Goal: Task Accomplishment & Management: Manage account settings

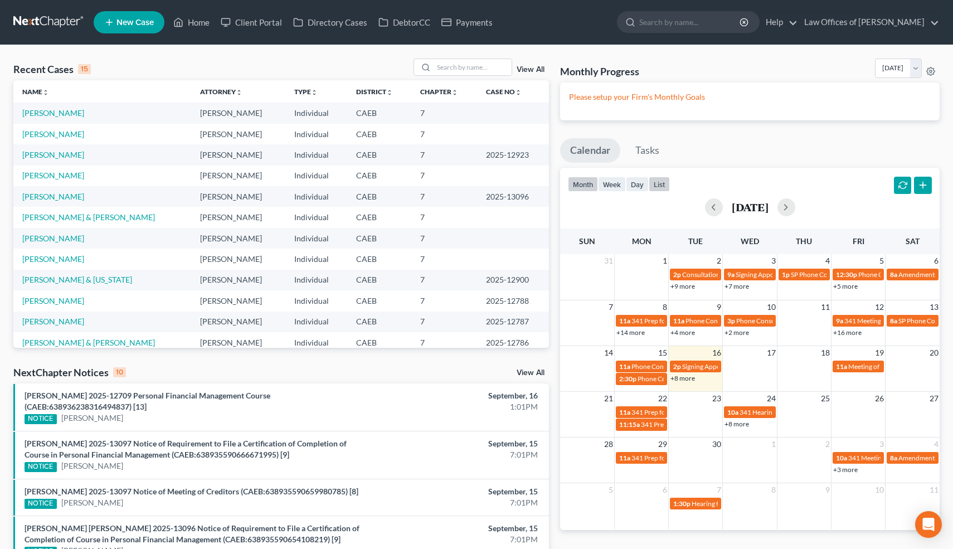
click at [660, 181] on button "list" at bounding box center [659, 184] width 21 height 15
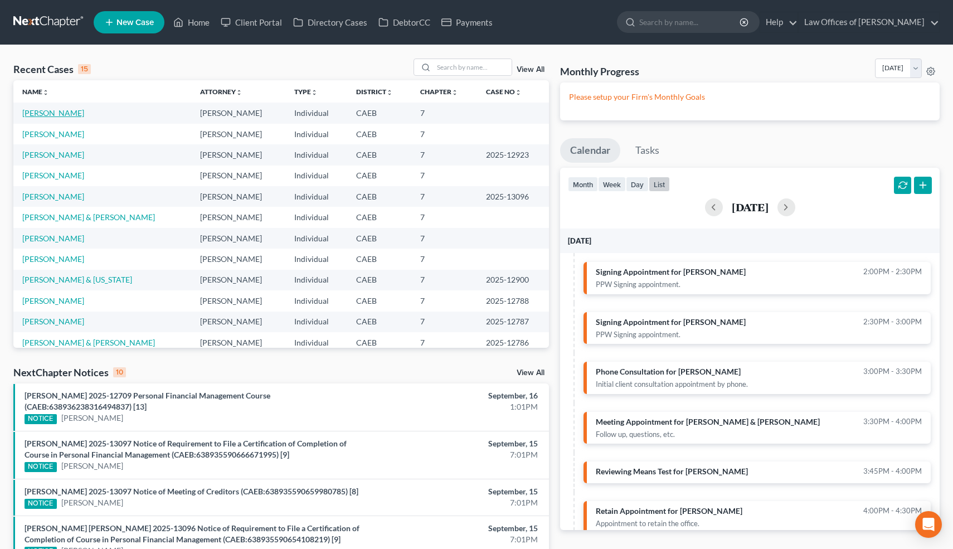
click at [47, 113] on link "[PERSON_NAME]" at bounding box center [53, 112] width 62 height 9
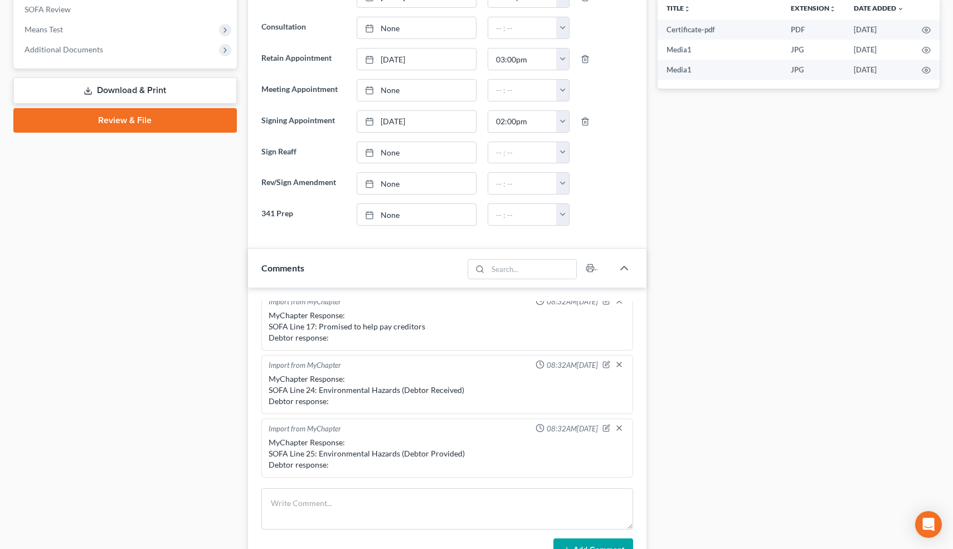
scroll to position [412, 0]
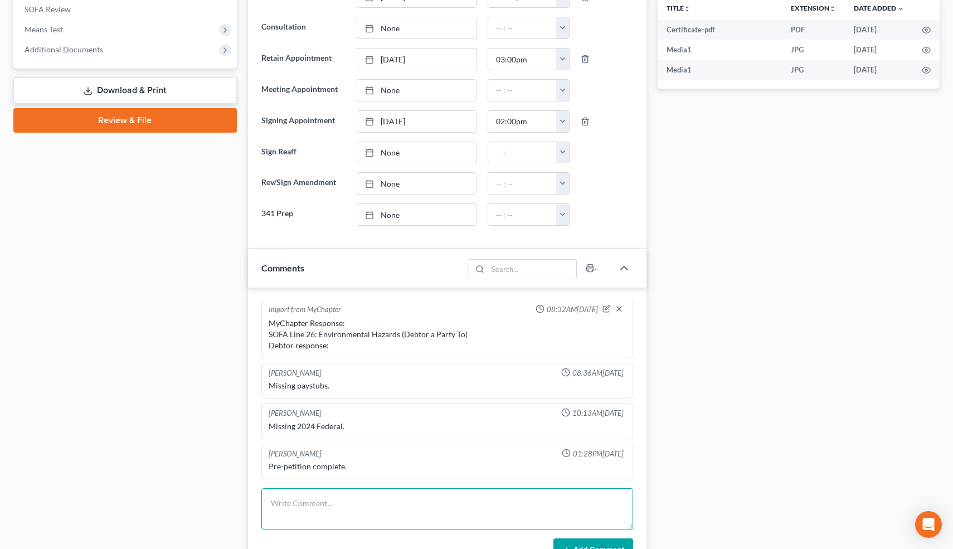
click at [301, 519] on textarea at bounding box center [447, 508] width 372 height 41
type textarea "c"
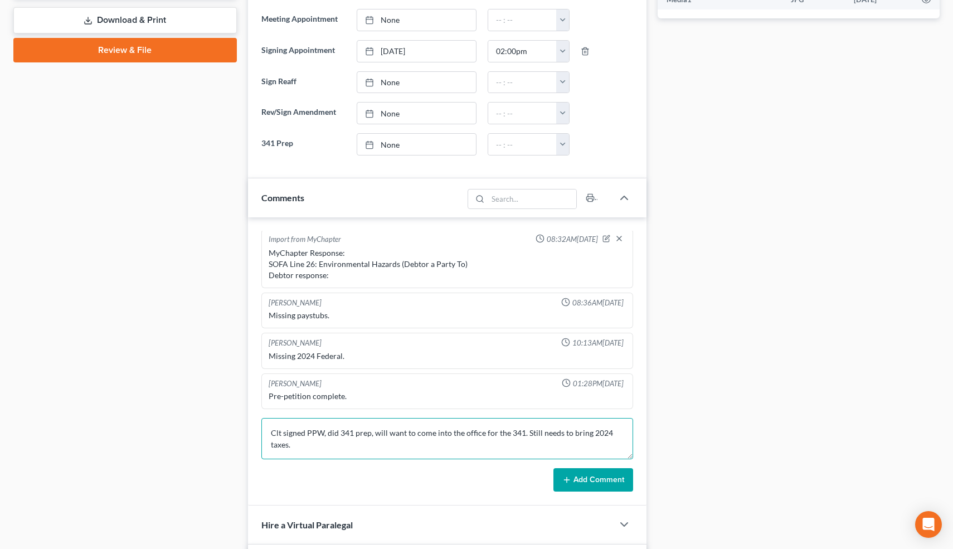
scroll to position [514, 0]
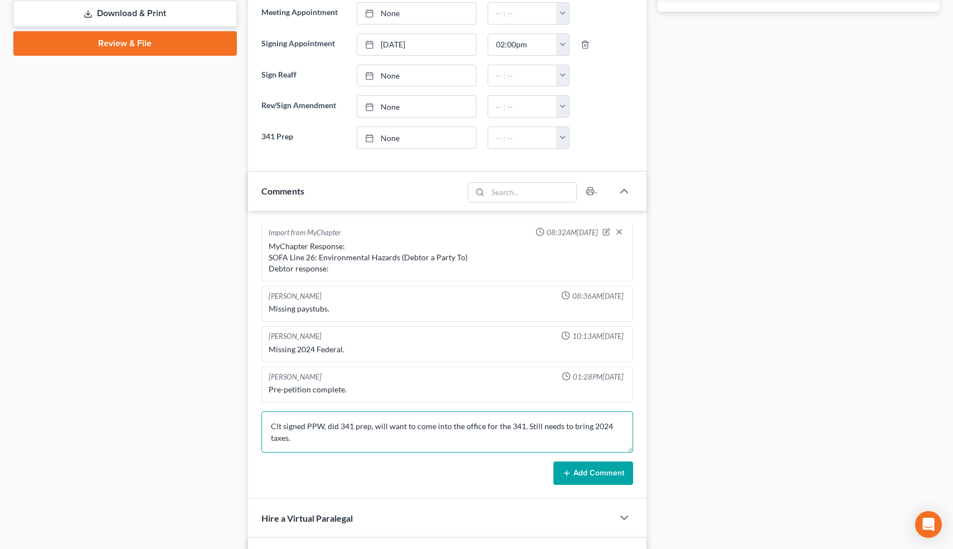
type textarea "Clt signed PPW, did 341 prep, will want to come into the office for the 341. St…"
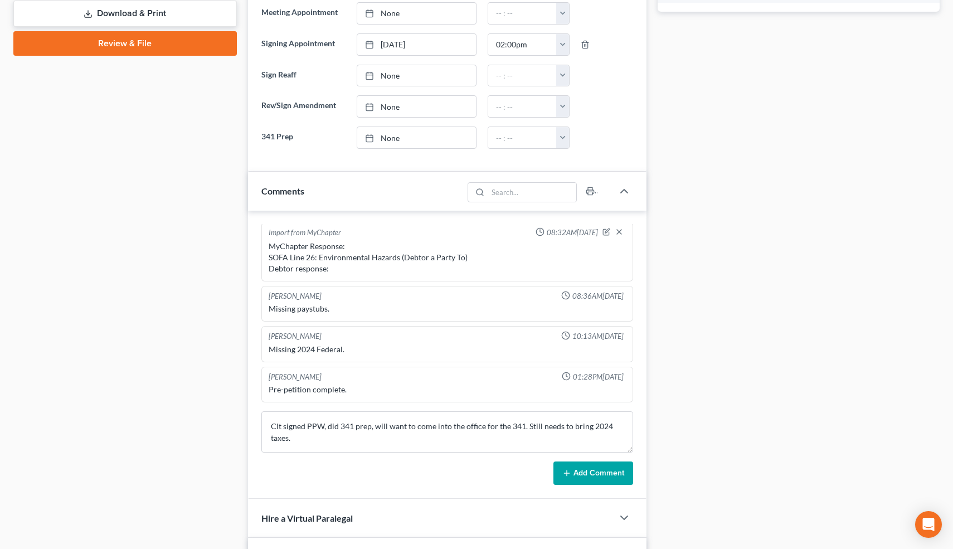
click at [576, 469] on button "Add Comment" at bounding box center [593, 472] width 80 height 23
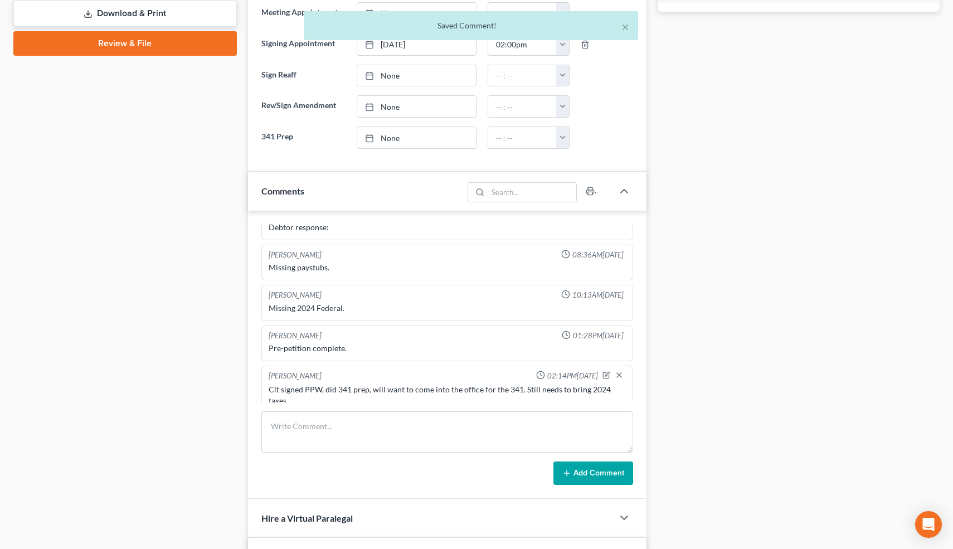
scroll to position [0, 0]
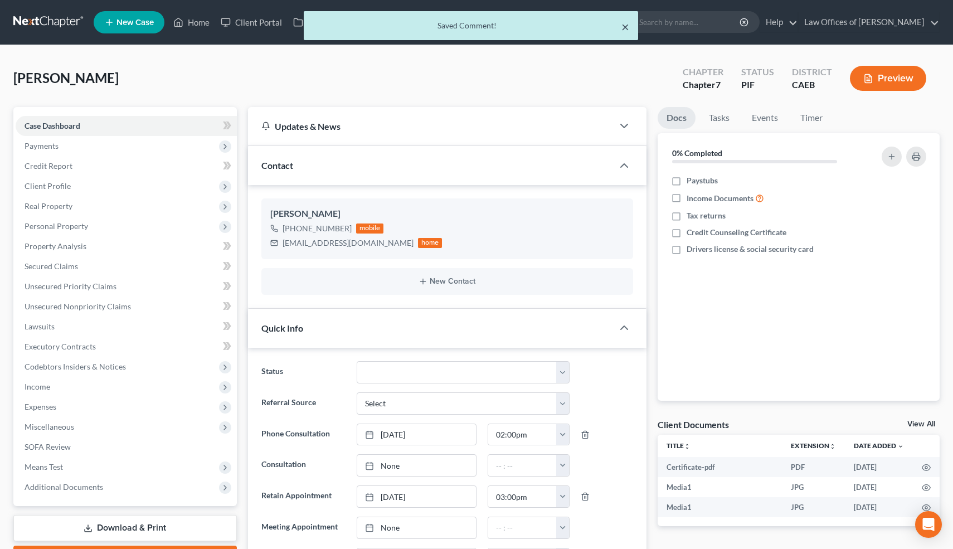
click at [625, 26] on button "×" at bounding box center [625, 26] width 8 height 13
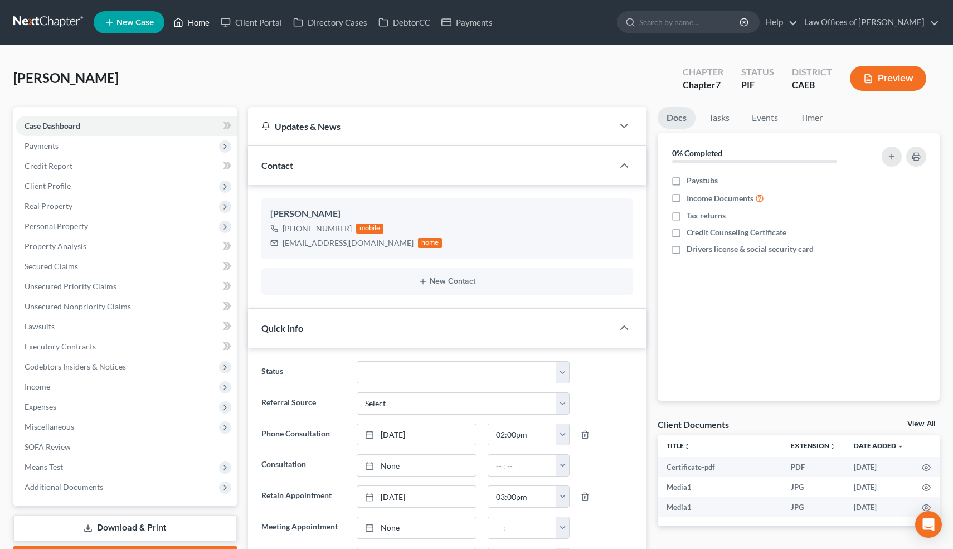
click at [200, 25] on link "Home" at bounding box center [191, 22] width 47 height 20
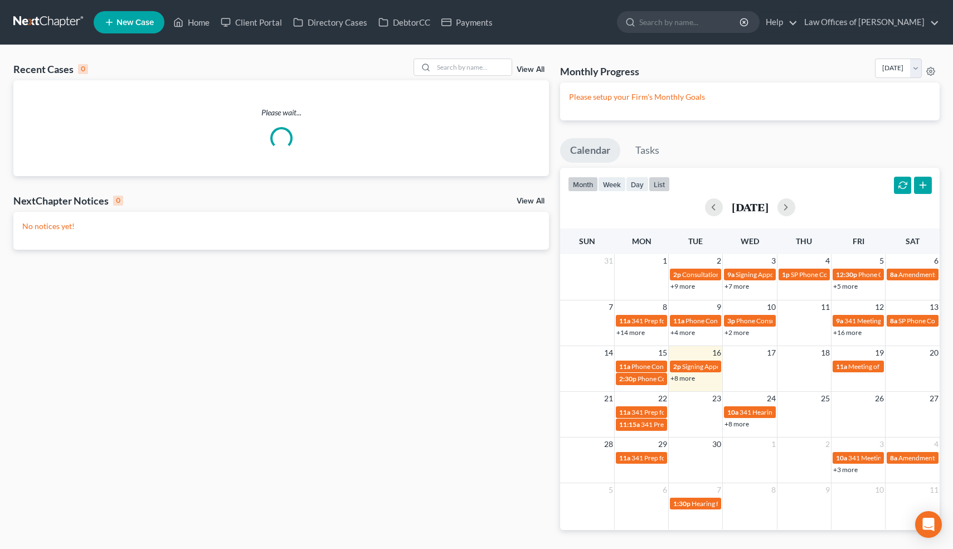
click at [660, 181] on button "list" at bounding box center [659, 184] width 21 height 15
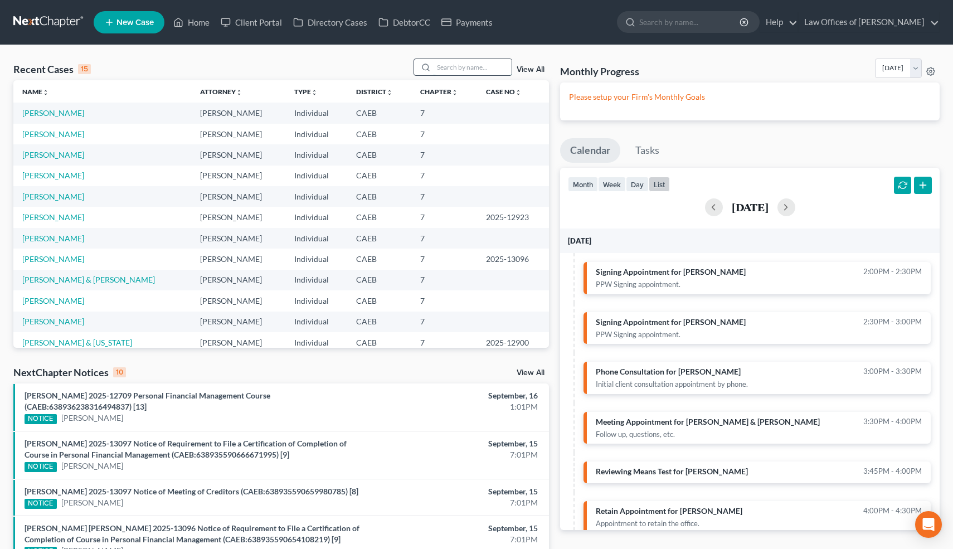
click at [473, 67] on input "search" at bounding box center [472, 67] width 78 height 16
type input "gin"
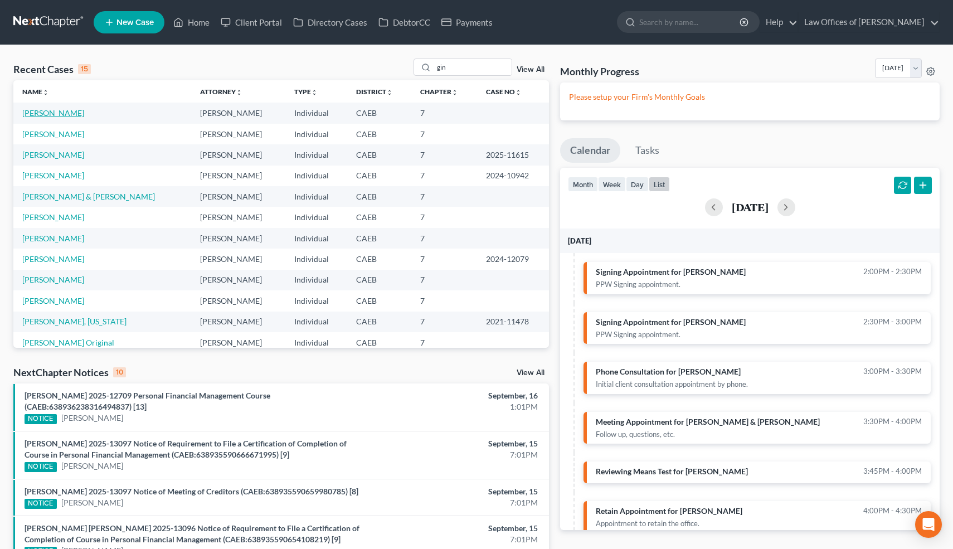
click at [51, 115] on link "[PERSON_NAME]" at bounding box center [53, 112] width 62 height 9
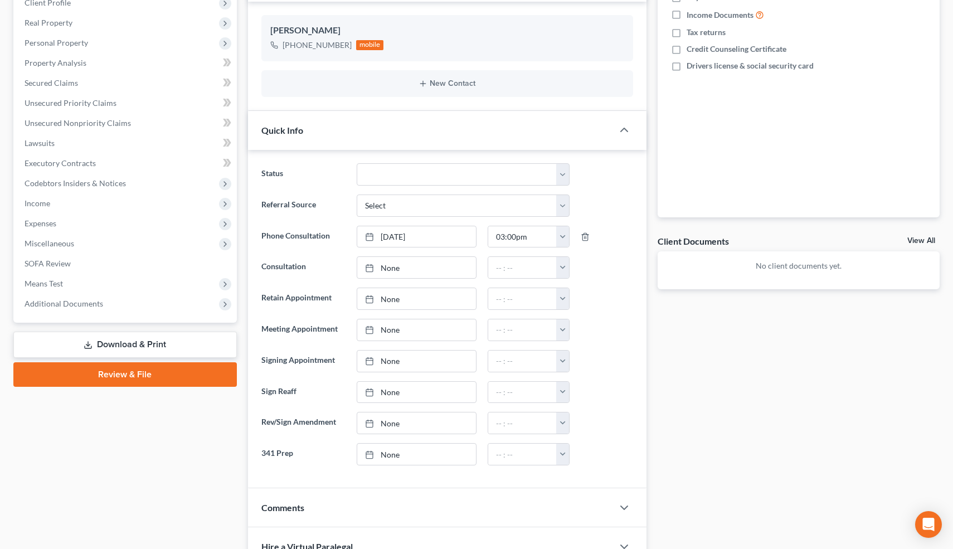
scroll to position [360, 0]
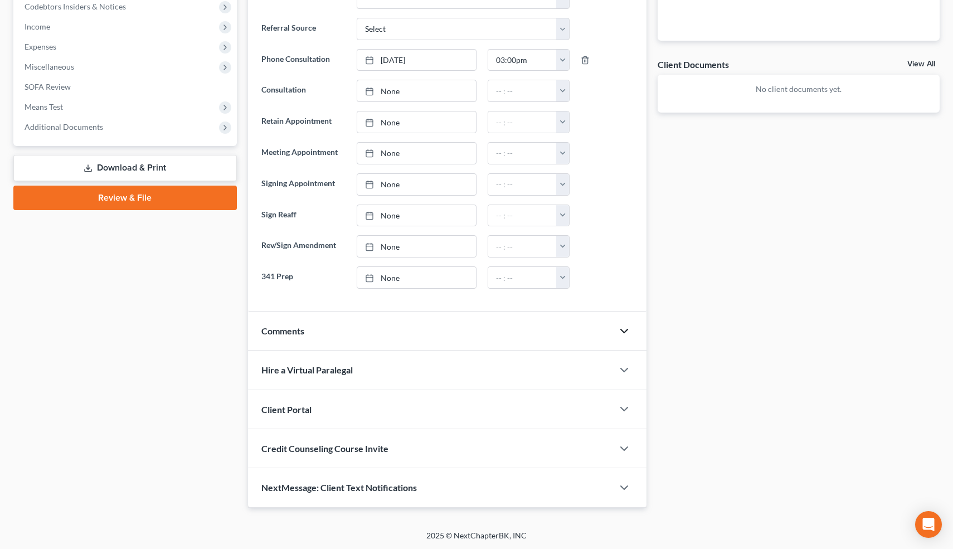
click at [623, 328] on icon "button" at bounding box center [623, 330] width 13 height 13
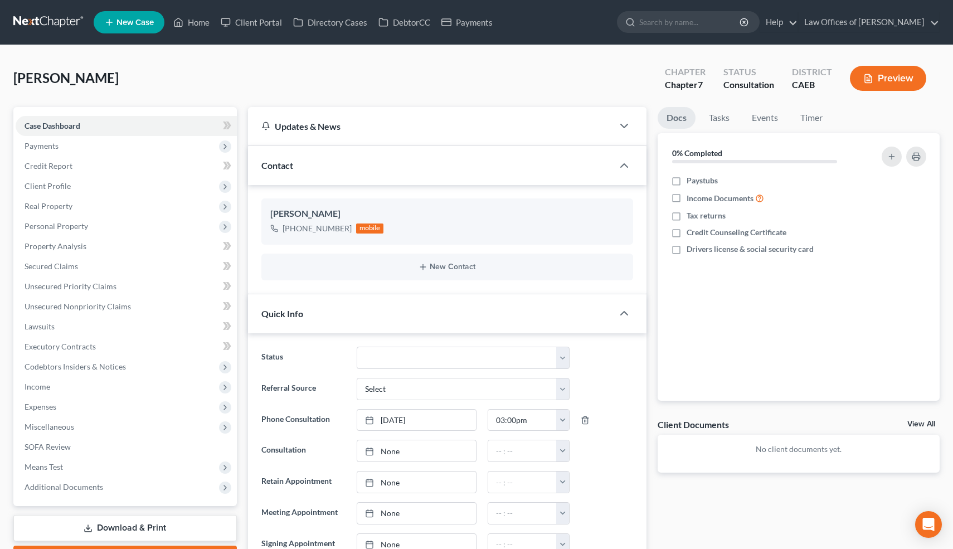
scroll to position [470, 0]
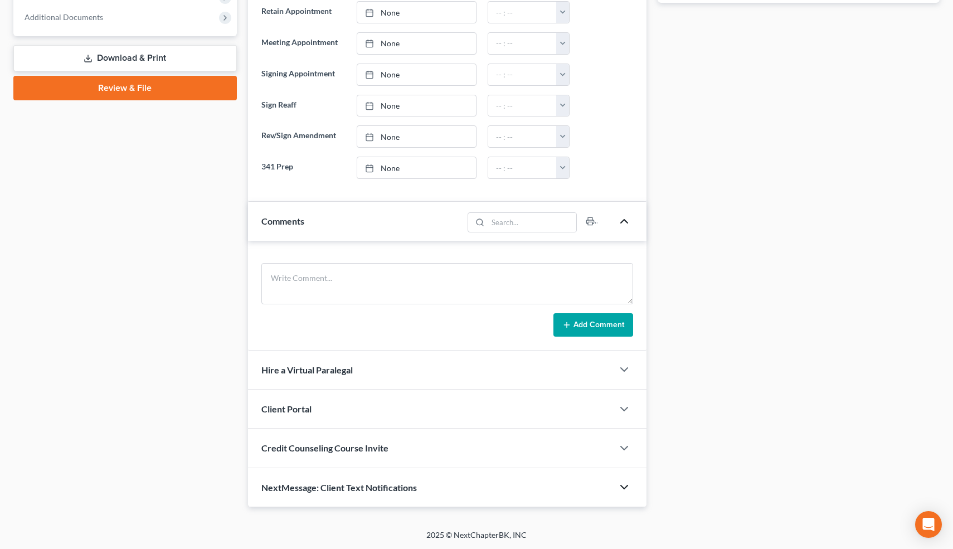
click at [625, 488] on icon "button" at bounding box center [623, 486] width 13 height 13
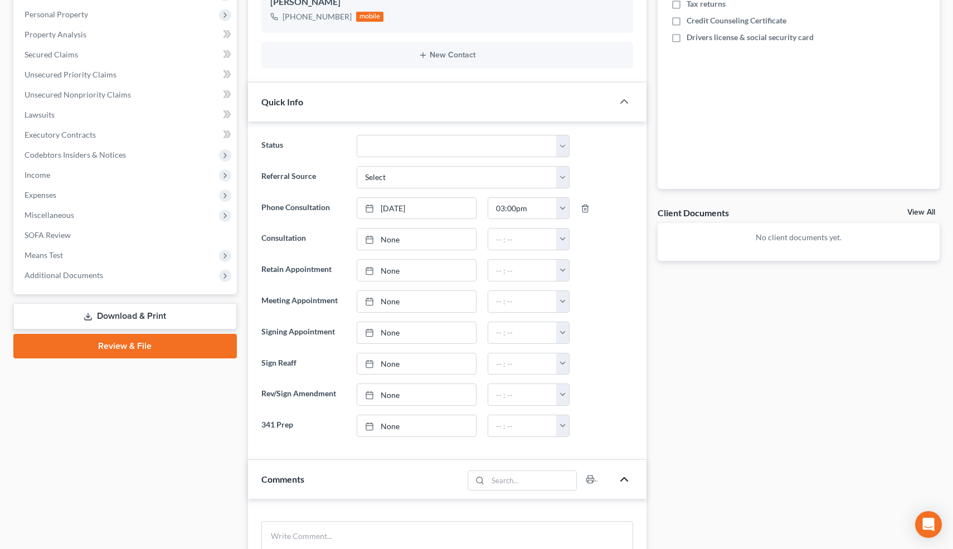
scroll to position [0, 0]
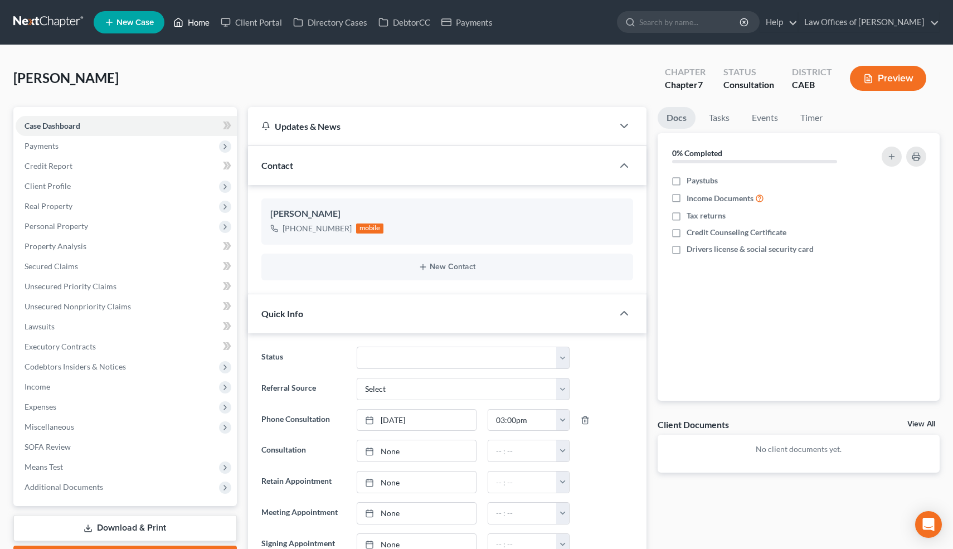
click at [201, 26] on link "Home" at bounding box center [191, 22] width 47 height 20
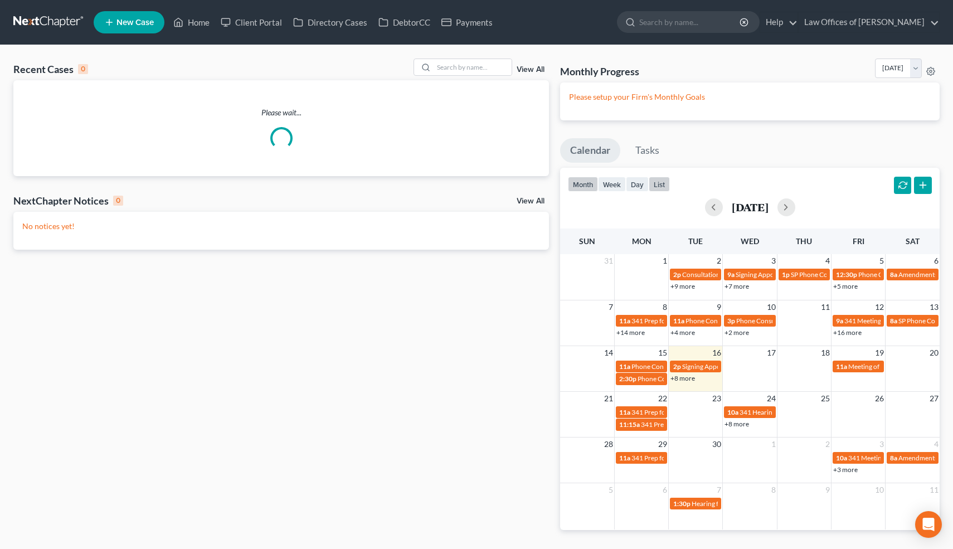
click at [659, 183] on button "list" at bounding box center [659, 184] width 21 height 15
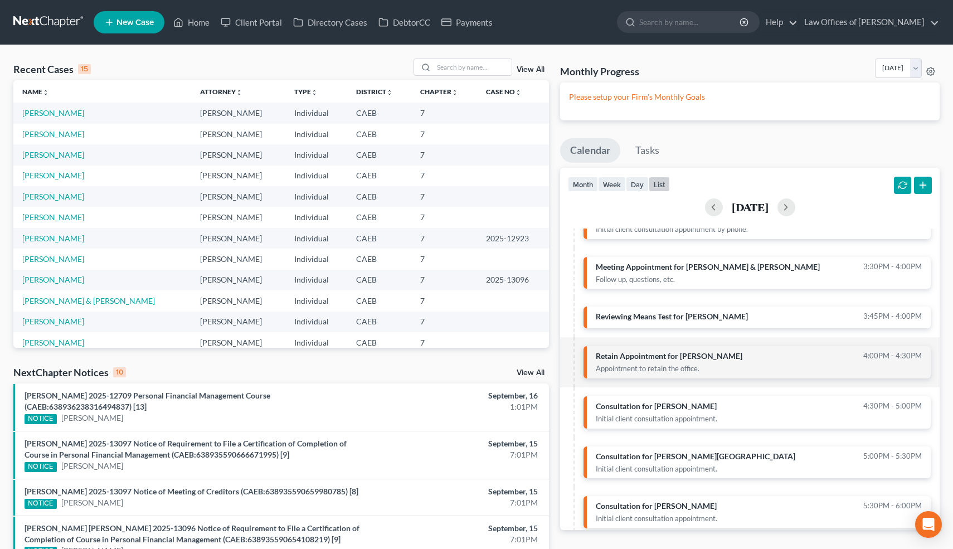
scroll to position [162, 0]
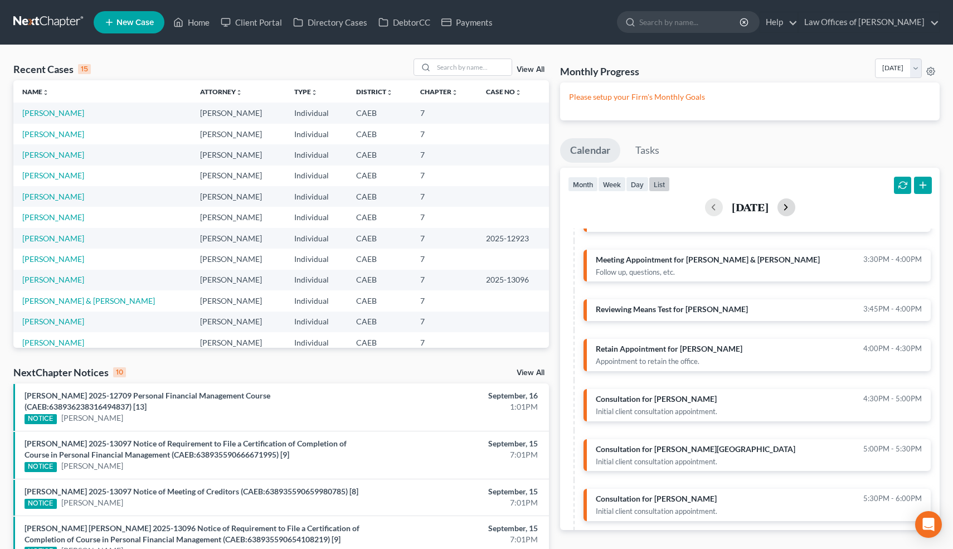
click at [795, 206] on button "button" at bounding box center [786, 207] width 18 height 18
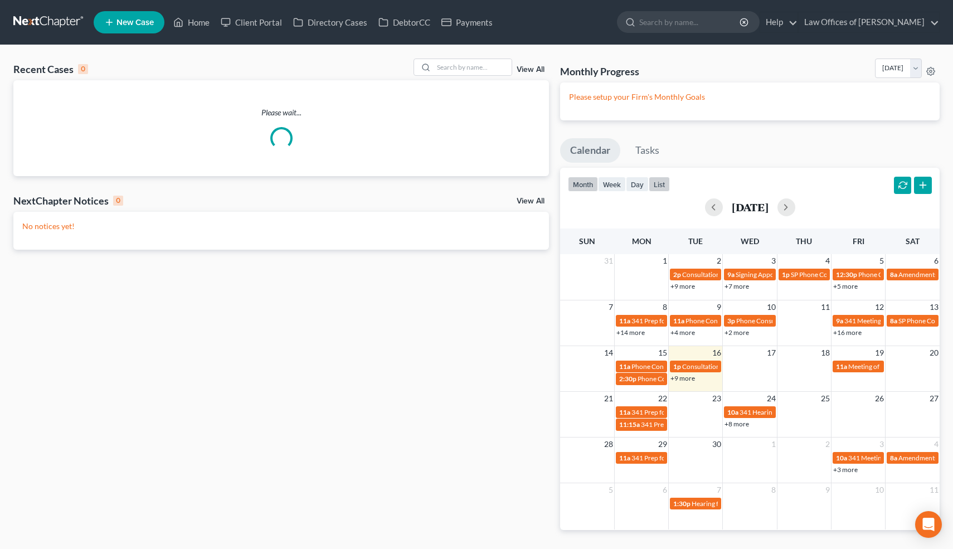
click at [661, 184] on button "list" at bounding box center [659, 184] width 21 height 15
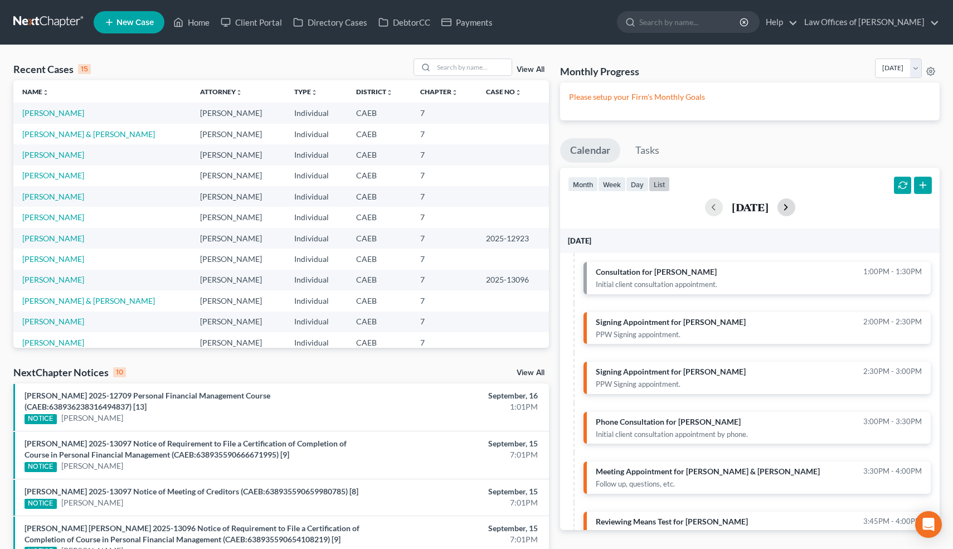
click at [795, 204] on button "button" at bounding box center [786, 207] width 18 height 18
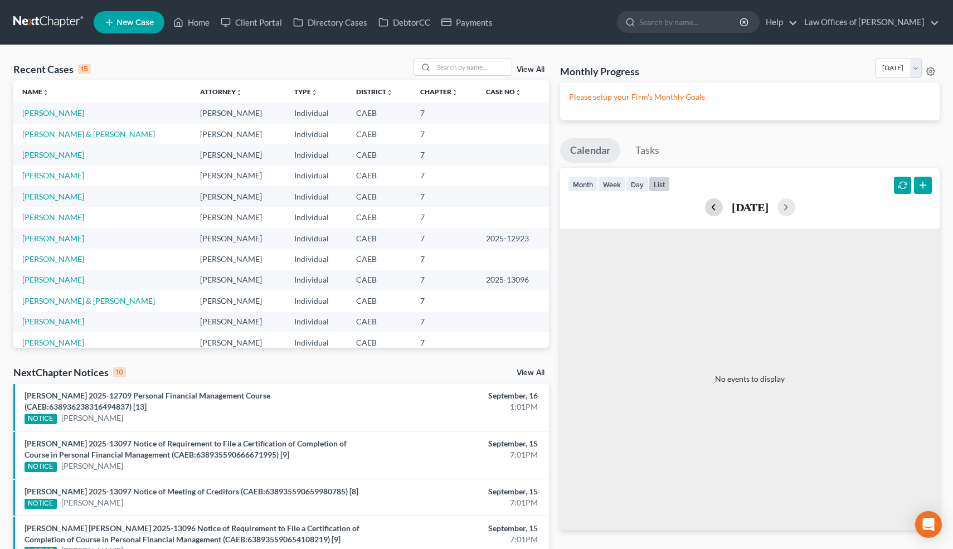
click at [705, 207] on button "button" at bounding box center [714, 207] width 18 height 18
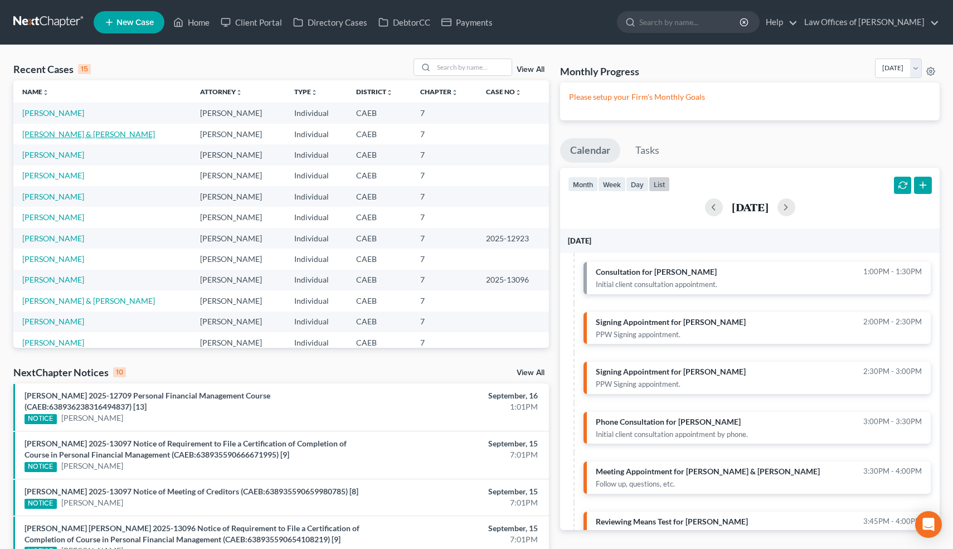
click at [99, 134] on link "[PERSON_NAME] & [PERSON_NAME]" at bounding box center [88, 133] width 133 height 9
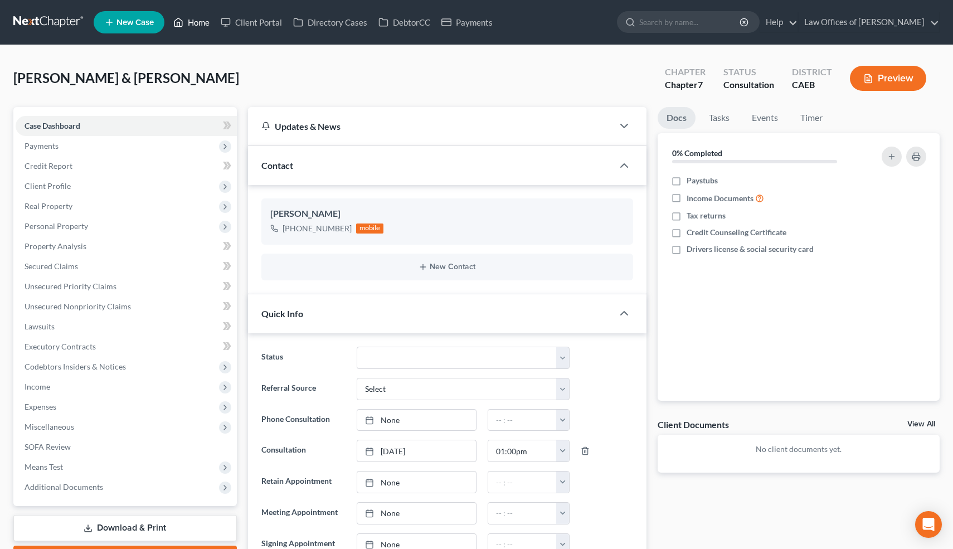
click at [201, 21] on link "Home" at bounding box center [191, 22] width 47 height 20
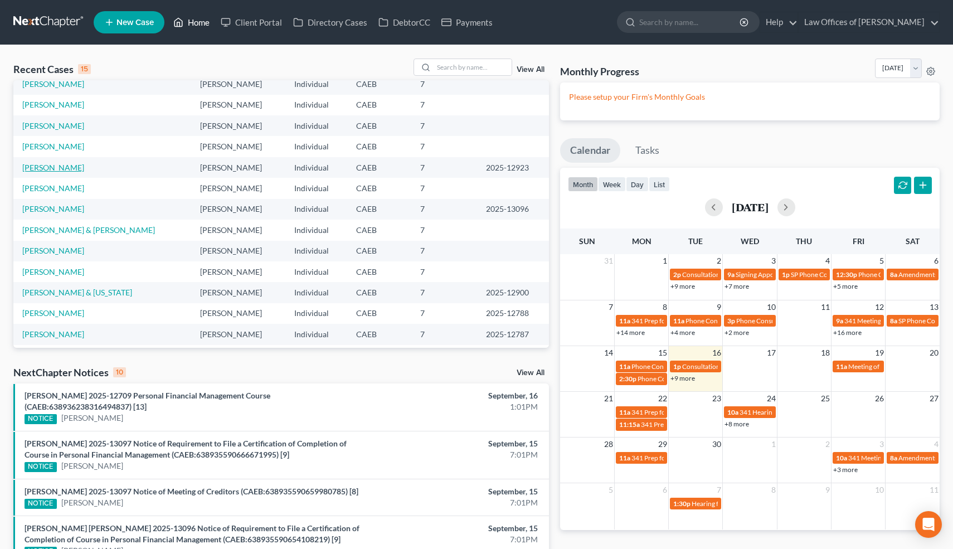
scroll to position [76, 0]
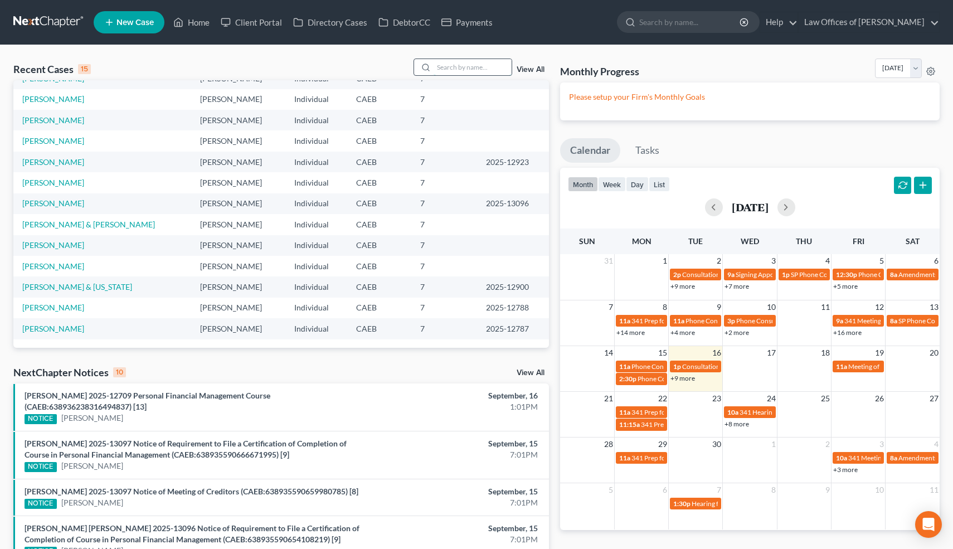
click at [476, 70] on input "search" at bounding box center [472, 67] width 78 height 16
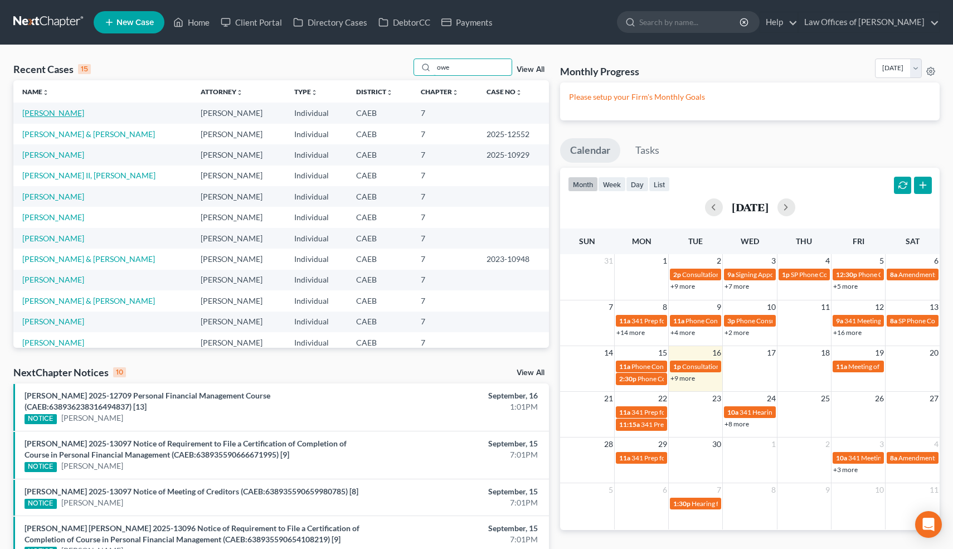
type input "owe"
click at [69, 112] on link "Owens, Dorothy" at bounding box center [53, 112] width 62 height 9
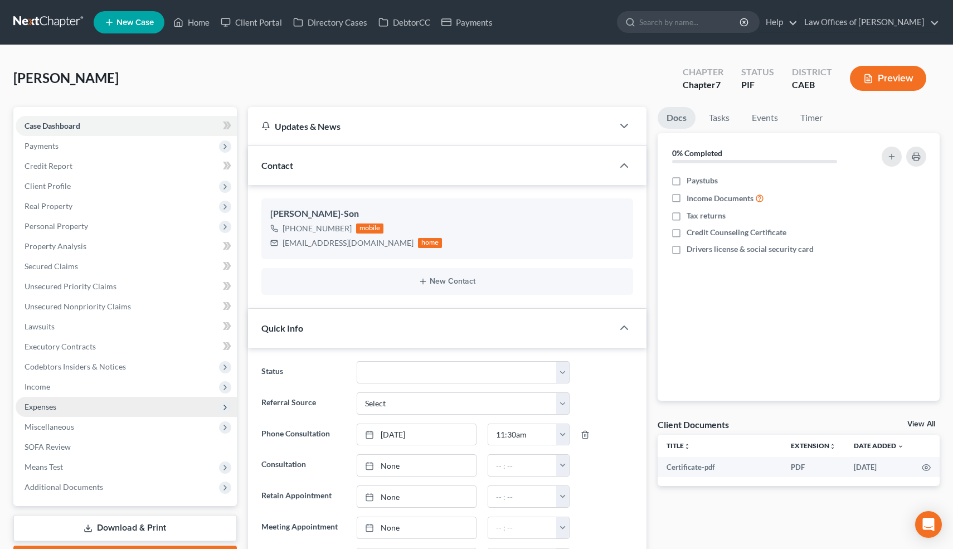
click at [46, 402] on span "Expenses" at bounding box center [41, 406] width 32 height 9
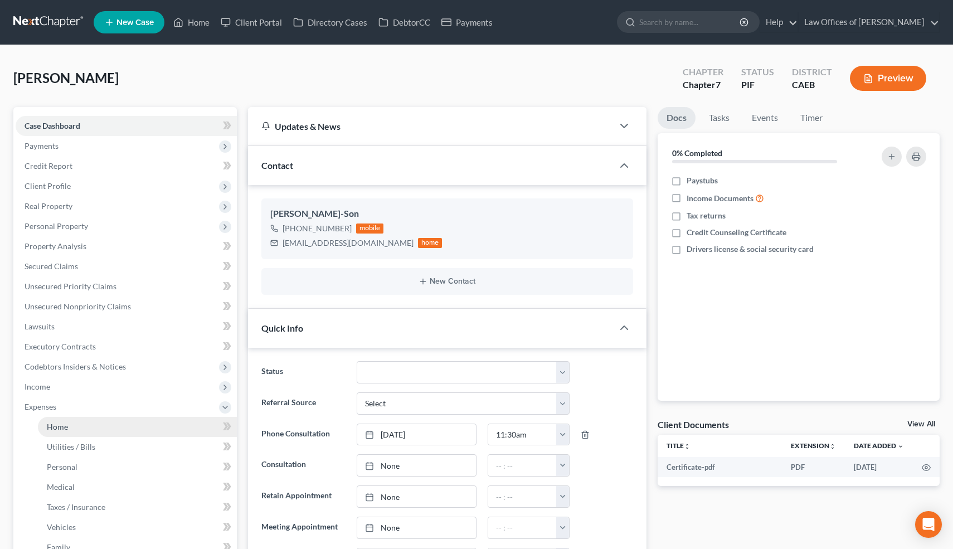
click at [55, 422] on span "Home" at bounding box center [57, 426] width 21 height 9
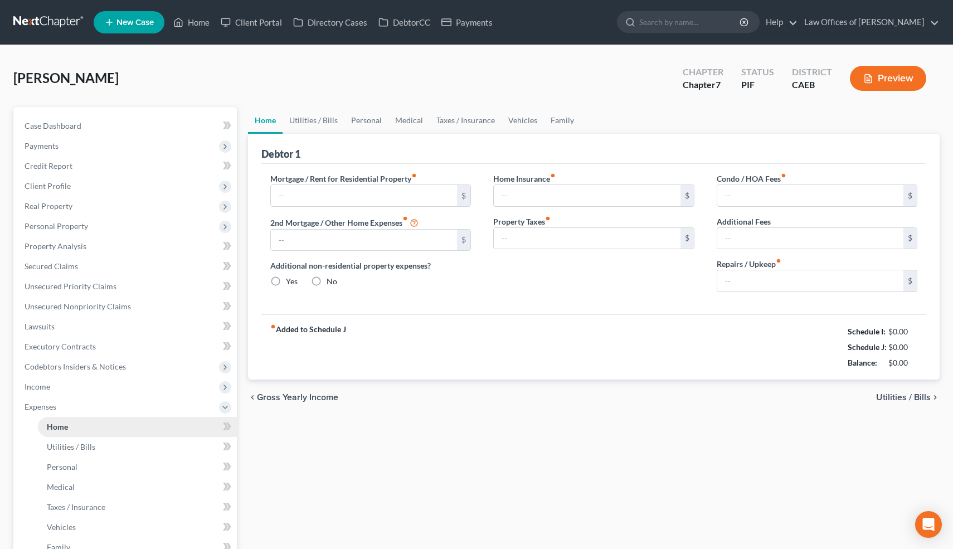
type input "2,400.00"
type input "0.00"
radio input "true"
type input "0.00"
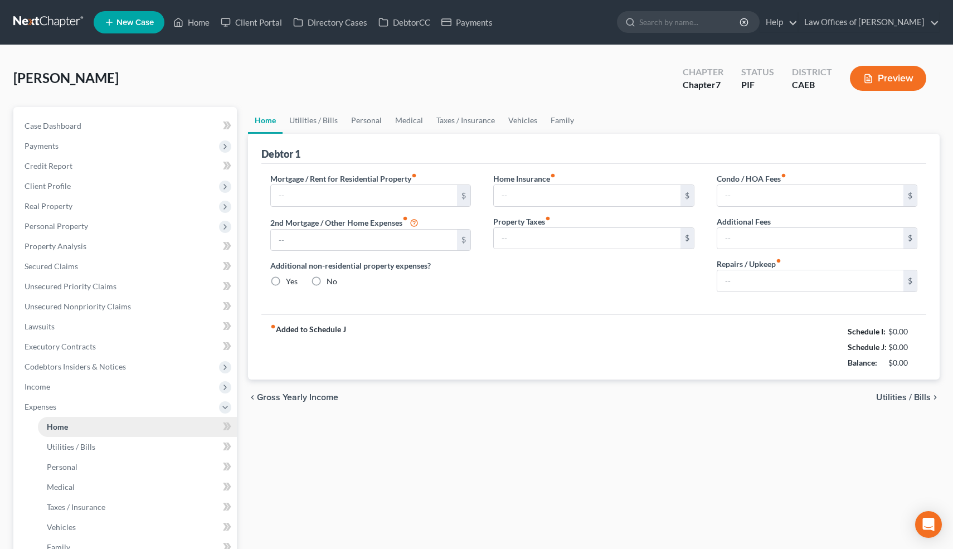
type input "0.00"
type input "225.00"
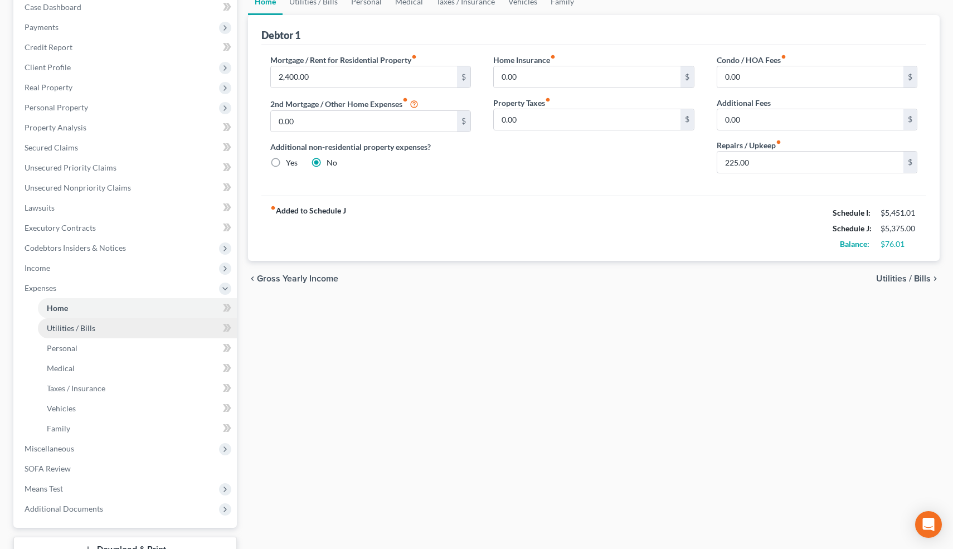
click at [118, 330] on link "Utilities / Bills" at bounding box center [137, 328] width 199 height 20
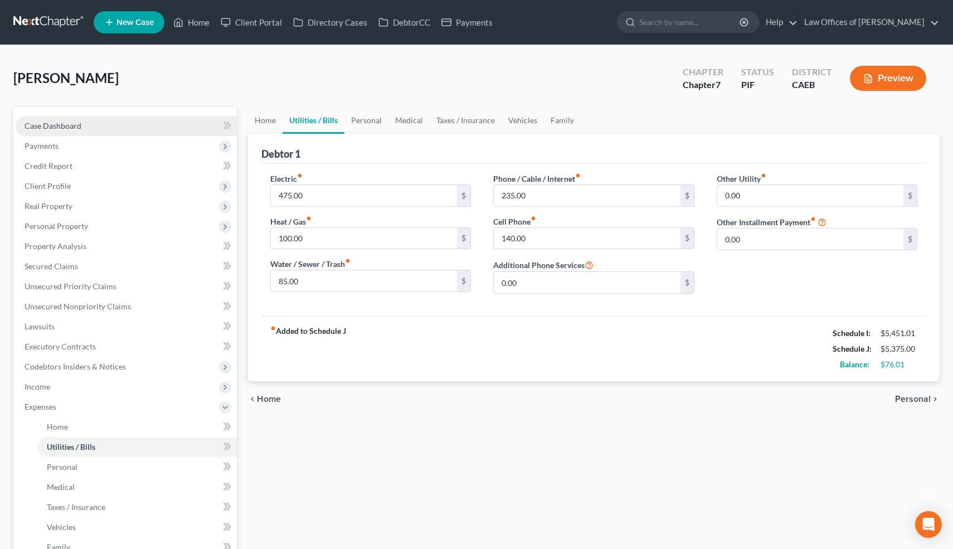
click at [80, 129] on link "Case Dashboard" at bounding box center [126, 126] width 221 height 20
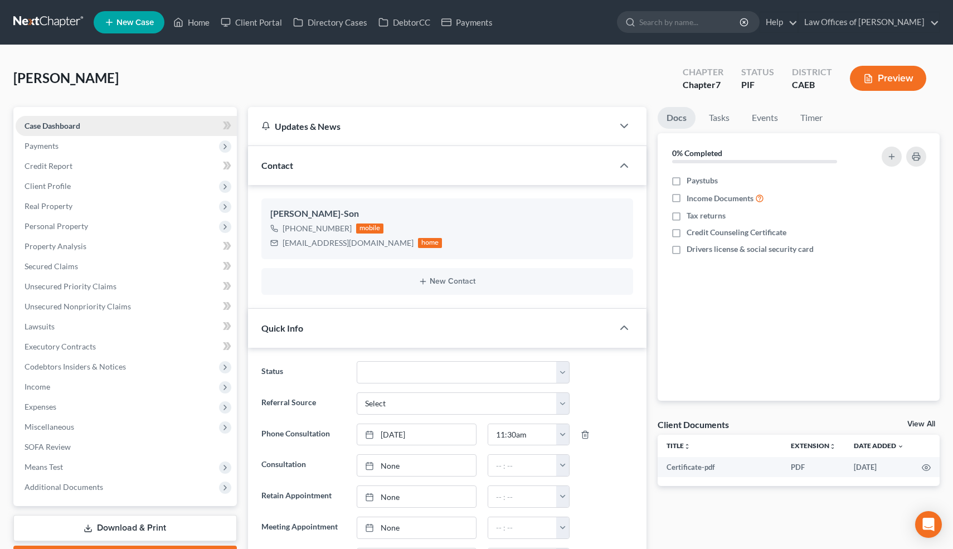
scroll to position [1211, 0]
click at [62, 164] on span "Credit Report" at bounding box center [49, 165] width 48 height 9
click at [58, 181] on span "Client Profile" at bounding box center [48, 185] width 46 height 9
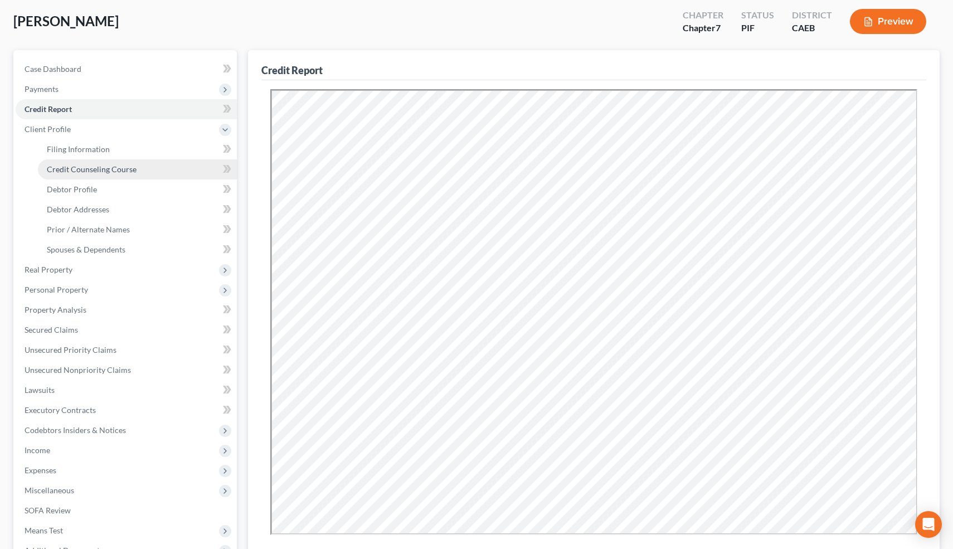
scroll to position [64, 0]
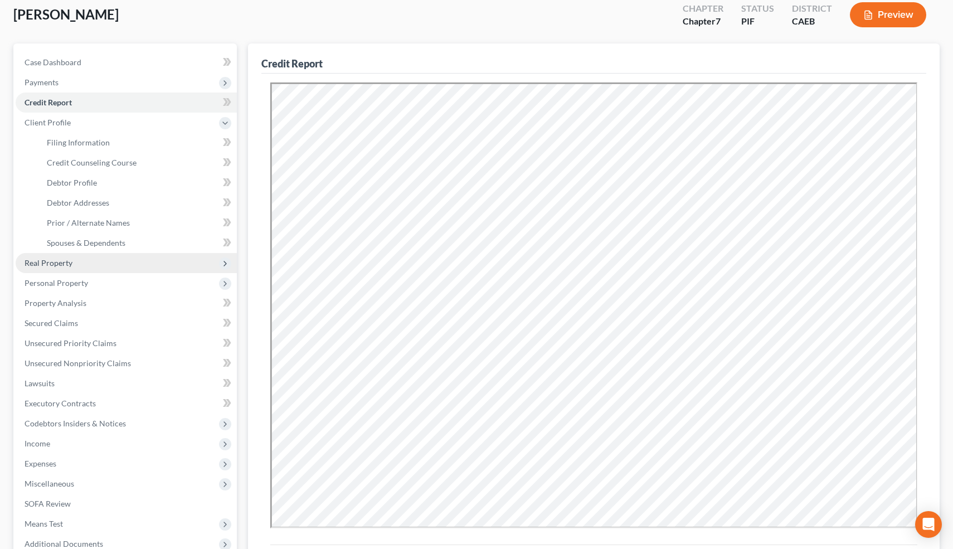
click at [59, 260] on span "Real Property" at bounding box center [49, 262] width 48 height 9
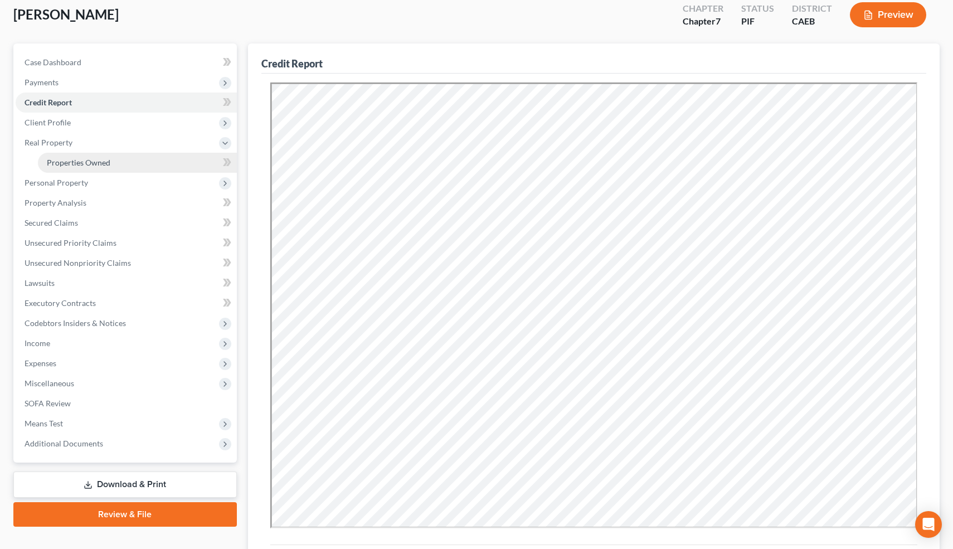
click at [77, 160] on span "Properties Owned" at bounding box center [79, 162] width 64 height 9
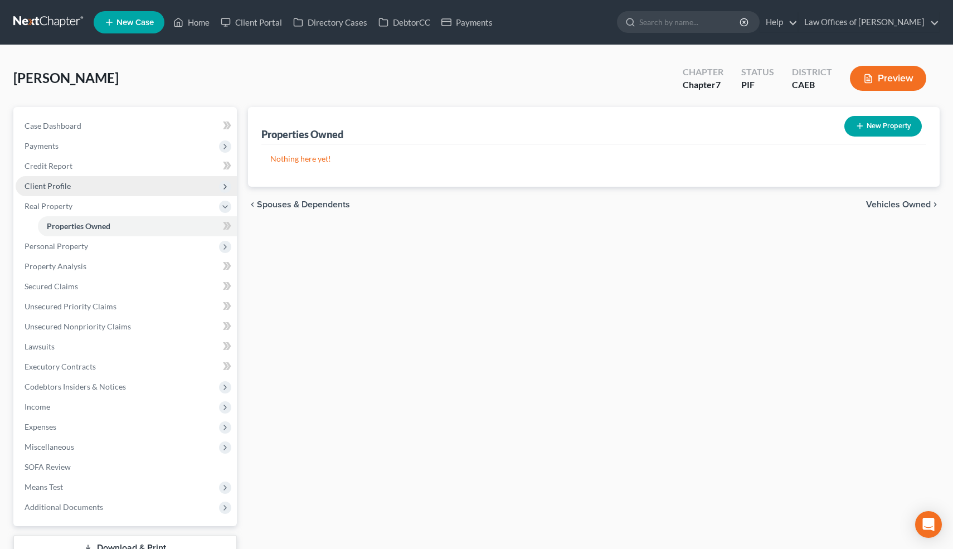
click at [57, 187] on span "Client Profile" at bounding box center [48, 185] width 46 height 9
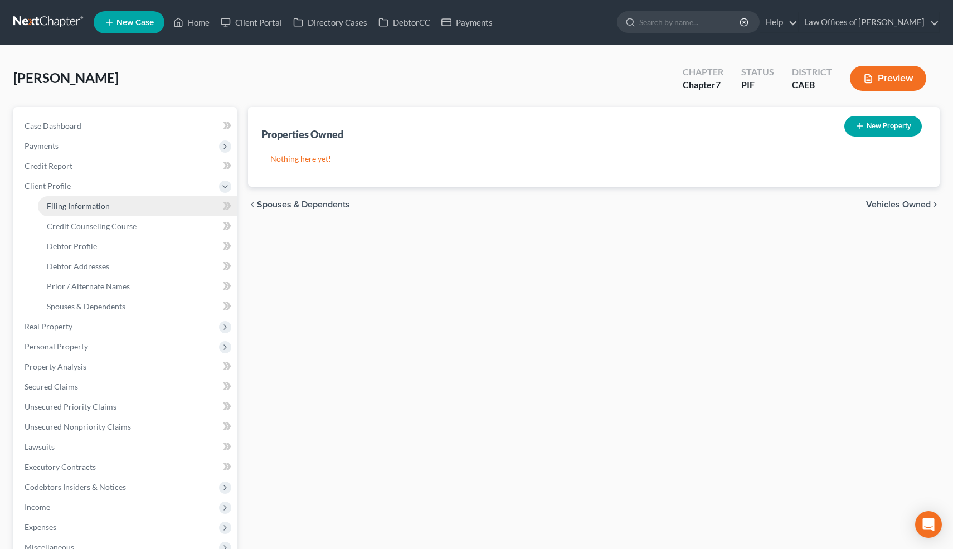
click at [69, 206] on span "Filing Information" at bounding box center [78, 205] width 63 height 9
select select "1"
select select "0"
select select "4"
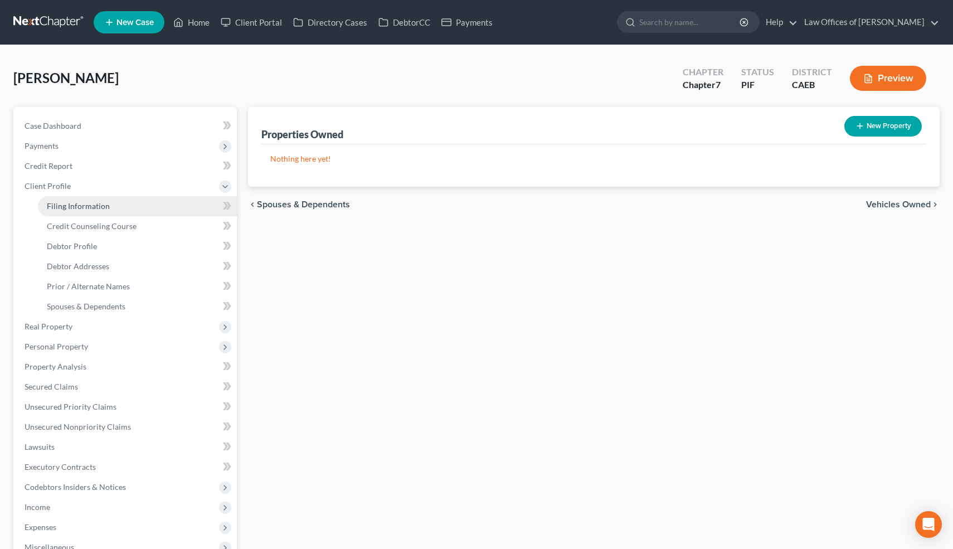
select select "0"
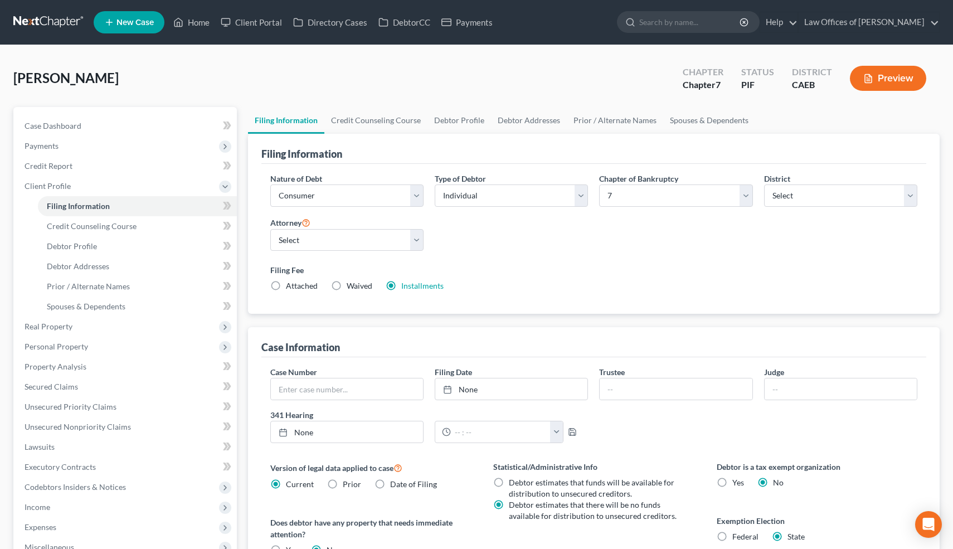
scroll to position [196, 0]
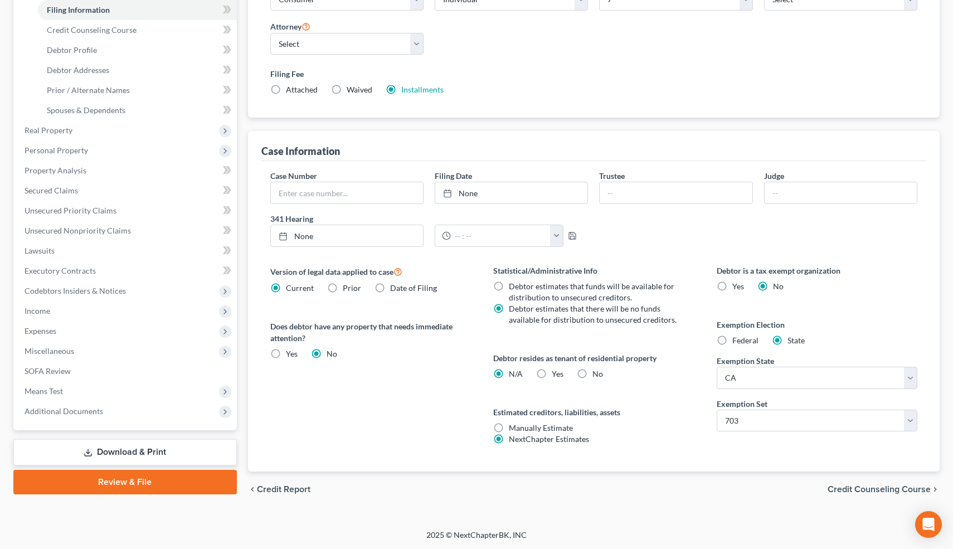
click at [552, 372] on label "Yes Yes" at bounding box center [558, 373] width 12 height 11
click at [556, 372] on input "Yes Yes" at bounding box center [559, 371] width 7 height 7
radio input "true"
radio input "false"
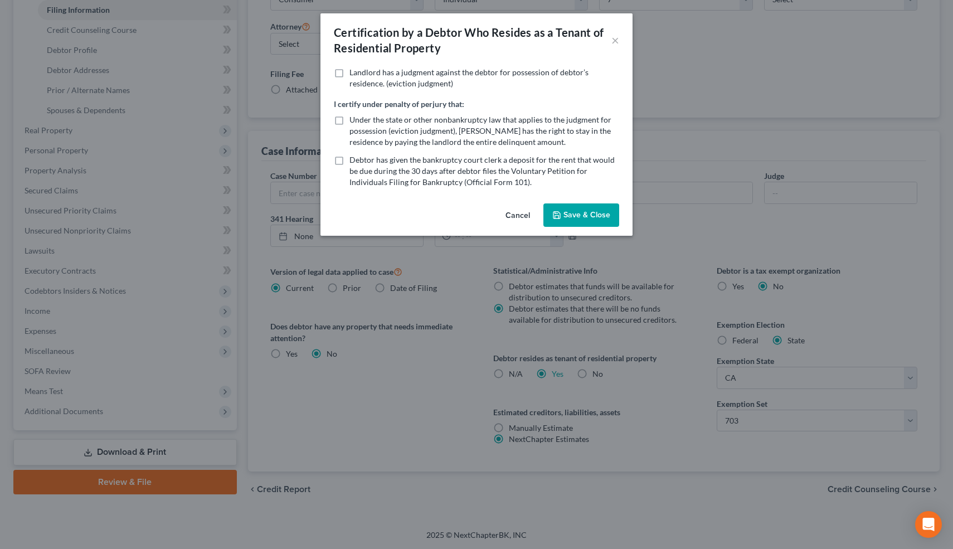
click at [589, 217] on button "Save & Close" at bounding box center [581, 214] width 76 height 23
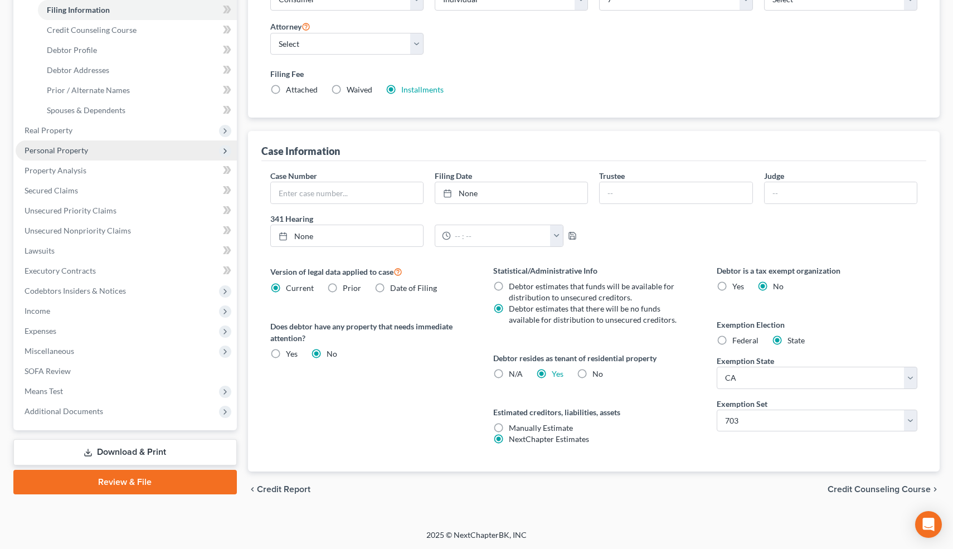
click at [101, 157] on span "Personal Property" at bounding box center [126, 150] width 221 height 20
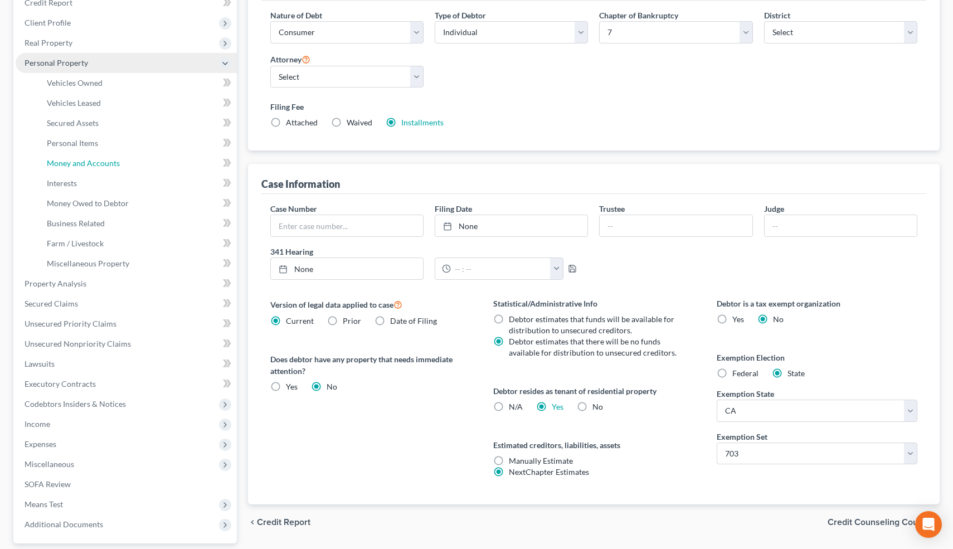
click at [101, 157] on link "Money and Accounts" at bounding box center [137, 163] width 199 height 20
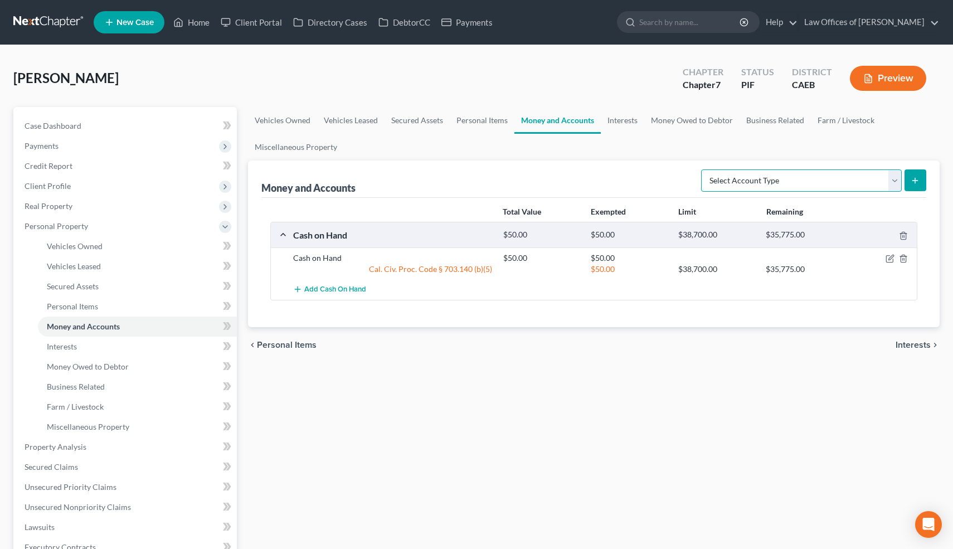
click at [896, 181] on select "Select Account Type Brokerage Cash on Hand Certificates of Deposit Checking Acc…" at bounding box center [801, 180] width 201 height 22
select select "checking"
click at [703, 169] on select "Select Account Type Brokerage Cash on Hand Certificates of Deposit Checking Acc…" at bounding box center [801, 180] width 201 height 22
click at [915, 177] on icon "submit" at bounding box center [914, 180] width 9 height 9
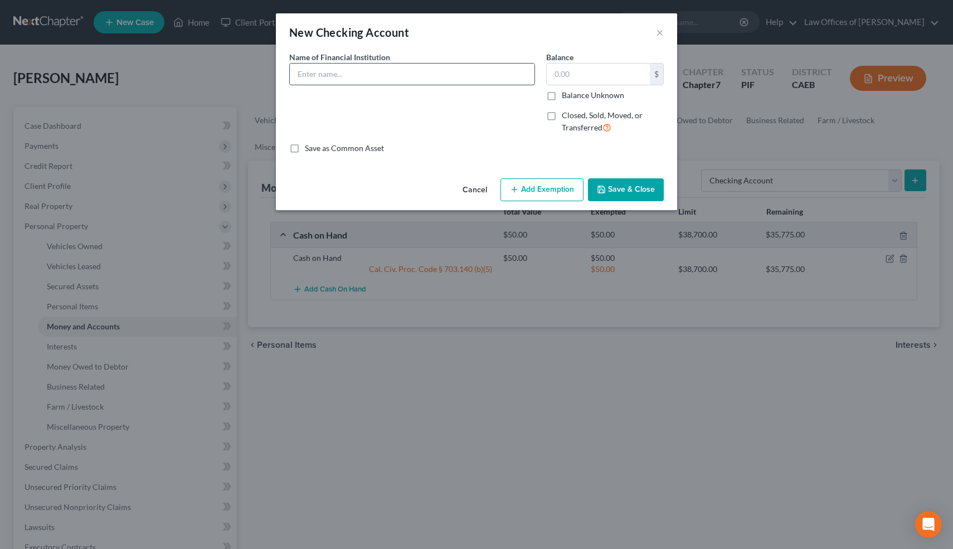
click at [379, 77] on input "text" at bounding box center [412, 74] width 245 height 21
type input "Chase Bank"
click at [578, 71] on input "text" at bounding box center [598, 74] width 103 height 21
type input "1,900"
click at [534, 184] on button "Add Exemption" at bounding box center [541, 189] width 83 height 23
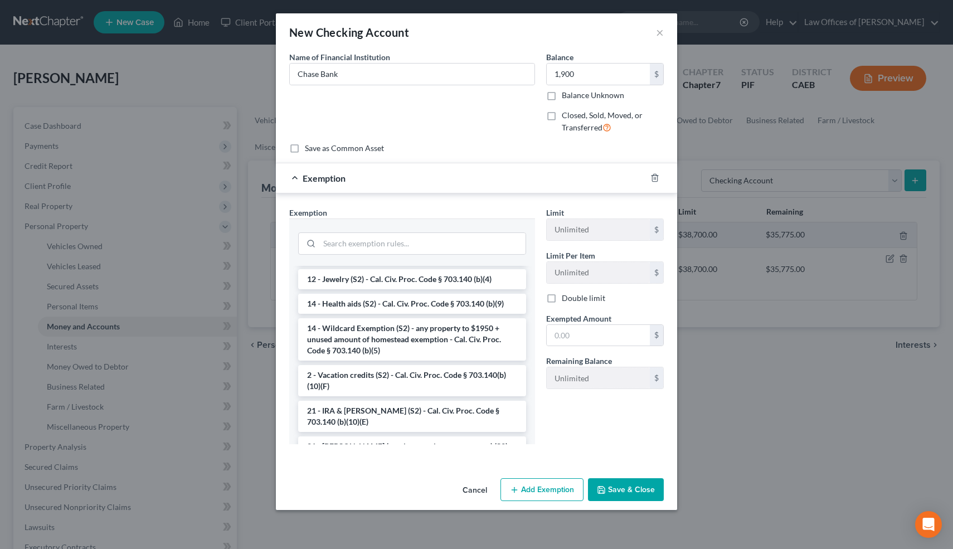
scroll to position [201, 0]
click at [375, 333] on li "14 - Wildcard Exemption (S2) - any property to $1950 + unused amount of homeste…" at bounding box center [412, 337] width 228 height 42
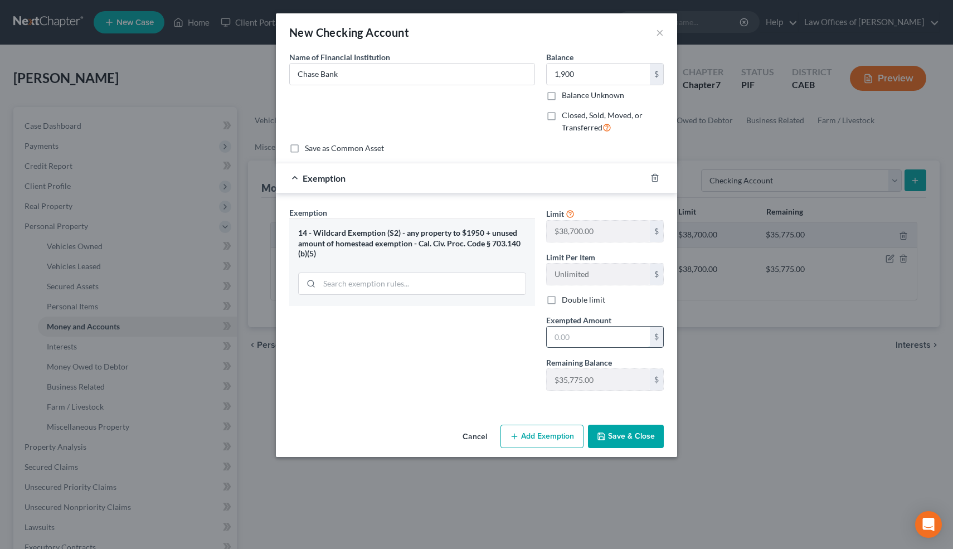
click at [578, 340] on input "text" at bounding box center [598, 336] width 103 height 21
type input "1,900"
click at [616, 436] on button "Save & Close" at bounding box center [626, 436] width 76 height 23
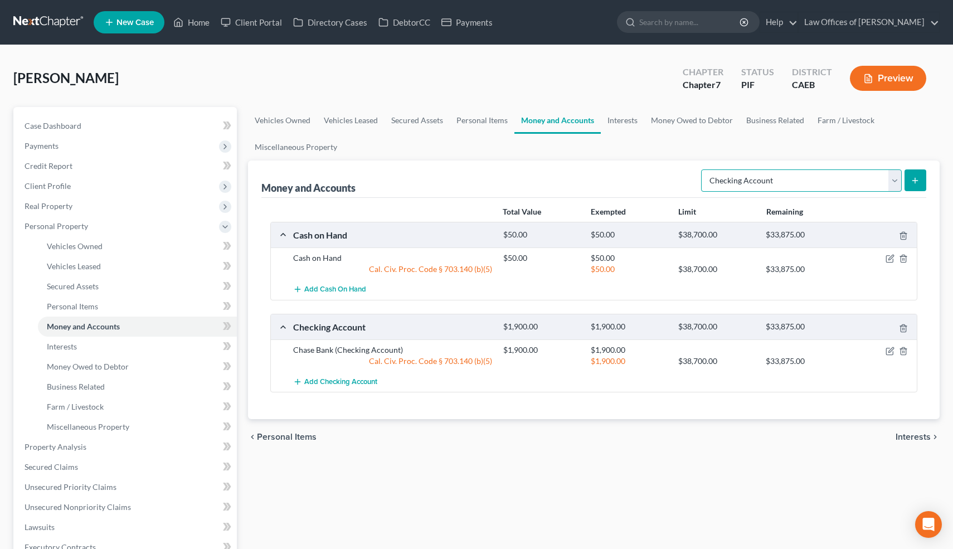
click at [898, 176] on select "Select Account Type Brokerage Cash on Hand Certificates of Deposit Checking Acc…" at bounding box center [801, 180] width 201 height 22
select select "savings"
click at [703, 169] on select "Select Account Type Brokerage Cash on Hand Certificates of Deposit Checking Acc…" at bounding box center [801, 180] width 201 height 22
click at [926, 177] on div "Money and Accounts Select Account Type Brokerage Cash on Hand Certificates of D…" at bounding box center [594, 289] width 692 height 259
click at [917, 181] on line "submit" at bounding box center [915, 181] width 5 height 0
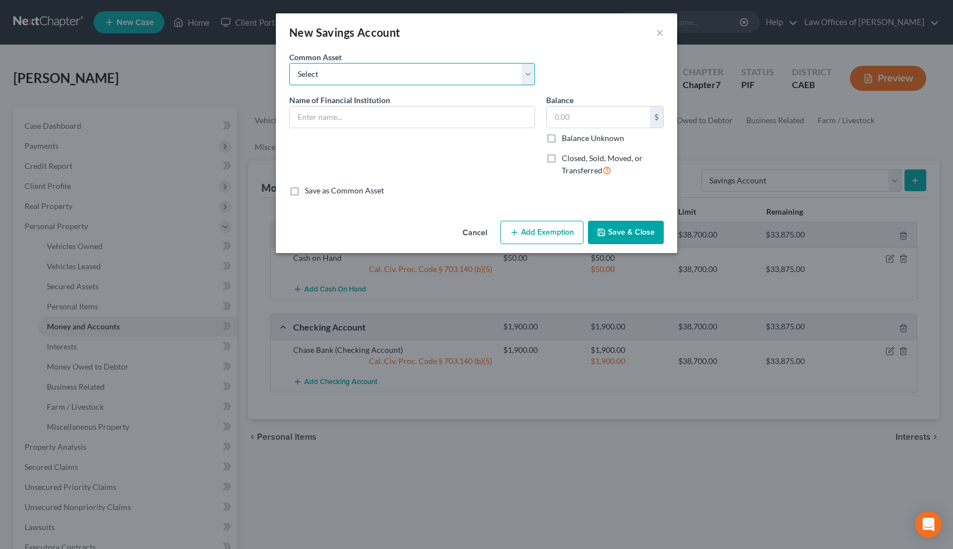
click at [417, 71] on select "Select Valley Strong CU" at bounding box center [412, 74] width 246 height 22
click at [289, 63] on select "Select Valley Strong CU" at bounding box center [412, 74] width 246 height 22
click at [359, 112] on input "text" at bounding box center [412, 116] width 245 height 21
type input "Chase Bank"
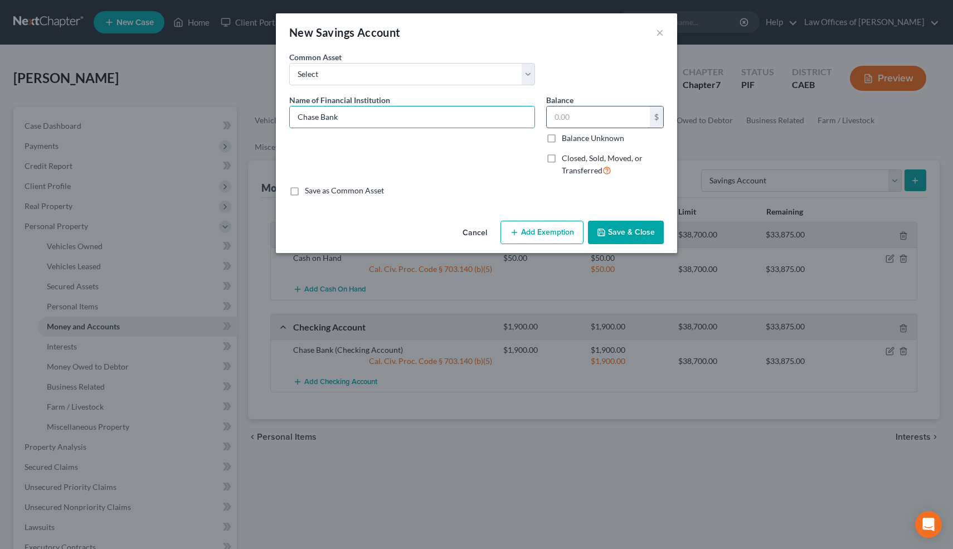
click at [602, 115] on input "text" at bounding box center [598, 116] width 103 height 21
type input "236"
click at [545, 229] on button "Add Exemption" at bounding box center [541, 232] width 83 height 23
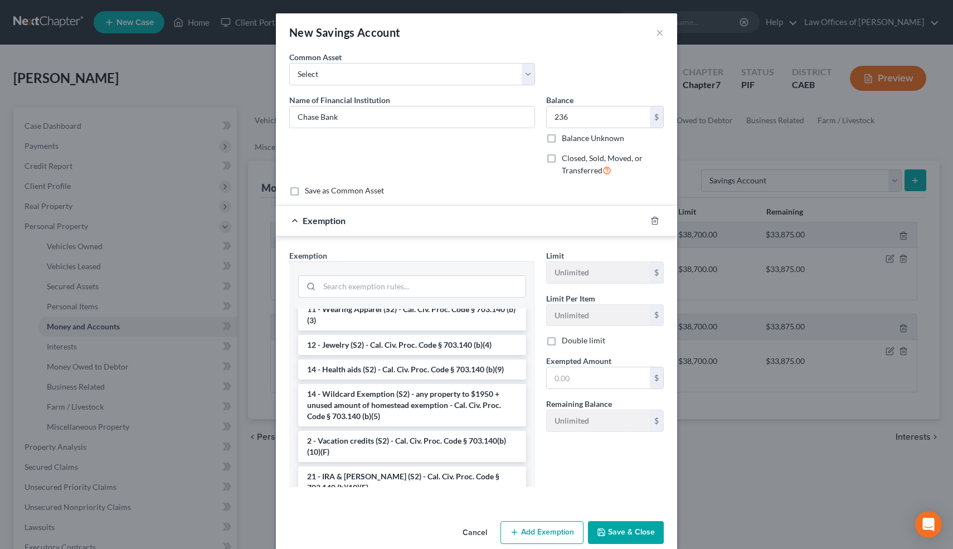
scroll to position [181, 0]
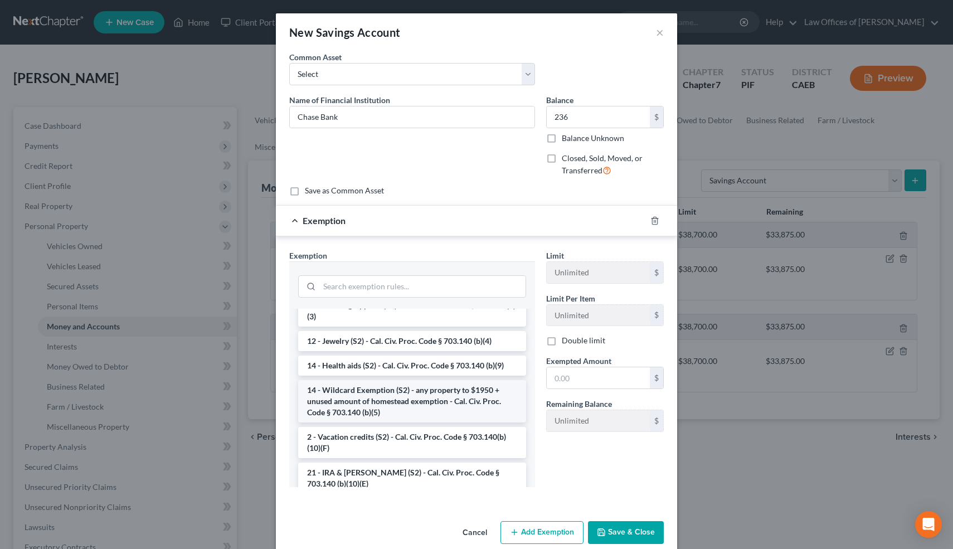
click at [365, 399] on li "14 - Wildcard Exemption (S2) - any property to $1950 + unused amount of homeste…" at bounding box center [412, 401] width 228 height 42
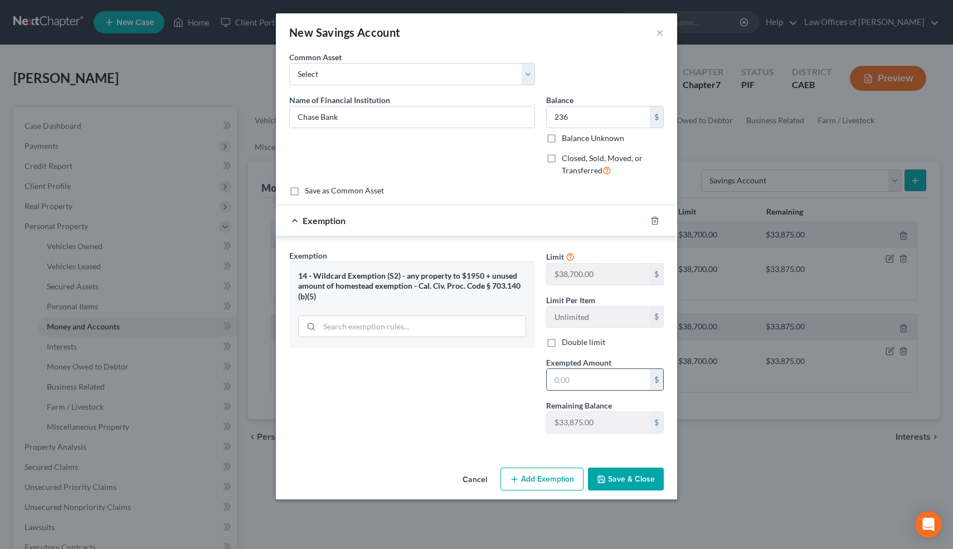
click at [574, 380] on input "text" at bounding box center [598, 379] width 103 height 21
type input "236"
click at [623, 480] on button "Save & Close" at bounding box center [626, 478] width 76 height 23
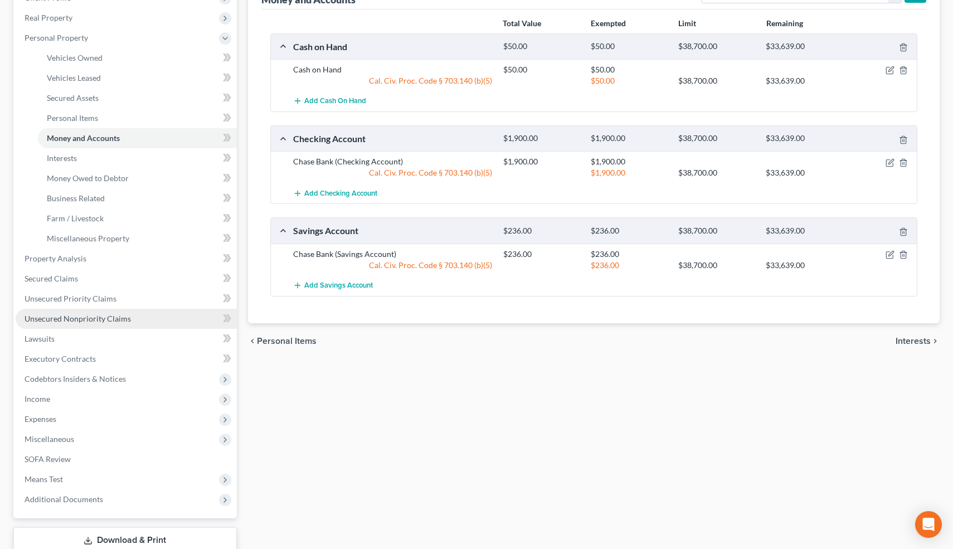
click at [84, 315] on span "Unsecured Nonpriority Claims" at bounding box center [78, 318] width 106 height 9
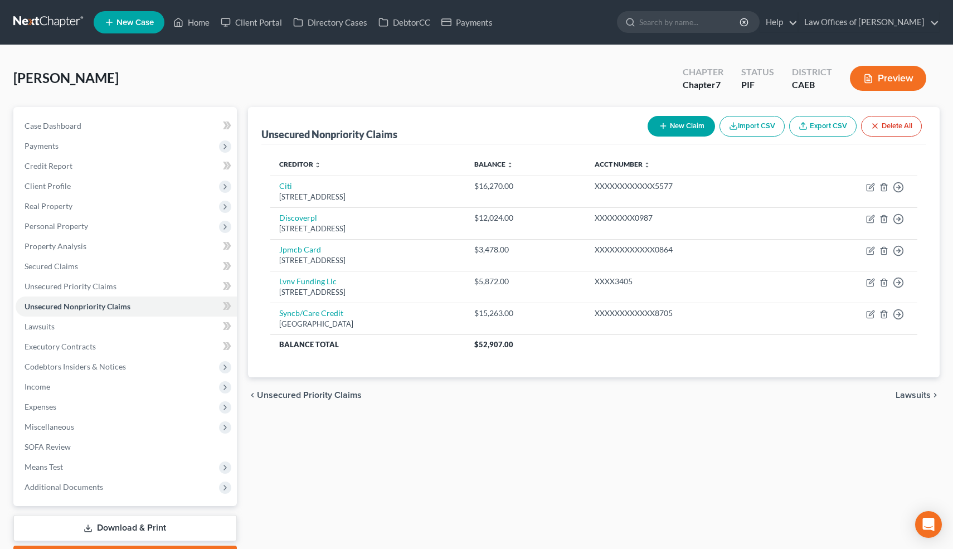
click at [686, 128] on button "New Claim" at bounding box center [680, 126] width 67 height 21
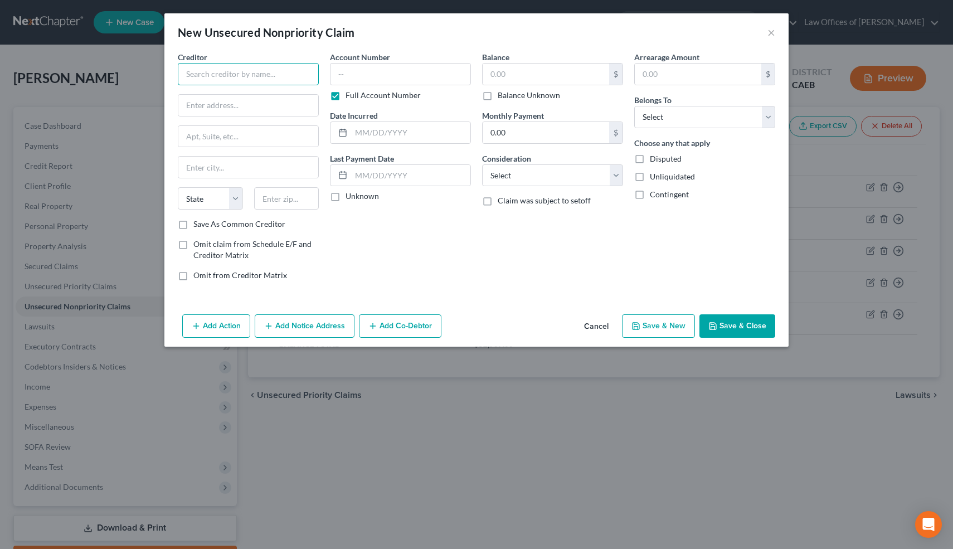
click at [252, 76] on input "text" at bounding box center [248, 74] width 141 height 22
type input "White Knight Pest Control"
click at [232, 110] on input "text" at bounding box center [248, 105] width 140 height 21
type input "4300 Easton Dr."
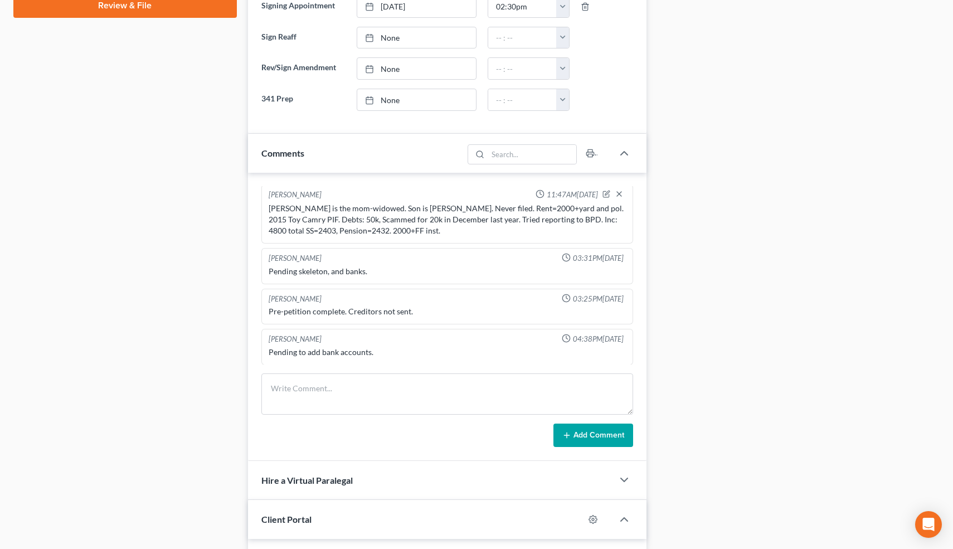
scroll to position [554, 0]
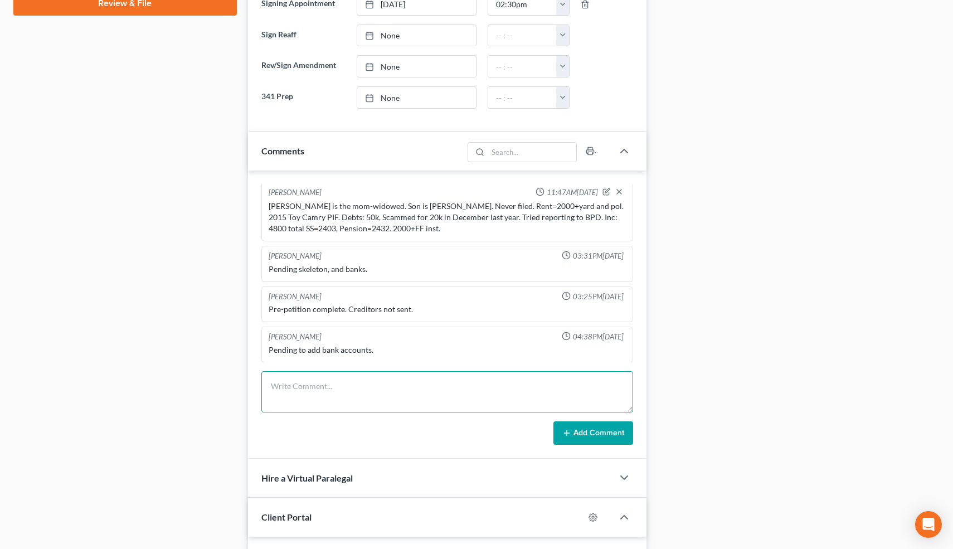
click at [333, 396] on textarea at bounding box center [447, 391] width 372 height 41
click at [303, 387] on textarea "Clt in offoice. Aded bank accts, checked and added a creditor, did 341 prep. Wi…" at bounding box center [447, 391] width 372 height 41
click at [321, 387] on textarea "Clt in office. Aded bank accts, checked and added a creditor, did 341 prep. Wil…" at bounding box center [447, 391] width 372 height 41
type textarea "Clt in office. Added bank accts, checked and added a creditor, did 341 prep. Wi…"
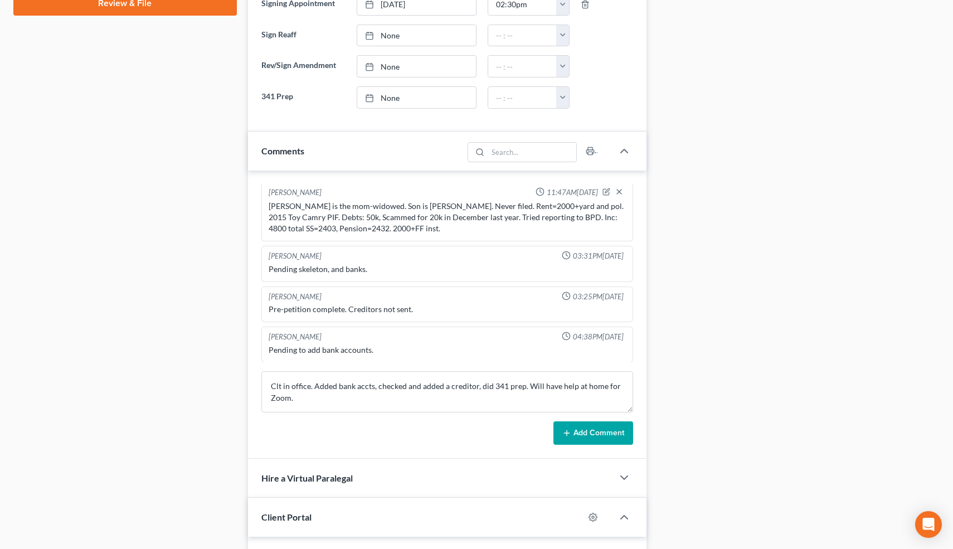
click at [581, 432] on button "Add Comment" at bounding box center [593, 432] width 80 height 23
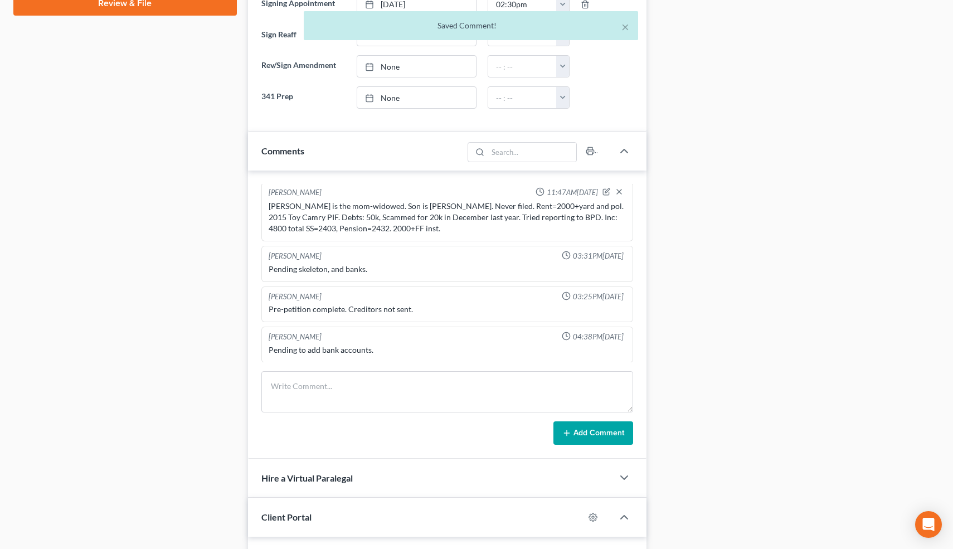
scroll to position [54, 0]
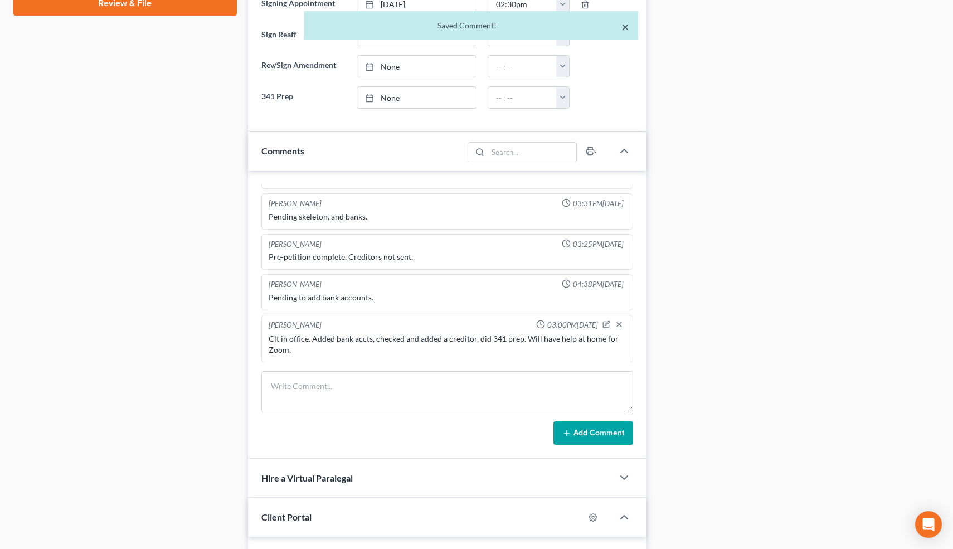
click at [623, 27] on button "×" at bounding box center [625, 26] width 8 height 13
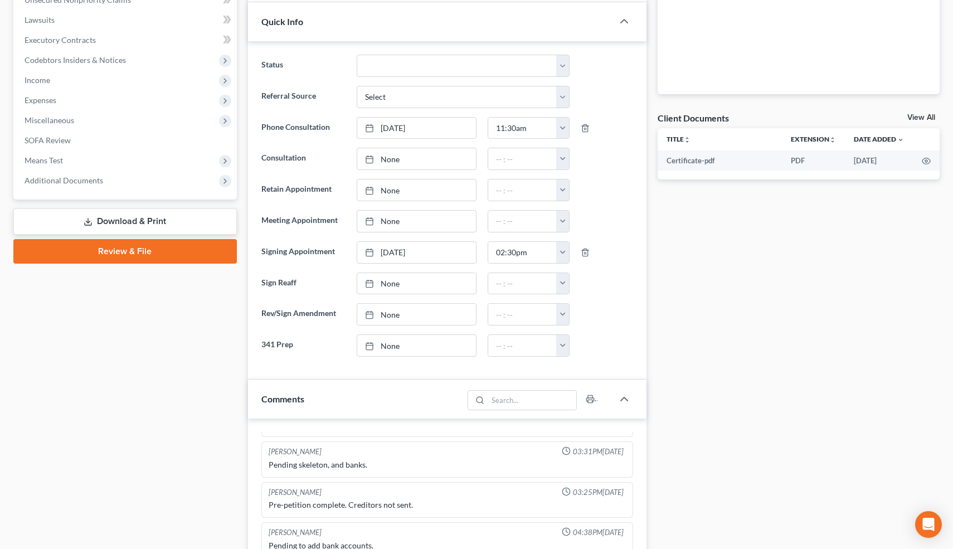
scroll to position [0, 0]
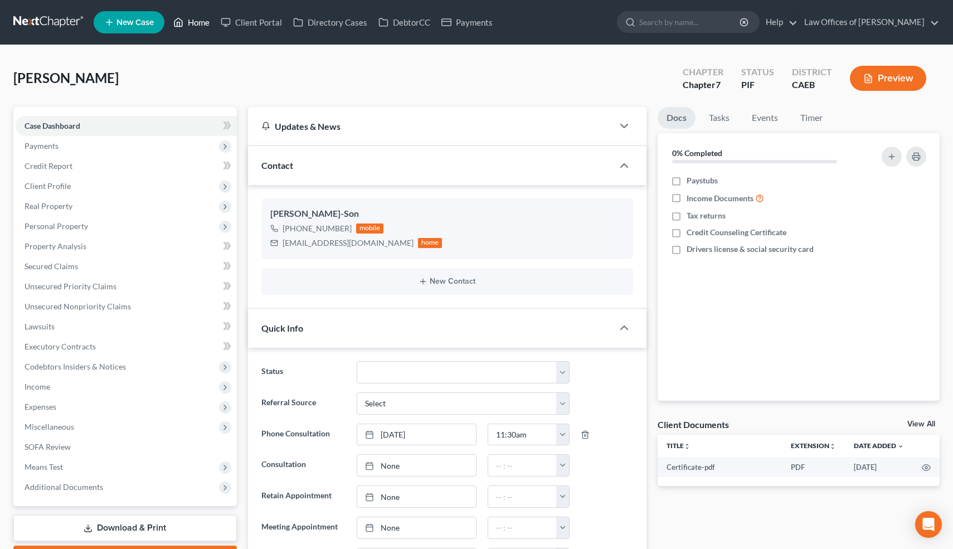
click at [202, 22] on link "Home" at bounding box center [191, 22] width 47 height 20
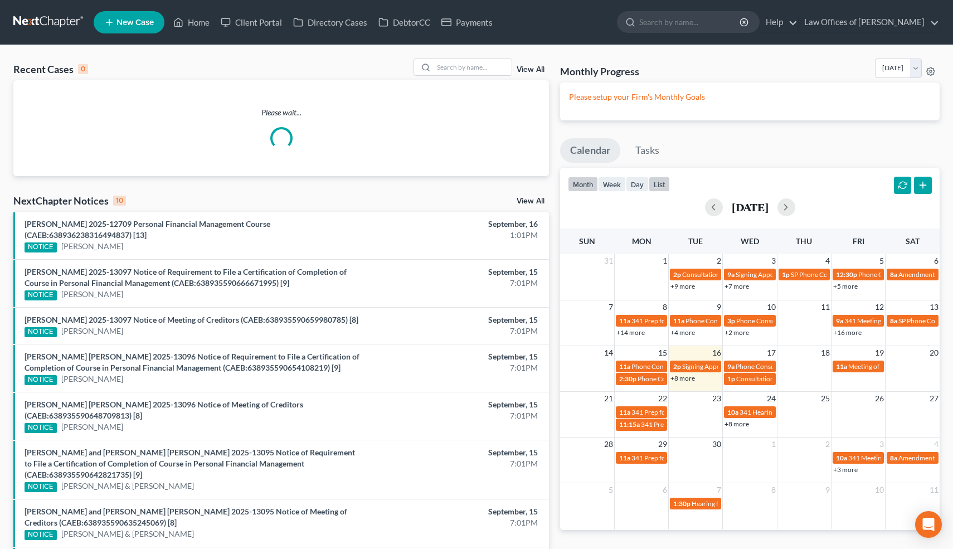
click at [662, 181] on button "list" at bounding box center [659, 184] width 21 height 15
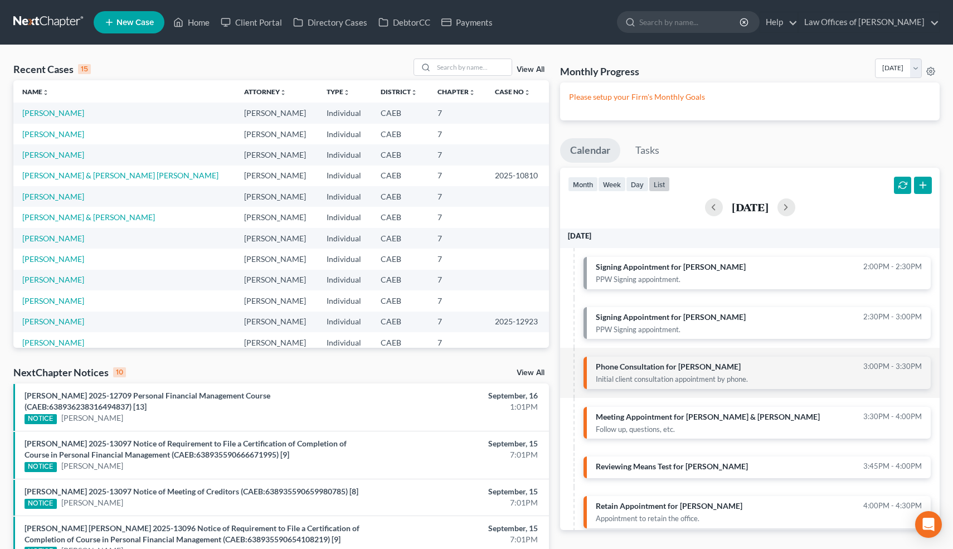
scroll to position [11, 0]
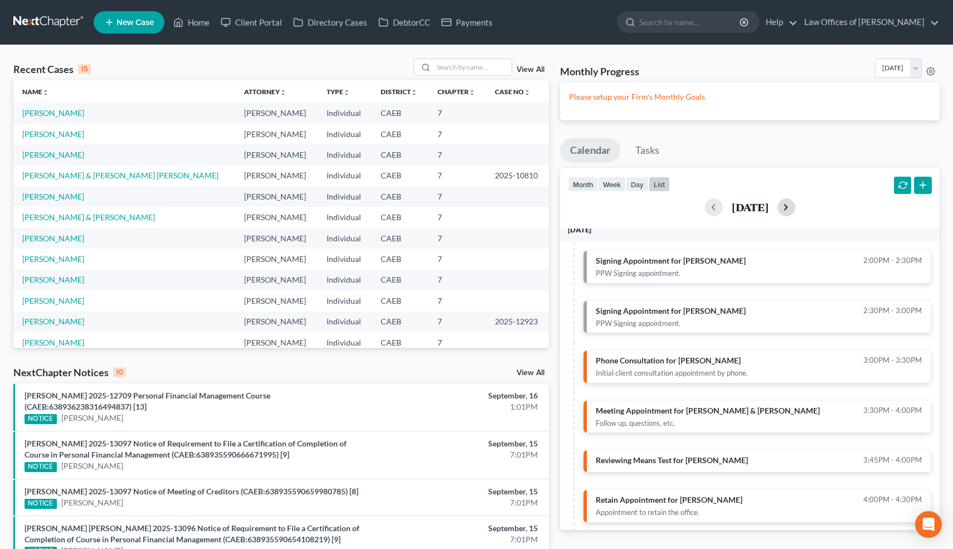
click at [795, 209] on button "button" at bounding box center [786, 207] width 18 height 18
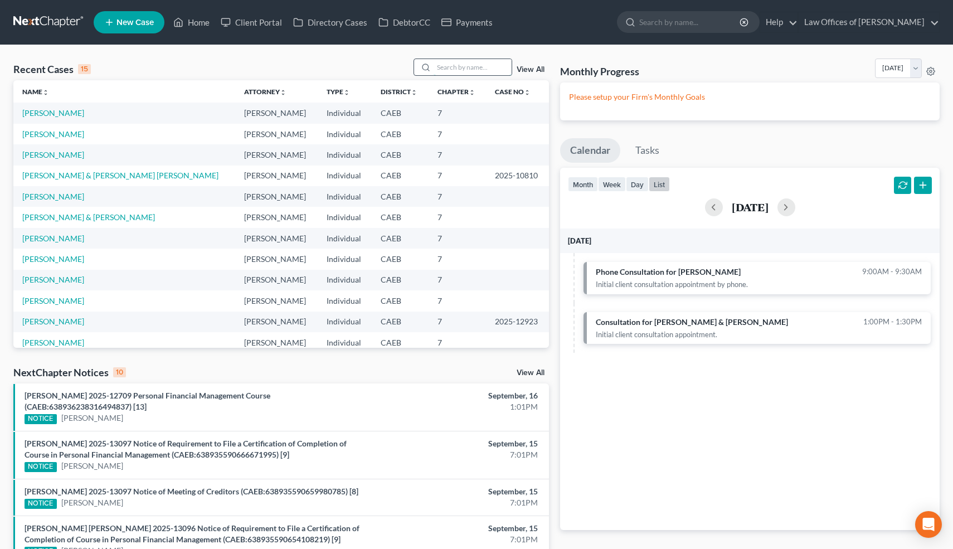
click at [499, 66] on input "search" at bounding box center [472, 67] width 78 height 16
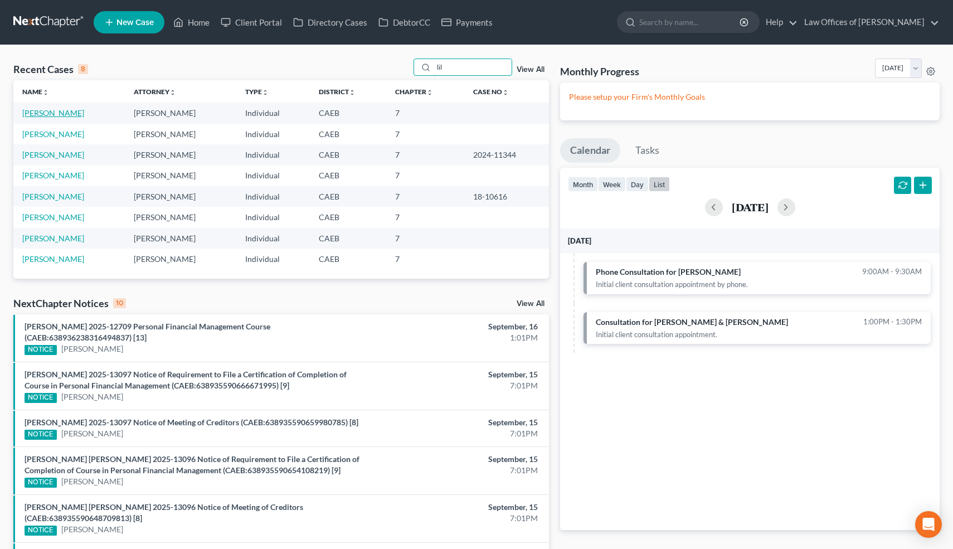
type input "lil"
click at [65, 111] on link "[PERSON_NAME]" at bounding box center [53, 112] width 62 height 9
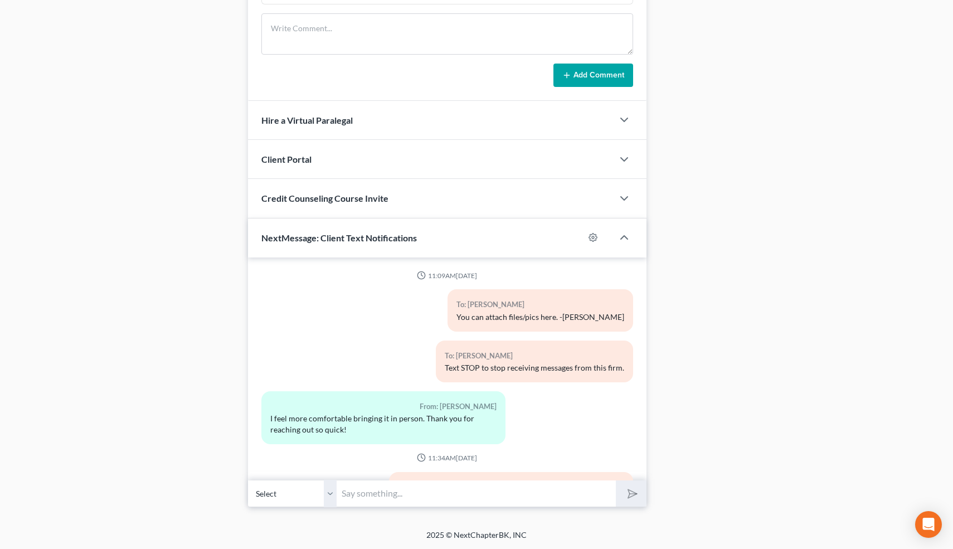
scroll to position [10620, 0]
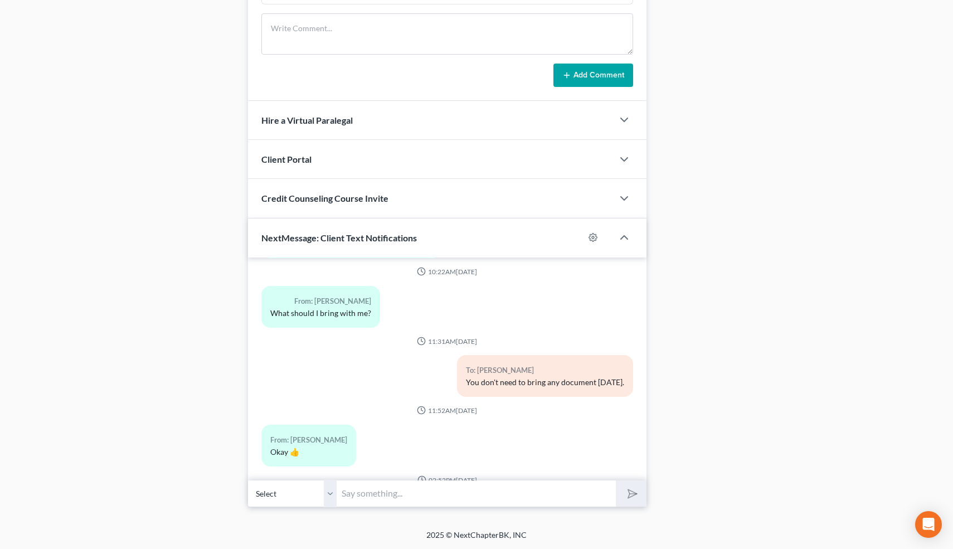
click at [399, 486] on input "text" at bounding box center [476, 493] width 279 height 27
click at [575, 493] on input "Hi! It's [STREET_ADDRESS], the corner of 14th and L St., and the entrance is o …" at bounding box center [476, 493] width 279 height 27
type input "Hi! It's [STREET_ADDRESS], the corner of 14th and L St., and the entrance is on…"
click at [616, 480] on button "submit" at bounding box center [631, 493] width 31 height 26
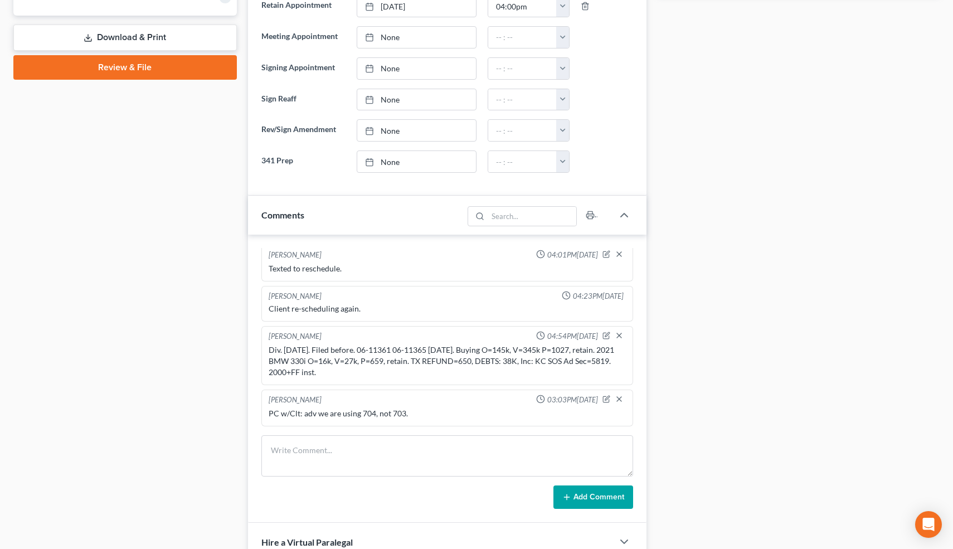
scroll to position [0, 0]
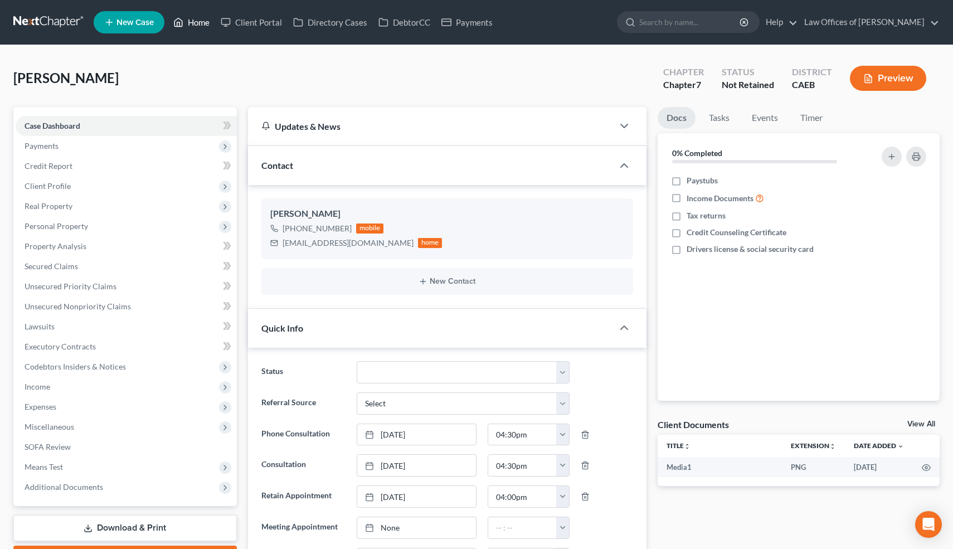
click at [200, 24] on link "Home" at bounding box center [191, 22] width 47 height 20
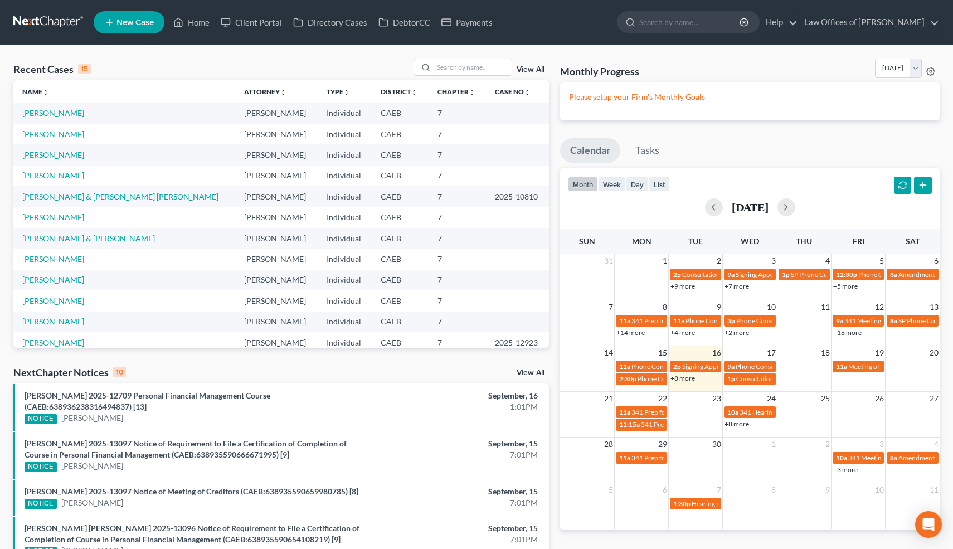
click at [48, 261] on link "[PERSON_NAME]" at bounding box center [53, 258] width 62 height 9
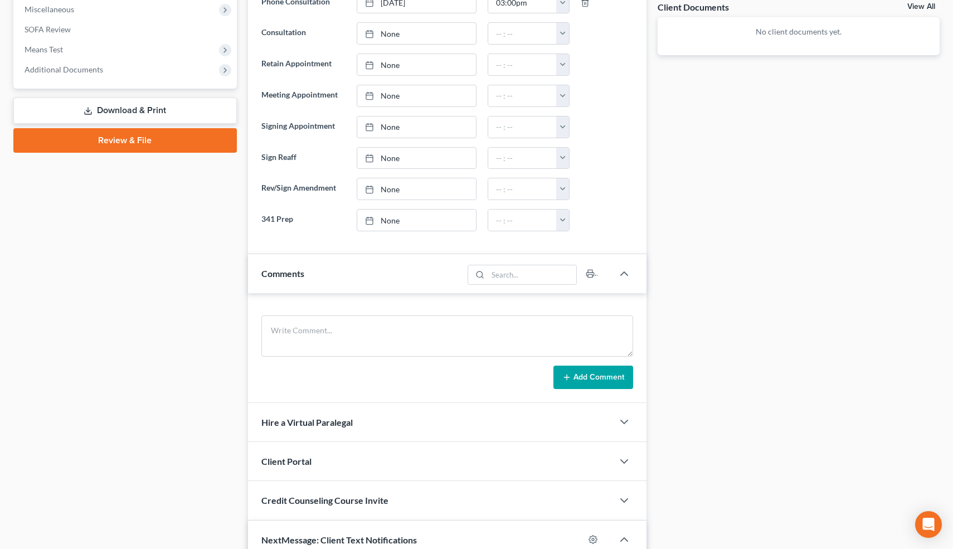
scroll to position [407, 0]
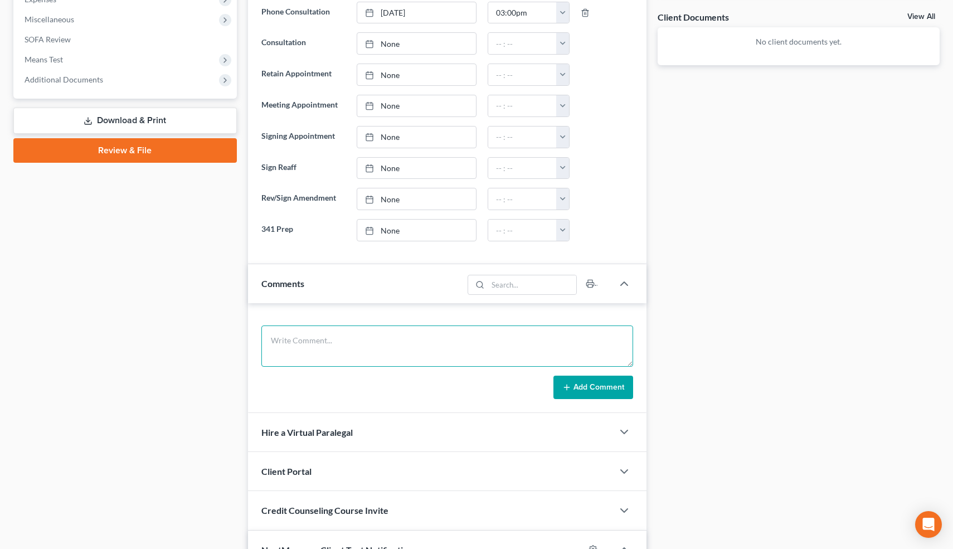
click at [333, 347] on textarea at bounding box center [447, 345] width 372 height 41
click at [347, 342] on textarea "Filed 2014. Married." at bounding box center [447, 345] width 372 height 41
click at [307, 341] on textarea "Filed 2014. Married." at bounding box center [447, 345] width 372 height 41
paste textarea "13-17887"
paste textarea "[DATE]"
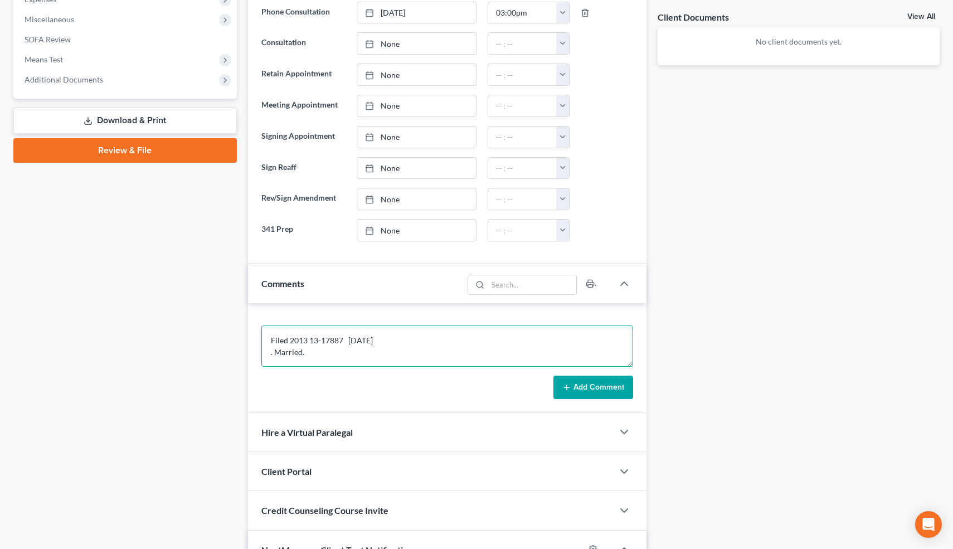
click at [345, 339] on textarea "Filed 2013 13-17887 [DATE] . Married." at bounding box center [447, 345] width 372 height 41
click at [272, 353] on textarea "Filed 2013 13-17887 [DATE] . Married." at bounding box center [447, 345] width 372 height 41
click at [443, 338] on textarea "Filed 2013 13-17887 [DATE]. Married." at bounding box center [447, 345] width 372 height 41
click at [314, 350] on textarea "Filed 2013 13-17887 [DATE]. Married. Buying O=150k, V=300k, P=1100, retain. 201…" at bounding box center [447, 345] width 372 height 41
click at [471, 349] on textarea "Filed 2013 13-17887 [DATE]. Married. Buying O=150k, V=300k, P=1100, retain. 201…" at bounding box center [447, 345] width 372 height 41
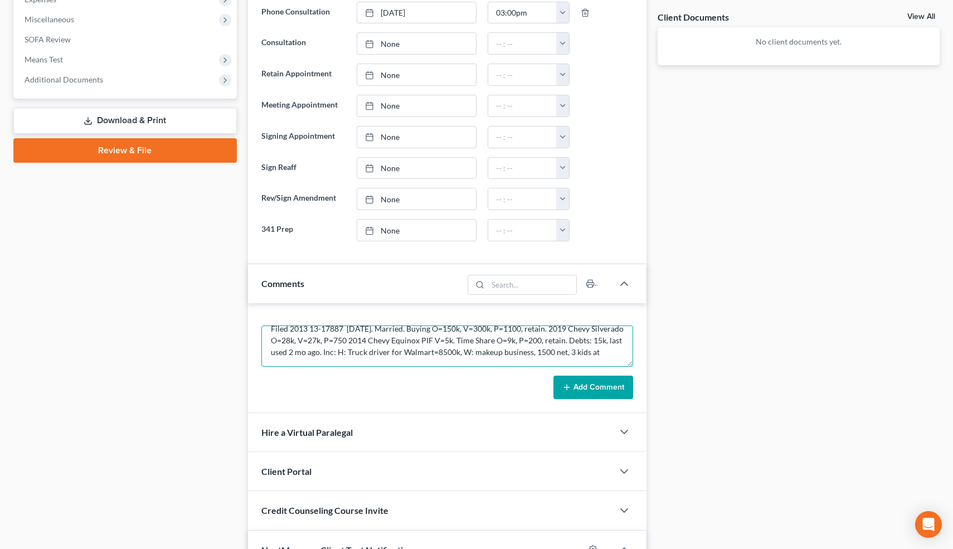
scroll to position [14, 0]
click at [487, 350] on textarea "Filed 2013 13-17887 [DATE]. Married. Buying O=150k, V=300k, P=1100, retain. 201…" at bounding box center [447, 345] width 372 height 41
type textarea "Filed 2013 13-17887 [DATE]. Married. Buying O=150k, V=300k, P=1100, retain. 201…"
click at [616, 383] on button "Add Comment" at bounding box center [593, 387] width 80 height 23
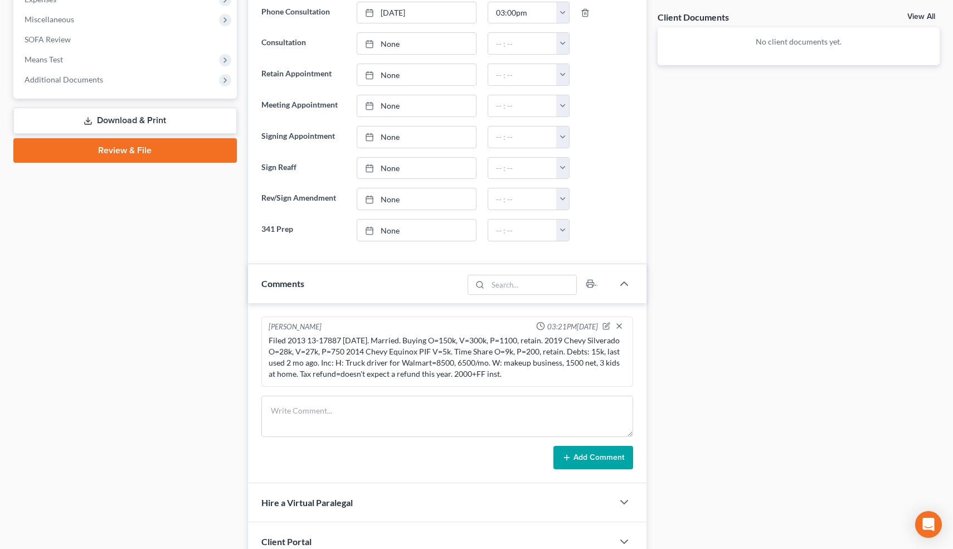
scroll to position [736, 0]
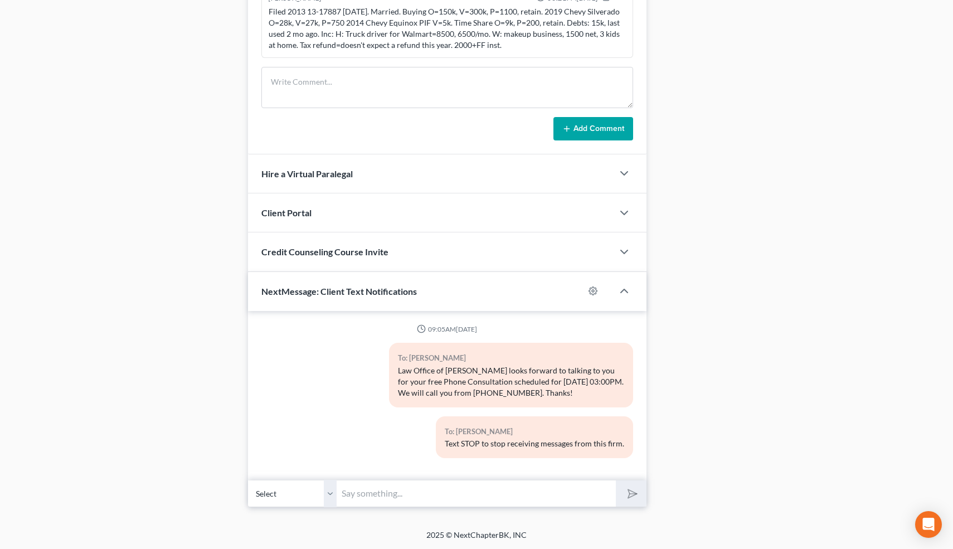
click at [377, 495] on input "text" at bounding box center [476, 493] width 279 height 27
type input "Nice talking to you! Like I said, just reply here if you have any questions or …"
click at [616, 480] on button "submit" at bounding box center [631, 493] width 31 height 26
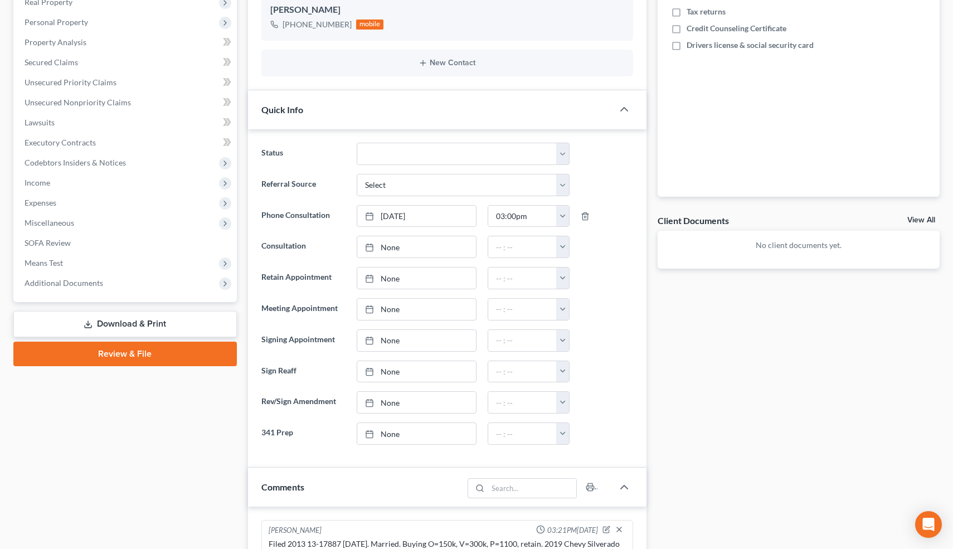
scroll to position [0, 0]
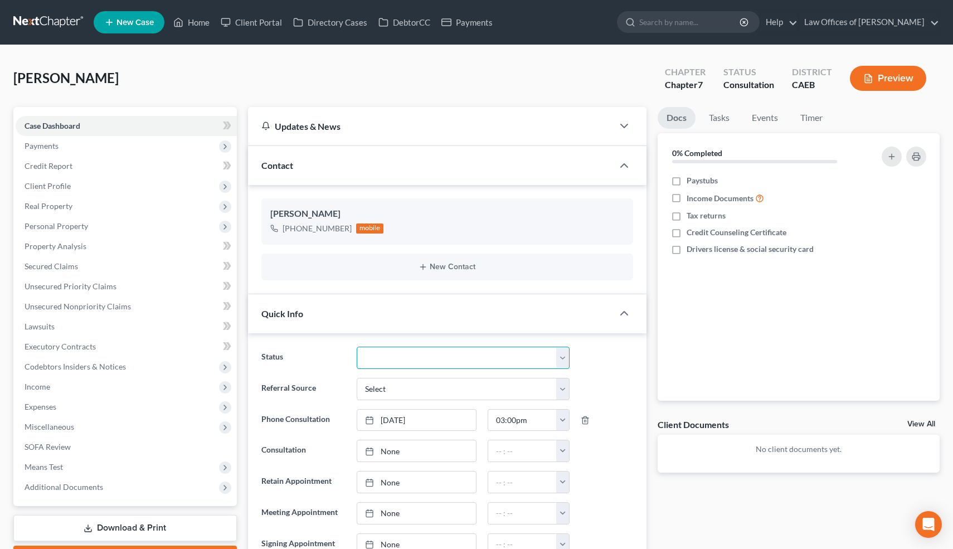
click at [449, 358] on select "Cancelled/Refund Closed Consultation Declined Discharged Filed Income Check In …" at bounding box center [463, 358] width 212 height 22
select select "10"
click at [357, 347] on select "Cancelled/Refund Closed Consultation Declined Discharged Filed Income Check In …" at bounding box center [463, 358] width 212 height 22
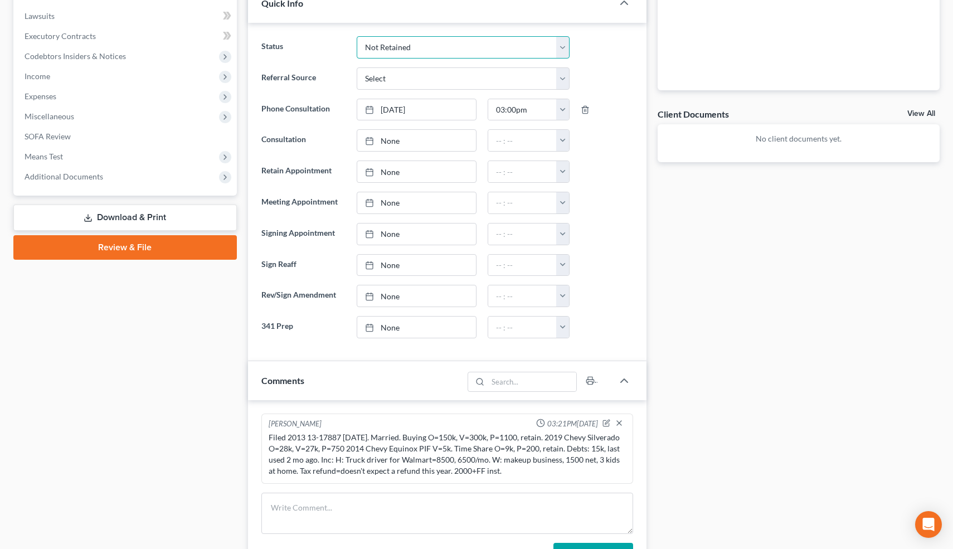
scroll to position [312, 0]
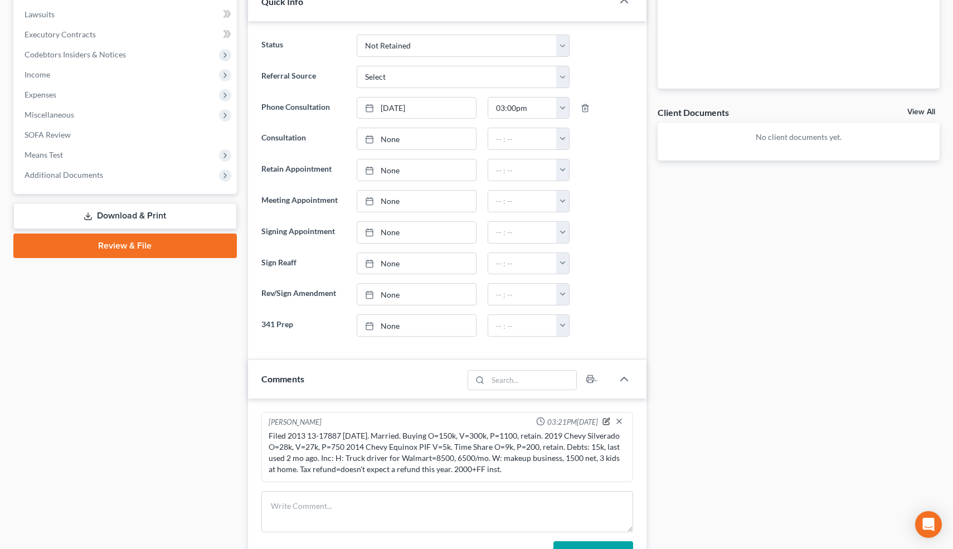
click at [606, 420] on icon "button" at bounding box center [607, 420] width 4 height 4
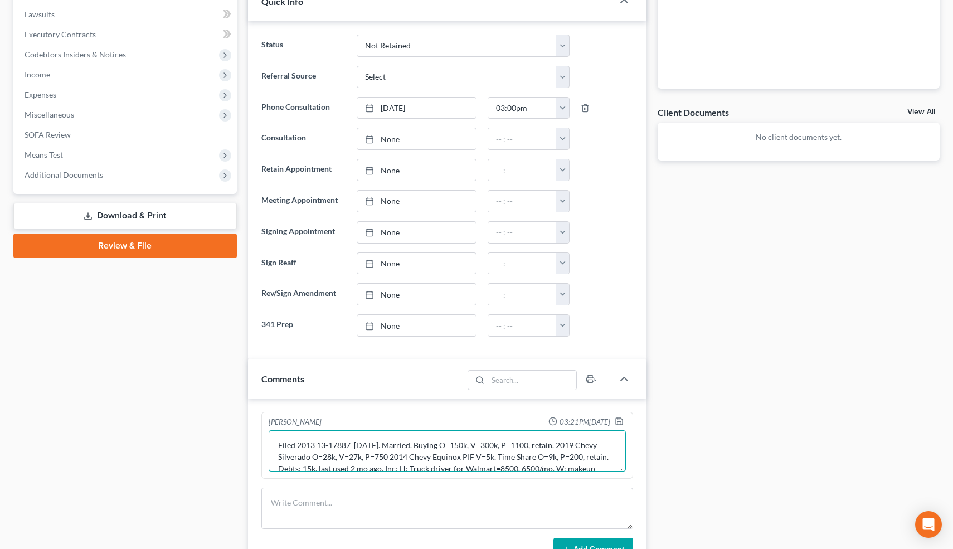
click at [426, 446] on textarea "Filed 2013 13-17887 [DATE]. Married. Buying O=150k, V=300k, P=1100, retain. 201…" at bounding box center [448, 450] width 358 height 41
type textarea "Filed 2013 13-17887 [DATE]. Married JT. Buying O=150k, V=300k, P=1100, retain. …"
click at [618, 422] on polyline "button" at bounding box center [619, 423] width 4 height 3
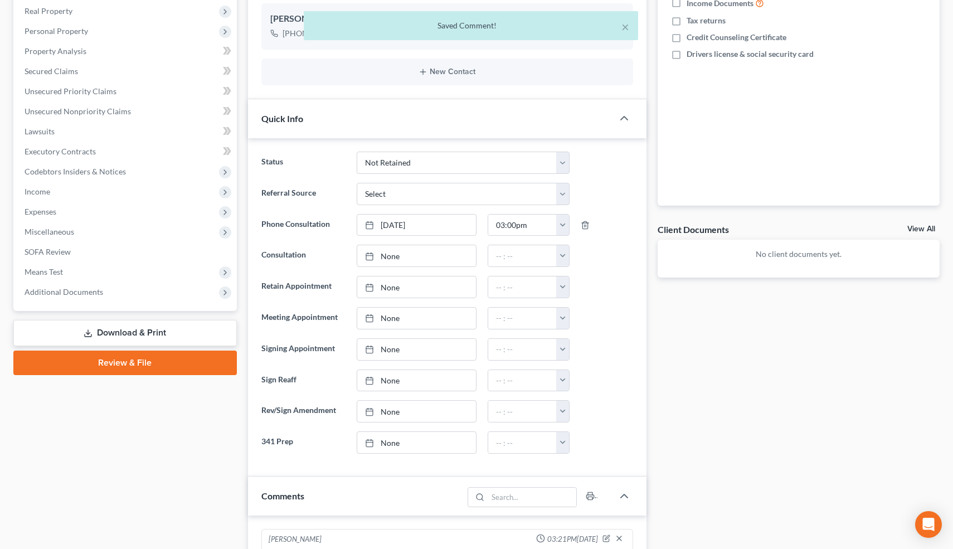
scroll to position [0, 0]
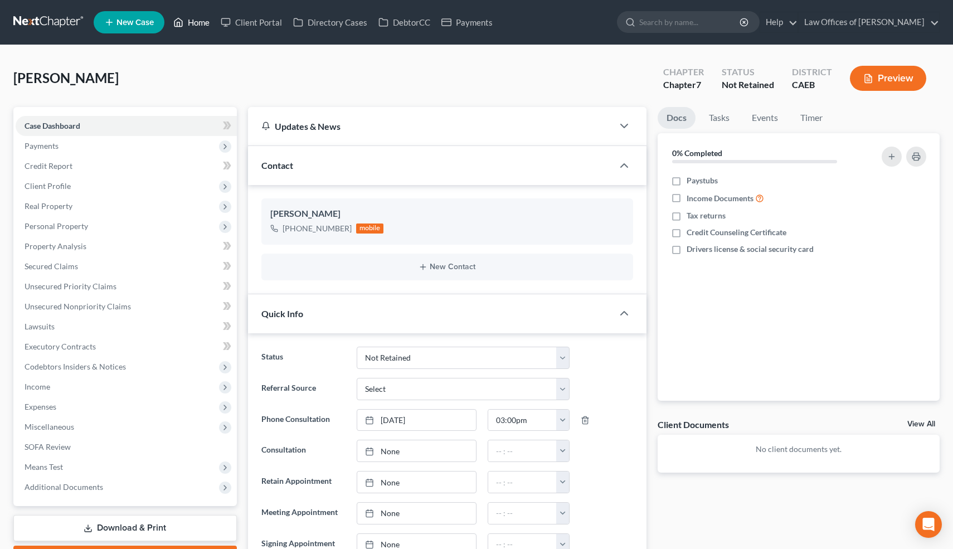
click at [201, 25] on link "Home" at bounding box center [191, 22] width 47 height 20
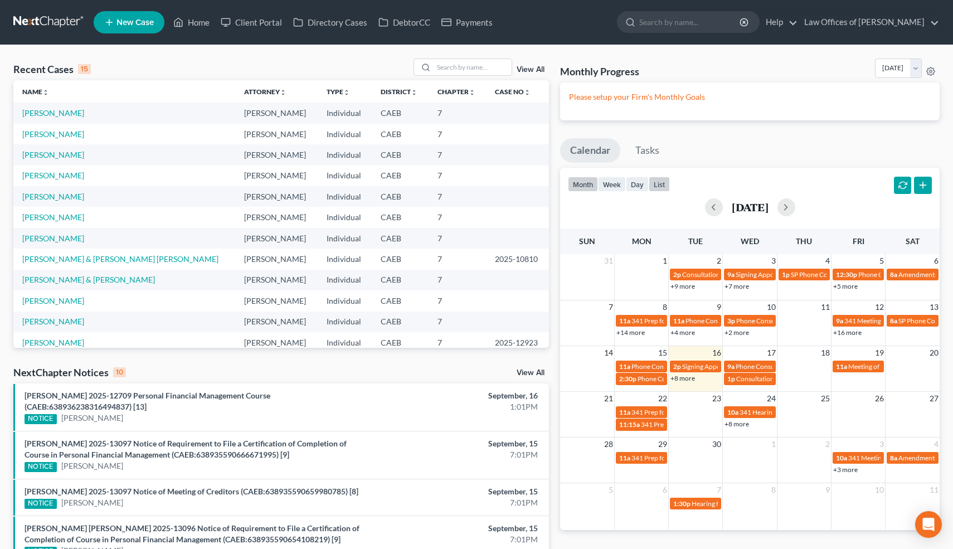
click at [661, 183] on button "list" at bounding box center [659, 184] width 21 height 15
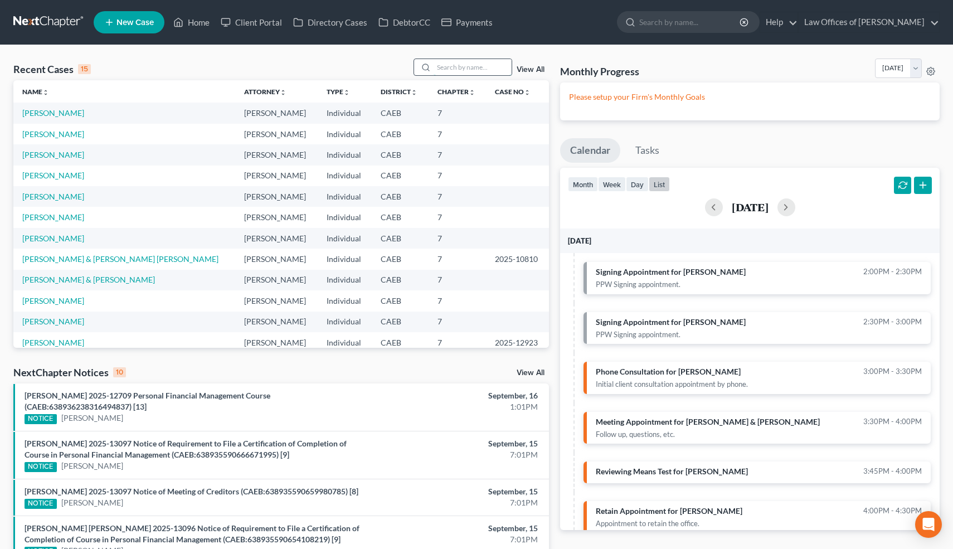
click at [474, 68] on input "search" at bounding box center [472, 67] width 78 height 16
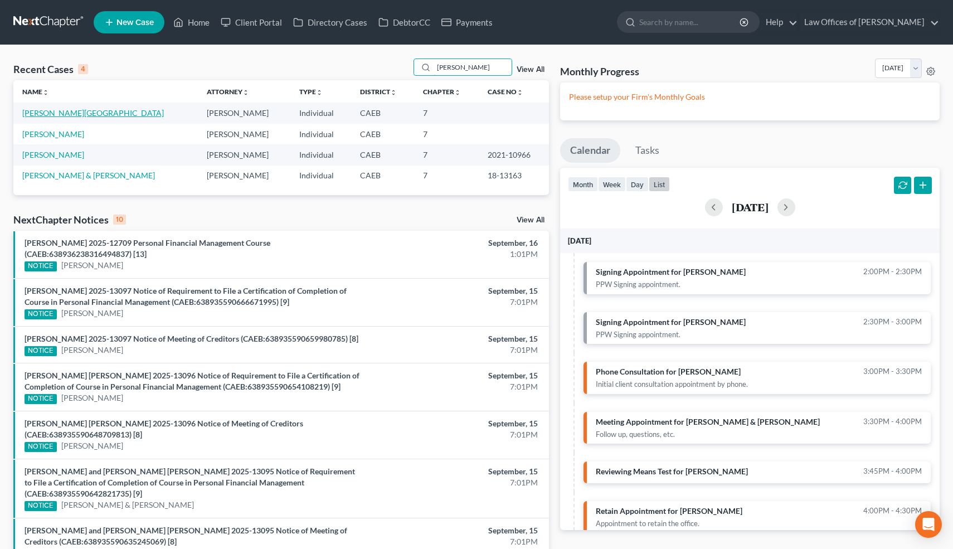
type input "[PERSON_NAME]"
click at [71, 113] on link "[PERSON_NAME][GEOGRAPHIC_DATA]" at bounding box center [93, 112] width 142 height 9
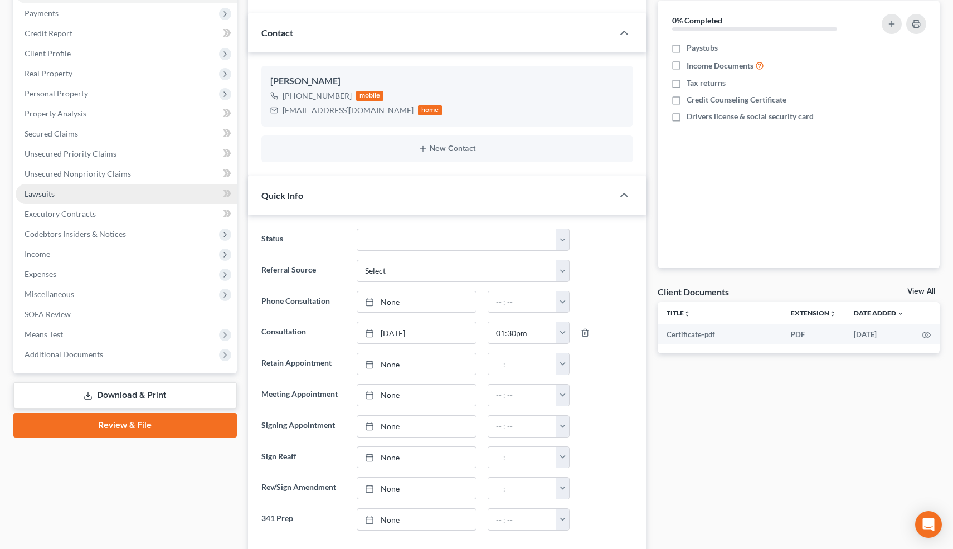
scroll to position [138, 0]
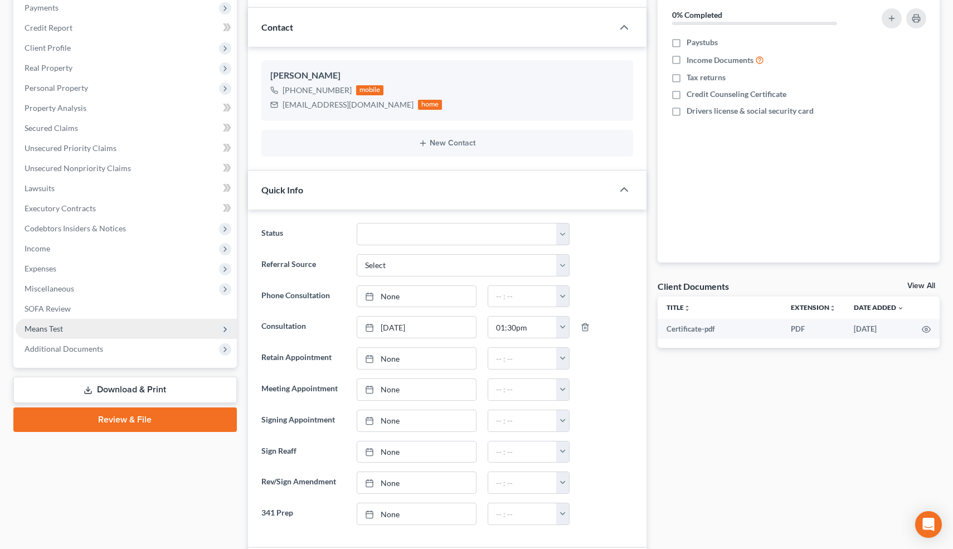
click at [99, 333] on span "Means Test" at bounding box center [126, 329] width 221 height 20
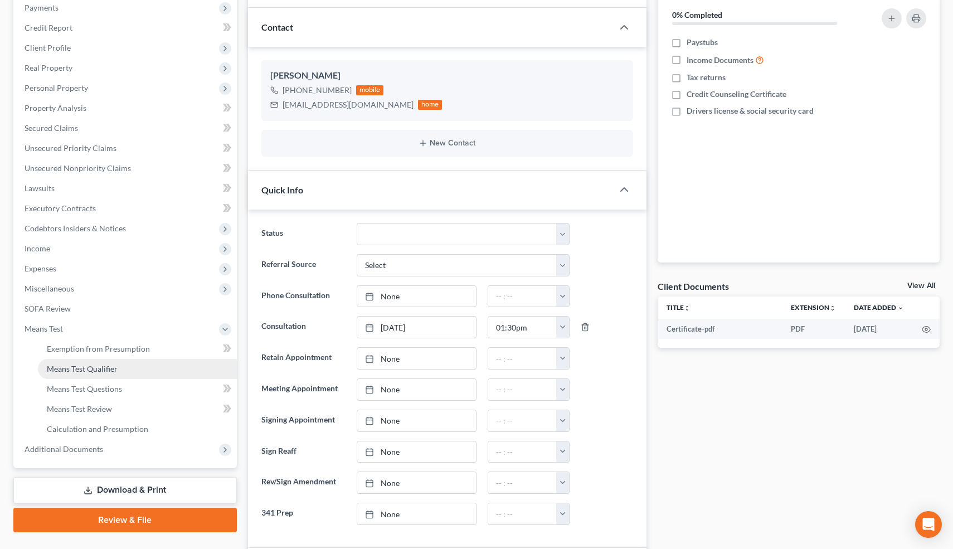
click at [91, 367] on span "Means Test Qualifier" at bounding box center [82, 368] width 71 height 9
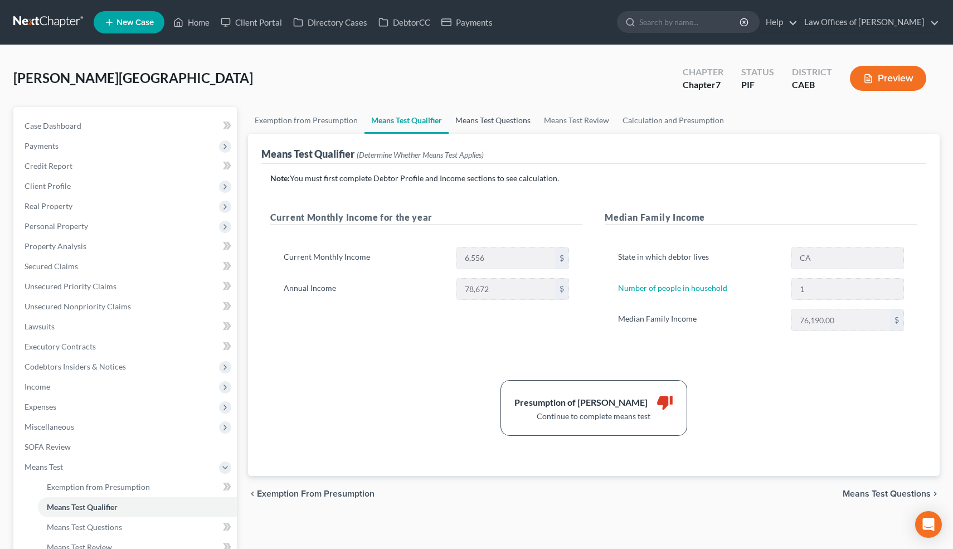
click at [504, 119] on link "Means Test Questions" at bounding box center [493, 120] width 89 height 27
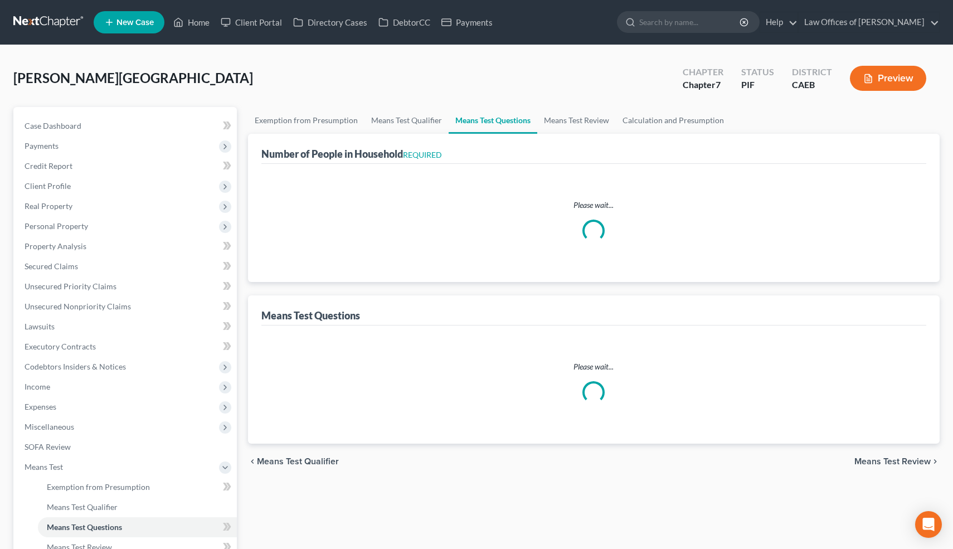
select select "0"
select select "60"
select select "1"
select select "60"
select select "2"
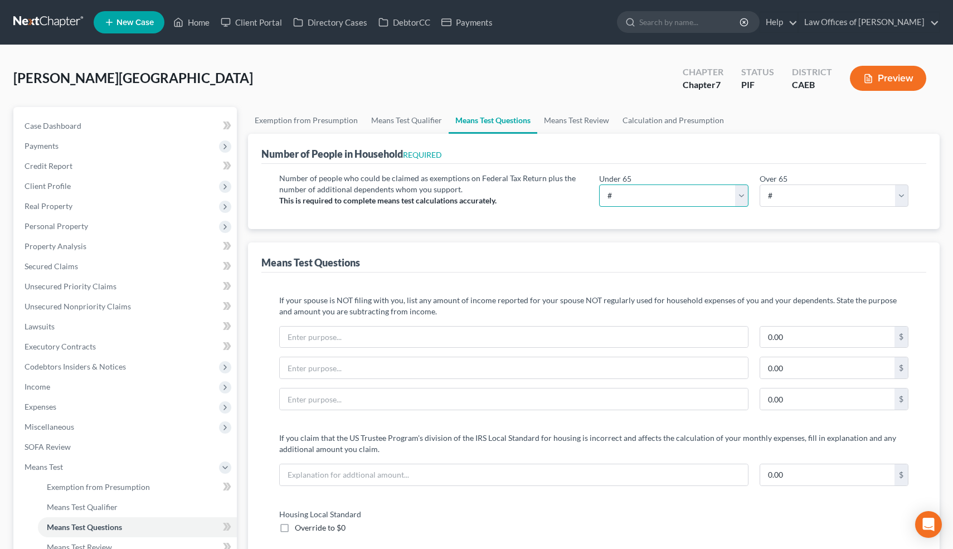
click at [742, 194] on select "# 0 1 2 3 4 5 6 7 8 9 10" at bounding box center [673, 195] width 149 height 22
select select "1"
click at [599, 184] on select "# 0 1 2 3 4 5 6 7 8 9 10" at bounding box center [673, 195] width 149 height 22
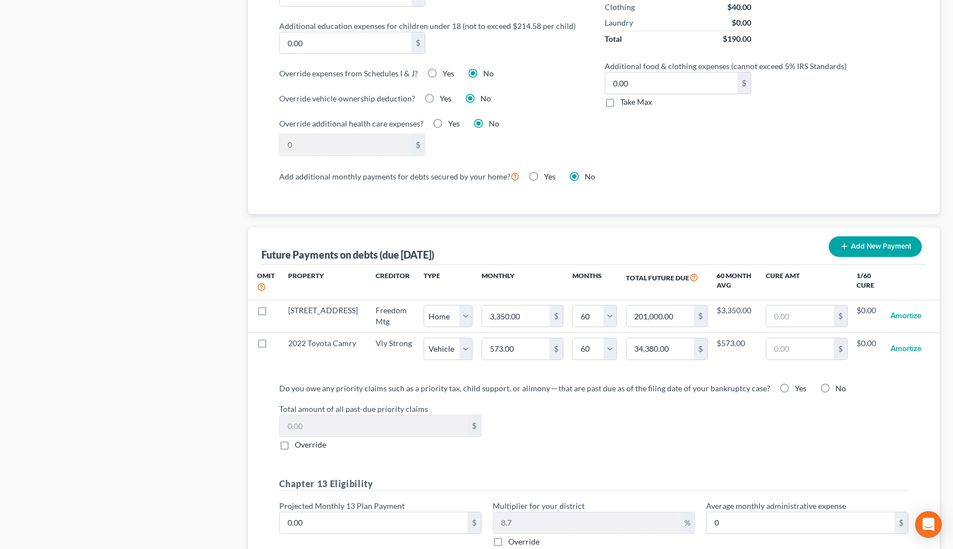
scroll to position [904, 0]
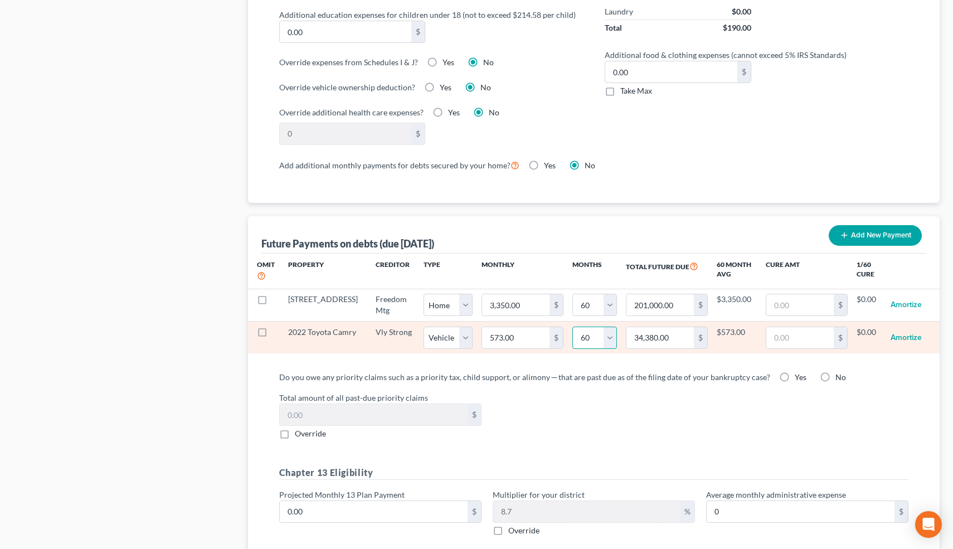
click at [601, 338] on select "0 1 2 3 4 5 6 7 8 9 10 11 12 13 14 15 16 17 18 19 20 21 22 23 24 25 26 27 28 29…" at bounding box center [594, 337] width 45 height 22
click at [602, 336] on select "0 1 2 3 4 5 6 7 8 9 10 11 12 13 14 15 16 17 18 19 20 21 22 23 24 25 26 27 28 29…" at bounding box center [594, 337] width 45 height 22
select select "36"
click at [572, 326] on select "0 1 2 3 4 5 6 7 8 9 10 11 12 13 14 15 16 17 18 19 20 21 22 23 24 25 26 27 28 29…" at bounding box center [594, 337] width 45 height 22
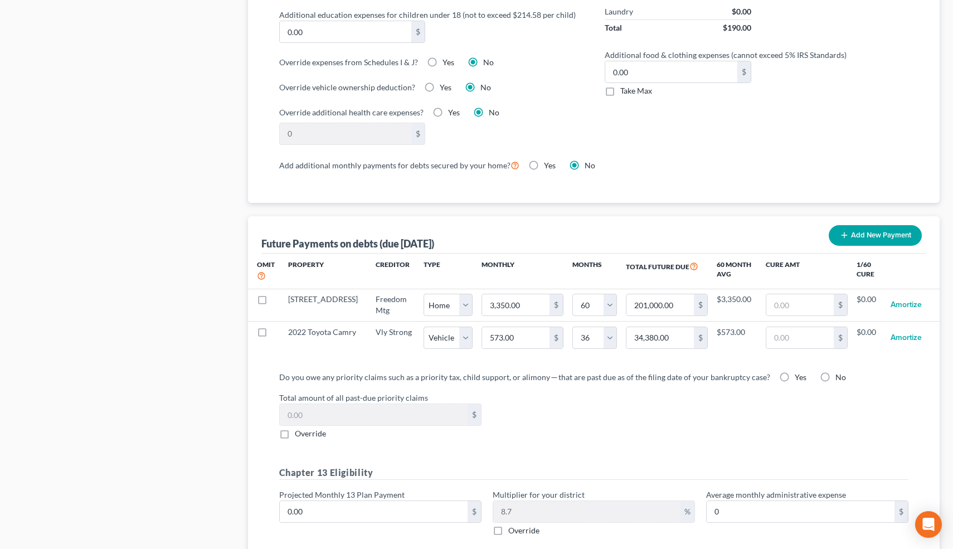
select select "1"
select select "36"
click at [741, 353] on div "Omit Property Creditor Type Monthly Months Total Future Due 60 Month Avg Cure A…" at bounding box center [594, 308] width 692 height 109
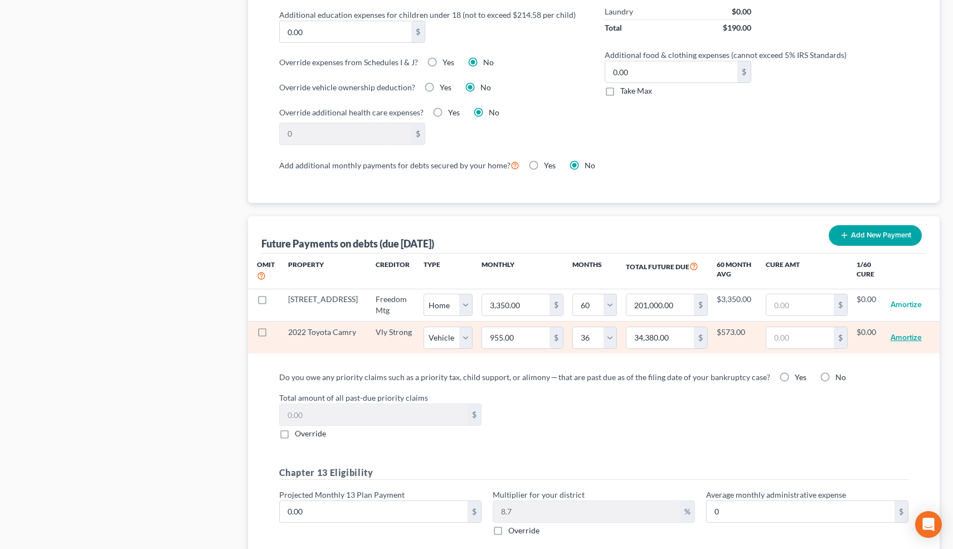
click at [901, 336] on button "Amortize" at bounding box center [905, 337] width 31 height 22
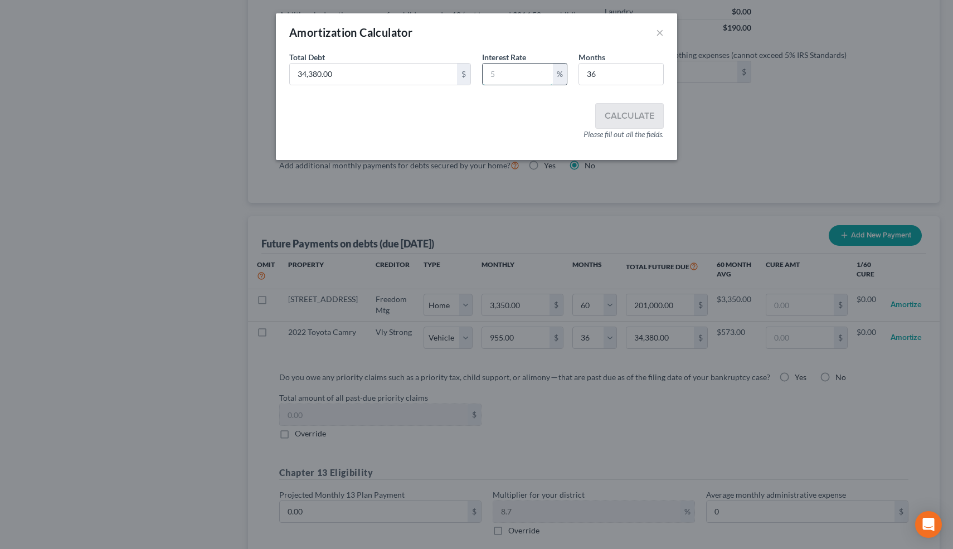
click at [527, 67] on input "text" at bounding box center [517, 74] width 70 height 21
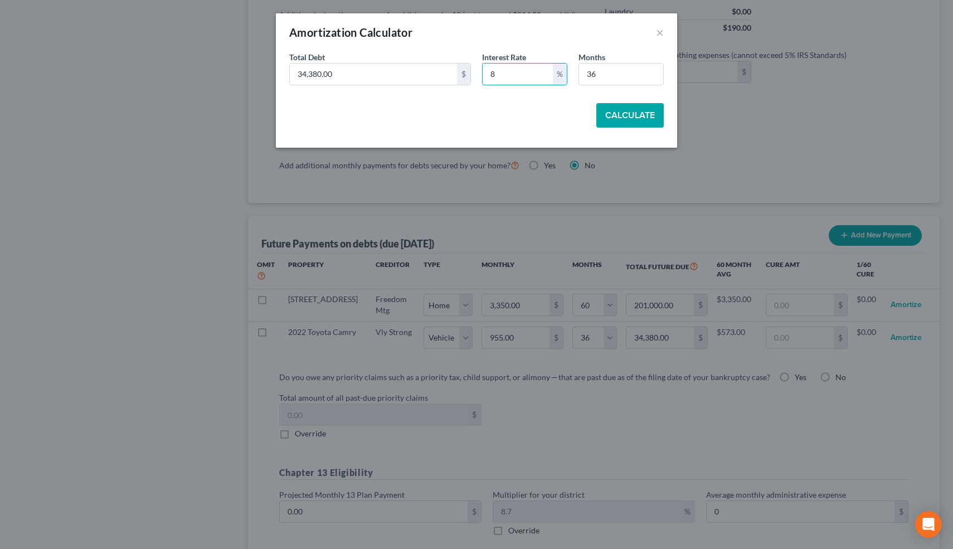
type input "8"
click at [635, 113] on button "Calculate" at bounding box center [629, 115] width 67 height 25
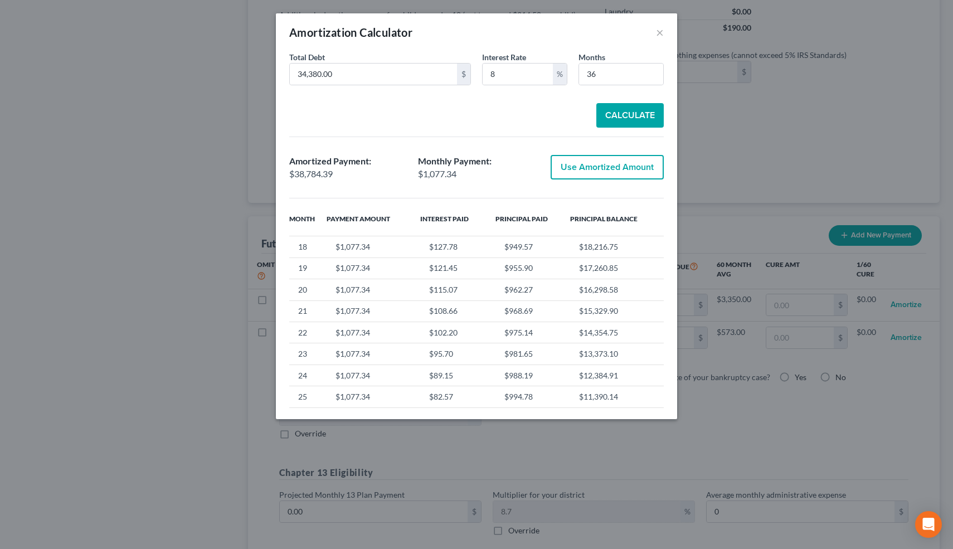
scroll to position [0, 0]
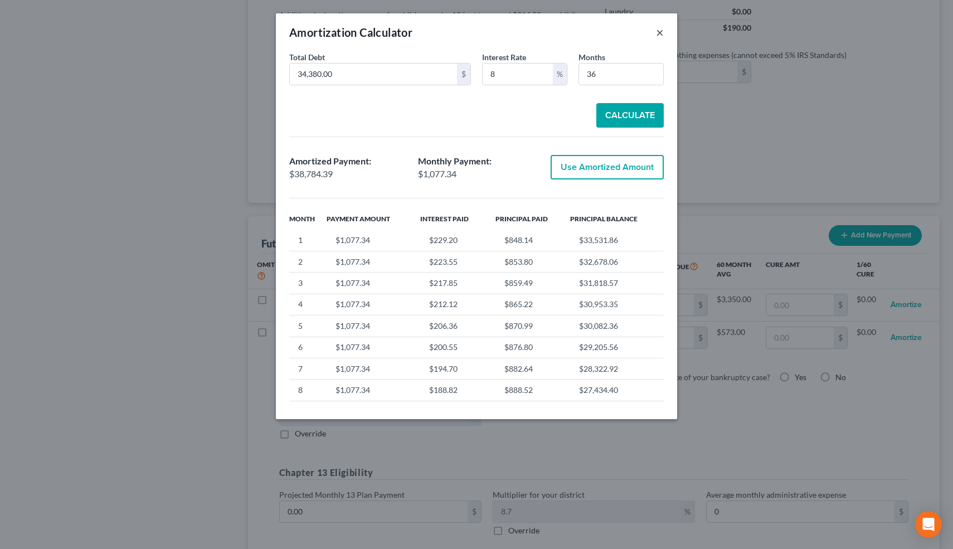
click at [659, 35] on button "×" at bounding box center [660, 32] width 8 height 13
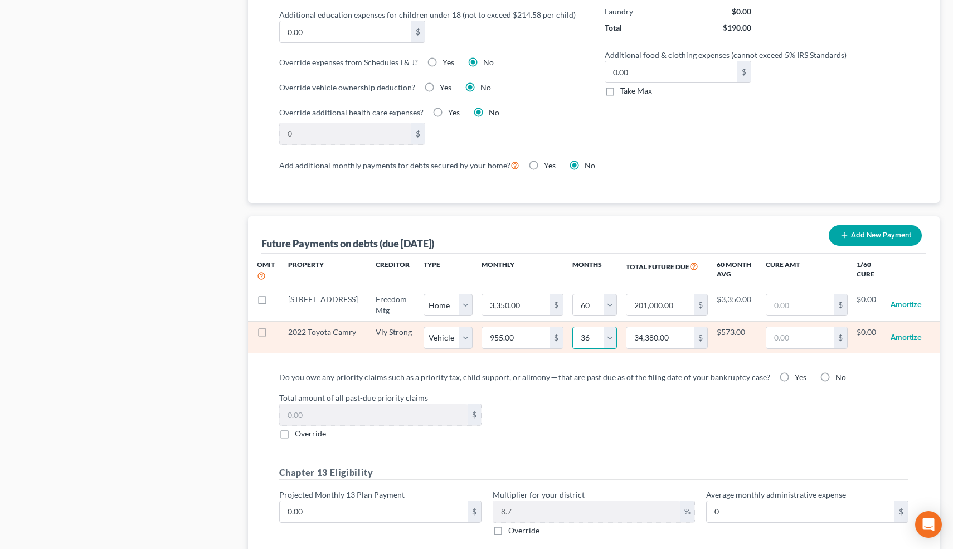
click at [604, 336] on select "0 1 2 3 4 5 6 7 8 9 10 11 12 13 14 15 16 17 18 19 20 21 22 23 24 25 26 27 28 29…" at bounding box center [594, 337] width 45 height 22
select select "60"
click at [572, 326] on select "0 1 2 3 4 5 6 7 8 9 10 11 12 13 14 15 16 17 18 19 20 21 22 23 24 25 26 27 28 29…" at bounding box center [594, 337] width 45 height 22
select select "1"
select select "60"
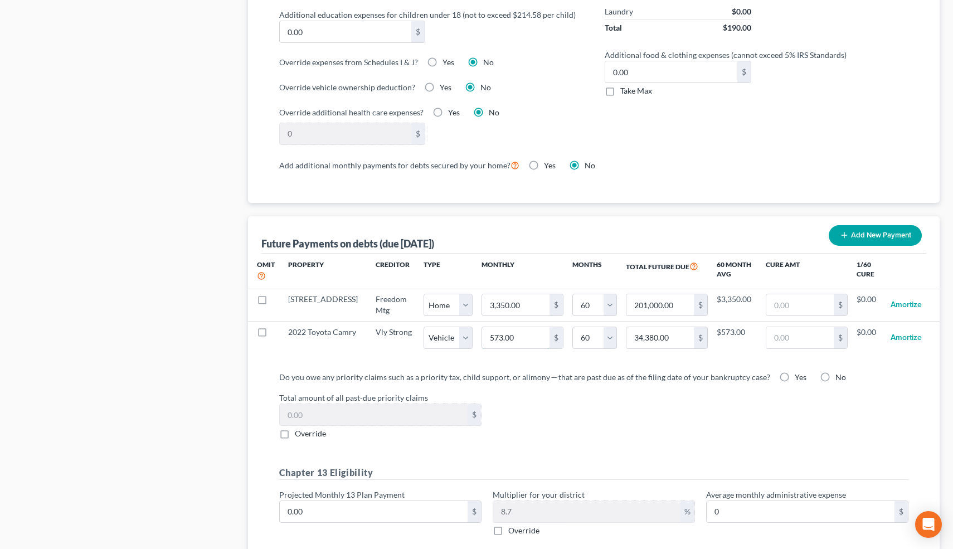
type input "955.00"
type input "57,300.00"
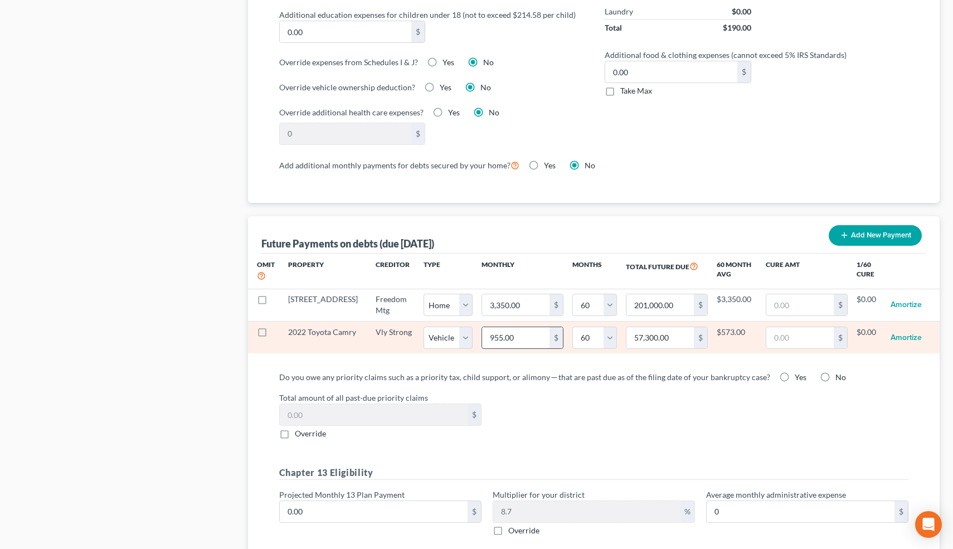
drag, startPoint x: 513, startPoint y: 335, endPoint x: 502, endPoint y: 337, distance: 11.4
select select "1"
select select "60"
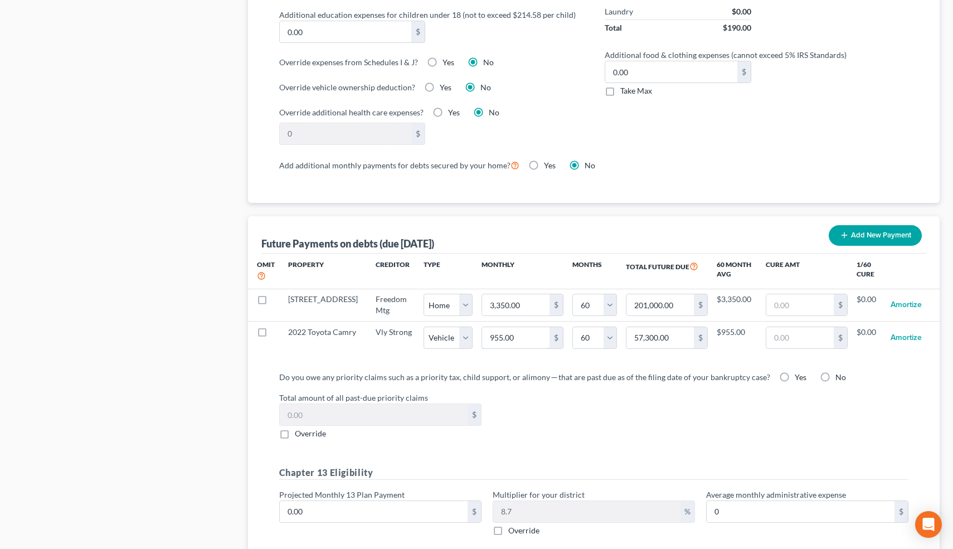
click at [502, 337] on input "955.00" at bounding box center [515, 337] width 67 height 21
type input "5"
type input "300.00"
type input "57"
type input "3,420.00"
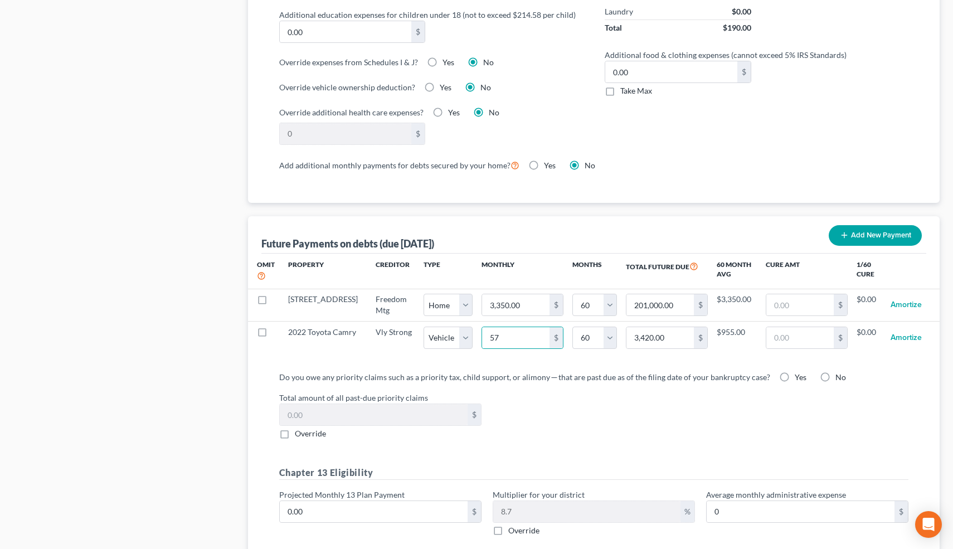
select select "1"
select select "60"
select select "1"
select select "60"
click at [567, 364] on div "Do you owe any priority claims such as a priority tax, child support, or alimon…" at bounding box center [593, 460] width 665 height 196
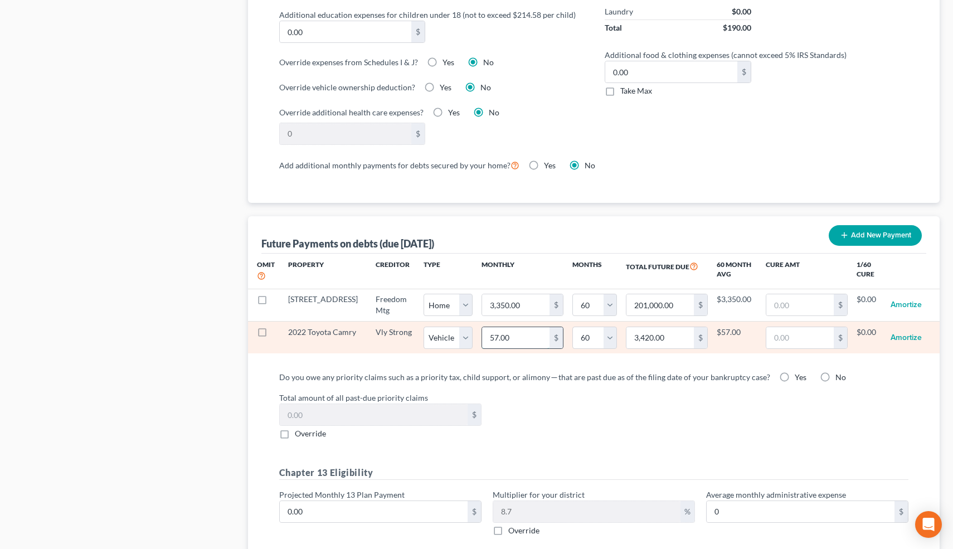
click at [506, 338] on input "57.00" at bounding box center [515, 337] width 67 height 21
type input "5"
type input "300.00"
type input "57"
type input "3,420.00"
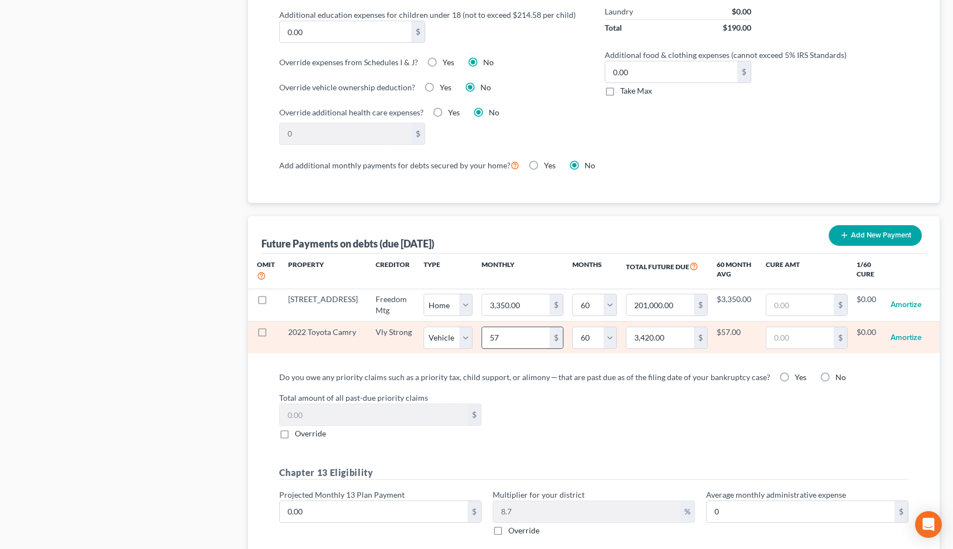
type input "573"
type input "34,380.00"
select select "1"
select select "60"
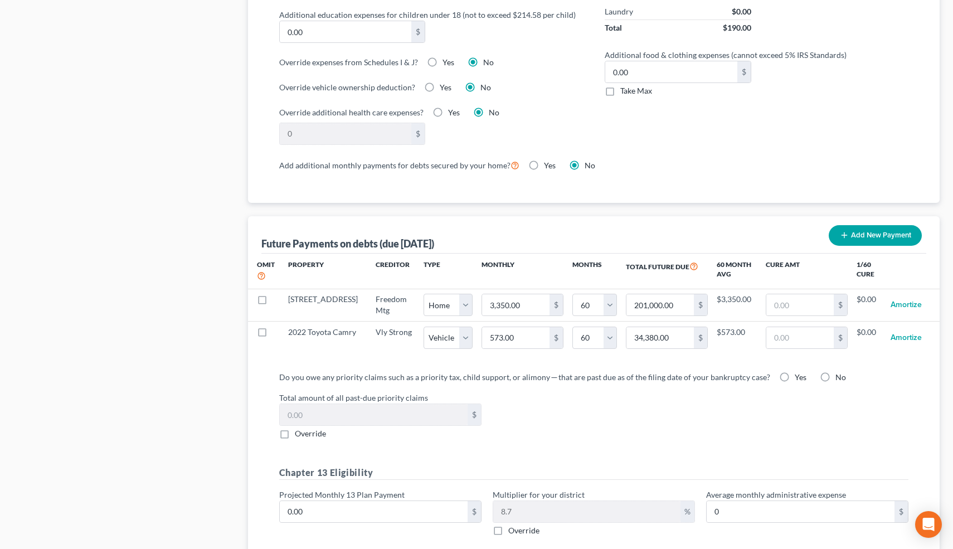
select select "1"
select select "60"
click at [567, 361] on div "Omit Property Creditor Type Monthly Months Total Future Due 60 Month Avg Cure A…" at bounding box center [594, 308] width 692 height 109
select select "1"
select select "60"
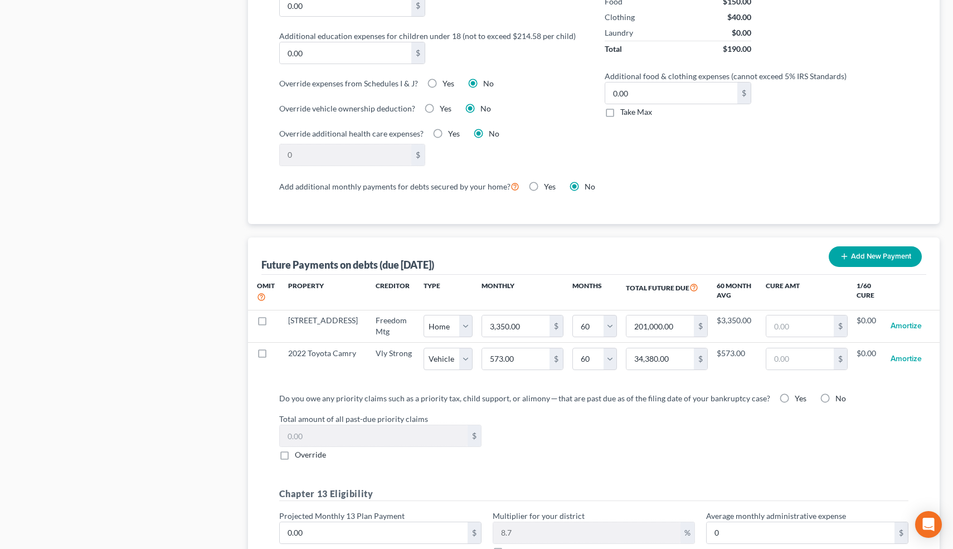
scroll to position [1043, 0]
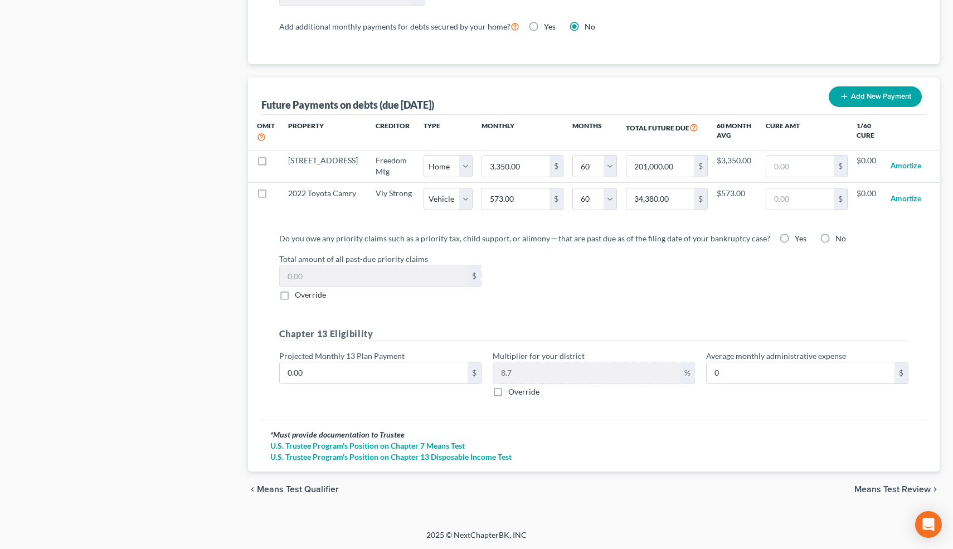
click at [864, 486] on span "Means Test Review" at bounding box center [892, 489] width 76 height 9
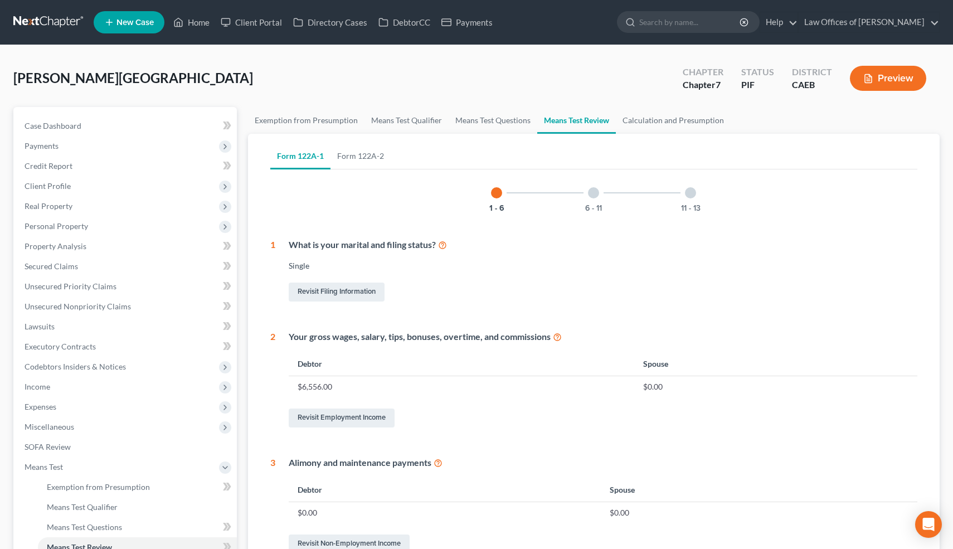
click at [594, 194] on div at bounding box center [593, 192] width 11 height 11
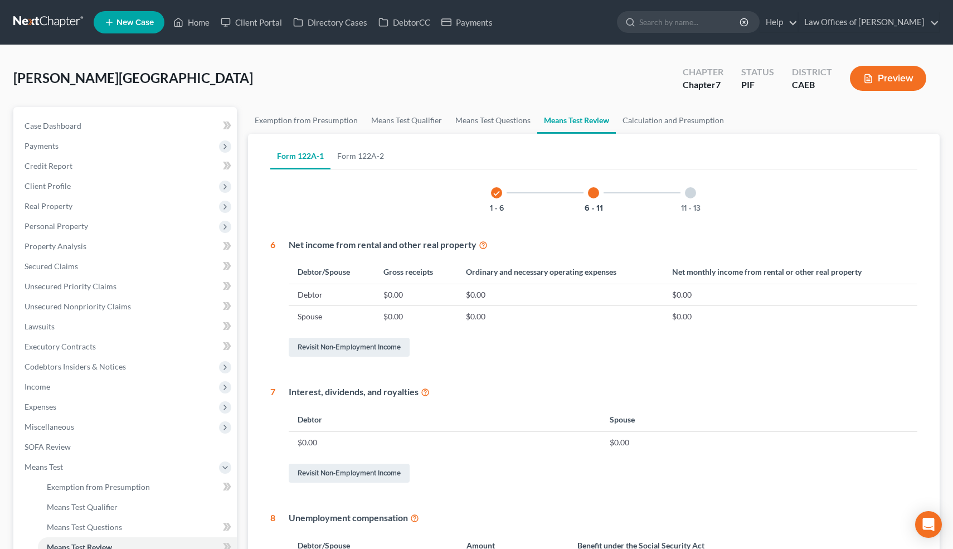
click at [691, 192] on div at bounding box center [690, 192] width 11 height 11
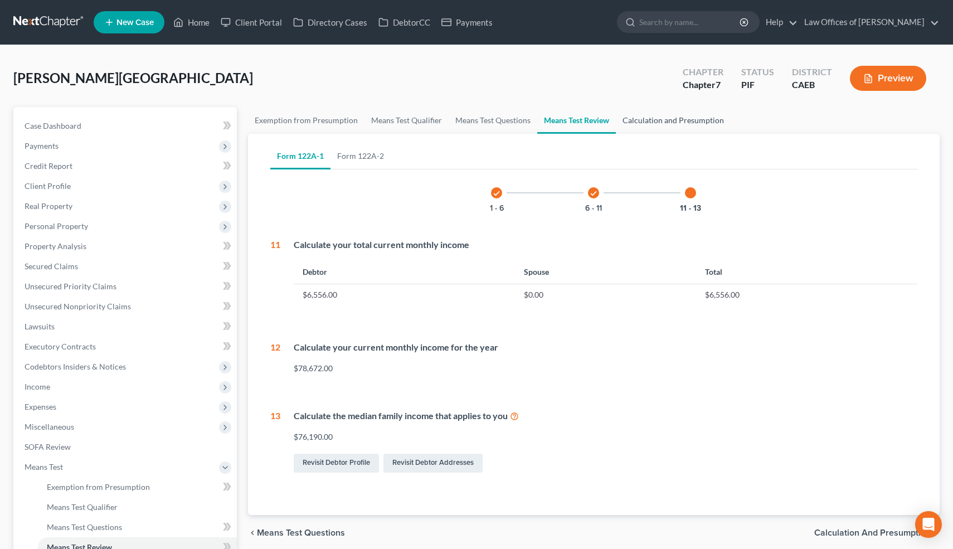
click at [687, 121] on link "Calculation and Presumption" at bounding box center [673, 120] width 115 height 27
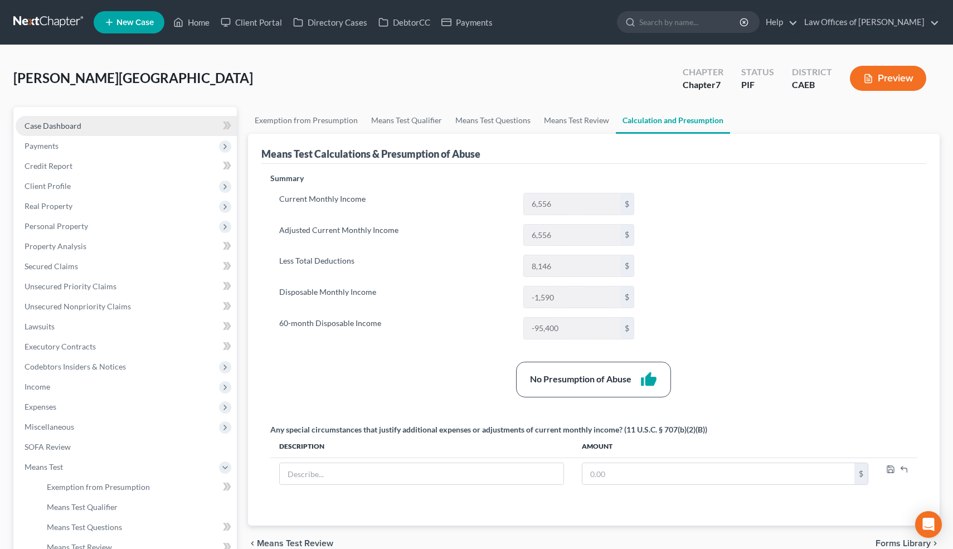
click at [76, 124] on span "Case Dashboard" at bounding box center [53, 125] width 57 height 9
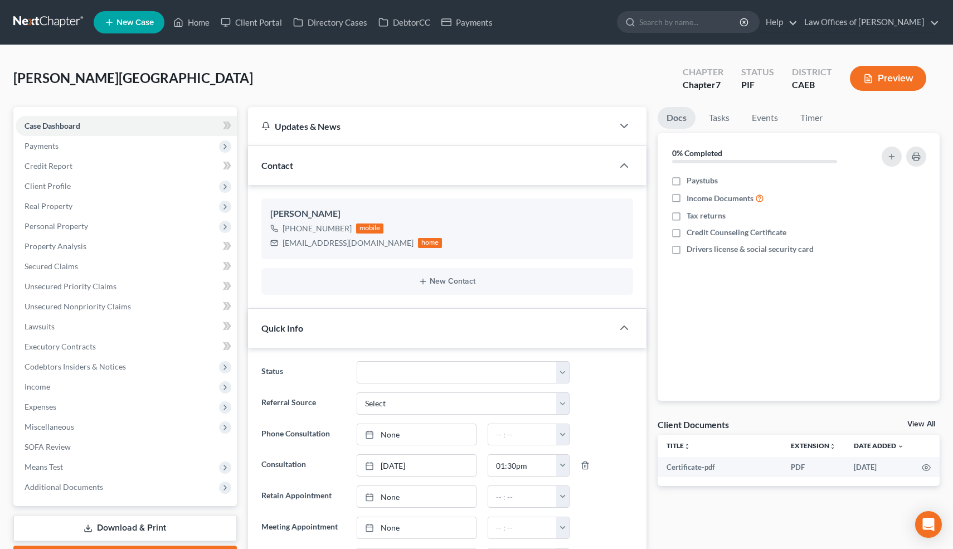
scroll to position [807, 0]
click at [98, 267] on link "Secured Claims" at bounding box center [126, 266] width 221 height 20
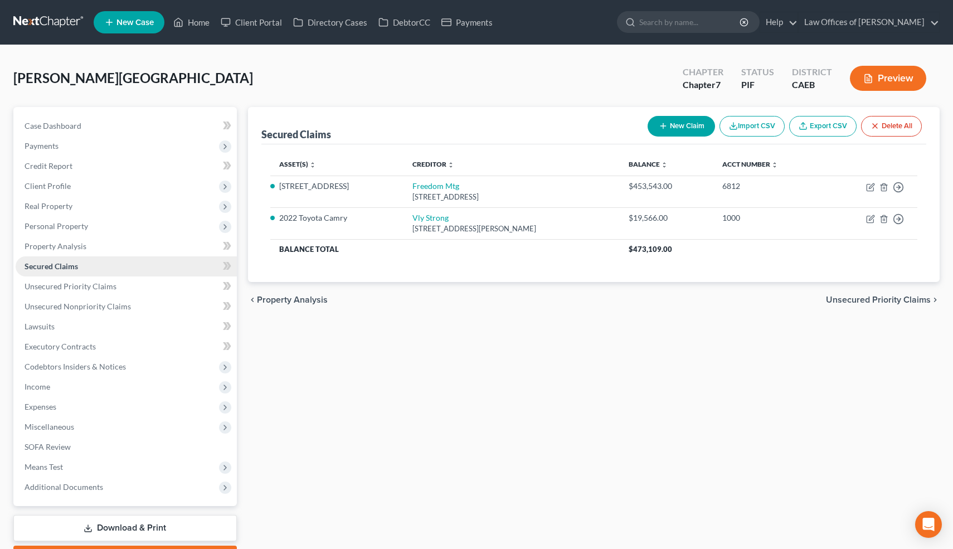
scroll to position [62, 0]
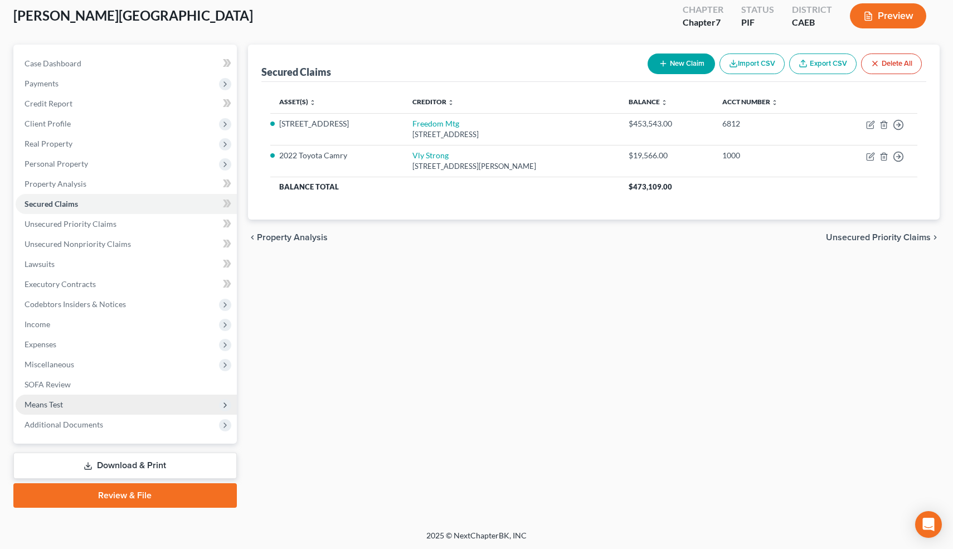
click at [69, 403] on span "Means Test" at bounding box center [126, 404] width 221 height 20
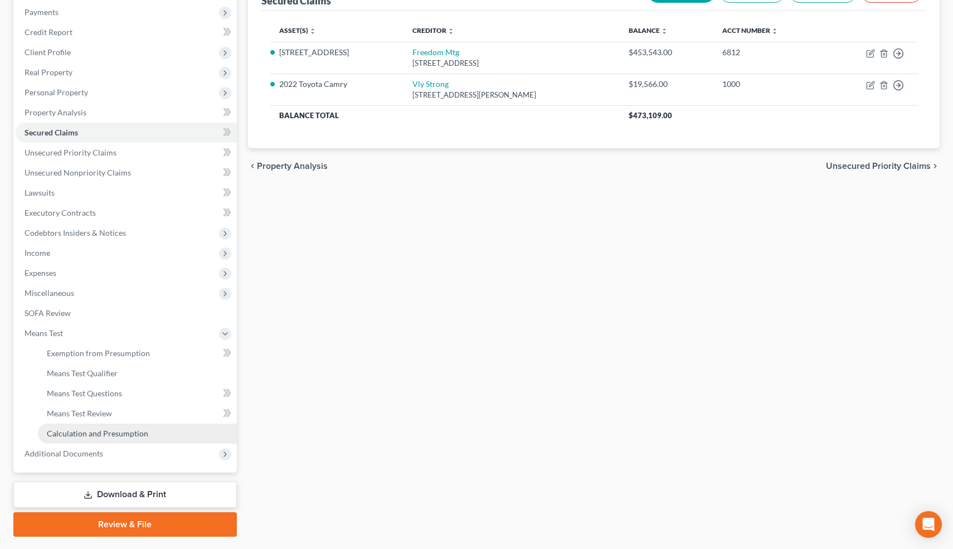
click at [86, 436] on span "Calculation and Presumption" at bounding box center [97, 432] width 101 height 9
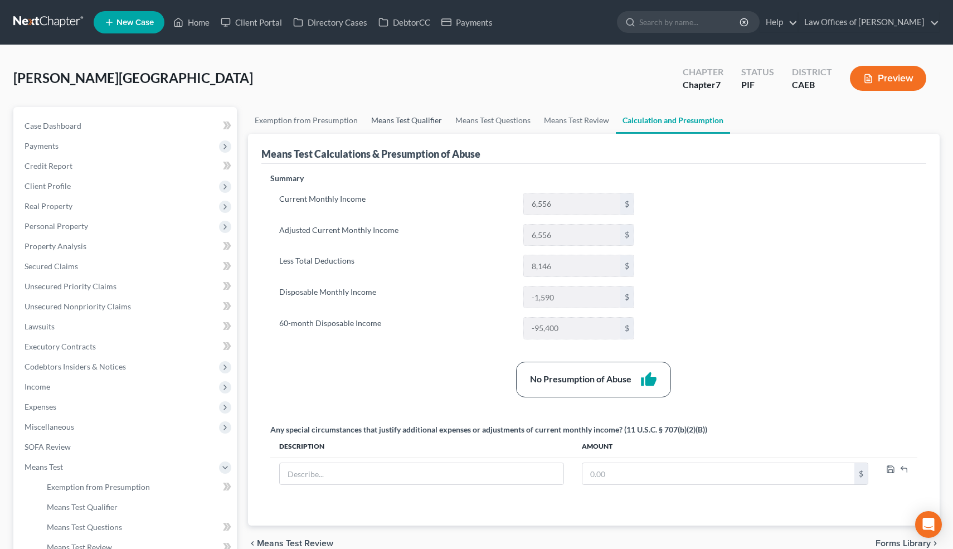
click at [407, 119] on link "Means Test Qualifier" at bounding box center [406, 120] width 84 height 27
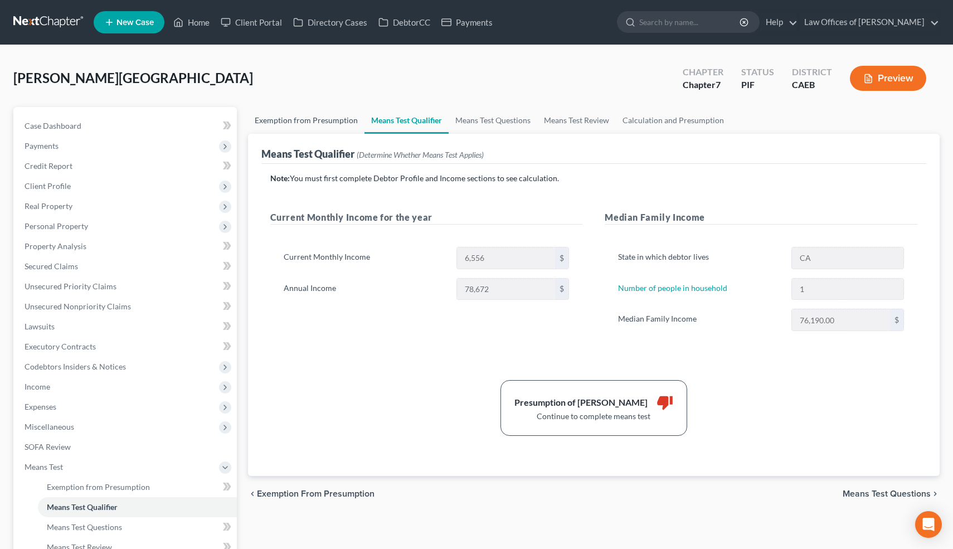
click at [335, 115] on link "Exemption from Presumption" at bounding box center [306, 120] width 116 height 27
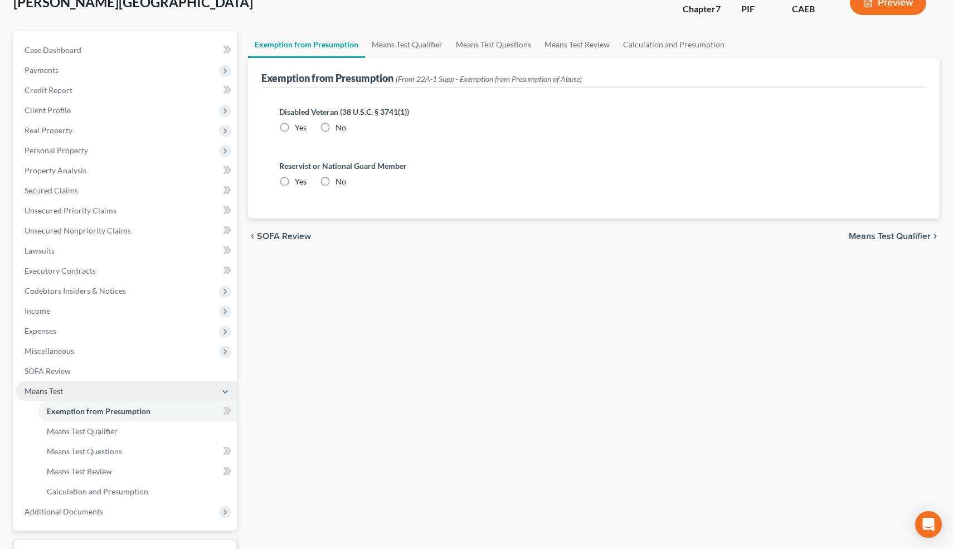
scroll to position [91, 0]
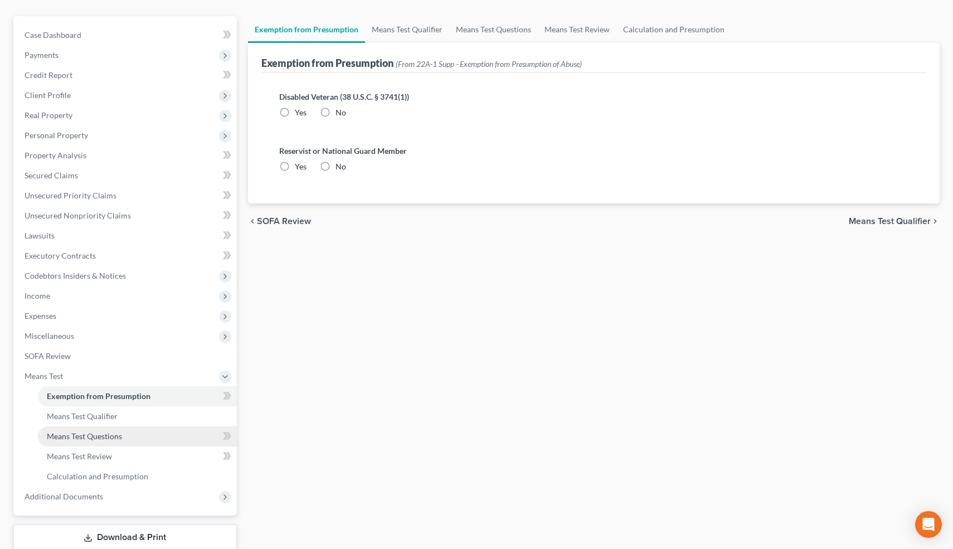
click at [123, 438] on link "Means Test Questions" at bounding box center [137, 436] width 199 height 20
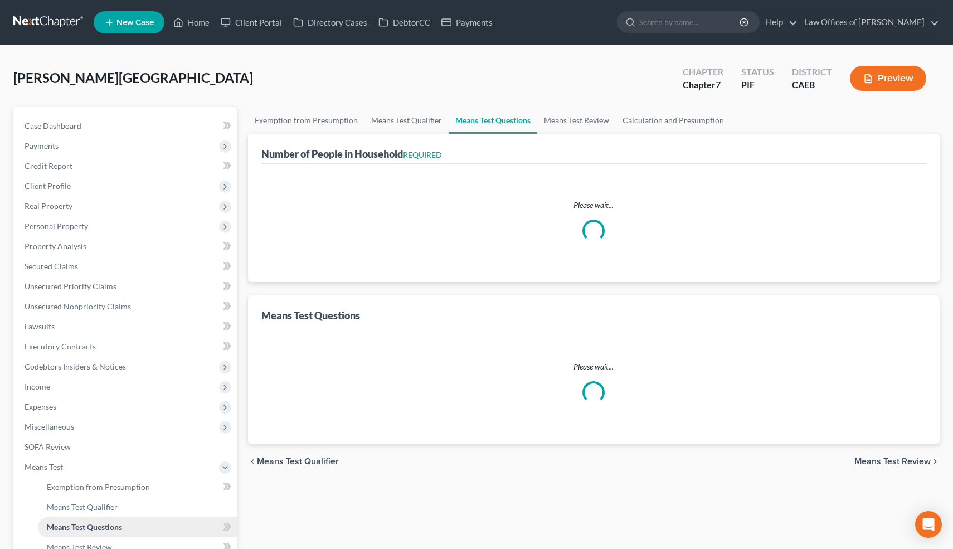
select select "0"
select select "60"
select select "1"
select select "60"
select select "2"
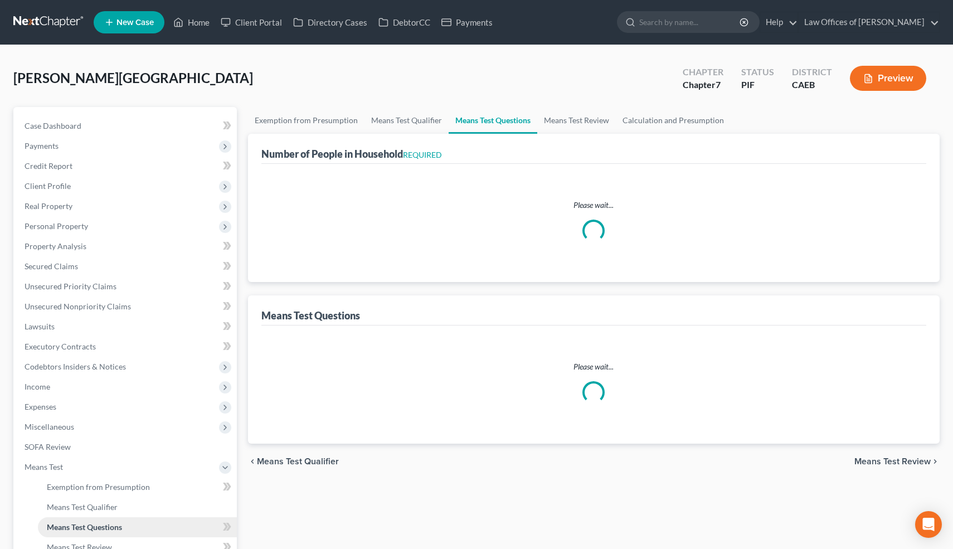
select select "1"
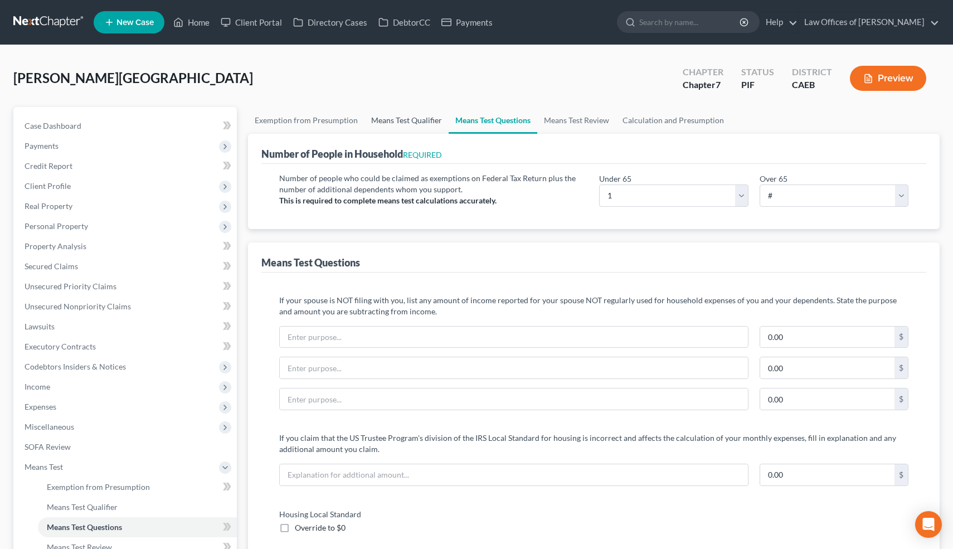
click at [413, 119] on link "Means Test Qualifier" at bounding box center [406, 120] width 84 height 27
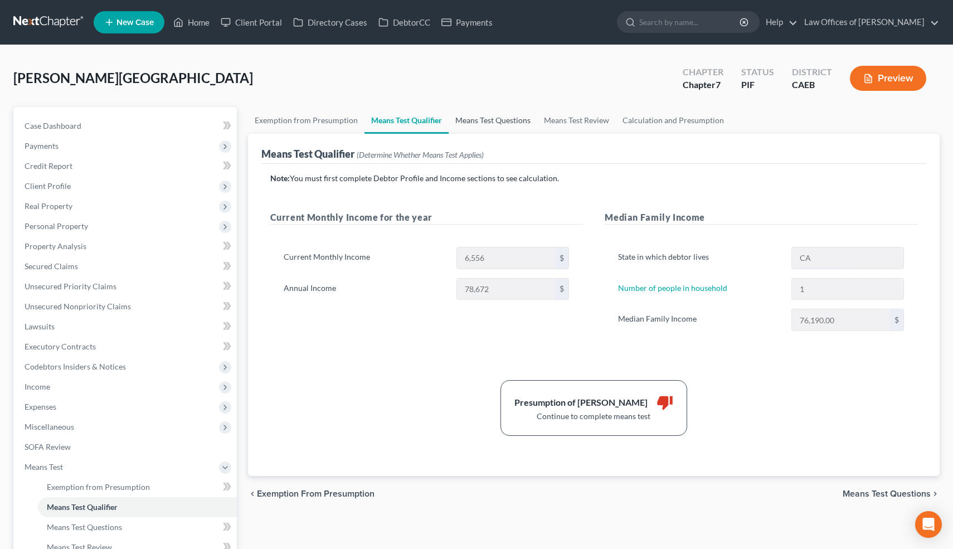
click at [493, 119] on link "Means Test Questions" at bounding box center [493, 120] width 89 height 27
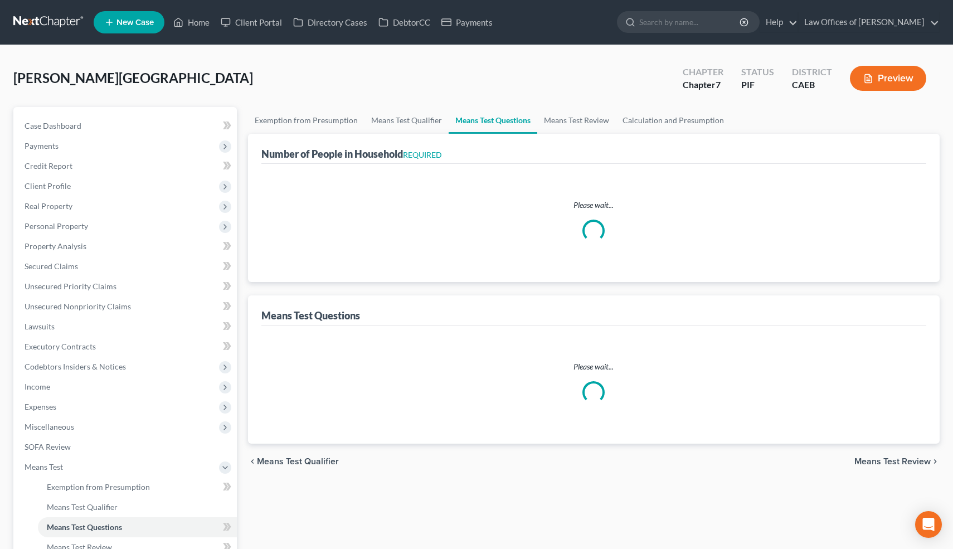
select select "0"
select select "60"
select select "1"
select select "60"
select select "1"
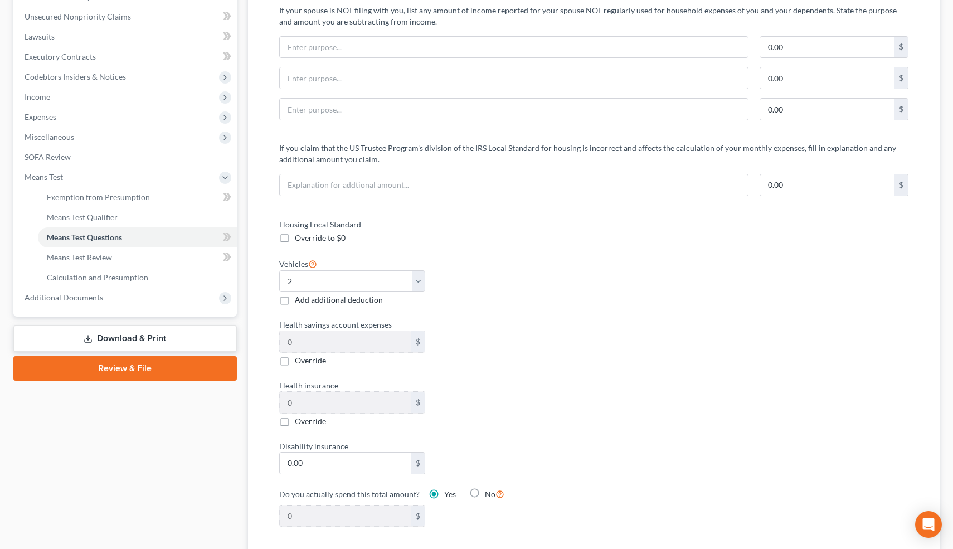
scroll to position [290, 0]
click at [422, 280] on select "Select 0 1 2 3 4 5" at bounding box center [352, 281] width 146 height 22
select select "1"
click at [279, 270] on select "Select 0 1 2 3 4 5" at bounding box center [352, 281] width 146 height 22
click at [502, 340] on div "Health savings account expenses 0 $ Override" at bounding box center [431, 341] width 315 height 47
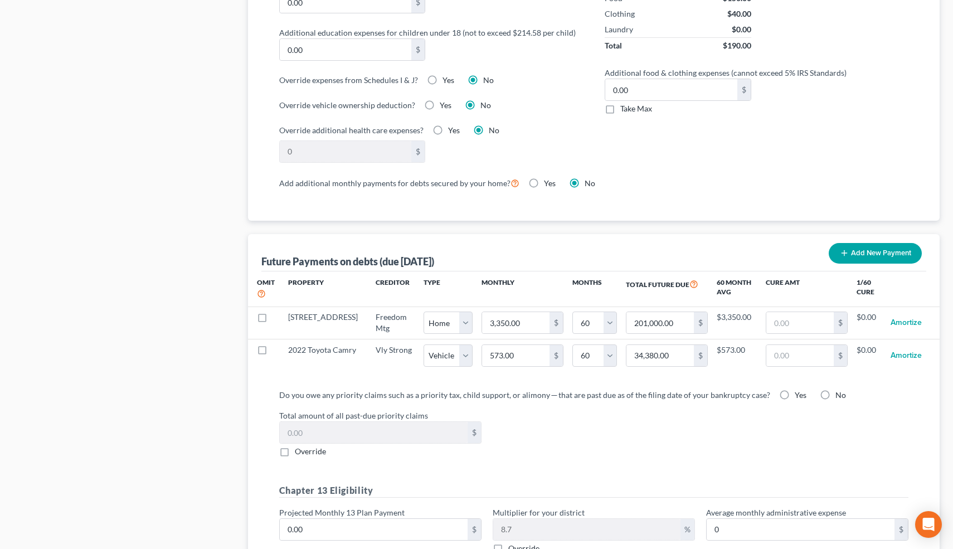
scroll to position [889, 0]
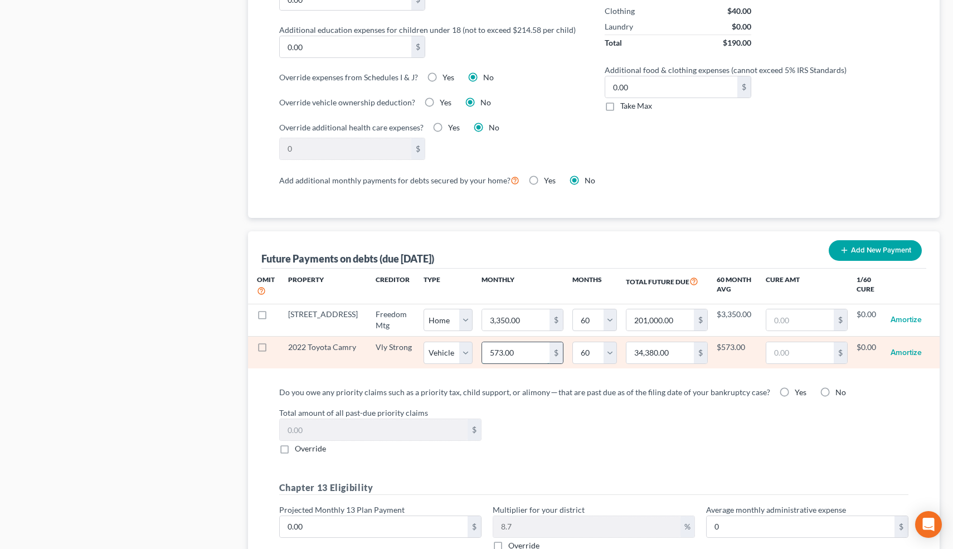
drag, startPoint x: 510, startPoint y: 353, endPoint x: 502, endPoint y: 354, distance: 8.4
type input "4"
type input "240.00"
type input "40"
type input "2,400.00"
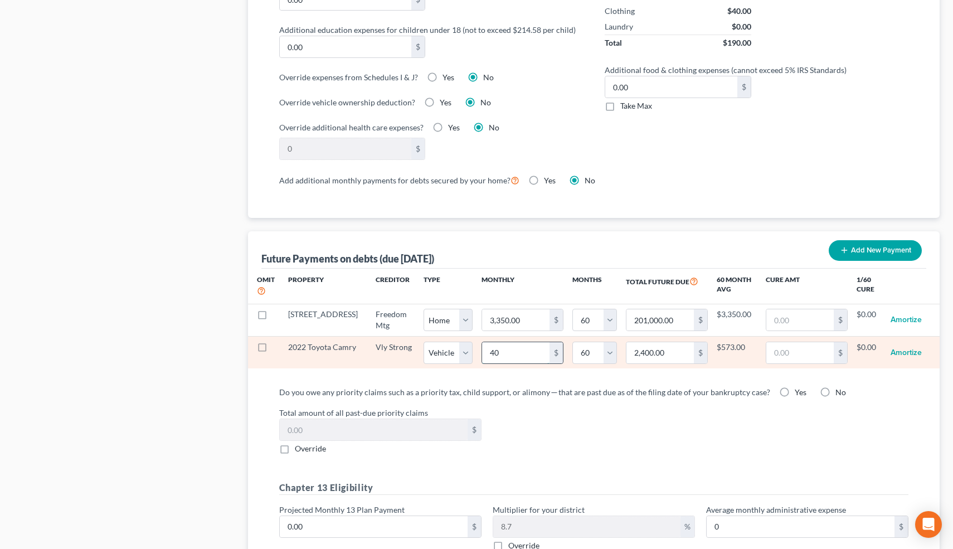
type input "400"
type input "24,000.00"
select select "1"
select select "60"
click at [506, 353] on input "400.00" at bounding box center [515, 352] width 67 height 21
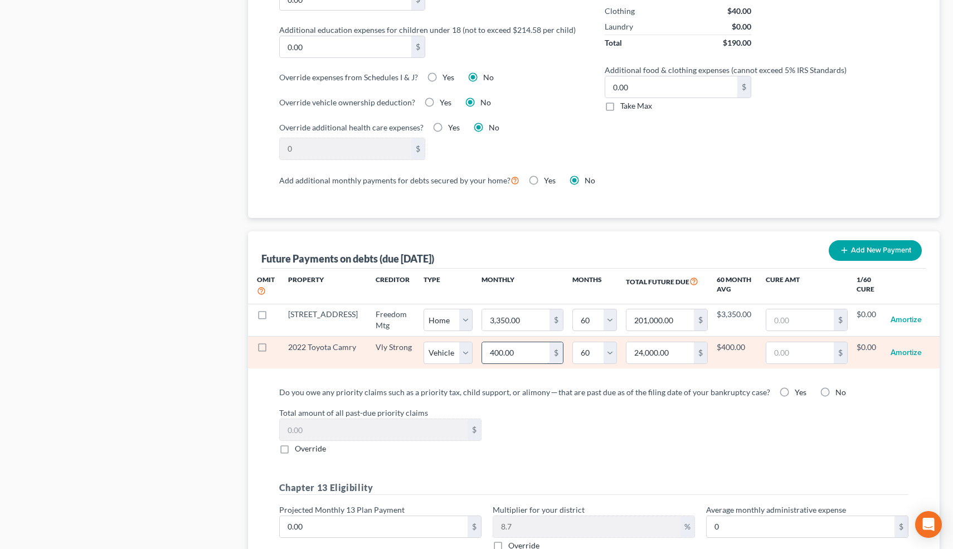
type input "3"
type input "180.00"
select select "1"
select select "60"
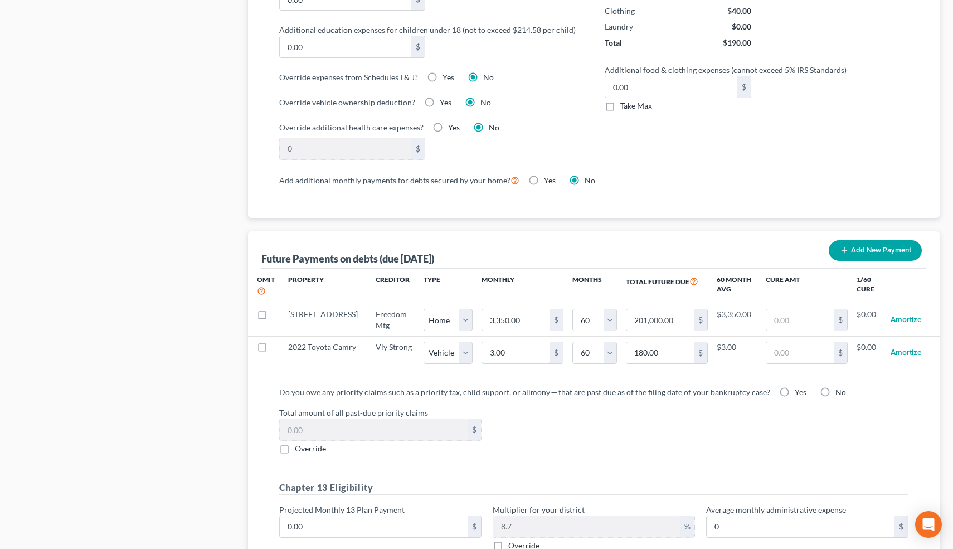
click at [506, 353] on input "3.00" at bounding box center [515, 352] width 67 height 21
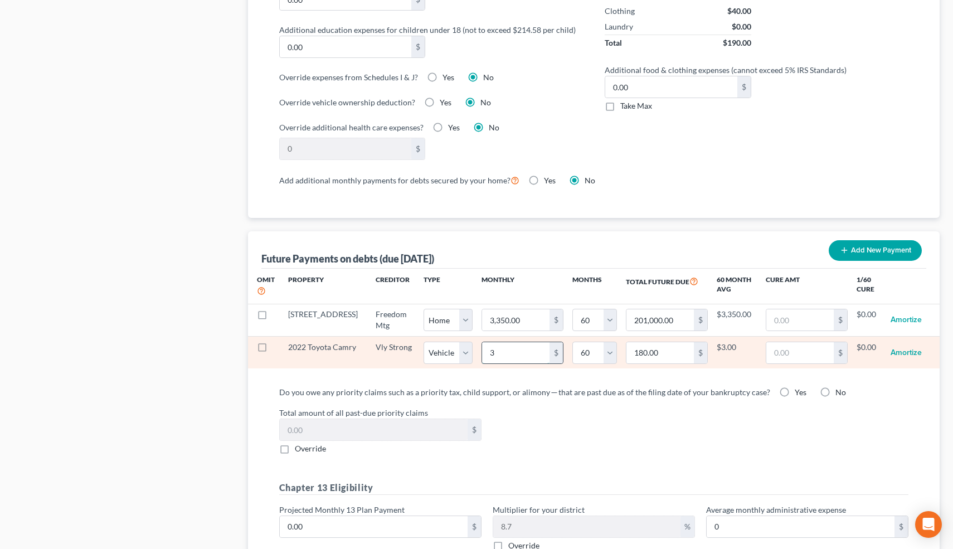
type input "36"
type input "2,160.00"
type input "365"
type input "21,900.00"
select select "1"
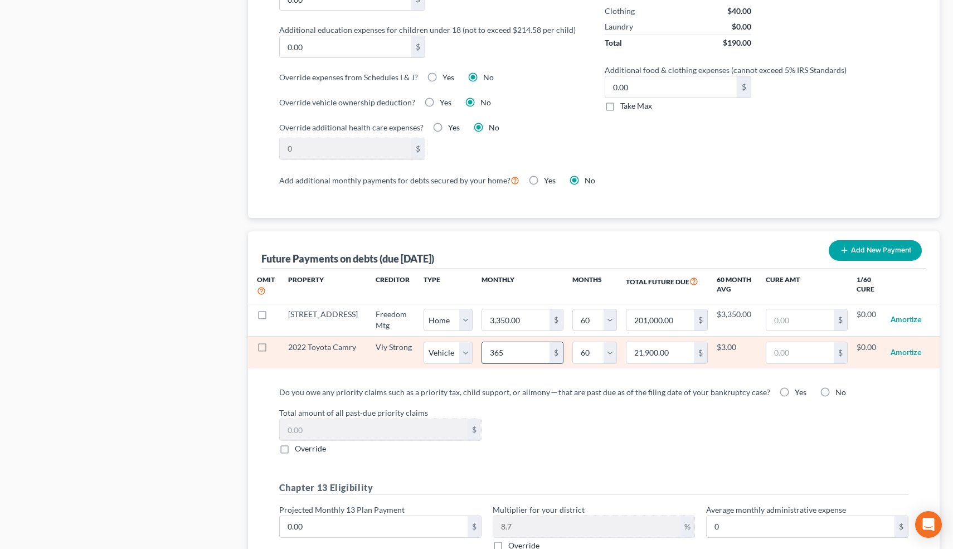
select select "60"
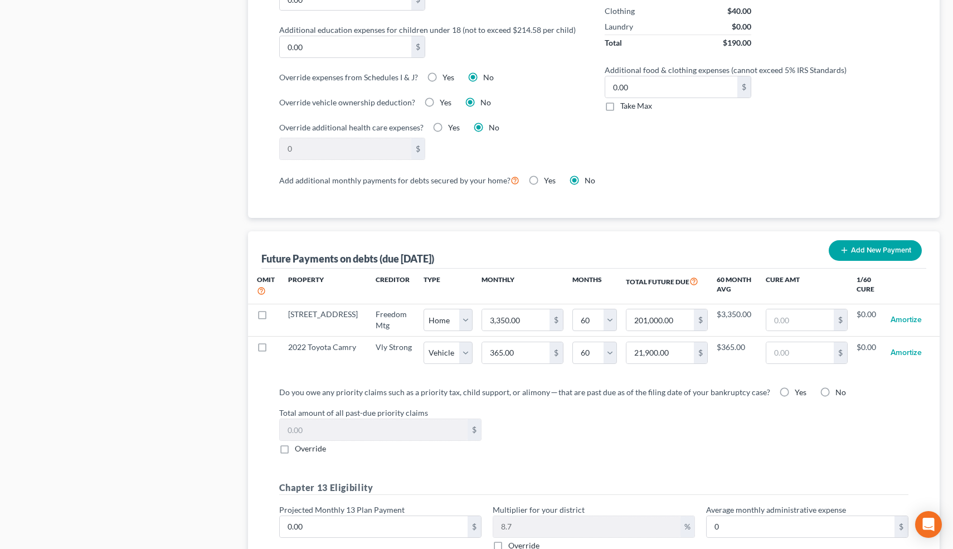
select select "1"
select select "60"
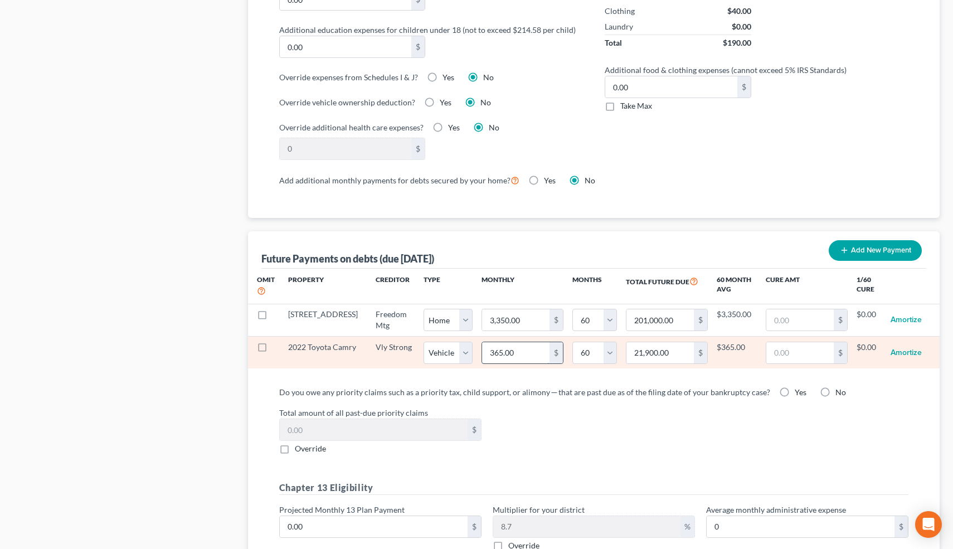
click at [491, 351] on input "365.00" at bounding box center [515, 352] width 67 height 21
type input "3"
type input "180.00"
type input "35"
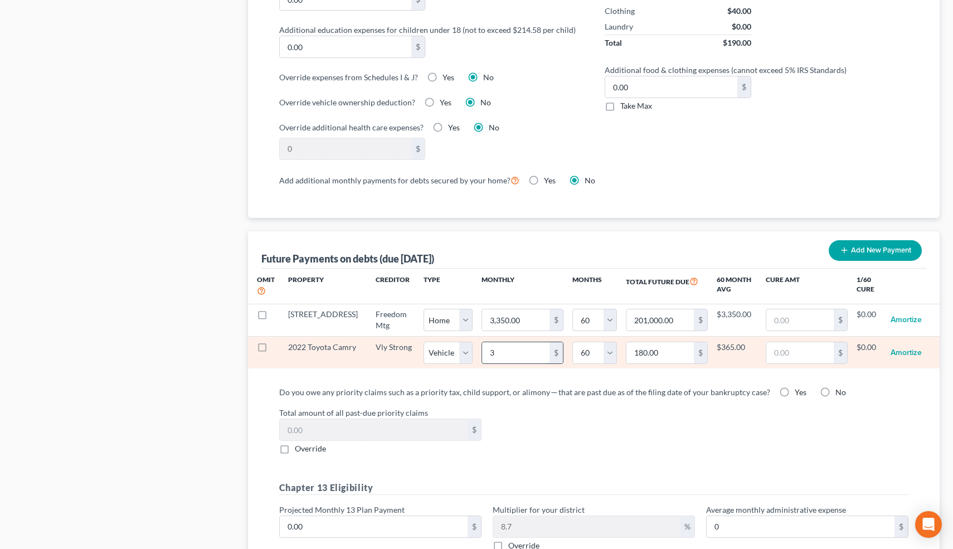
type input "2,100.00"
type input "350"
type input "21,000.00"
select select "1"
select select "60"
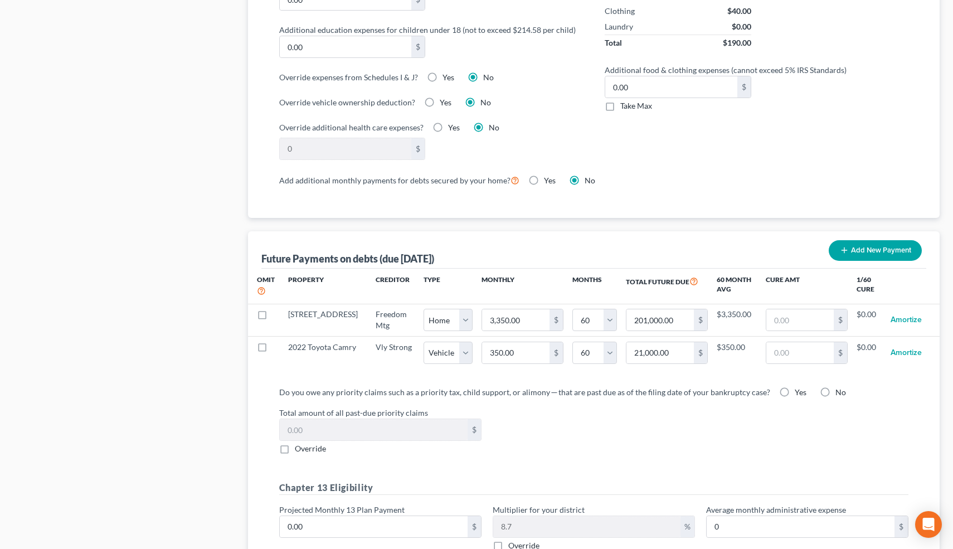
select select "1"
select select "60"
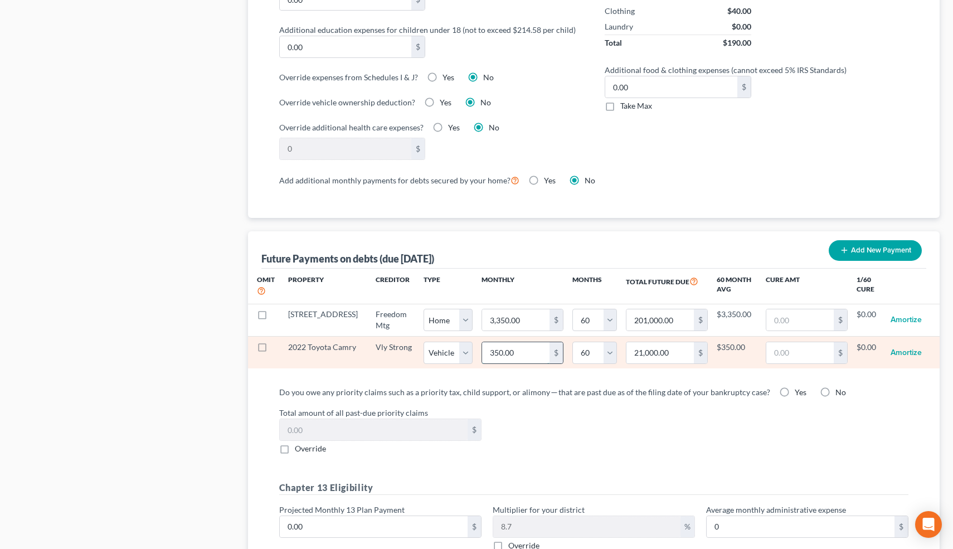
click at [493, 352] on input "350.00" at bounding box center [515, 352] width 67 height 21
type input "3"
type input "180.00"
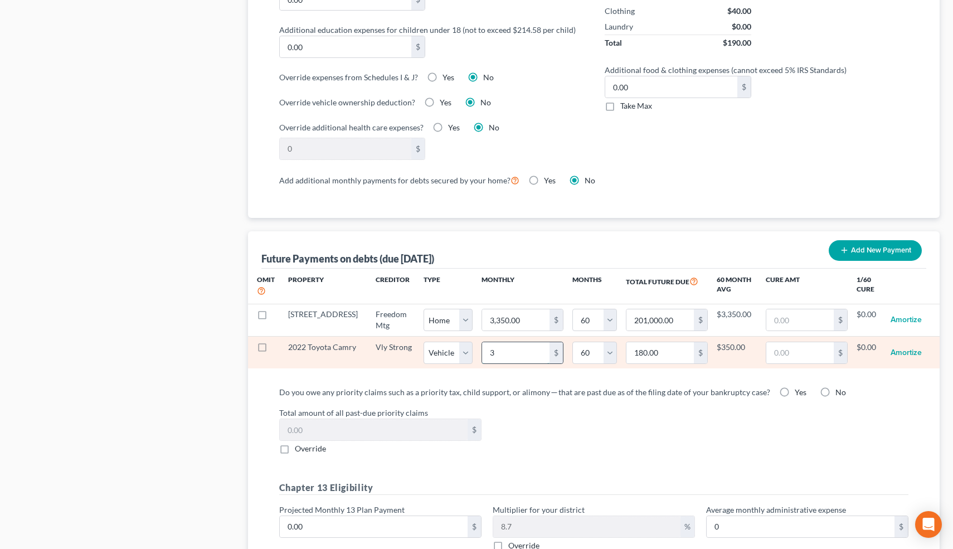
type input "34"
type input "2,040.00"
type input "340"
type input "20,400.00"
select select "1"
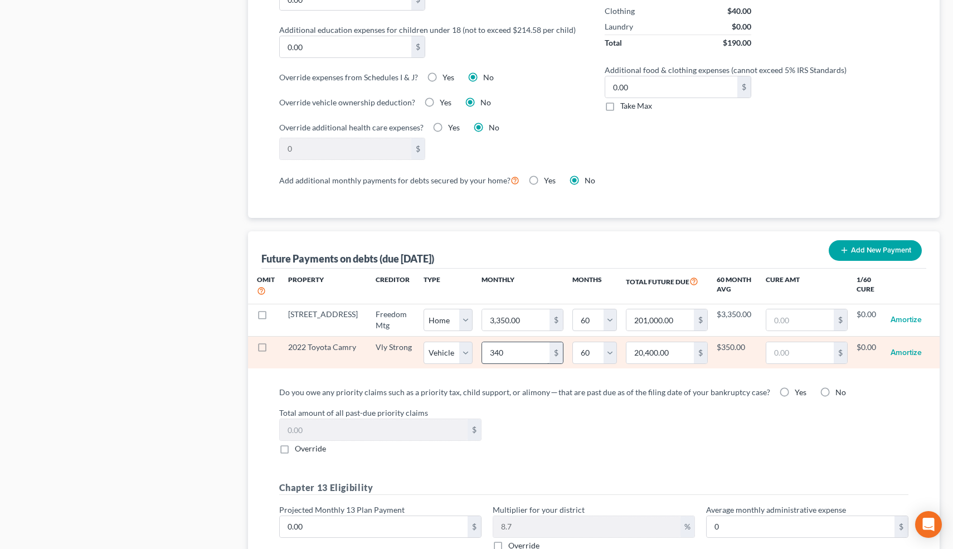
select select "60"
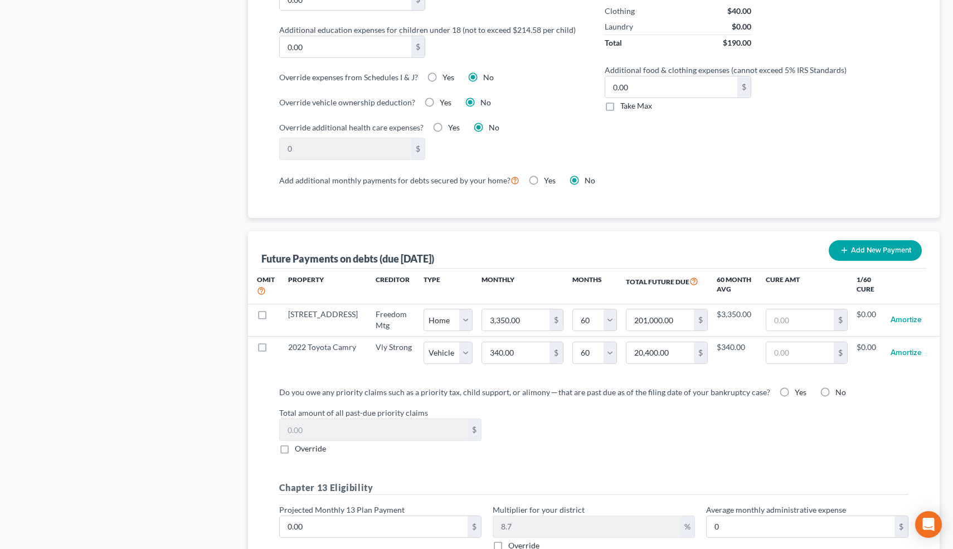
select select "1"
select select "60"
click at [275, 383] on div "Do you owe any priority claims such as a priority tax, child support, or alimon…" at bounding box center [593, 475] width 665 height 196
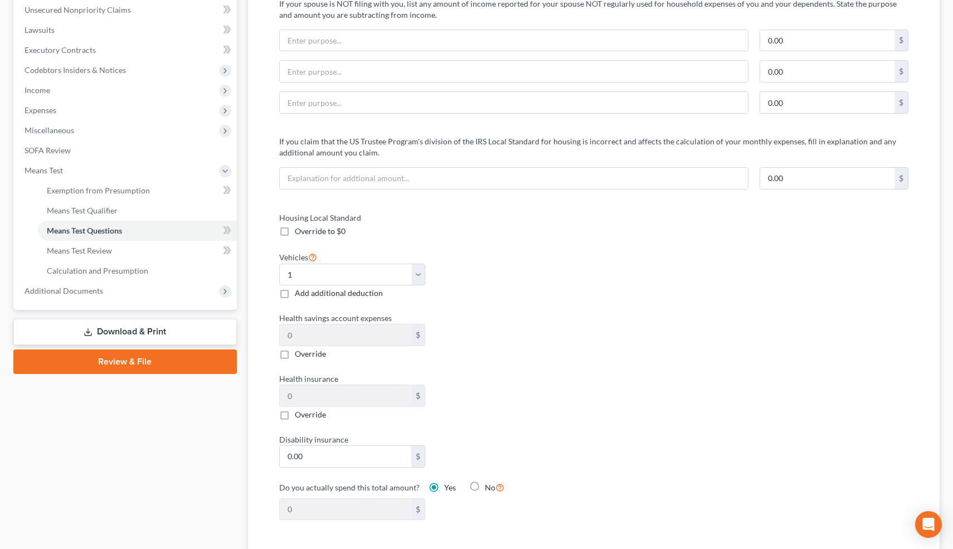
scroll to position [0, 0]
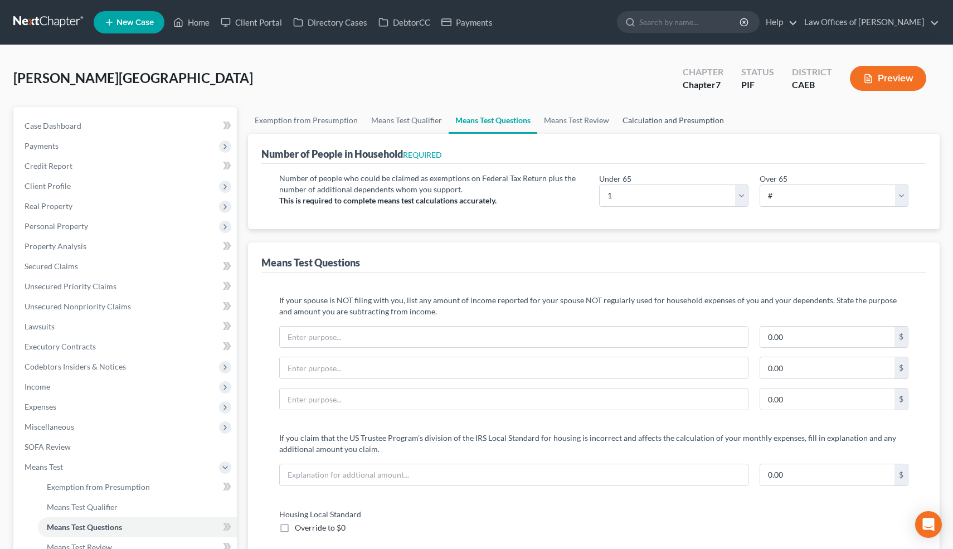
click at [654, 120] on link "Calculation and Presumption" at bounding box center [673, 120] width 115 height 27
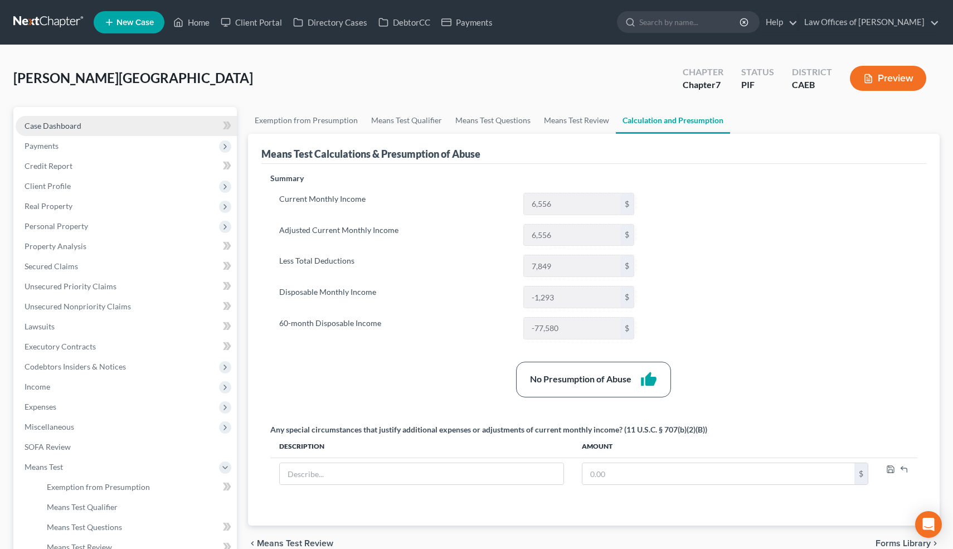
click at [63, 121] on span "Case Dashboard" at bounding box center [53, 125] width 57 height 9
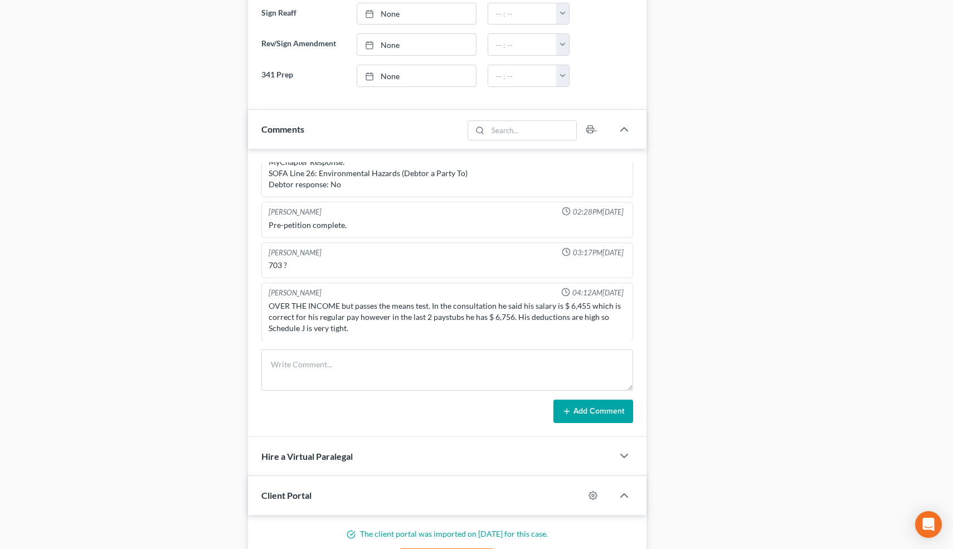
scroll to position [577, 0]
click at [284, 358] on textarea at bounding box center [447, 369] width 372 height 41
type textarea "Cjecked Means test and adjusted car payment. Still fine,"
click at [564, 402] on button "Add Comment" at bounding box center [593, 410] width 80 height 23
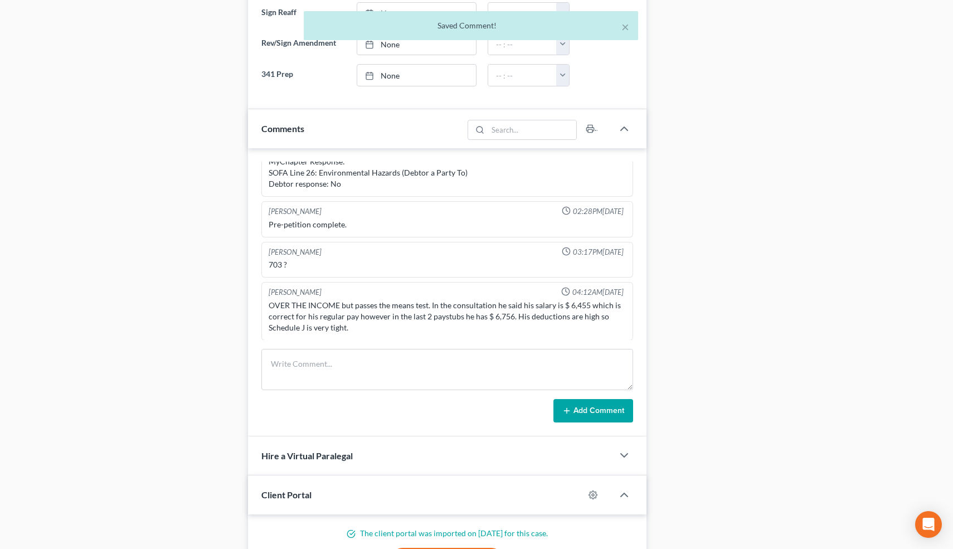
scroll to position [457, 0]
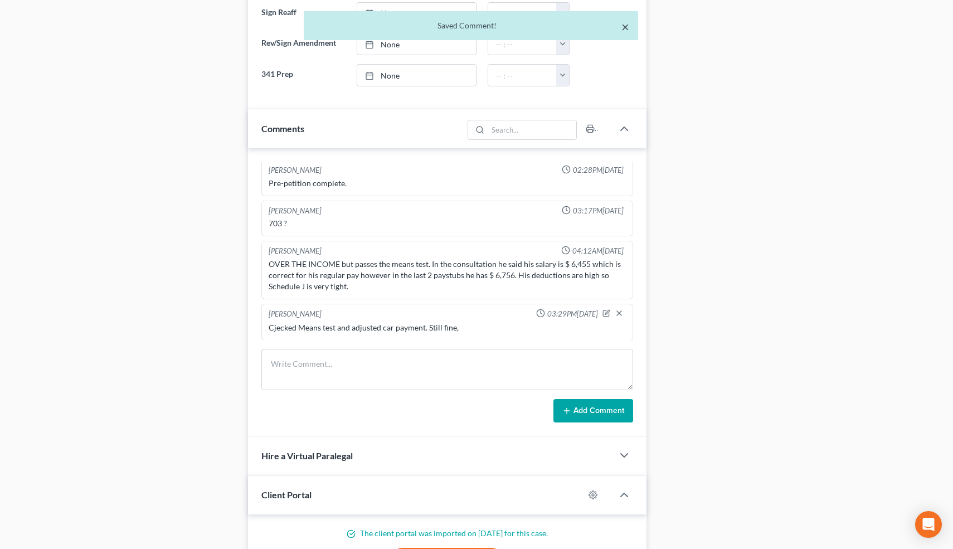
click at [625, 30] on button "×" at bounding box center [625, 26] width 8 height 13
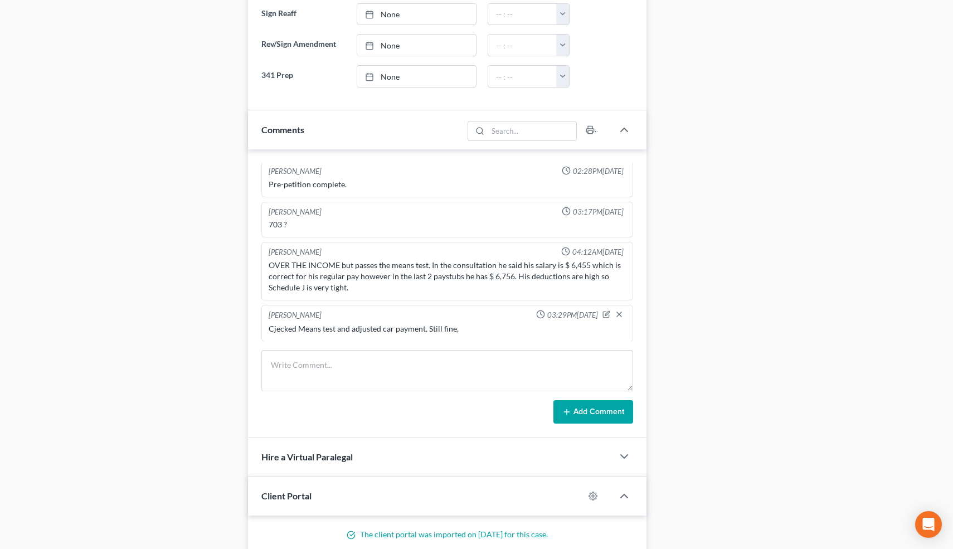
scroll to position [0, 0]
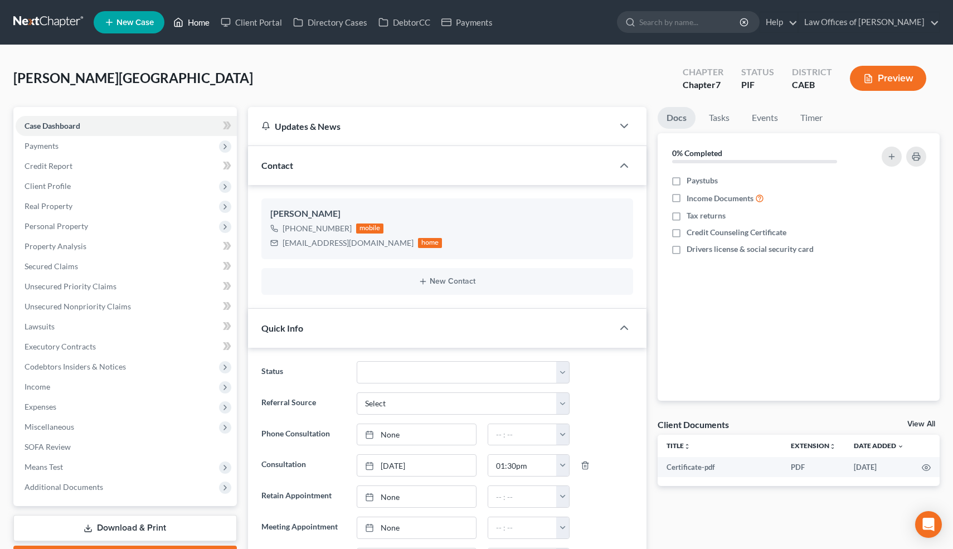
click at [190, 22] on link "Home" at bounding box center [191, 22] width 47 height 20
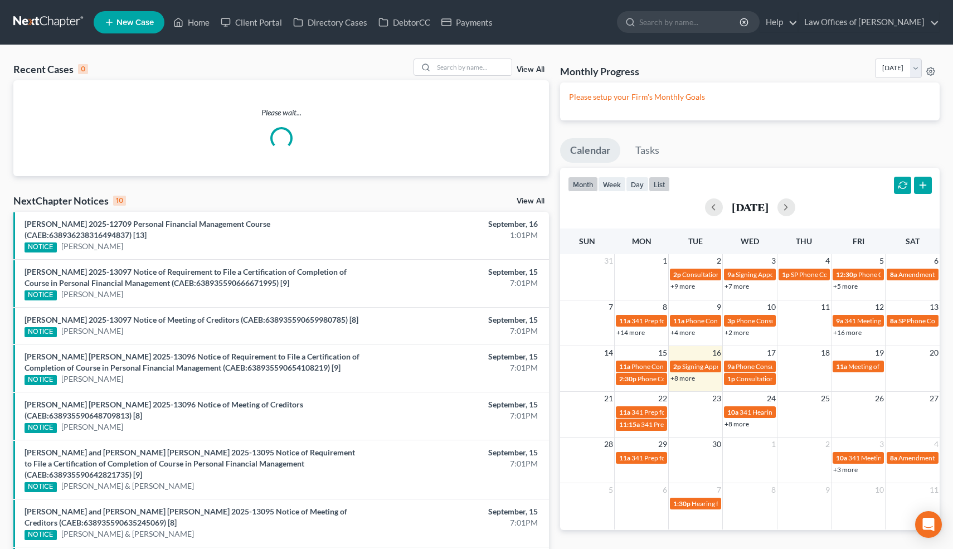
click at [662, 177] on button "list" at bounding box center [659, 184] width 21 height 15
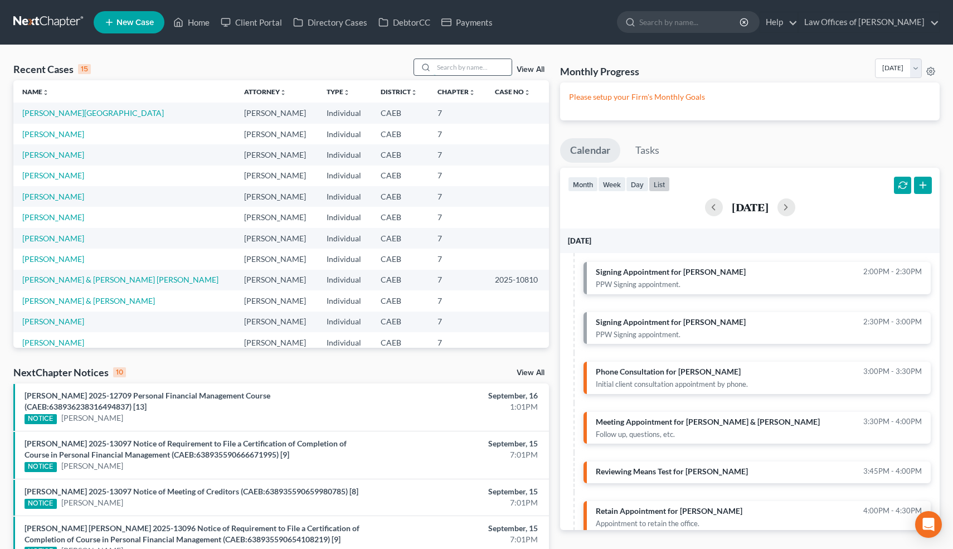
click at [479, 66] on input "search" at bounding box center [472, 67] width 78 height 16
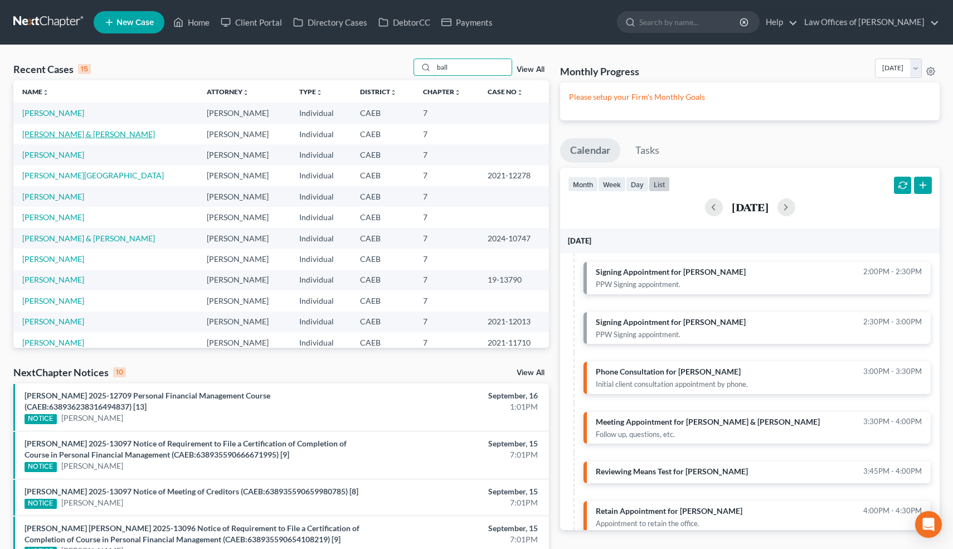
type input "ball"
click at [109, 132] on link "[PERSON_NAME] & [PERSON_NAME]" at bounding box center [88, 133] width 133 height 9
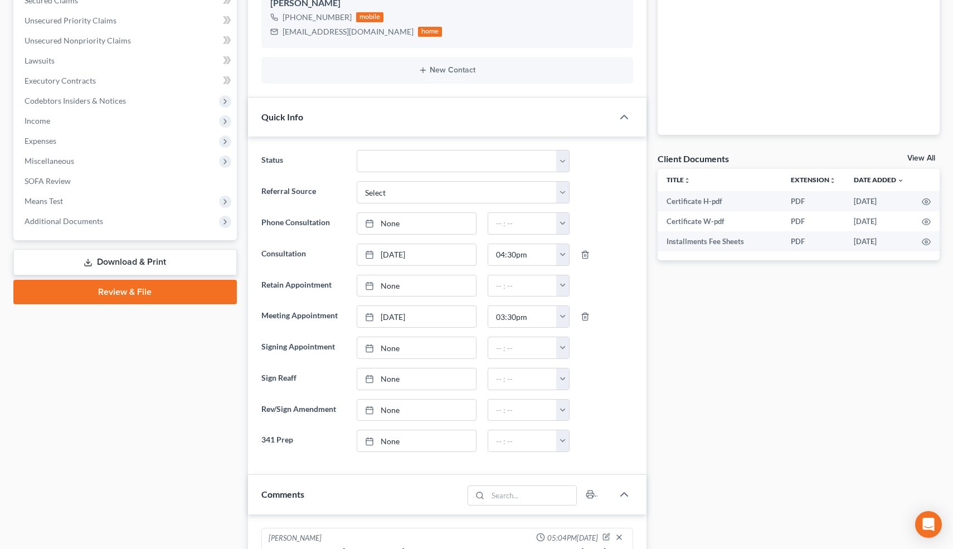
scroll to position [265, 0]
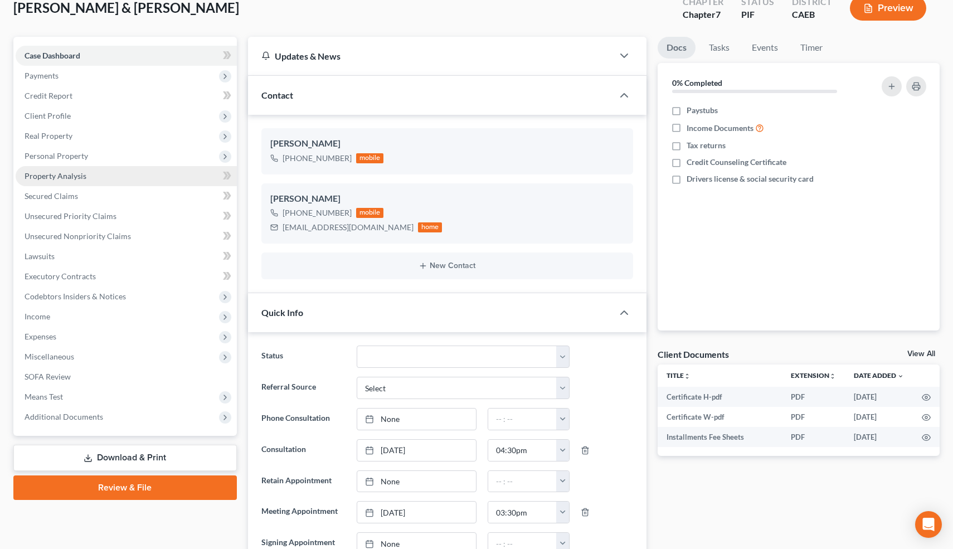
scroll to position [64, 0]
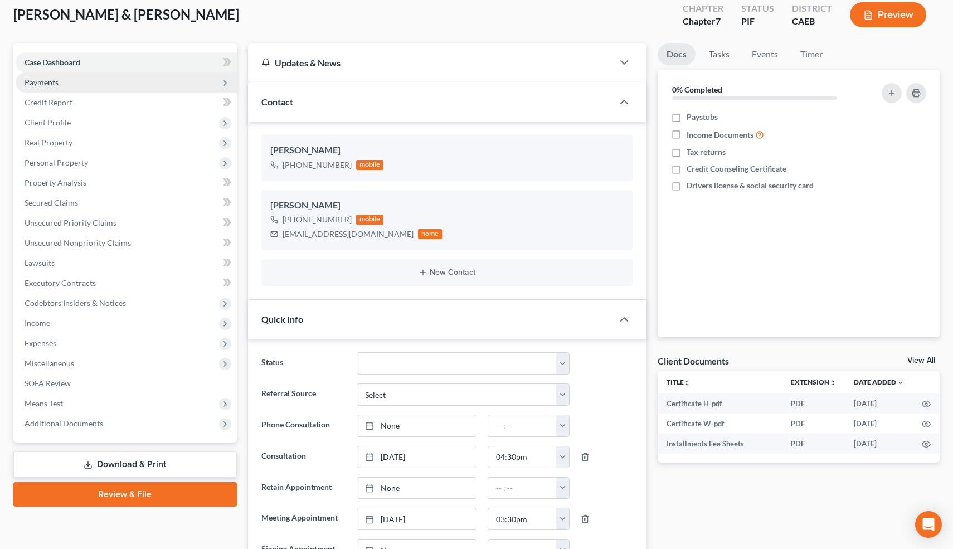
click at [60, 86] on span "Payments" at bounding box center [126, 82] width 221 height 20
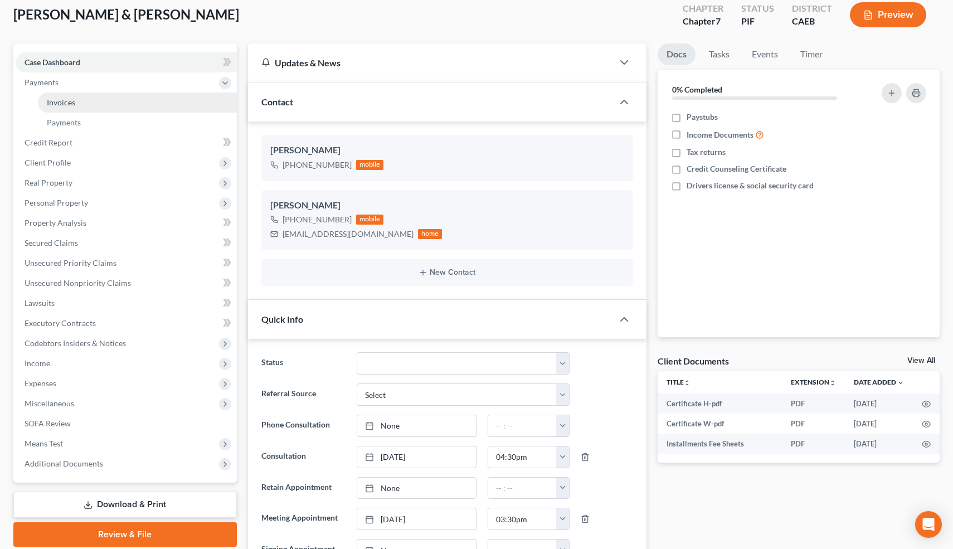
click at [64, 100] on span "Invoices" at bounding box center [61, 102] width 28 height 9
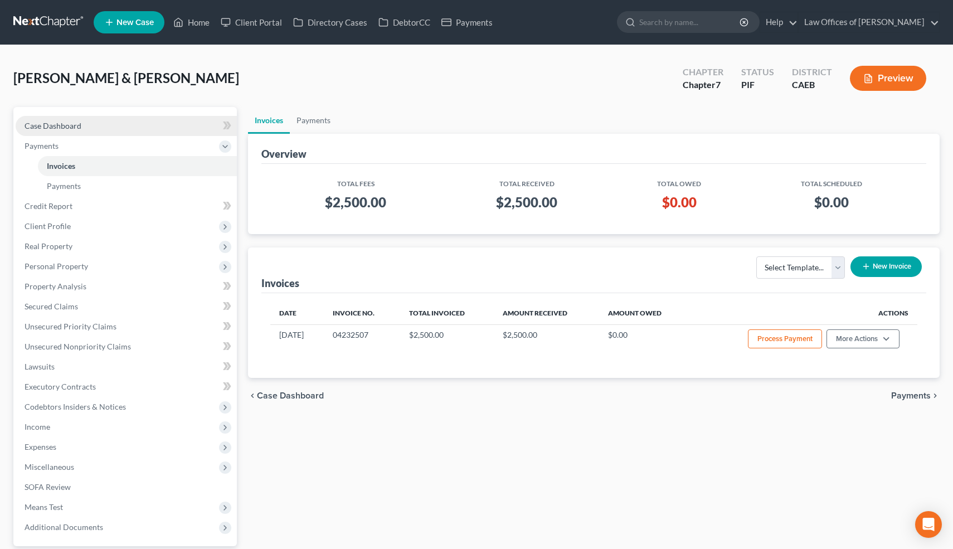
click at [55, 121] on span "Case Dashboard" at bounding box center [53, 125] width 57 height 9
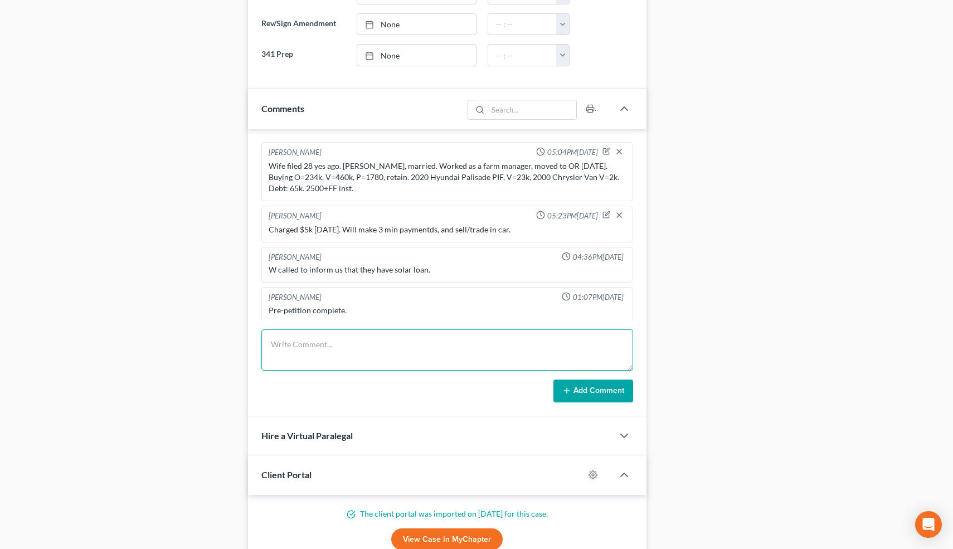
click at [320, 348] on textarea at bounding box center [447, 349] width 372 height 41
click at [566, 337] on textarea "Sold Hyundai back in April for $18, living on it. Bought 2017Ford Edge SE V-650…" at bounding box center [447, 349] width 372 height 41
click at [577, 353] on textarea "Sold Hyundai back in April for $18, living on it. Bought 2017Ford Edge SE V-650…" at bounding box center [447, 349] width 372 height 41
type textarea "Sold Hyundai back in April for $18, living on it. Bought 2017Ford Edge SE V-650…"
click at [589, 391] on button "Add Comment" at bounding box center [593, 390] width 80 height 23
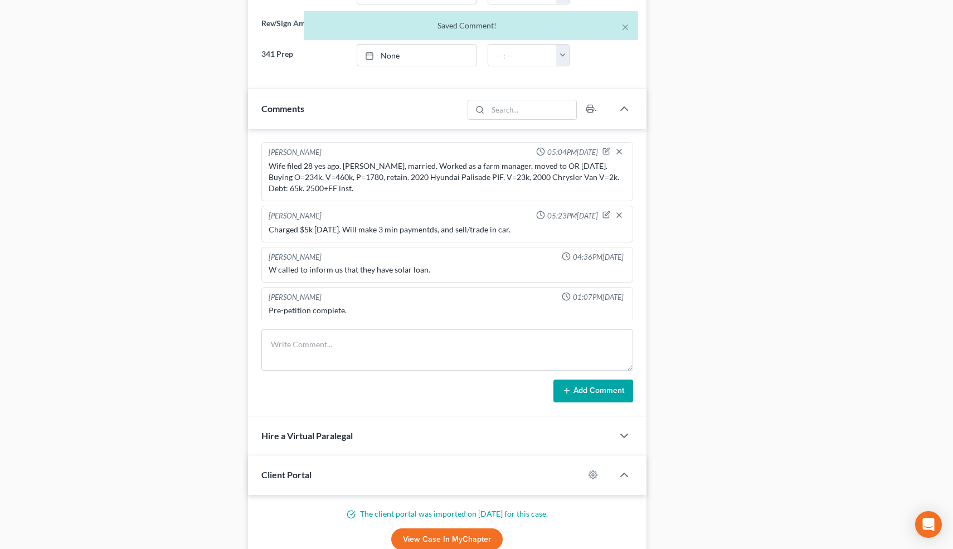
scroll to position [517, 0]
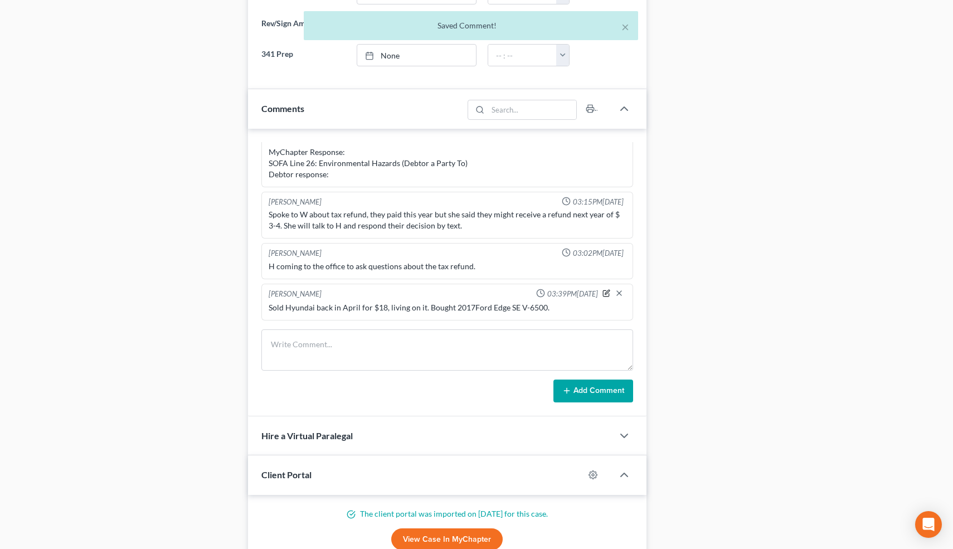
click at [606, 291] on icon "button" at bounding box center [606, 293] width 8 height 8
click at [276, 314] on textarea "Sold Hyundai back in April for $18, living on it. Bought 2017Ford Edge SE V-650…" at bounding box center [448, 322] width 358 height 41
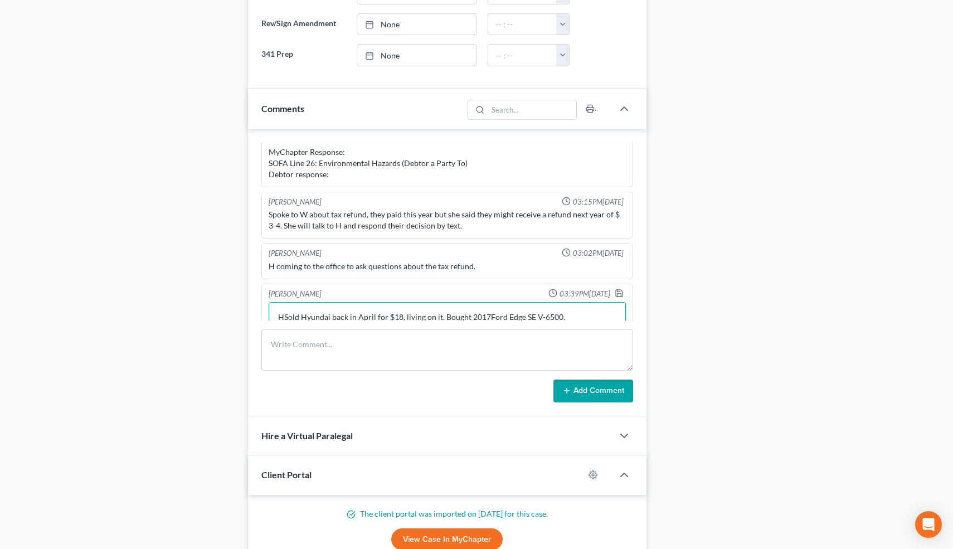
scroll to position [518, 0]
type textarea "H in office. Sold Hyundai back in April for $18, living on it. Bought 2017Ford …"
click at [621, 292] on polyline "button" at bounding box center [619, 293] width 4 height 3
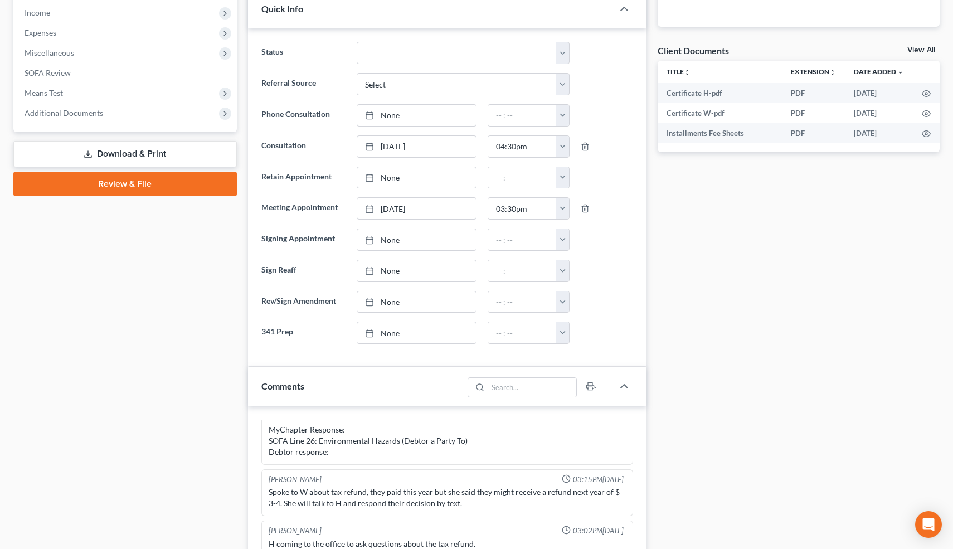
scroll to position [0, 0]
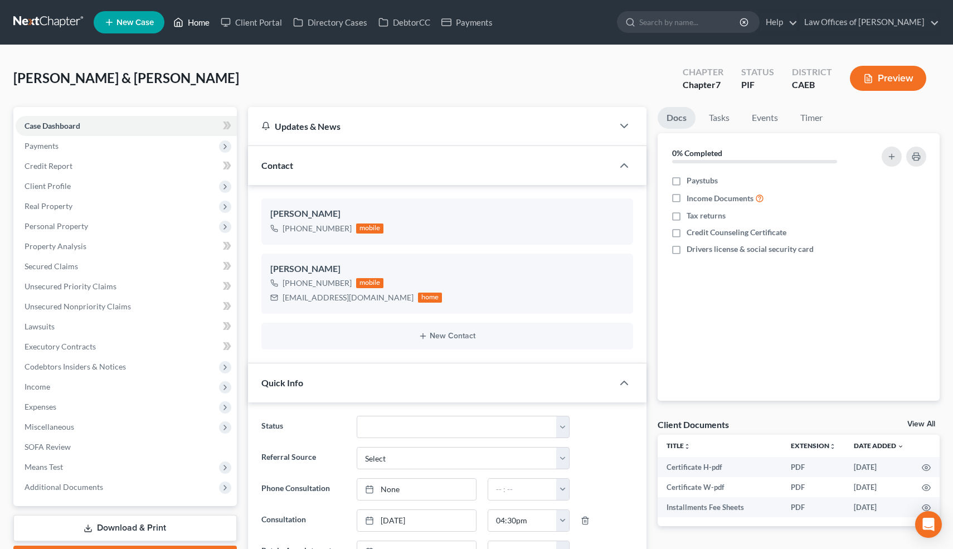
click at [202, 21] on link "Home" at bounding box center [191, 22] width 47 height 20
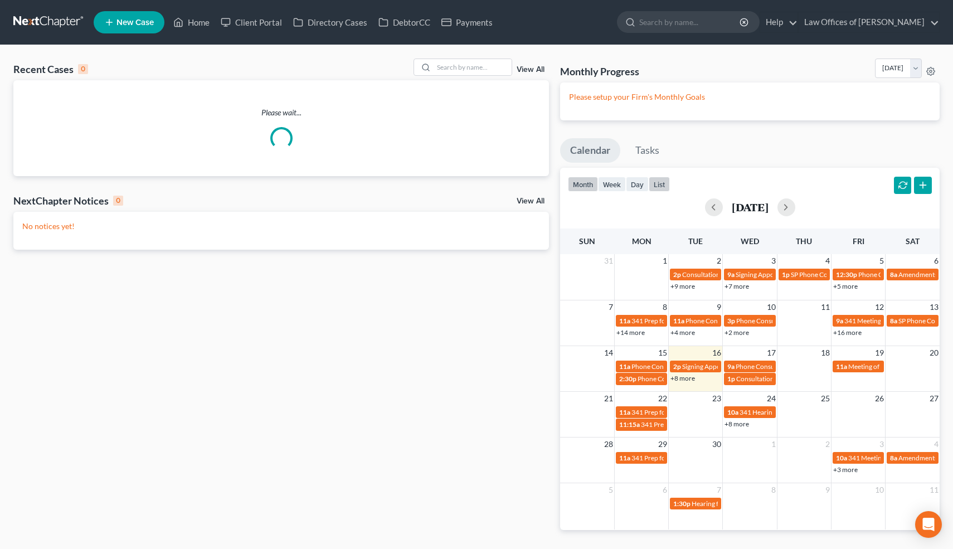
click at [661, 182] on button "list" at bounding box center [659, 184] width 21 height 15
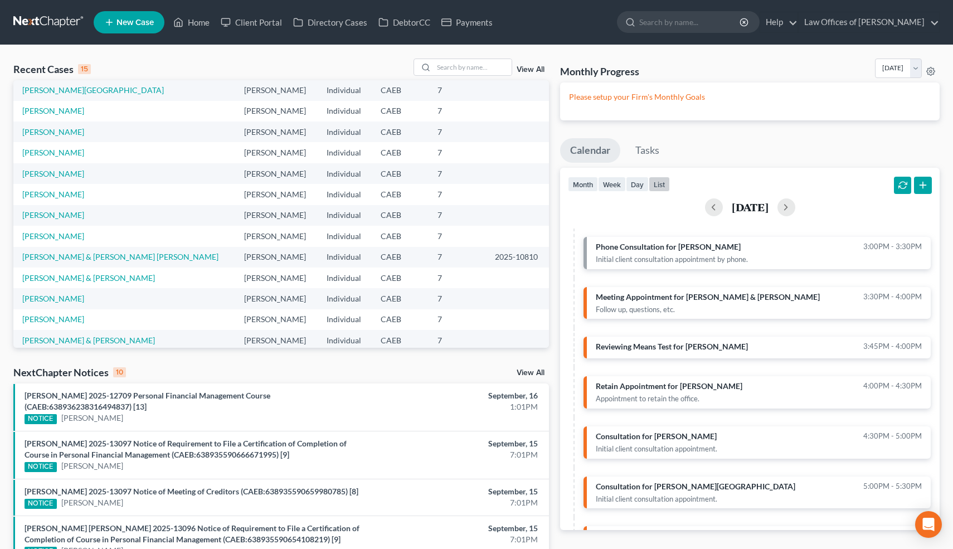
scroll to position [76, 0]
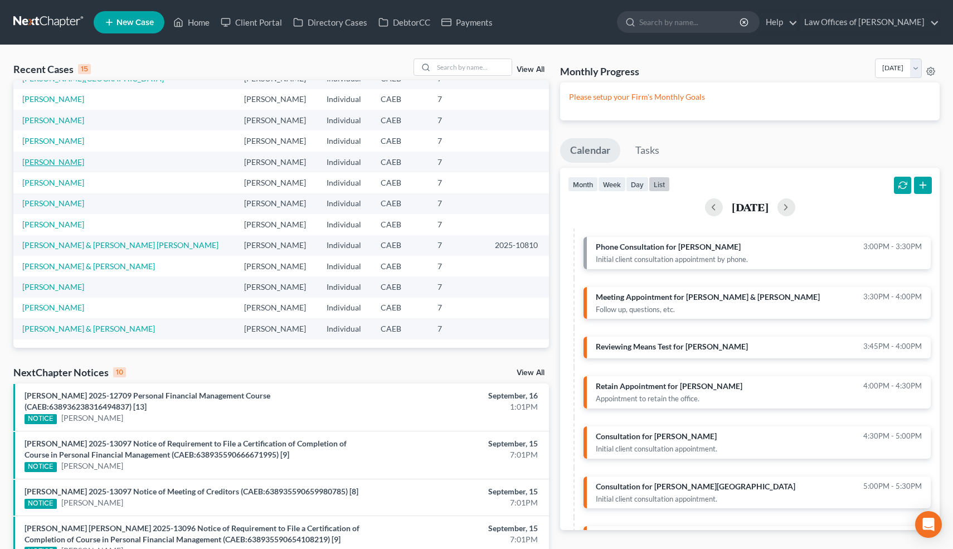
click at [66, 163] on link "[PERSON_NAME]" at bounding box center [53, 161] width 62 height 9
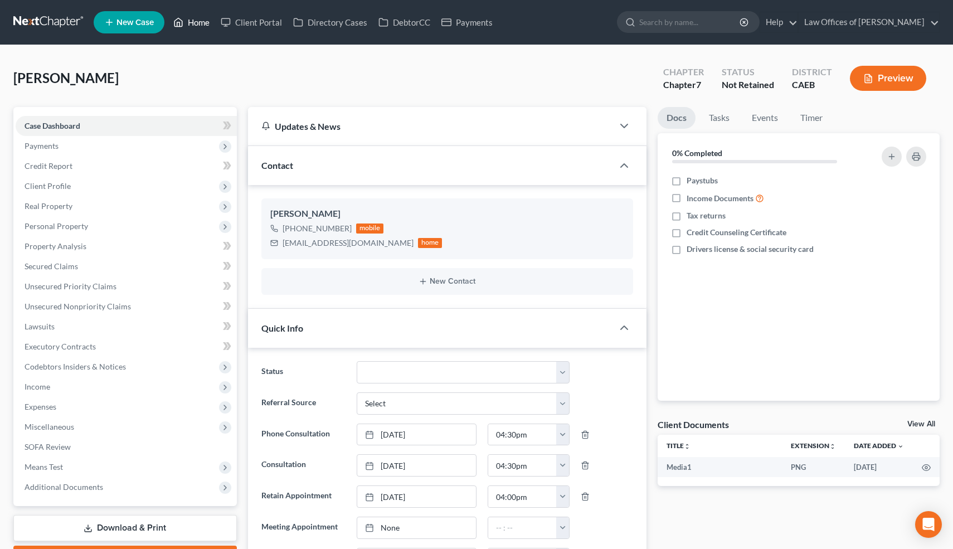
click at [205, 23] on link "Home" at bounding box center [191, 22] width 47 height 20
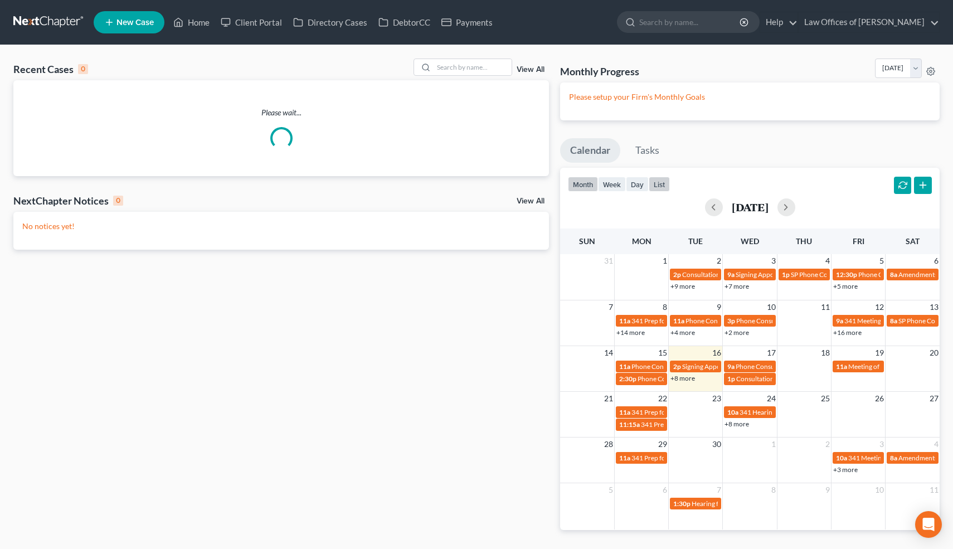
click at [666, 182] on button "list" at bounding box center [659, 184] width 21 height 15
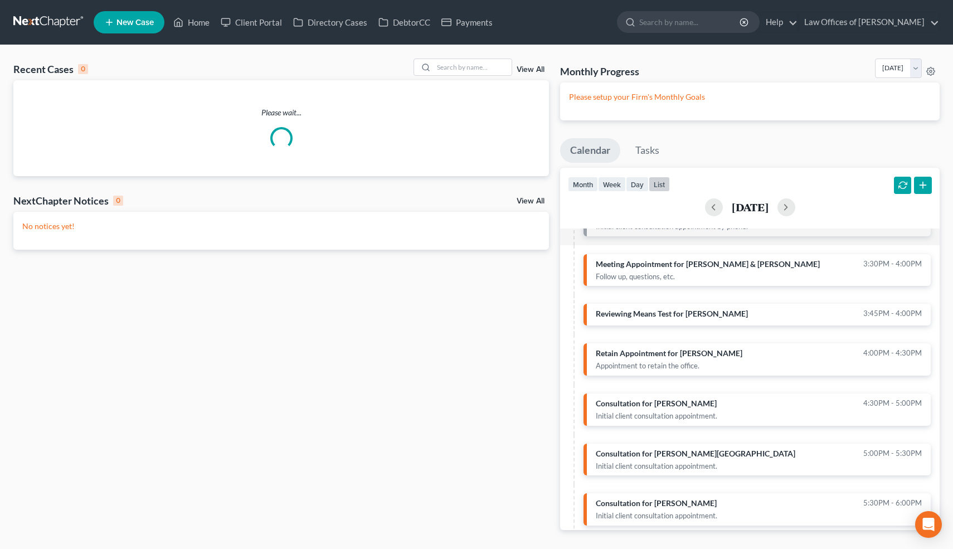
scroll to position [162, 0]
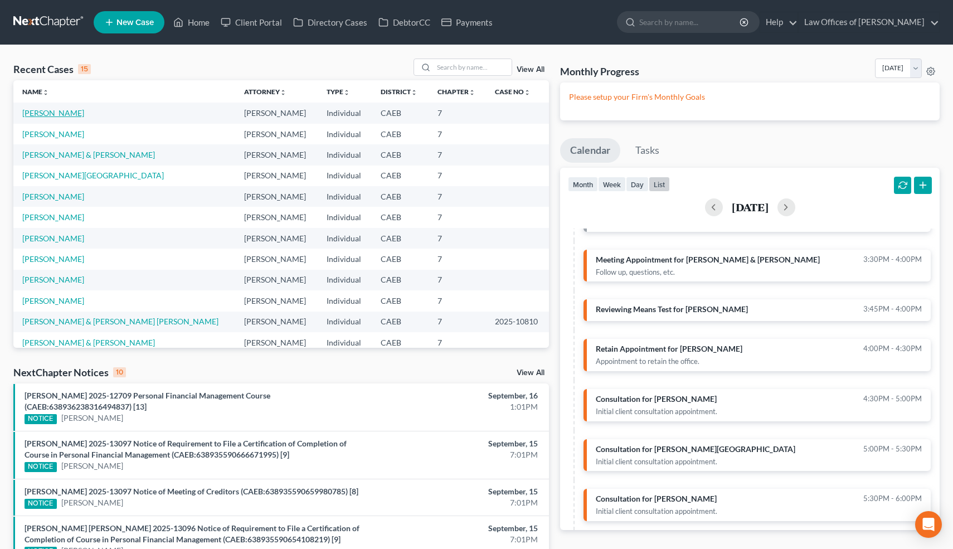
click at [63, 114] on link "[PERSON_NAME]" at bounding box center [53, 112] width 62 height 9
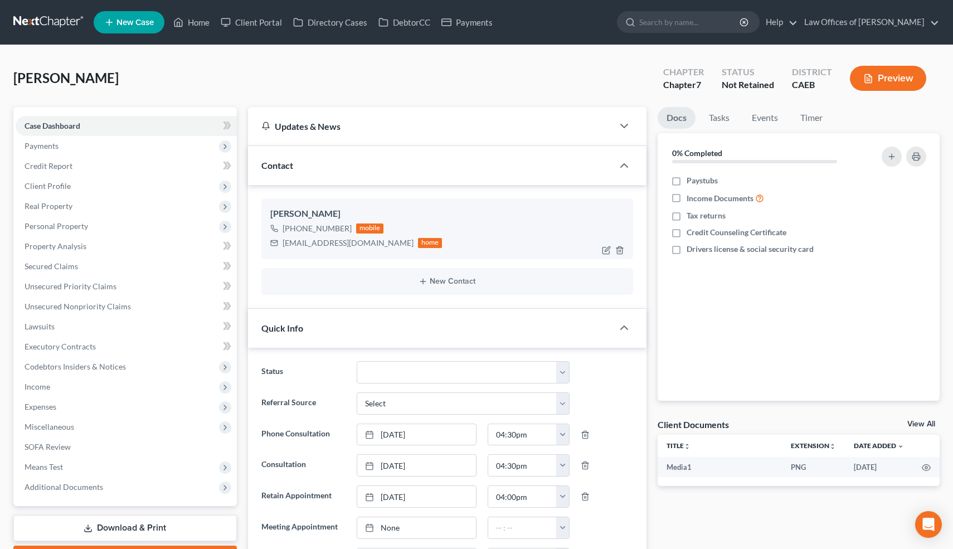
click at [293, 240] on div "[EMAIL_ADDRESS][DOMAIN_NAME]" at bounding box center [347, 242] width 131 height 11
click at [516, 372] on select "Cancelled/Refund Closed Consultation Declined Discharged Filed Income Check In …" at bounding box center [463, 372] width 212 height 22
select select "11"
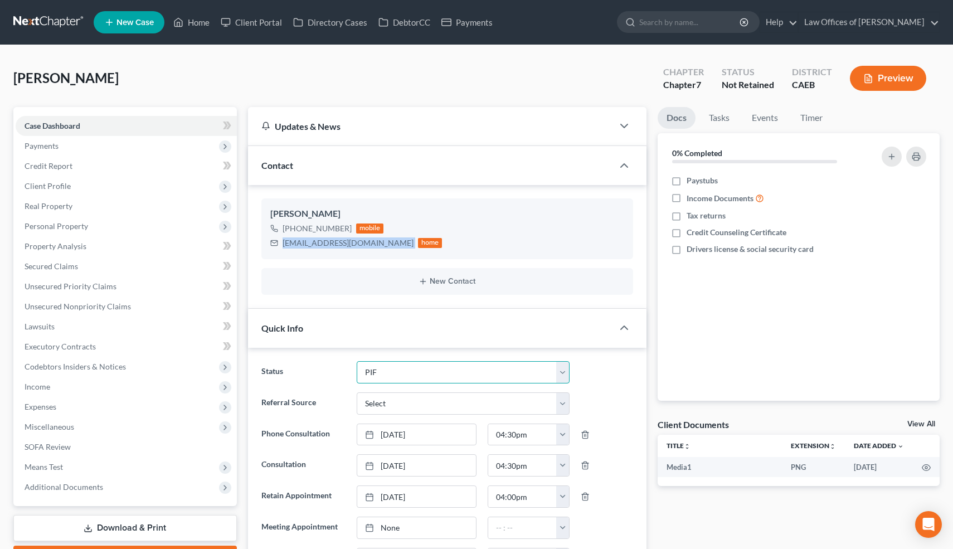
click at [357, 361] on select "Cancelled/Refund Closed Consultation Declined Discharged Filed Income Check In …" at bounding box center [463, 372] width 212 height 22
click at [40, 79] on span "[PERSON_NAME]" at bounding box center [65, 78] width 105 height 16
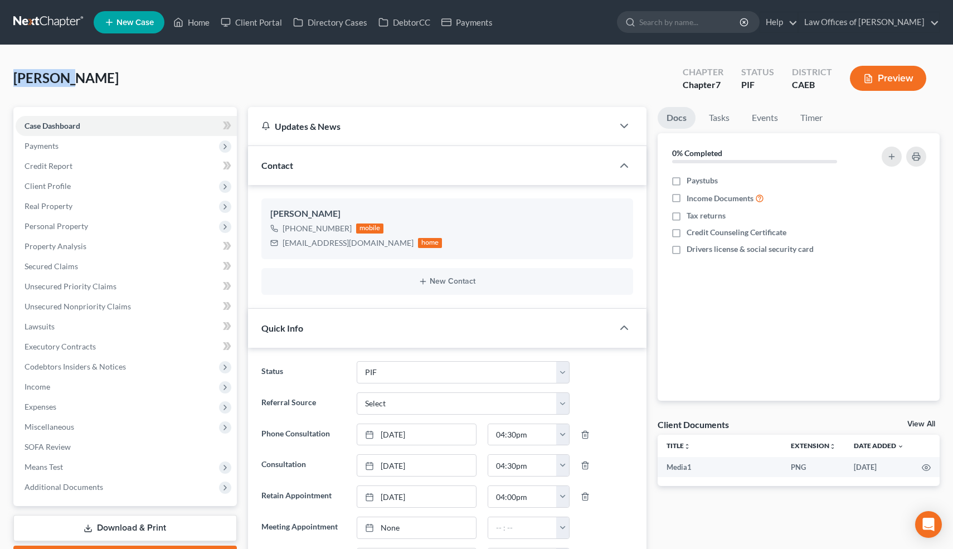
click at [40, 79] on span "[PERSON_NAME]" at bounding box center [65, 78] width 105 height 16
copy div "Morentin, Lilia Upgraded"
click at [82, 148] on span "Payments" at bounding box center [126, 146] width 221 height 20
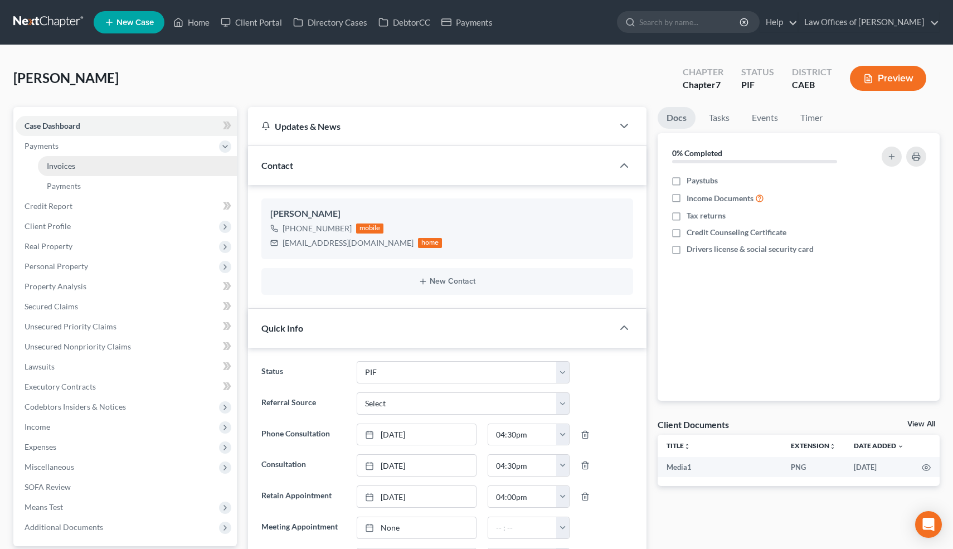
click at [72, 165] on span "Invoices" at bounding box center [61, 165] width 28 height 9
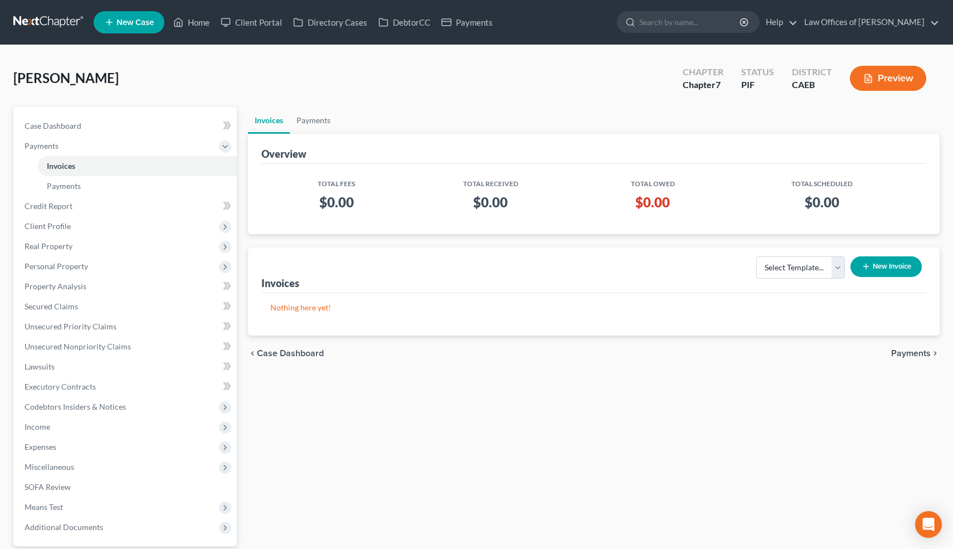
click at [898, 266] on button "New Invoice" at bounding box center [885, 266] width 71 height 21
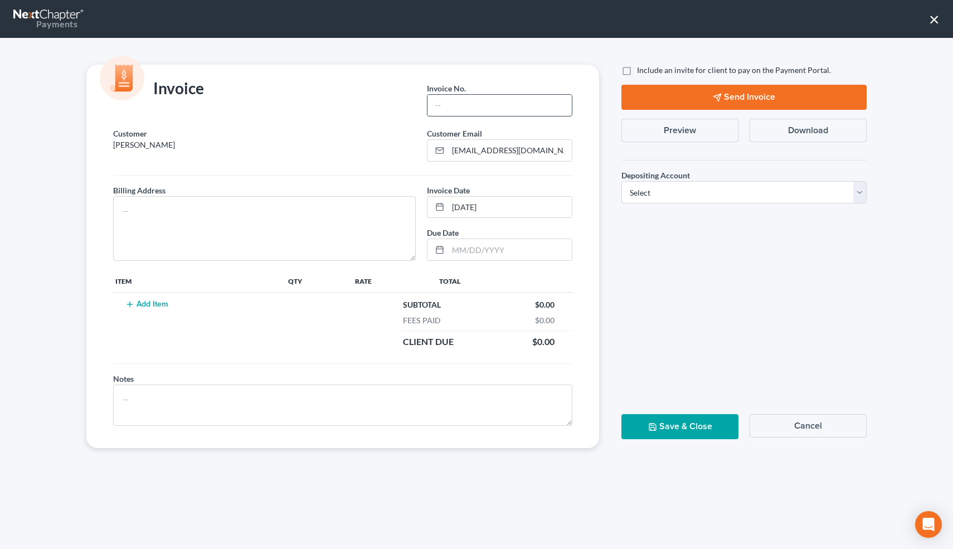
click at [488, 108] on input "text" at bounding box center [499, 105] width 144 height 21
type input "09162504"
click at [640, 192] on select "Select Operation Trust" at bounding box center [743, 192] width 245 height 22
select select "0"
click at [621, 181] on select "Select Operation Trust" at bounding box center [743, 192] width 245 height 22
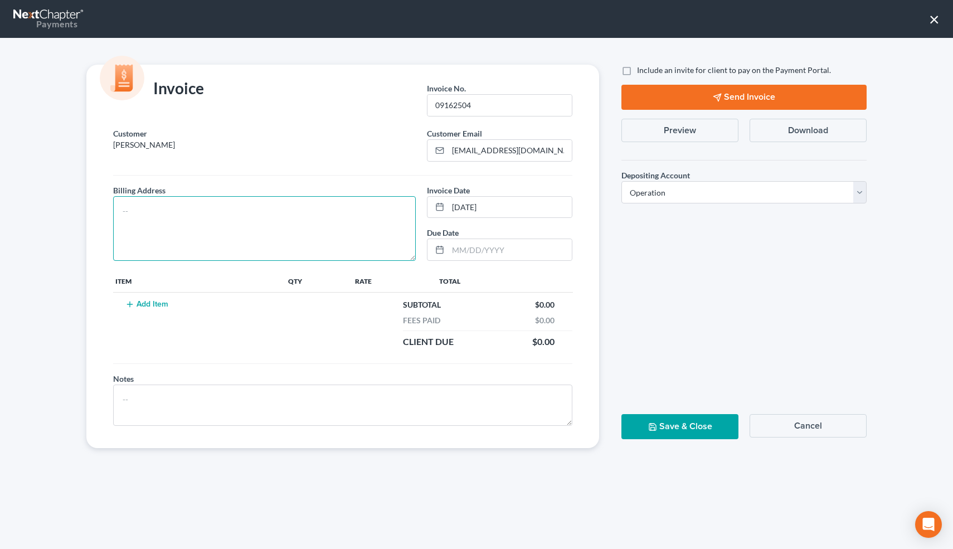
click at [287, 223] on textarea at bounding box center [264, 228] width 303 height 65
type textarea "1331 L St."
click at [151, 303] on button "Add Item" at bounding box center [146, 304] width 49 height 9
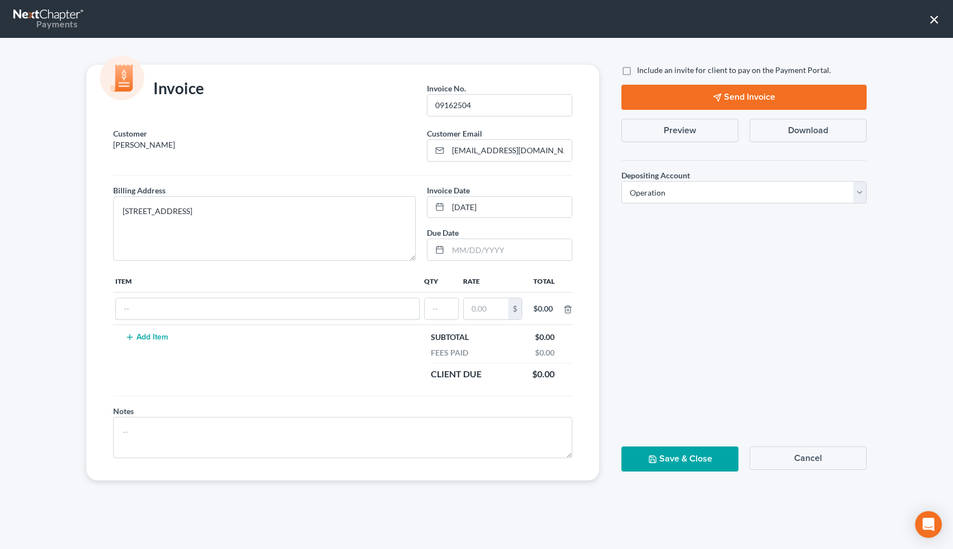
click at [151, 303] on input "text" at bounding box center [267, 308] width 303 height 21
type input "Attorneys Fees"
click at [438, 311] on input "text" at bounding box center [441, 308] width 33 height 21
type input "1"
click at [476, 313] on input "text" at bounding box center [486, 308] width 45 height 21
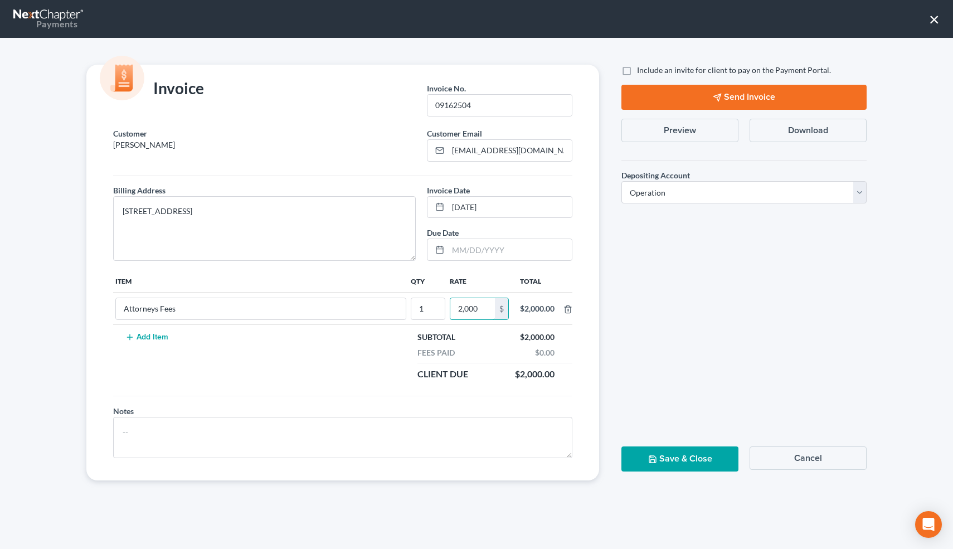
type input "2,000"
click at [683, 467] on button "Save & Close" at bounding box center [679, 458] width 117 height 25
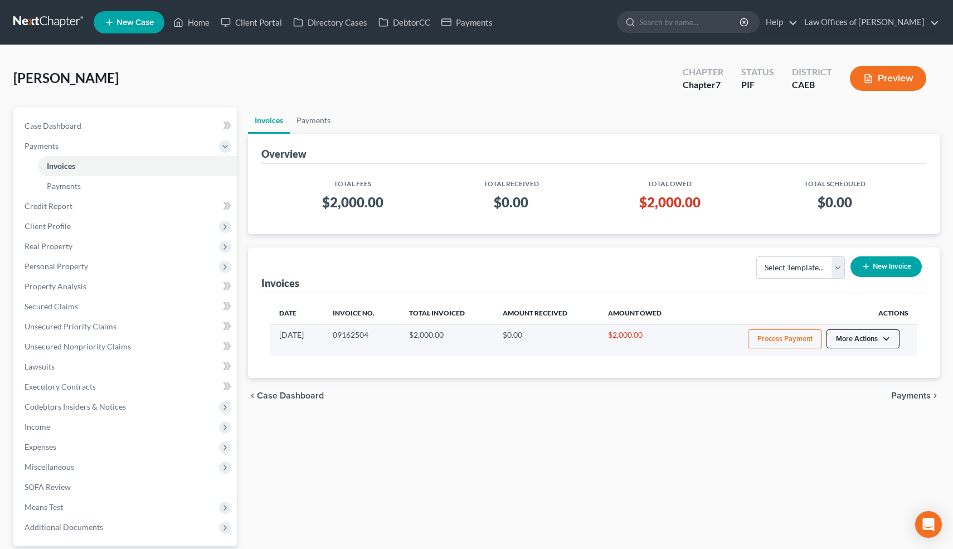
click at [869, 338] on button "More Actions" at bounding box center [862, 338] width 73 height 19
click at [854, 376] on link "Record Cash or Check Payment" at bounding box center [878, 380] width 130 height 19
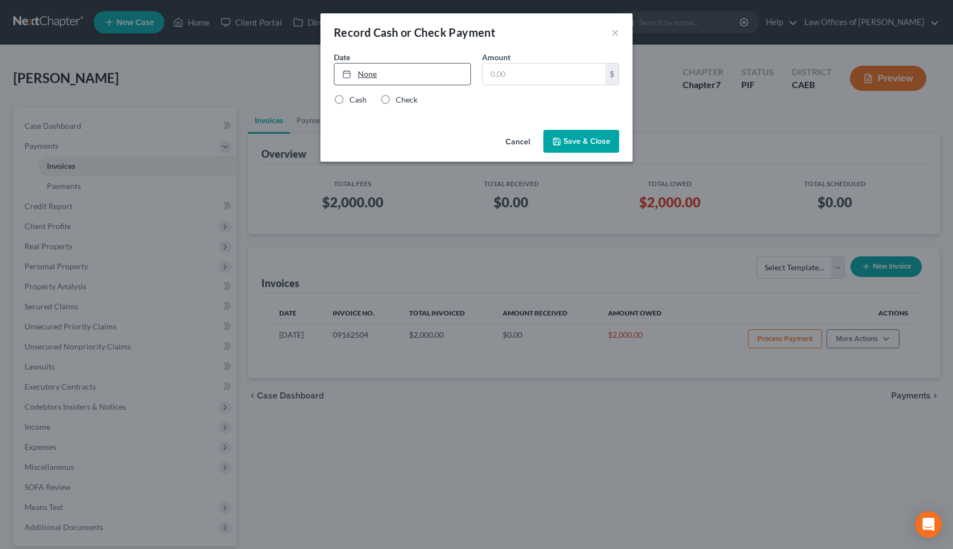
type input "[DATE]"
click at [372, 72] on link "None" at bounding box center [402, 74] width 136 height 21
click at [525, 75] on input "text" at bounding box center [543, 74] width 123 height 21
type input "2,000"
click at [396, 100] on label "Check" at bounding box center [407, 99] width 22 height 11
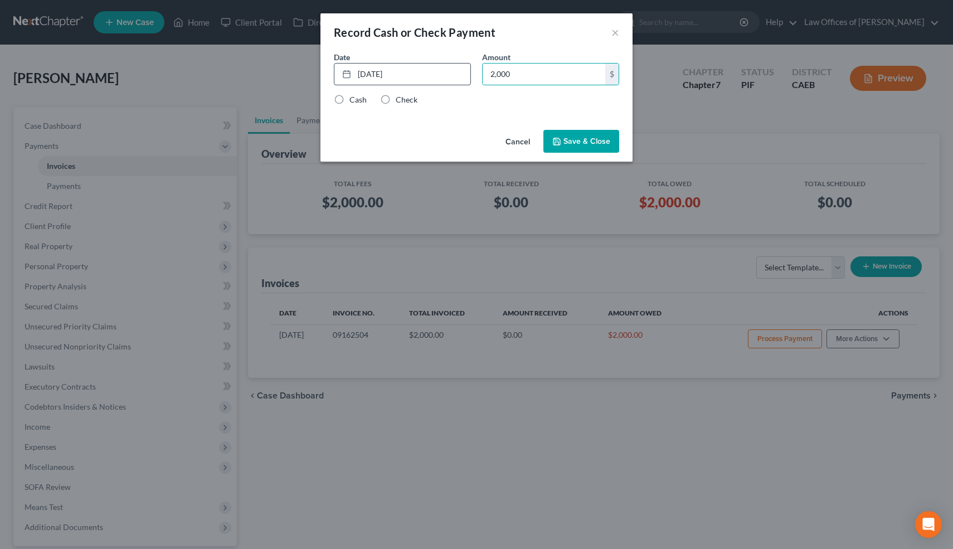
click at [400, 100] on input "Check" at bounding box center [403, 97] width 7 height 7
radio input "true"
click at [574, 148] on button "Save & Close" at bounding box center [581, 141] width 76 height 23
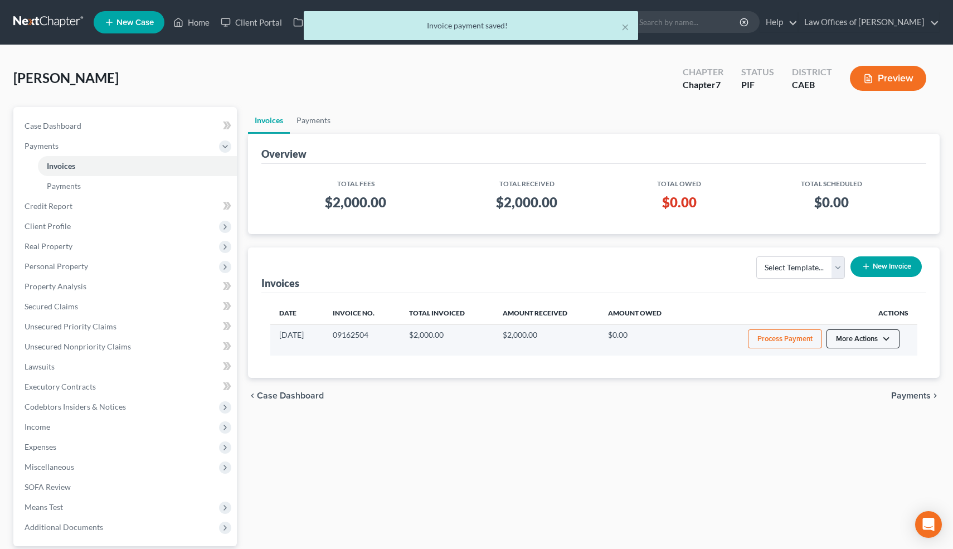
click at [865, 337] on button "More Actions" at bounding box center [862, 338] width 73 height 19
click at [855, 363] on link "View/Edit" at bounding box center [878, 362] width 130 height 19
select select "0"
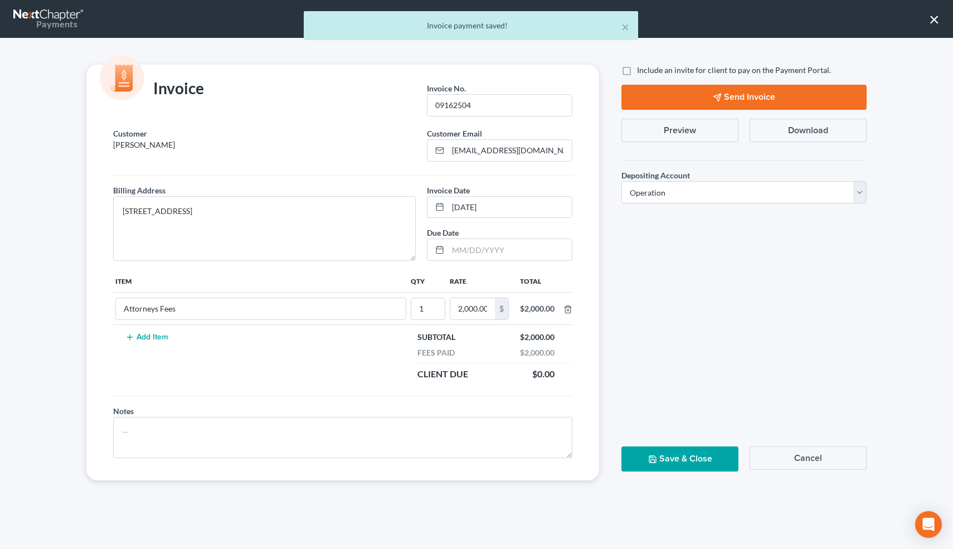
click at [698, 129] on button "Preview" at bounding box center [679, 130] width 117 height 23
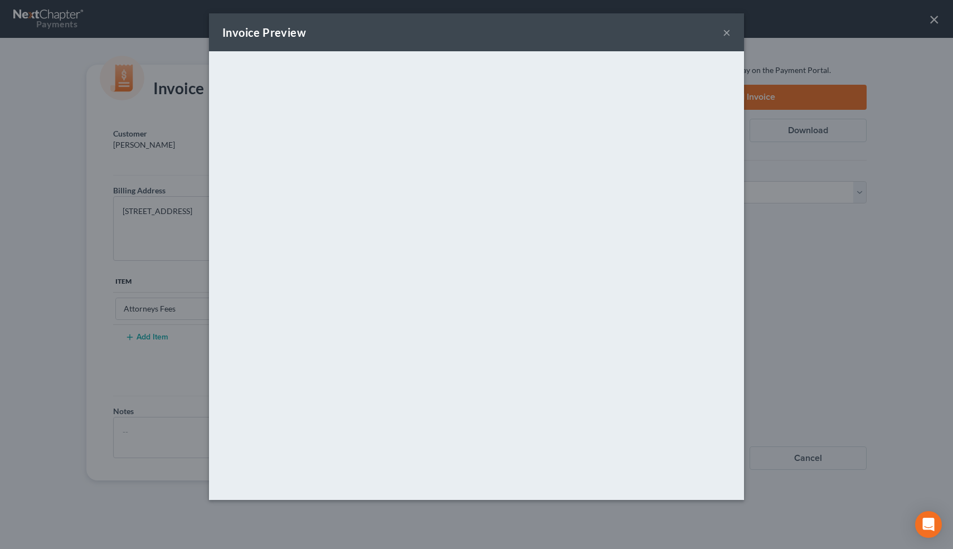
click at [727, 36] on button "×" at bounding box center [727, 32] width 8 height 13
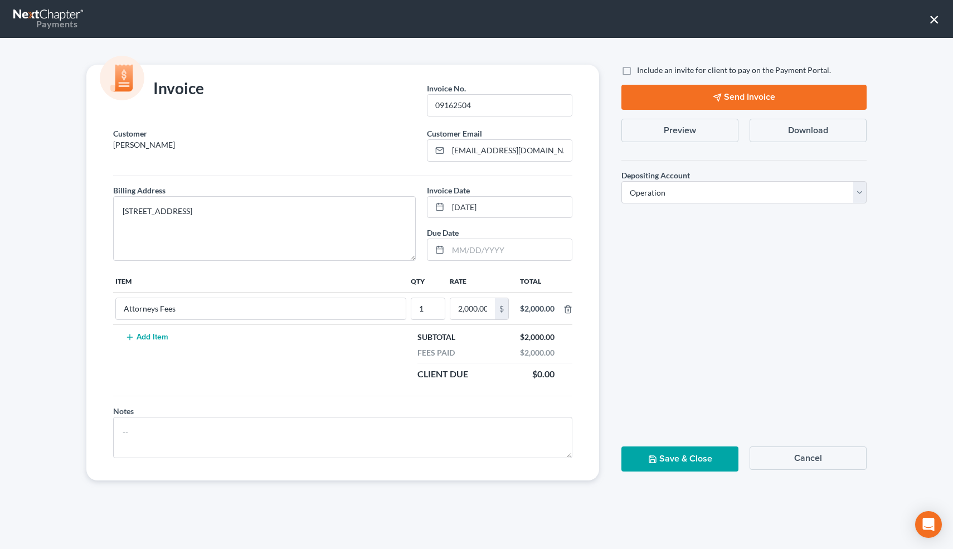
click at [683, 450] on button "Save & Close" at bounding box center [679, 458] width 117 height 25
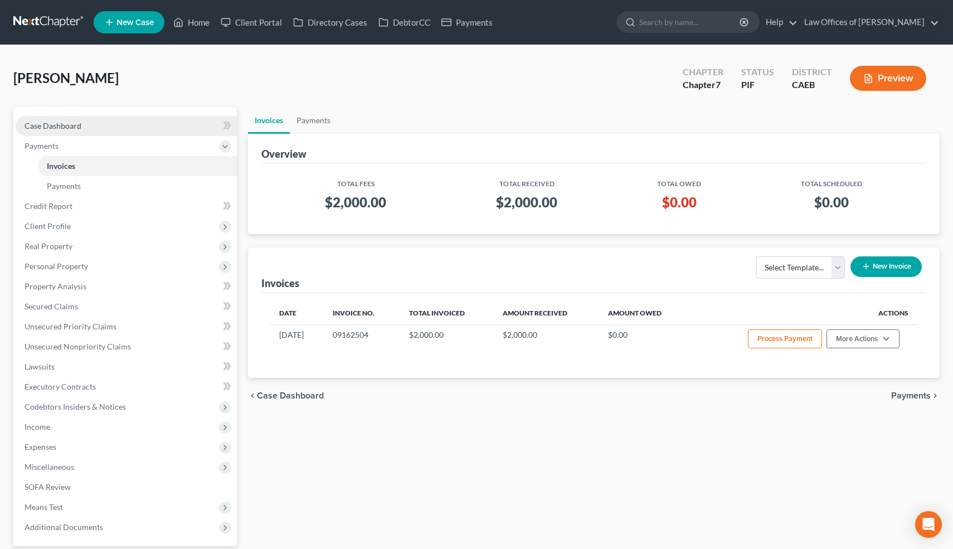
click at [100, 125] on link "Case Dashboard" at bounding box center [126, 126] width 221 height 20
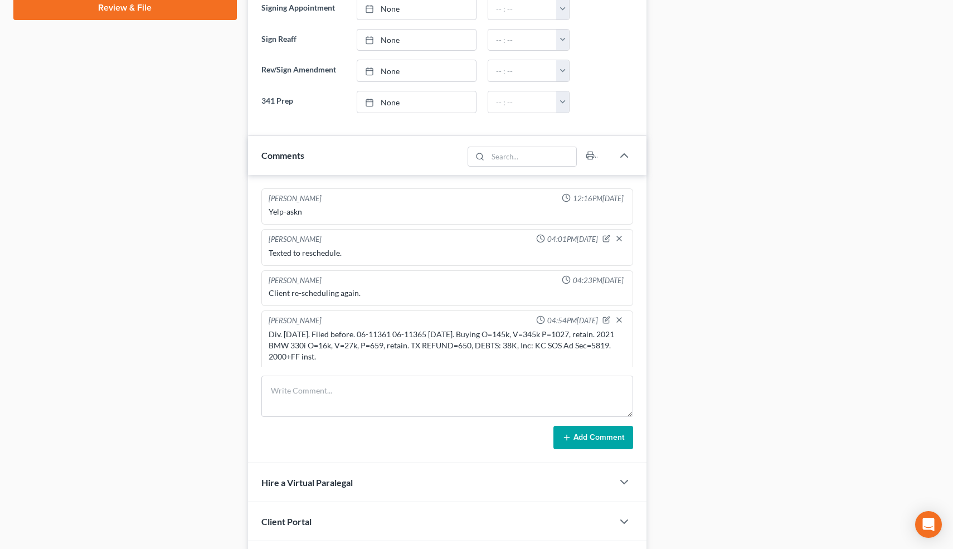
scroll to position [586, 0]
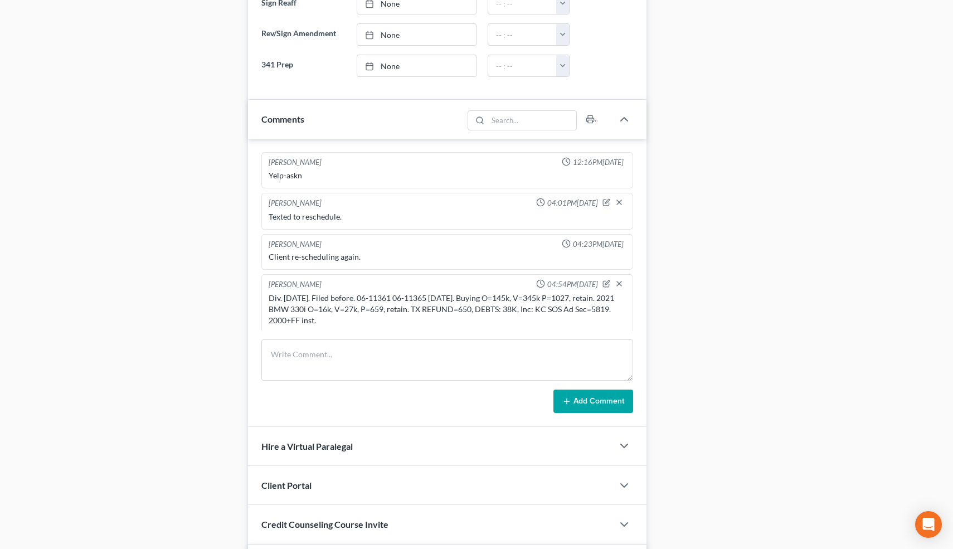
click at [251, 279] on div "Dora Solis 12:16PM, 06/14/2025 Yelp-askn Scott Bell 04:01PM, 08/12/2025 Texted …" at bounding box center [447, 283] width 399 height 288
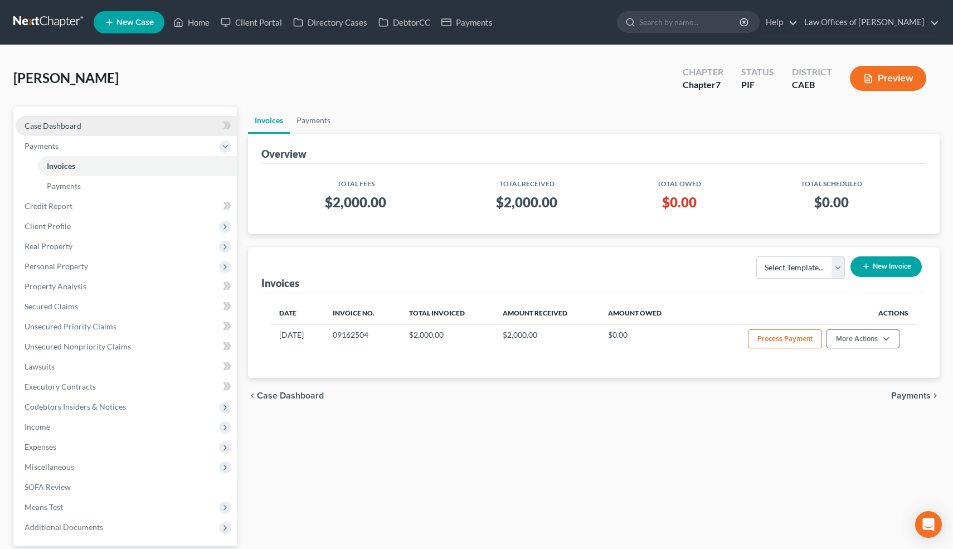
click at [70, 132] on link "Case Dashboard" at bounding box center [126, 126] width 221 height 20
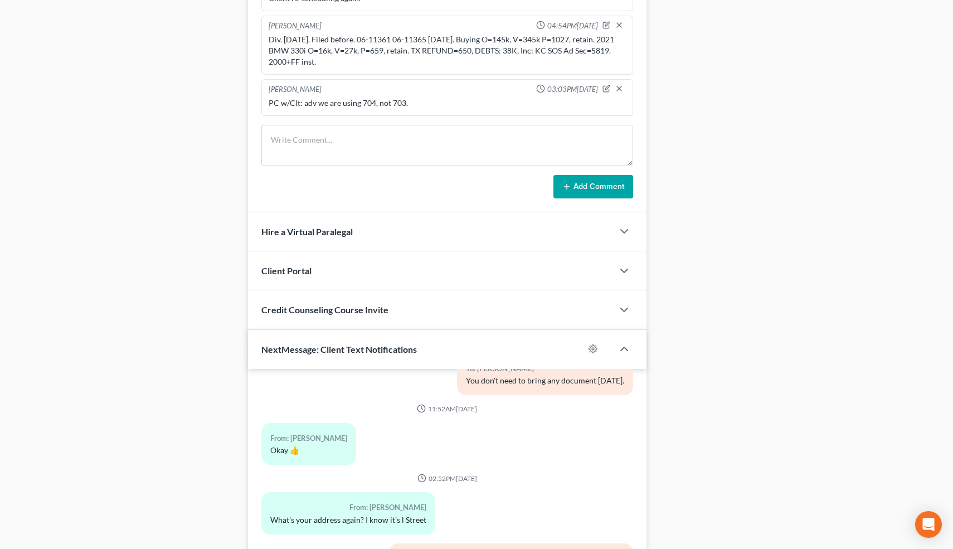
scroll to position [798, 0]
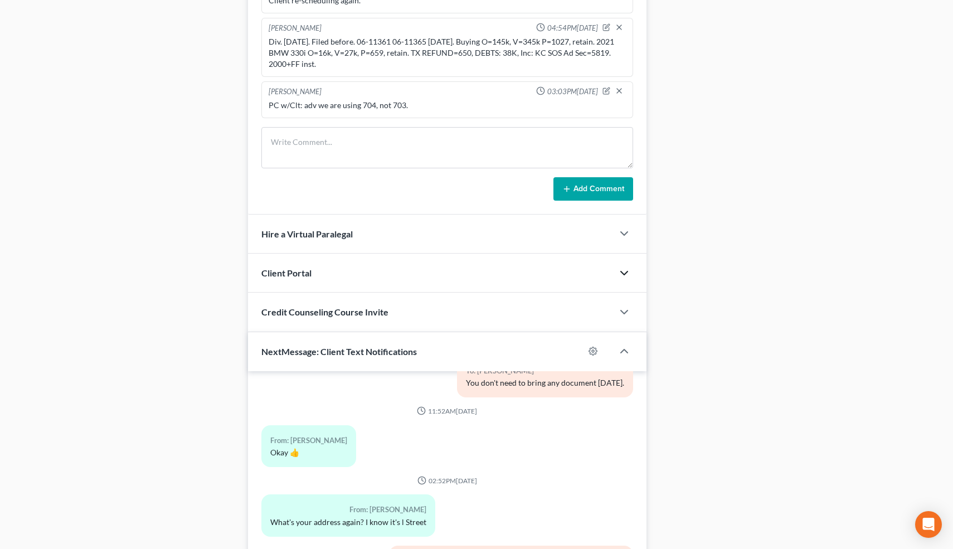
click at [622, 270] on icon "button" at bounding box center [623, 272] width 13 height 13
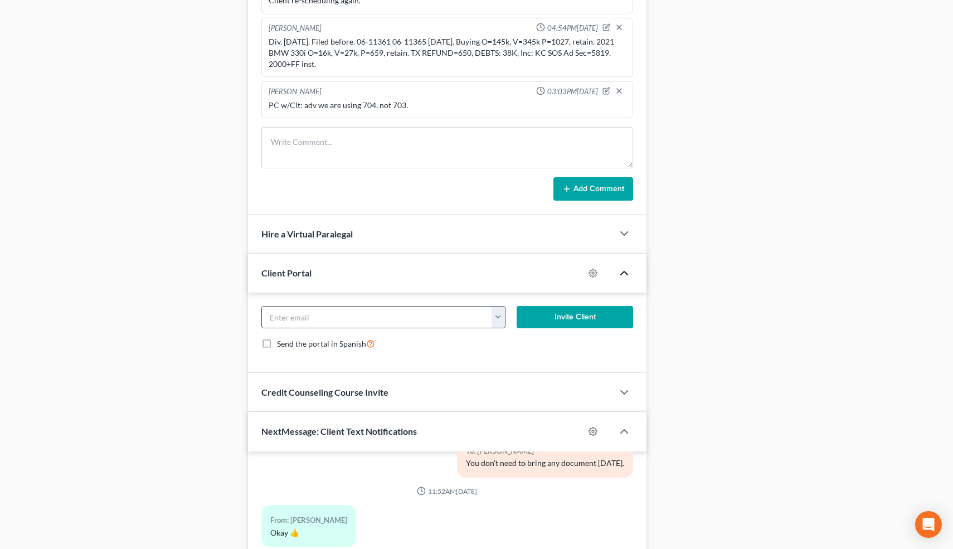
click at [496, 313] on button "button" at bounding box center [498, 316] width 14 height 21
click at [520, 344] on link "[EMAIL_ADDRESS][DOMAIN_NAME]" at bounding box center [567, 341] width 152 height 19
type input "[EMAIL_ADDRESS][DOMAIN_NAME]"
click at [576, 313] on button "Invite Client" at bounding box center [574, 317] width 116 height 22
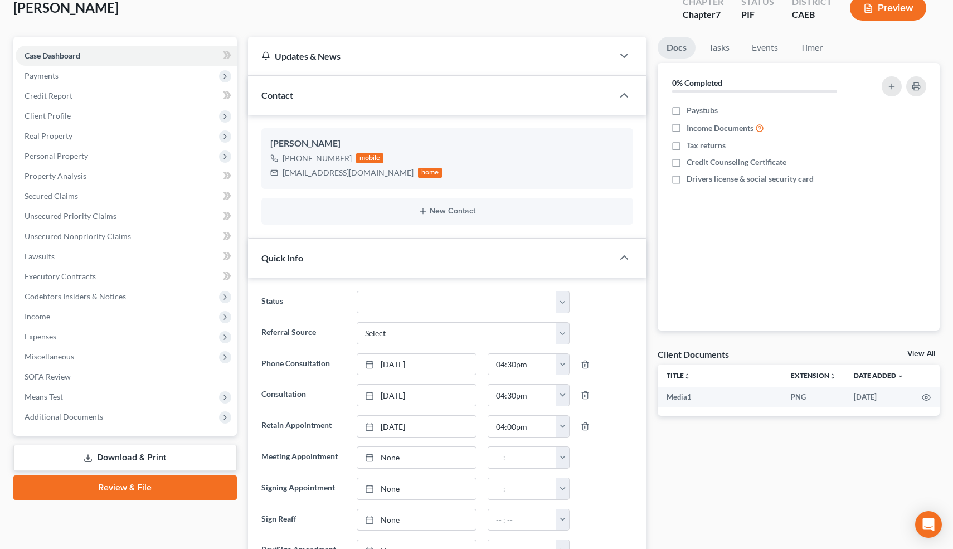
scroll to position [0, 0]
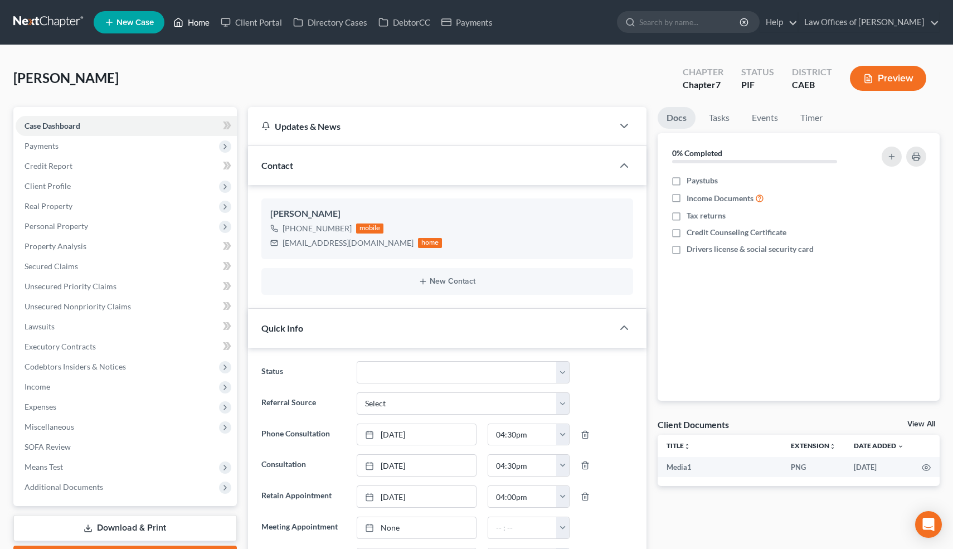
click at [193, 25] on link "Home" at bounding box center [191, 22] width 47 height 20
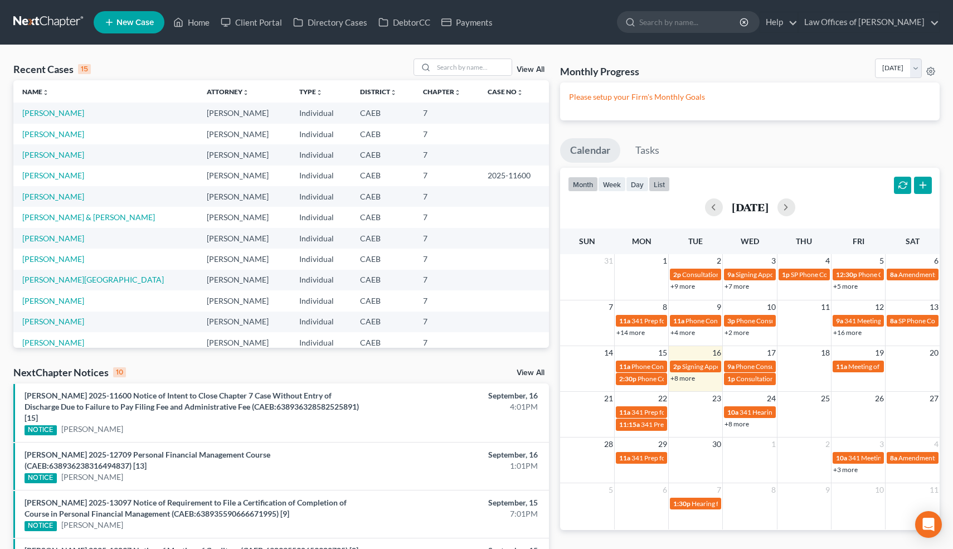
click at [659, 182] on button "list" at bounding box center [659, 184] width 21 height 15
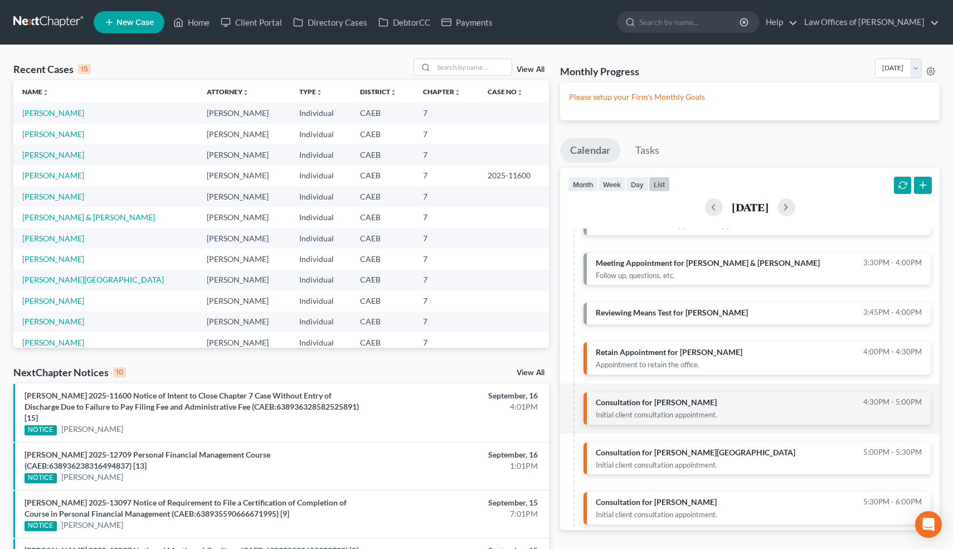
scroll to position [162, 0]
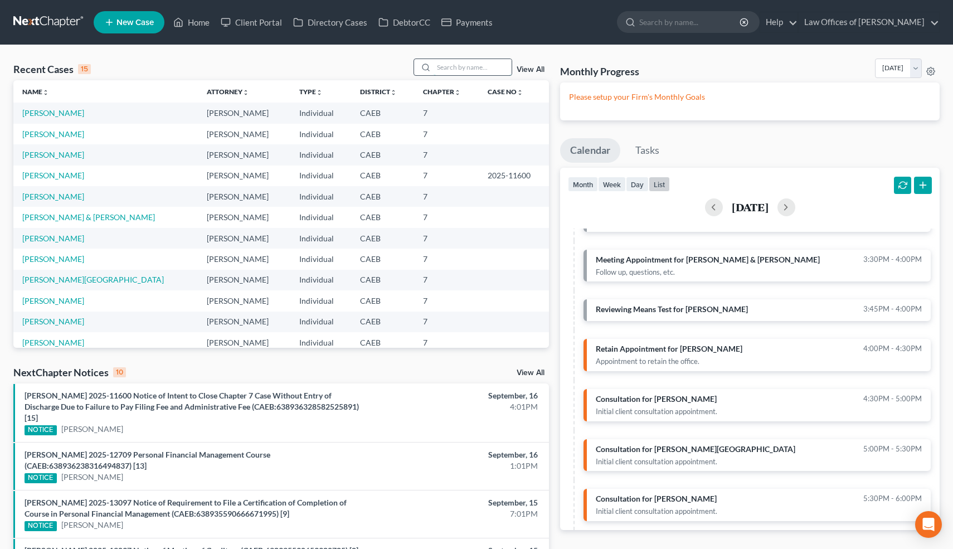
click at [477, 67] on input "search" at bounding box center [472, 67] width 78 height 16
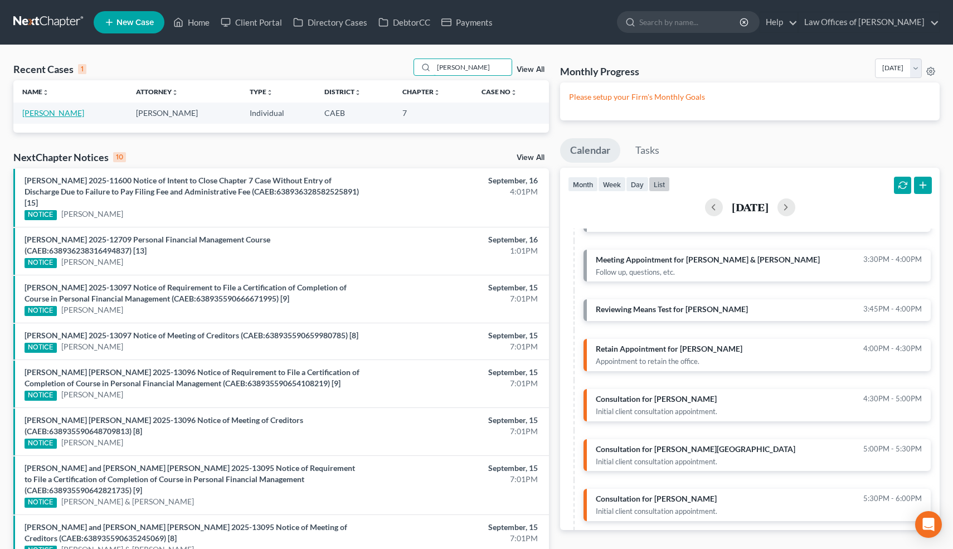
type input "sugg"
click at [51, 115] on link "[PERSON_NAME]" at bounding box center [53, 112] width 62 height 9
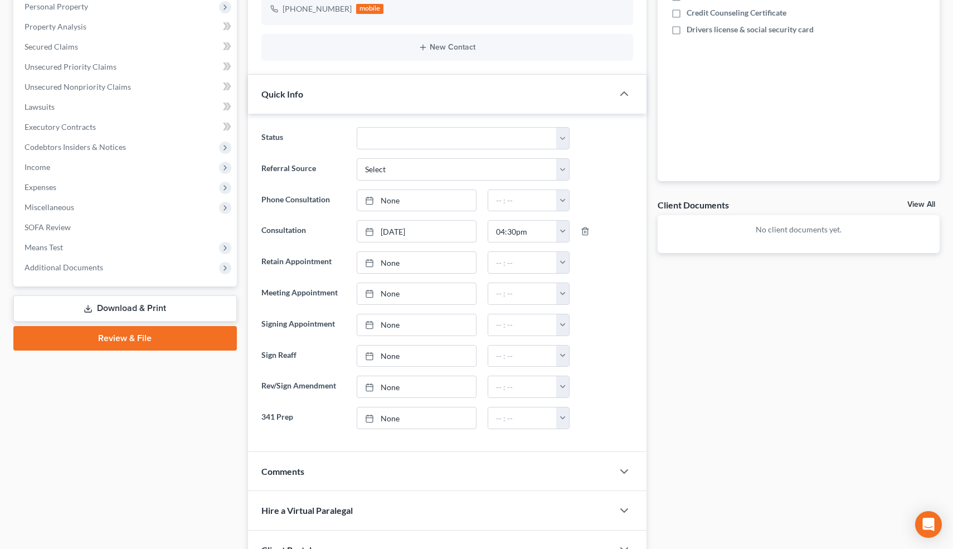
scroll to position [360, 0]
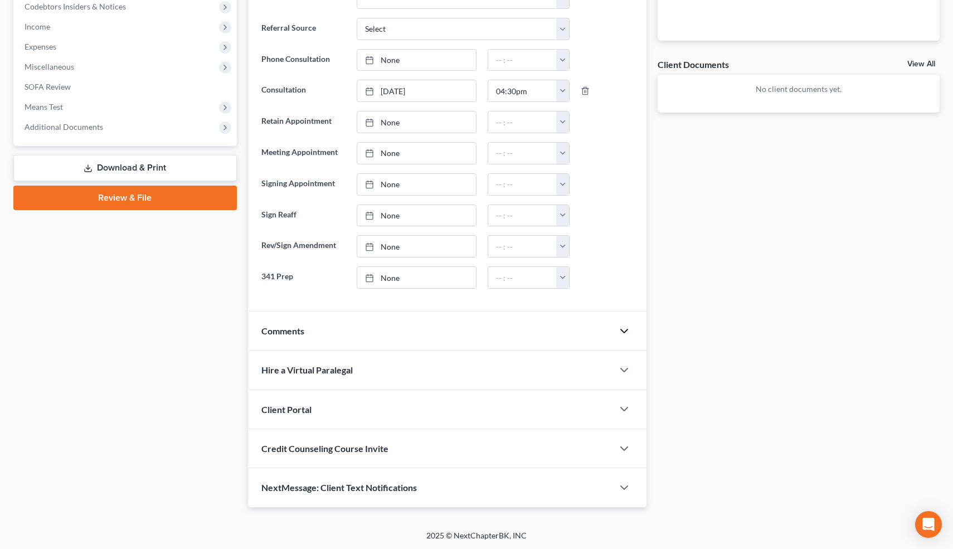
click at [625, 332] on icon "button" at bounding box center [623, 330] width 13 height 13
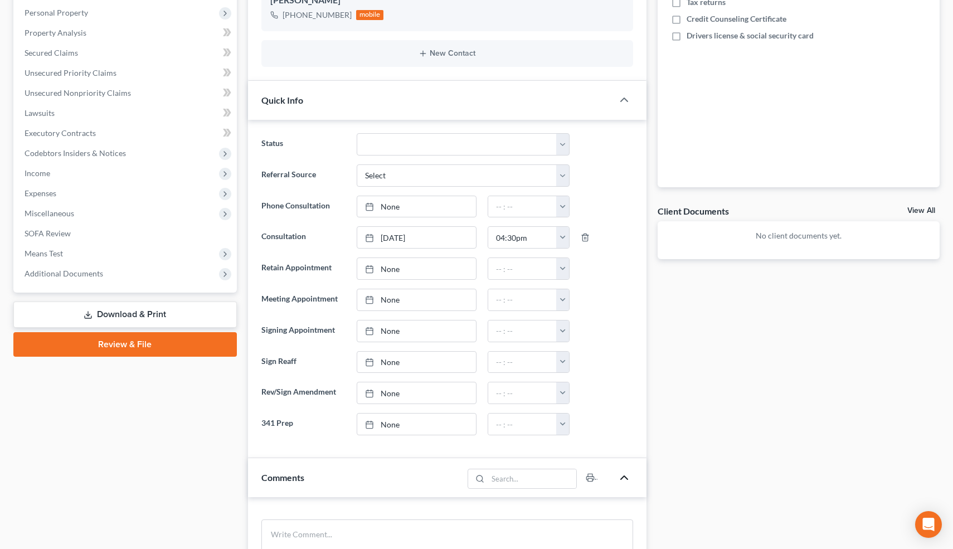
scroll to position [470, 0]
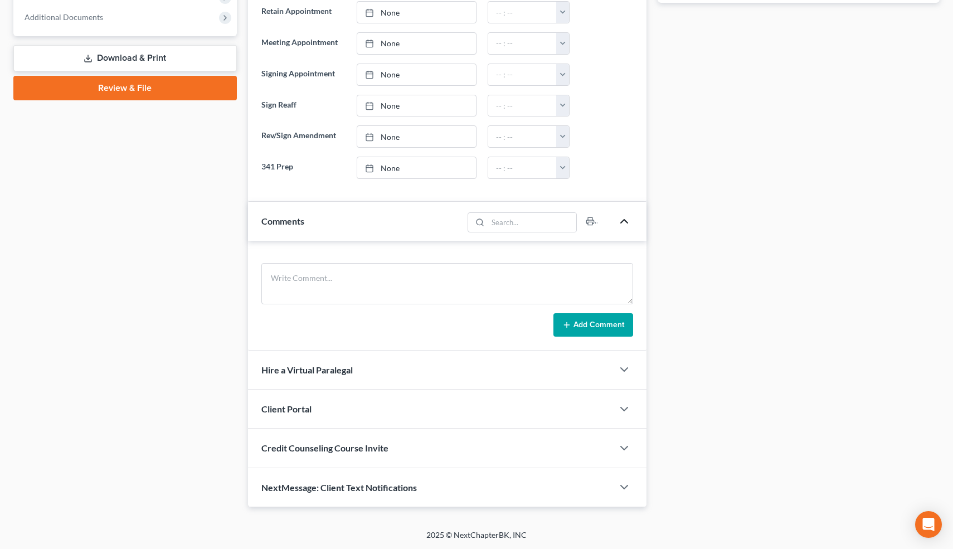
click at [280, 482] on span "NextMessage: Client Text Notifications" at bounding box center [338, 487] width 155 height 11
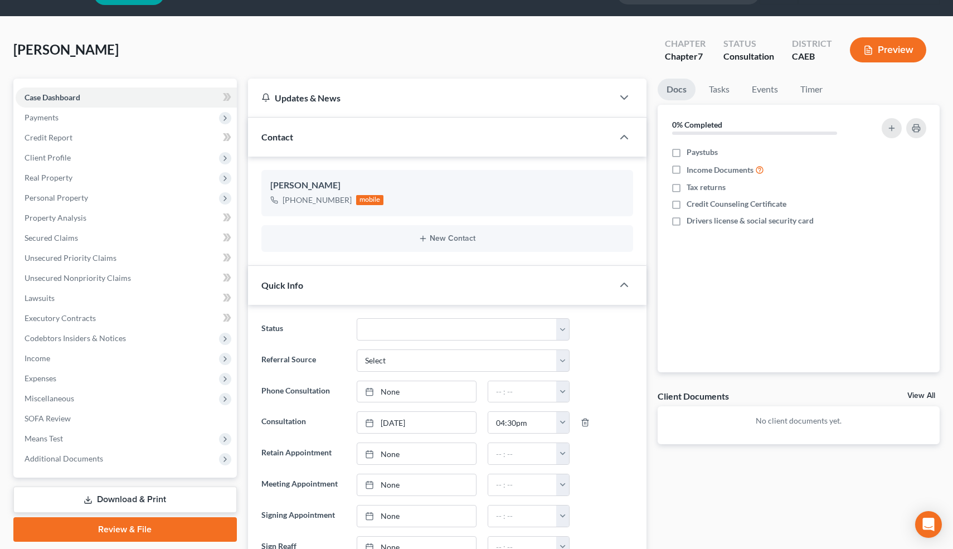
scroll to position [18, 0]
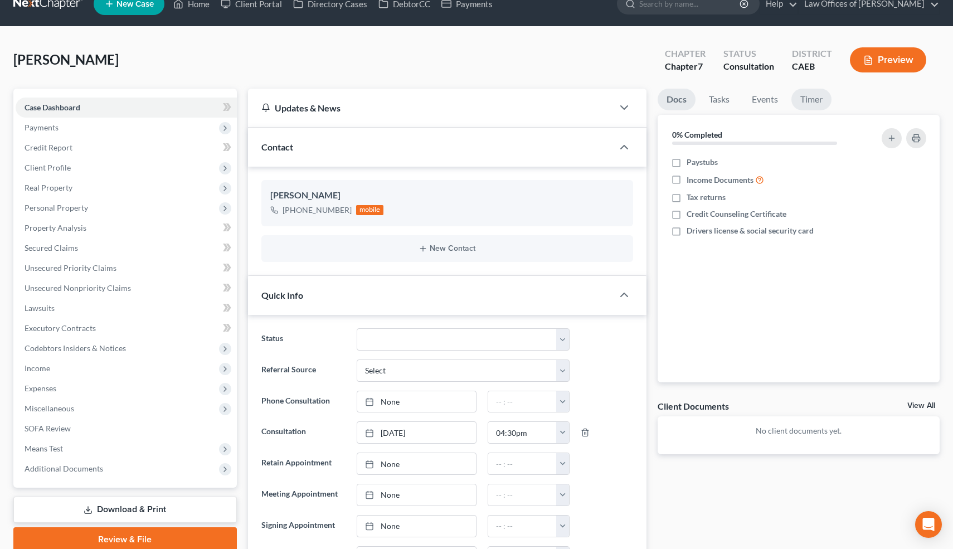
click at [812, 98] on link "Timer" at bounding box center [811, 100] width 40 height 22
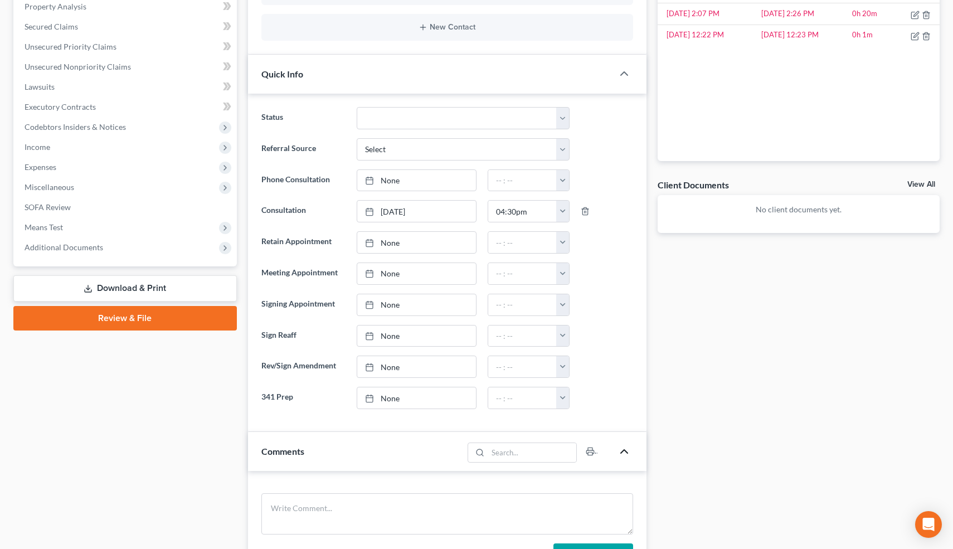
scroll to position [0, 0]
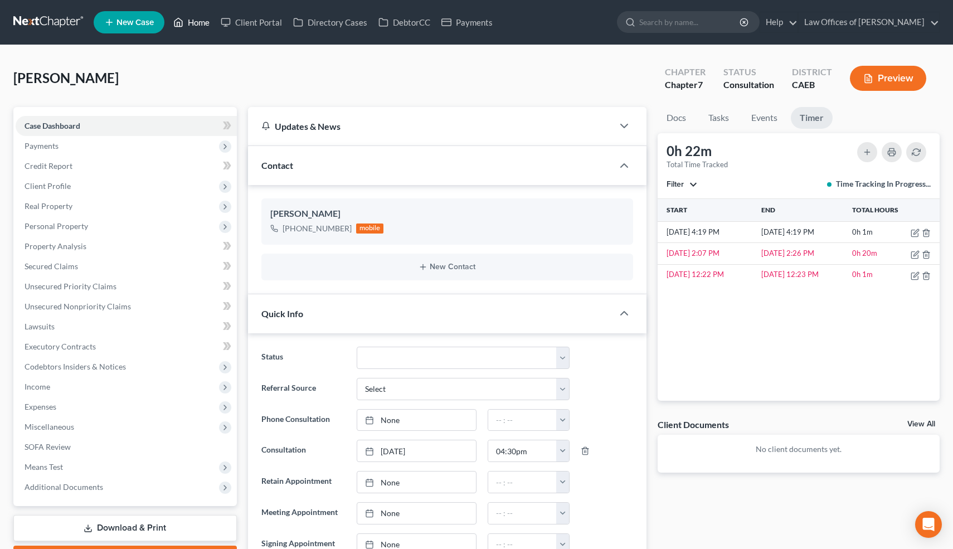
click at [199, 25] on link "Home" at bounding box center [191, 22] width 47 height 20
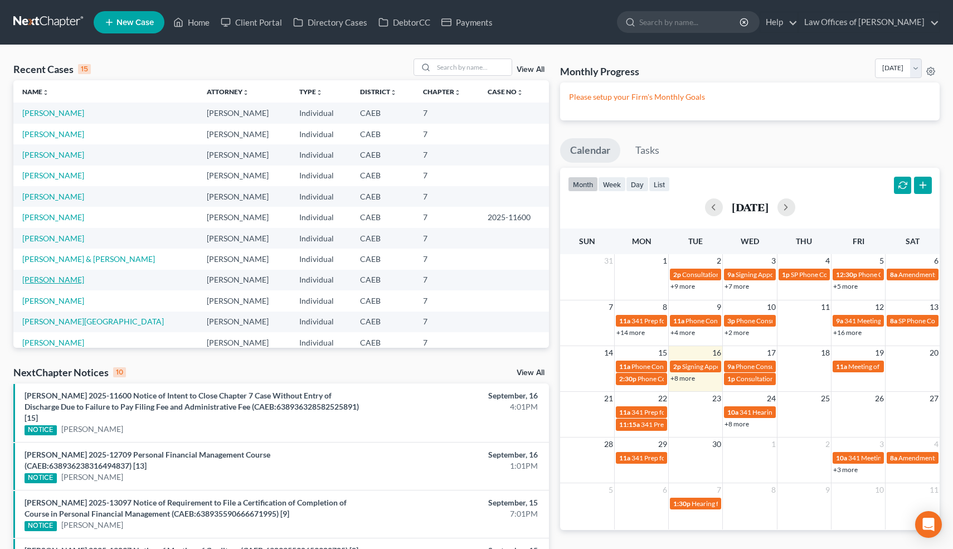
click at [63, 277] on link "[PERSON_NAME]" at bounding box center [53, 279] width 62 height 9
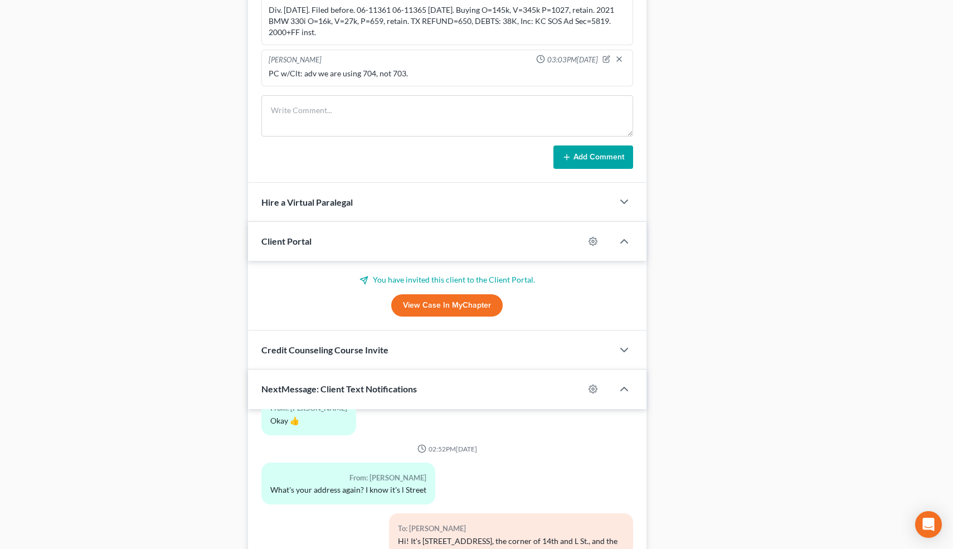
scroll to position [982, 0]
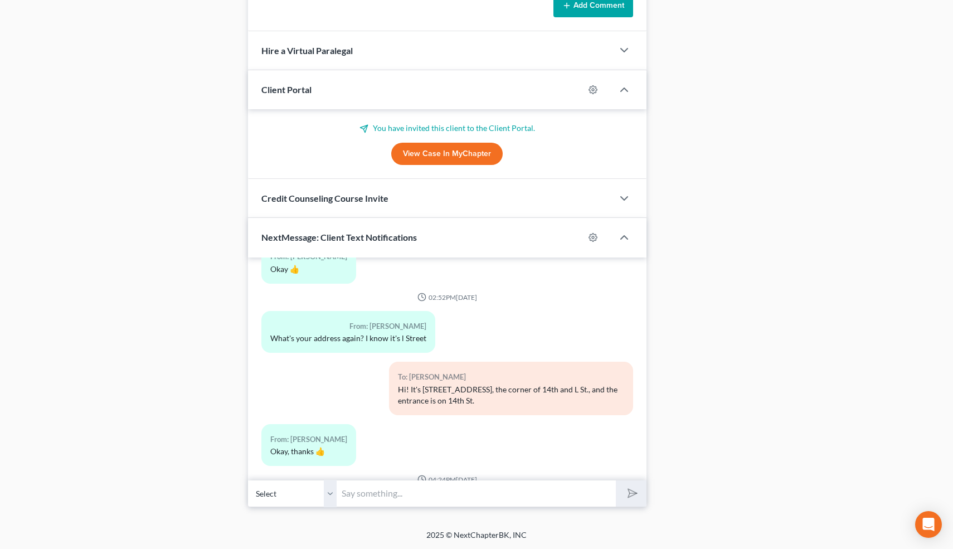
click at [392, 491] on input "text" at bounding box center [476, 493] width 279 height 27
type input "Yep 👍"
click at [616, 480] on button "submit" at bounding box center [631, 493] width 31 height 26
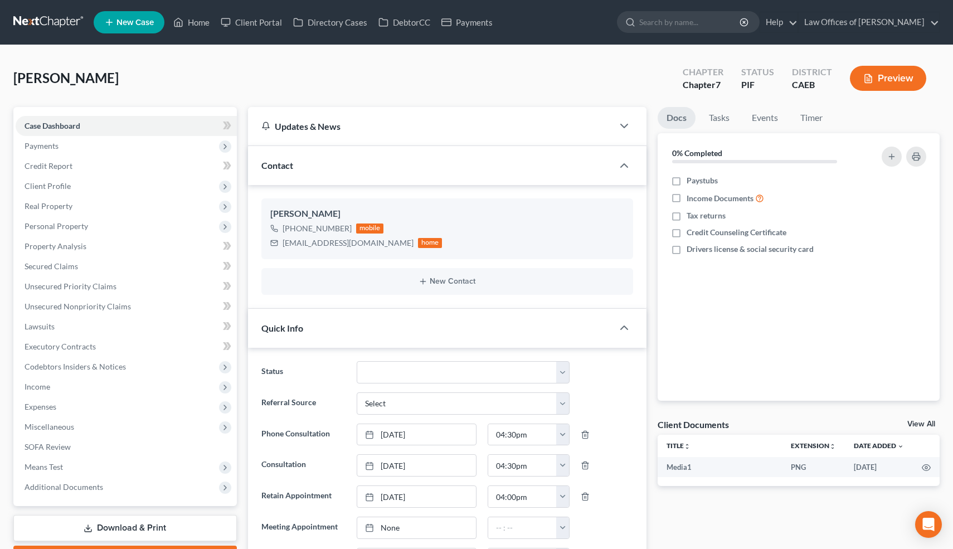
scroll to position [10854, 0]
click at [198, 24] on link "Home" at bounding box center [191, 22] width 47 height 20
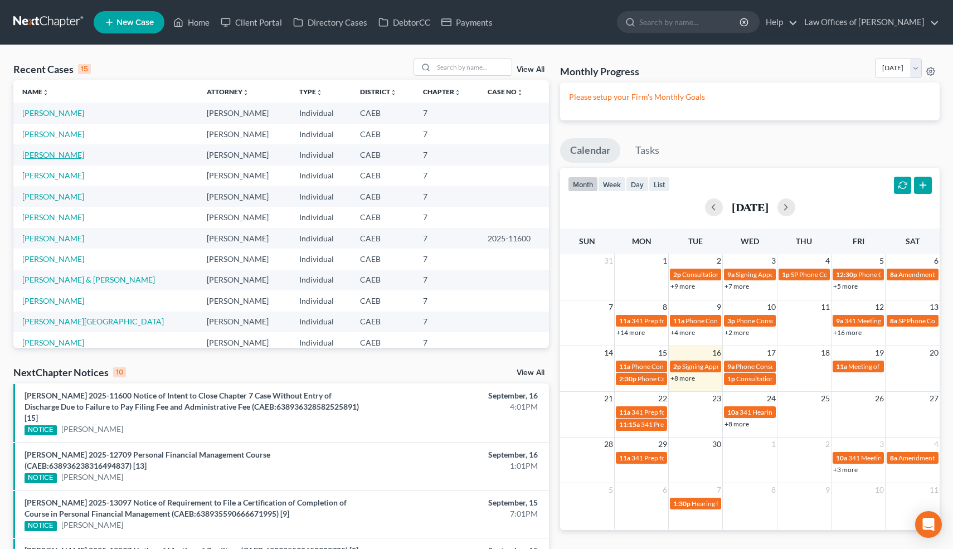
click at [53, 155] on link "[PERSON_NAME]" at bounding box center [53, 154] width 62 height 9
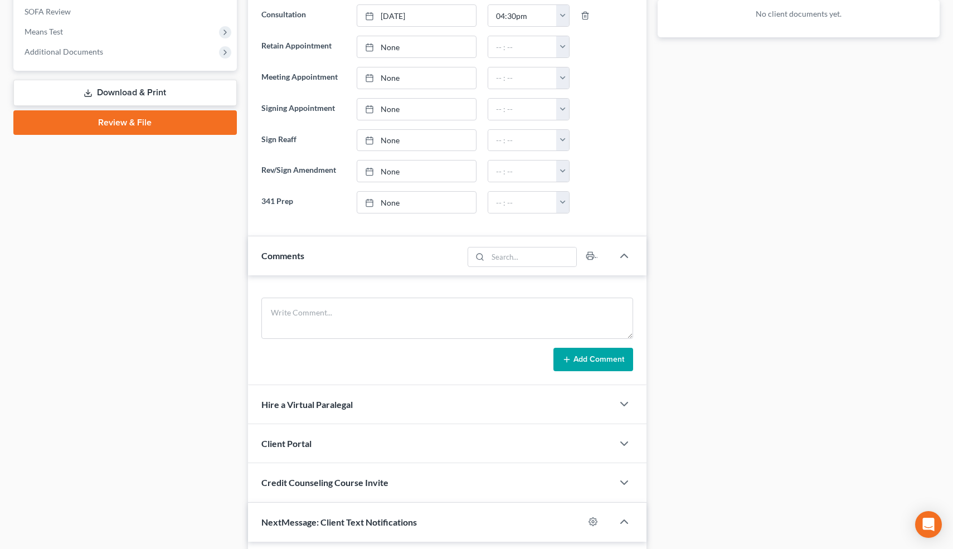
scroll to position [438, 0]
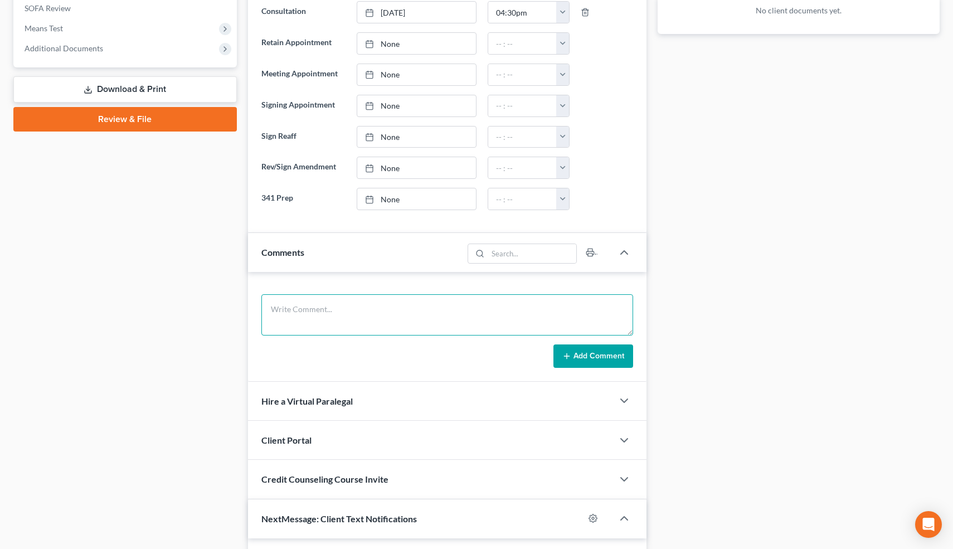
click at [378, 306] on textarea at bounding box center [447, 314] width 372 height 41
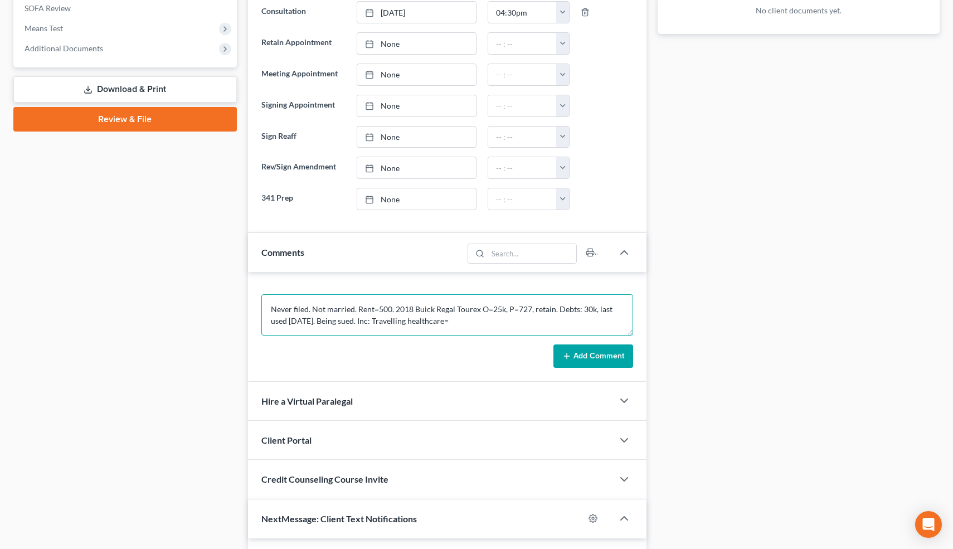
click at [405, 320] on textarea "Never filed. Not married. Rent=500. 2018 Buick Regal Tourex O=25k, P=727, retai…" at bounding box center [447, 314] width 372 height 41
click at [471, 325] on textarea "Never filed. Not married. Rent=500. 2018 Buick Regal Tourex O=25k, P=727, retai…" at bounding box center [447, 314] width 372 height 41
click at [378, 310] on textarea "Never filed. Not married. Rent=500. 2018 Buick Regal Tourex O=25k, P=727, retai…" at bounding box center [447, 314] width 372 height 41
click at [538, 320] on textarea "Never filed. Not married. Rent=1500. 2018 Buick Regal Tourex O=25k, P=727, reta…" at bounding box center [447, 314] width 372 height 41
type textarea "Never filed. Not married. Rent=1500. 2018 Buick Regal Tourex O=25k, P=727, reta…"
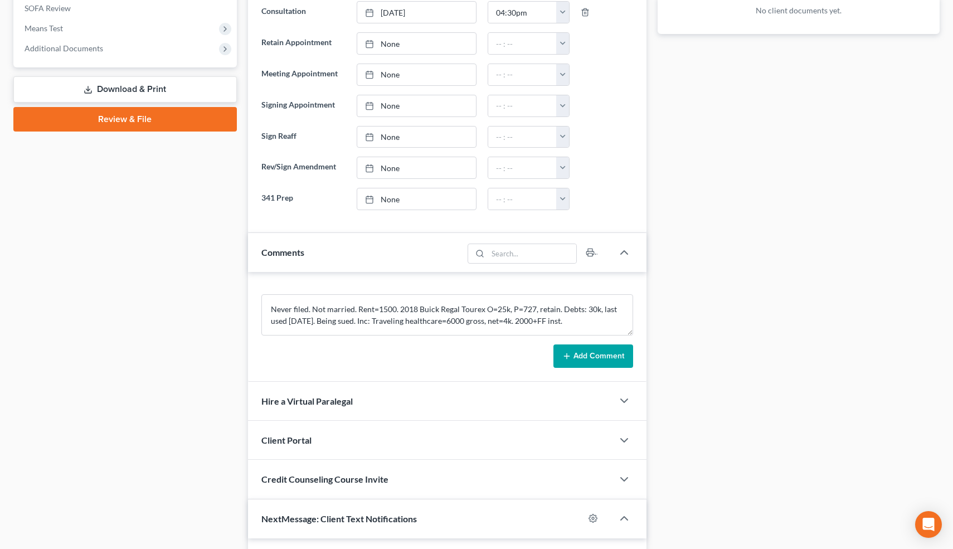
click at [613, 354] on button "Add Comment" at bounding box center [593, 355] width 80 height 23
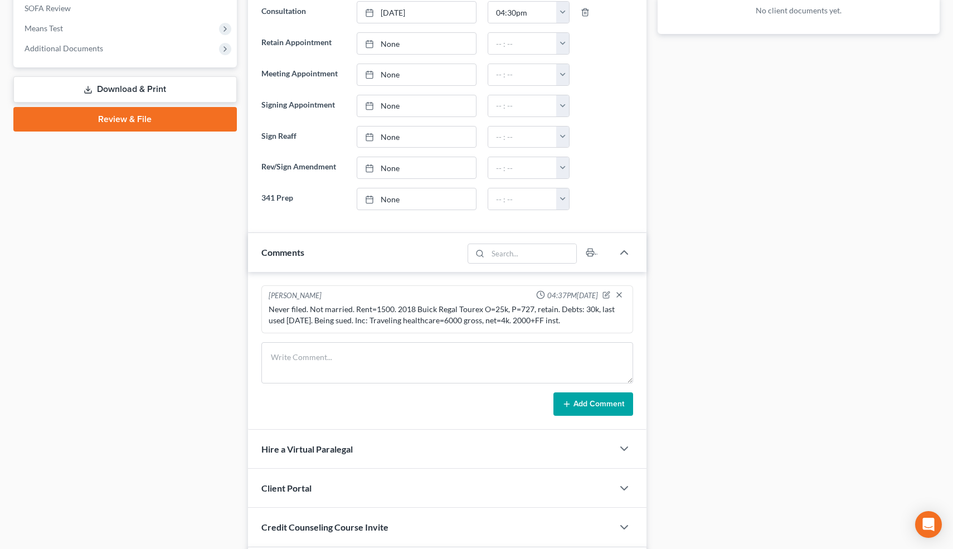
click at [715, 276] on div "Docs Tasks Events Timer 0% Completed Nothing here yet! Paystubs Income Document…" at bounding box center [798, 178] width 293 height 1020
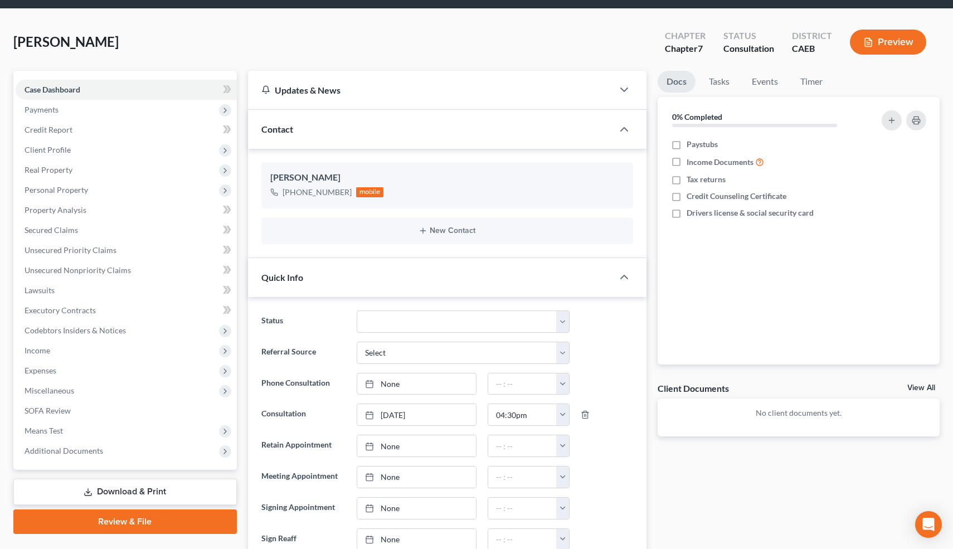
scroll to position [0, 0]
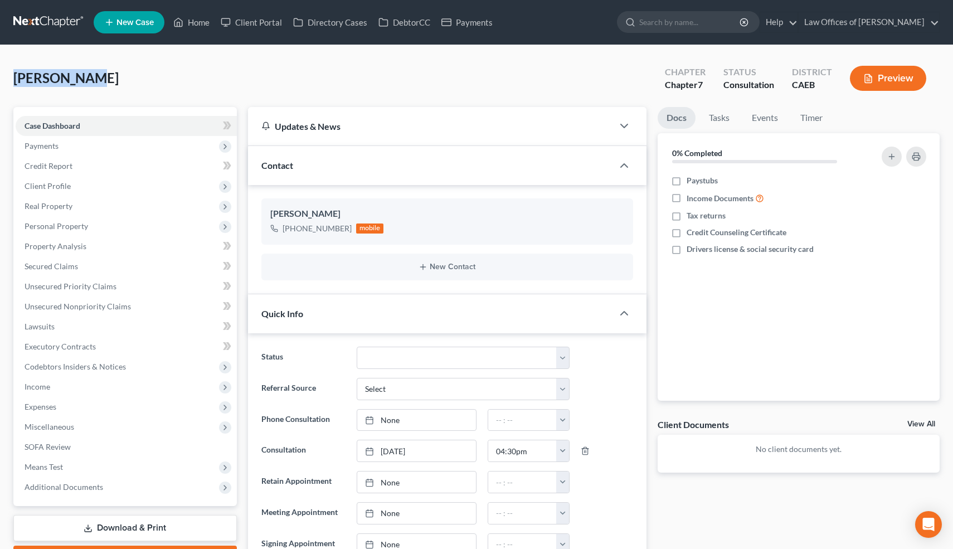
drag, startPoint x: 85, startPoint y: 77, endPoint x: 9, endPoint y: 81, distance: 75.9
copy span "[PERSON_NAME]"
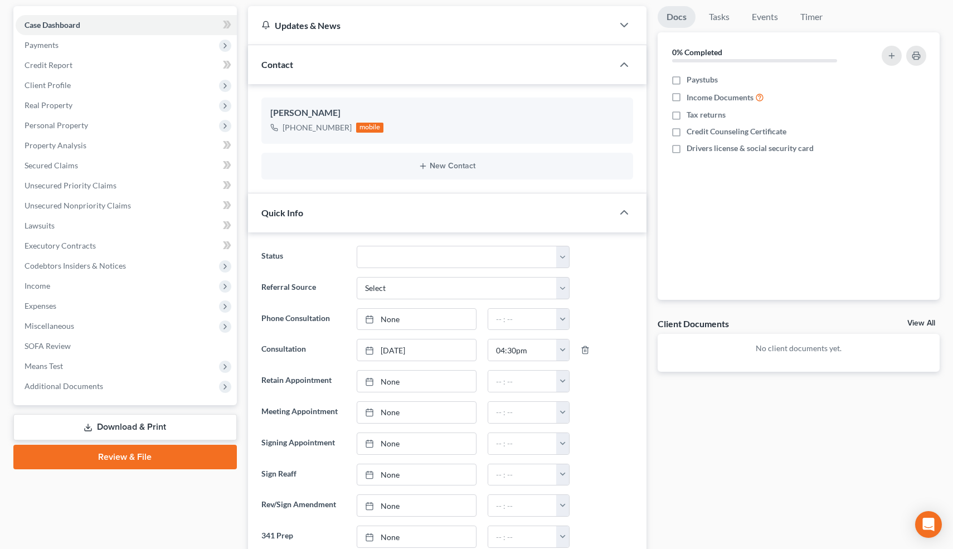
scroll to position [100, 0]
click at [491, 250] on select "Cancelled/Refund Closed Consultation Declined Discharged Filed Income Check In …" at bounding box center [463, 257] width 212 height 22
select select "14"
click at [357, 246] on select "Cancelled/Refund Closed Consultation Declined Discharged Filed Income Check In …" at bounding box center [463, 257] width 212 height 22
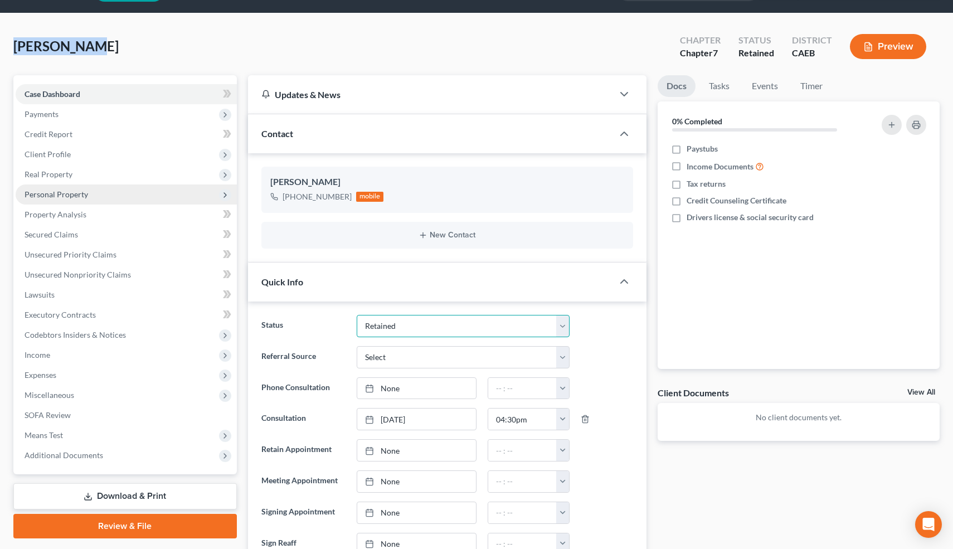
scroll to position [30, 0]
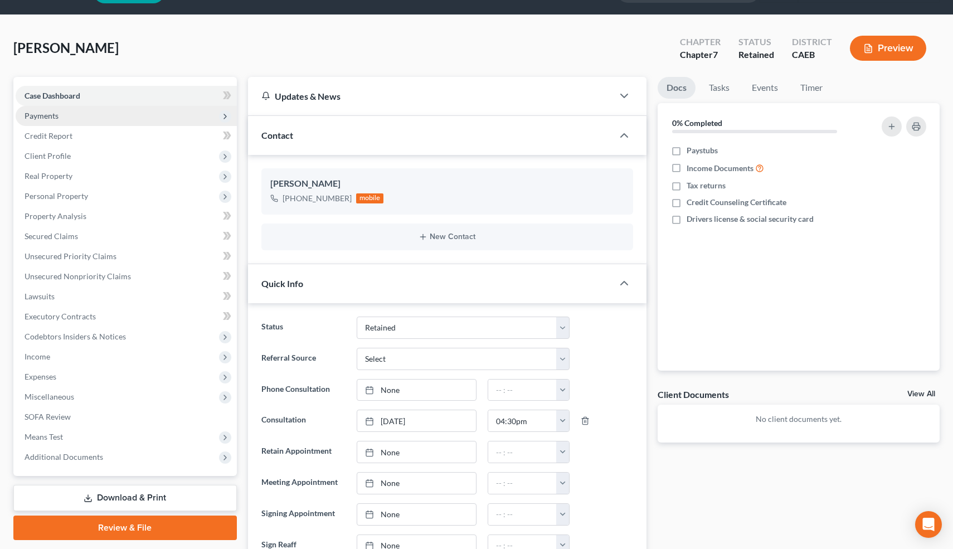
click at [90, 115] on span "Payments" at bounding box center [126, 116] width 221 height 20
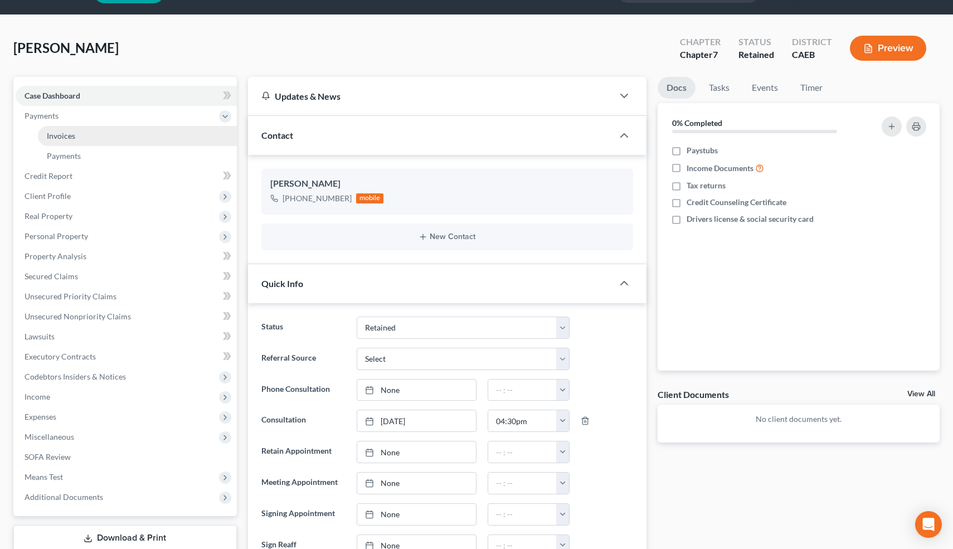
click at [80, 130] on link "Invoices" at bounding box center [137, 136] width 199 height 20
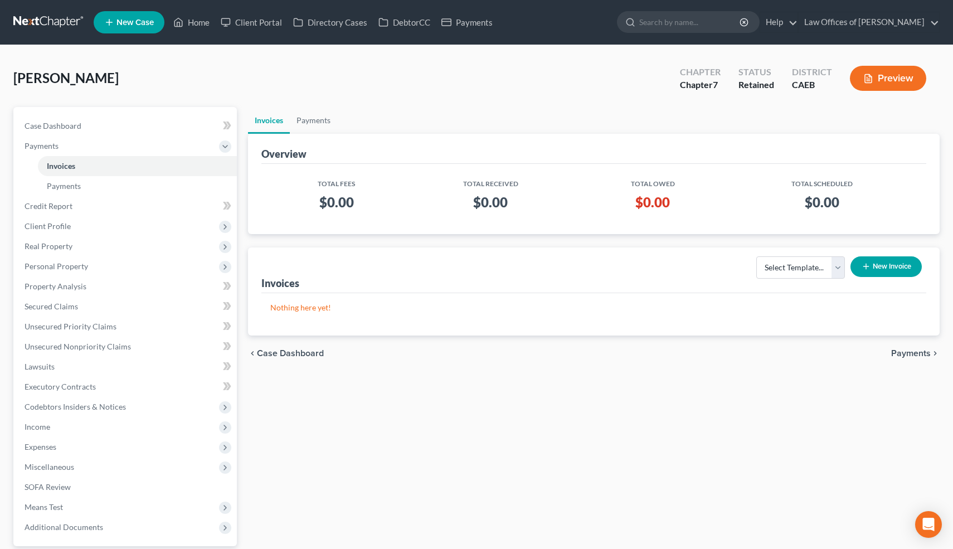
click at [869, 259] on button "New Invoice" at bounding box center [885, 266] width 71 height 21
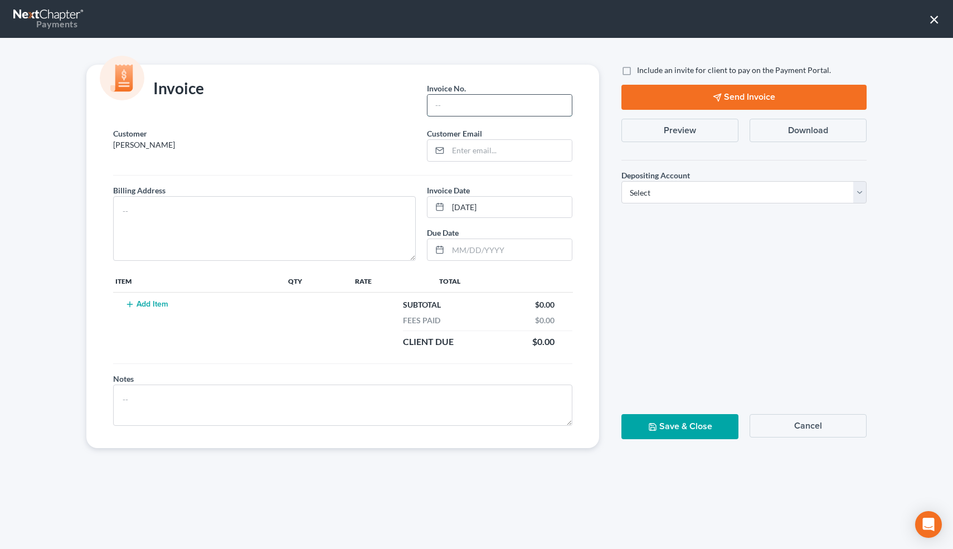
click at [486, 111] on input "text" at bounding box center [499, 105] width 144 height 21
type input "09162505"
click at [178, 228] on textarea at bounding box center [264, 228] width 303 height 65
type textarea "1331 L St."
click at [144, 306] on button "Add Item" at bounding box center [146, 304] width 49 height 9
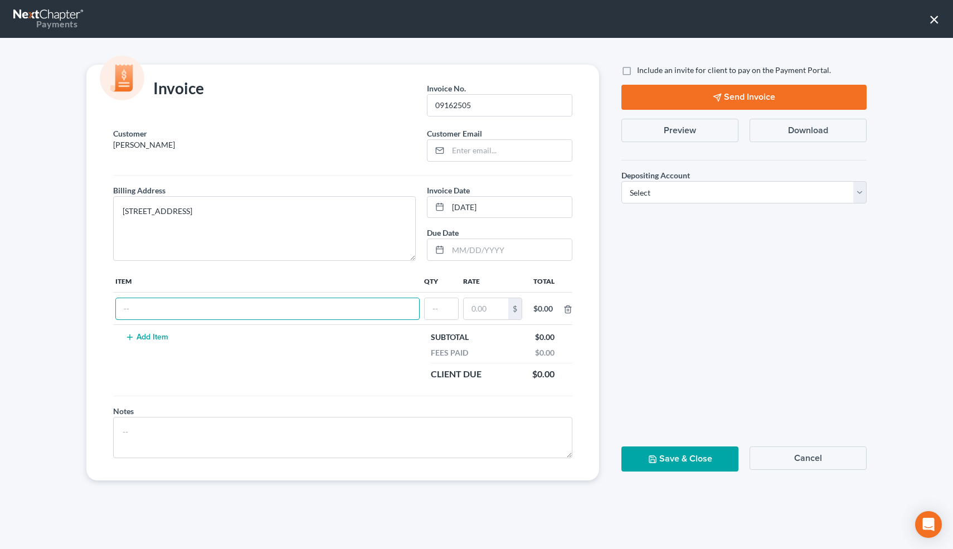
click at [144, 306] on input "text" at bounding box center [267, 308] width 303 height 21
type input "Attorneys Fees"
click at [440, 307] on input "text" at bounding box center [441, 308] width 33 height 21
type input "1"
click at [490, 302] on input "text" at bounding box center [486, 308] width 45 height 21
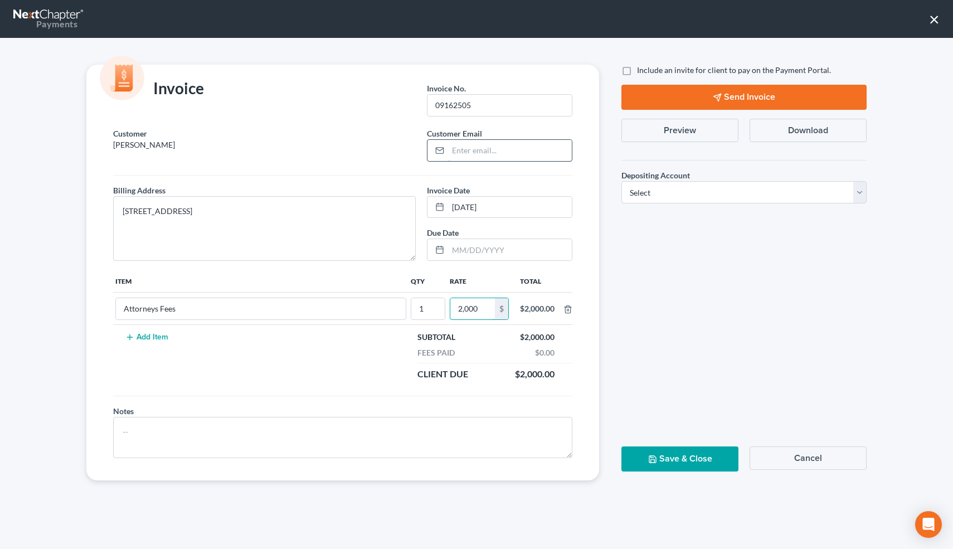
type input "2,000"
click at [480, 149] on input "email" at bounding box center [510, 150] width 124 height 21
click at [470, 150] on input "email" at bounding box center [510, 150] width 124 height 21
type input "lorensugg@yahoo.com"
click at [660, 198] on select "Select Operation Trust" at bounding box center [743, 192] width 245 height 22
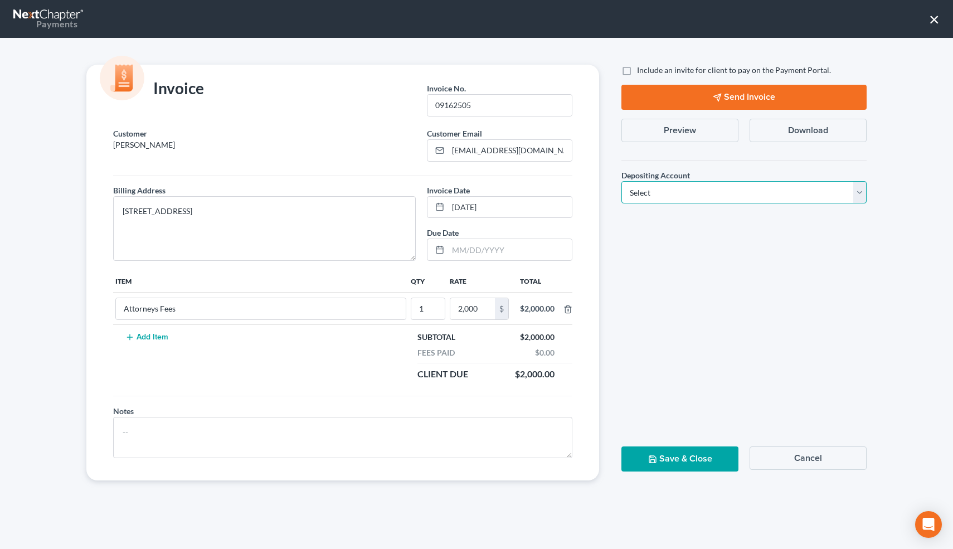
select select "0"
click at [621, 181] on select "Select Operation Trust" at bounding box center [743, 192] width 245 height 22
click at [670, 462] on button "Save & Close" at bounding box center [679, 458] width 117 height 25
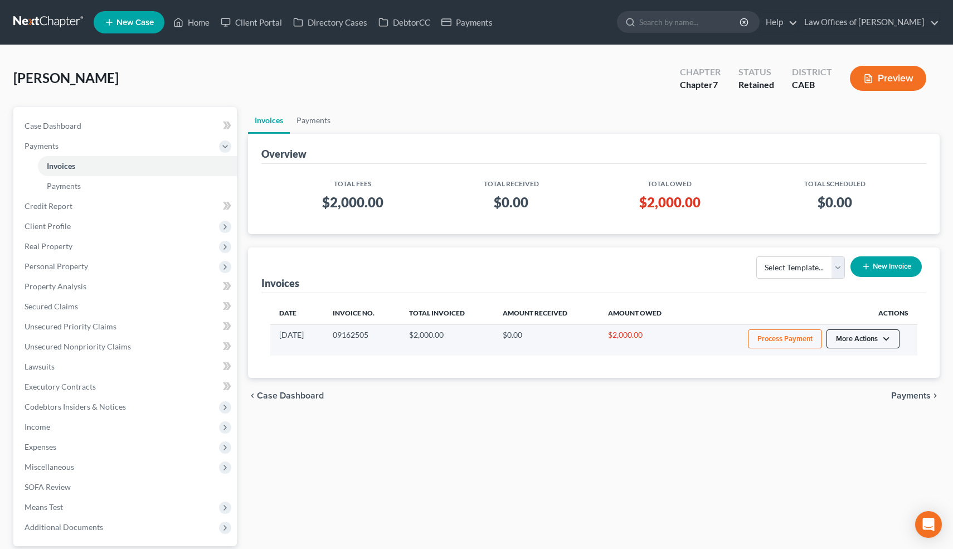
click at [884, 341] on button "More Actions" at bounding box center [862, 338] width 73 height 19
click at [852, 378] on link "Record Cash or Check Payment" at bounding box center [878, 380] width 130 height 19
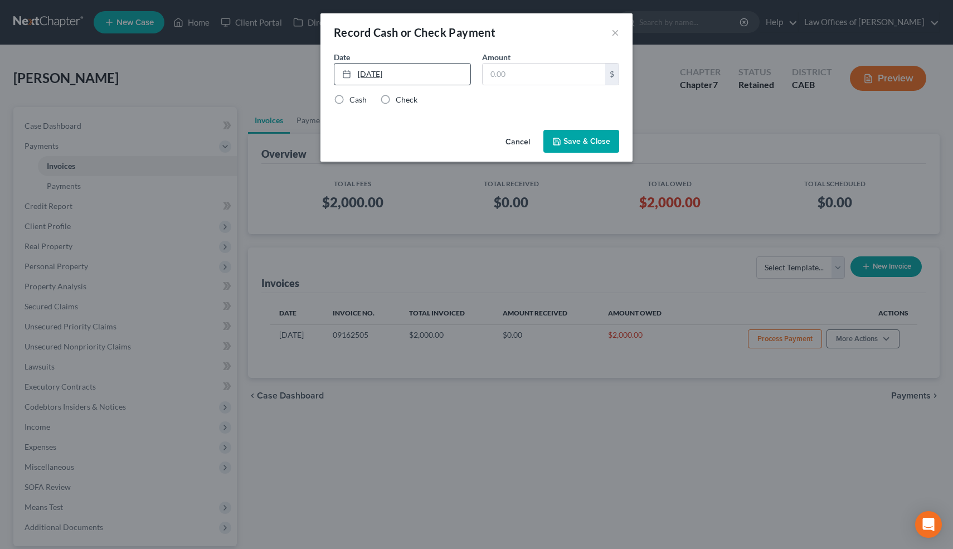
type input "[DATE]"
click at [368, 77] on link "[DATE]" at bounding box center [402, 74] width 136 height 21
click at [519, 70] on input "text" at bounding box center [543, 74] width 123 height 21
type input "50"
click at [396, 97] on label "Check" at bounding box center [407, 99] width 22 height 11
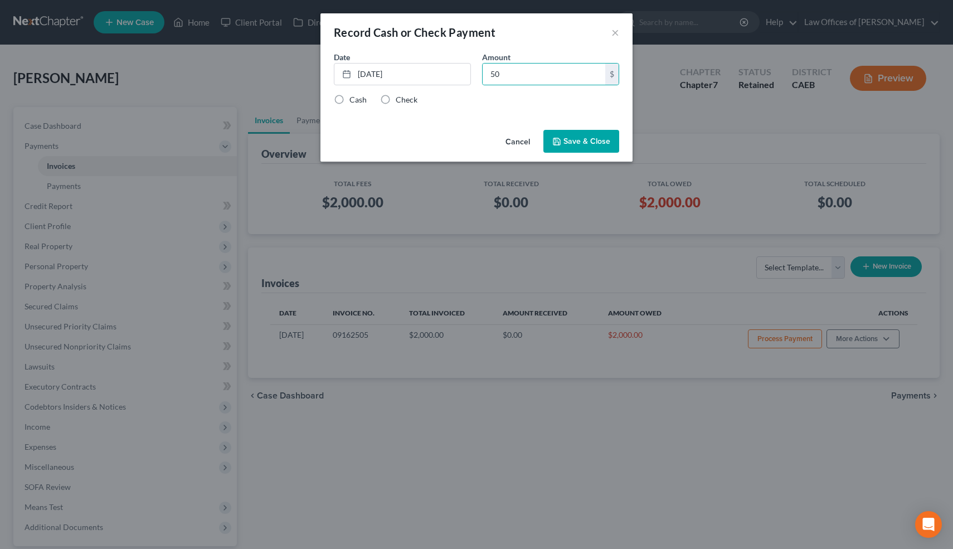
click at [400, 97] on input "Check" at bounding box center [403, 97] width 7 height 7
radio input "true"
click at [572, 147] on button "Save & Close" at bounding box center [581, 141] width 76 height 23
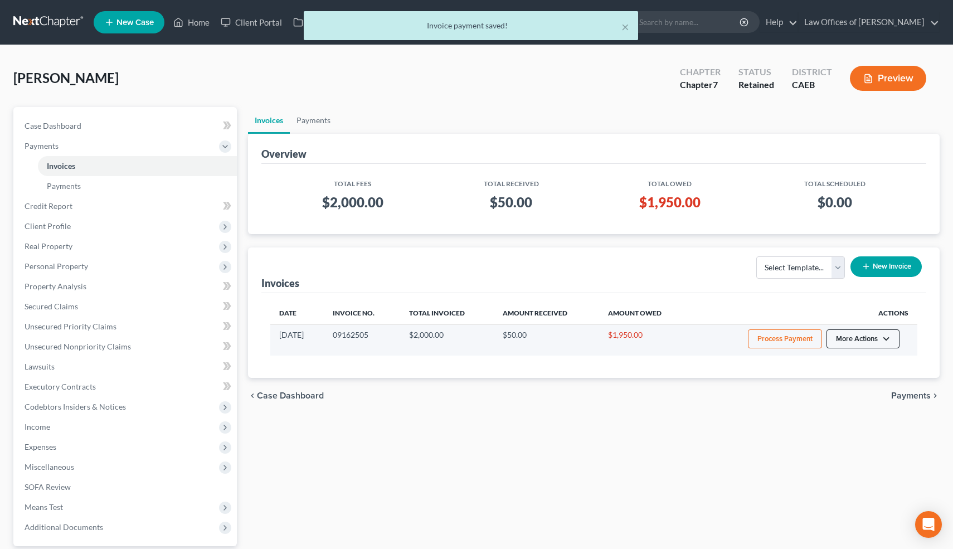
click at [870, 343] on button "More Actions" at bounding box center [862, 338] width 73 height 19
click at [855, 363] on link "View/Edit" at bounding box center [878, 362] width 130 height 19
select select "0"
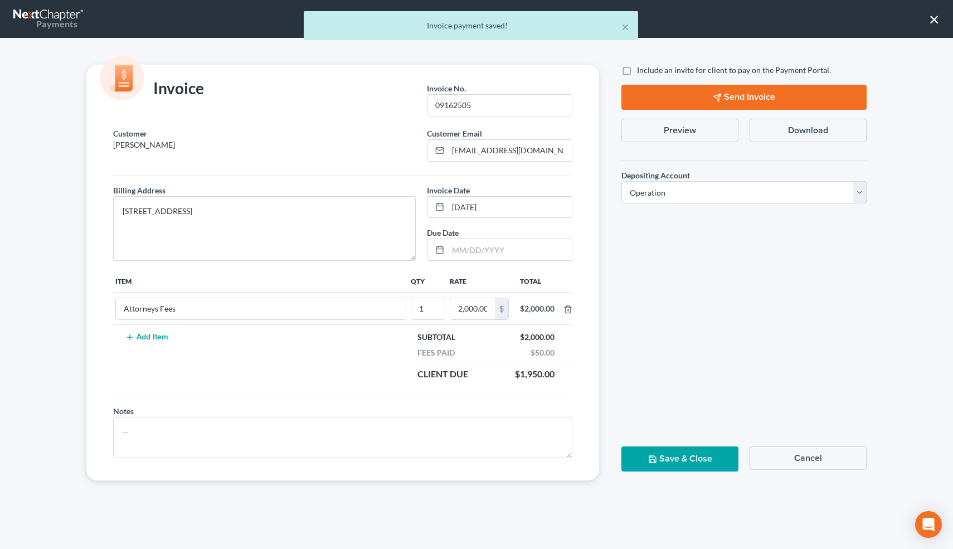
click at [696, 126] on button "Preview" at bounding box center [679, 130] width 117 height 23
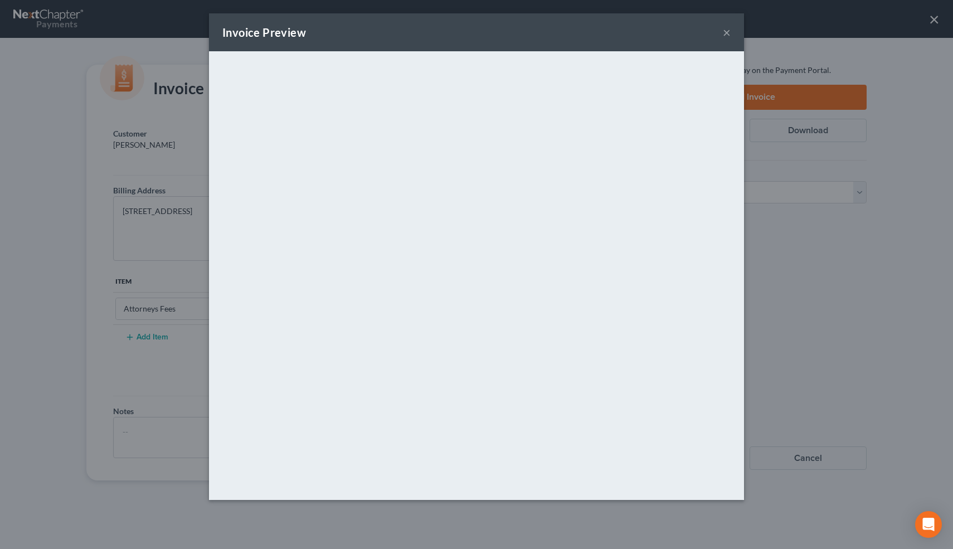
click at [726, 33] on button "×" at bounding box center [727, 32] width 8 height 13
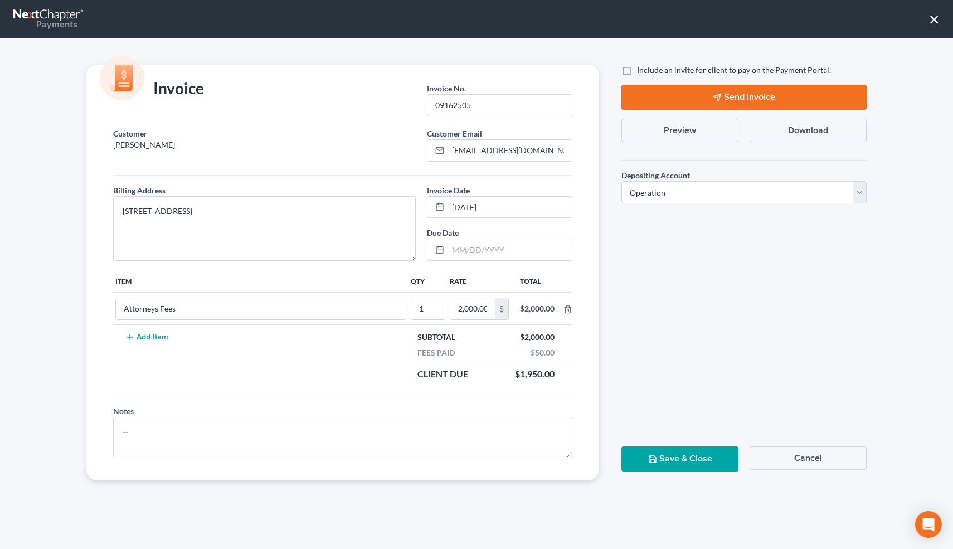
click at [704, 458] on button "Save & Close" at bounding box center [679, 458] width 117 height 25
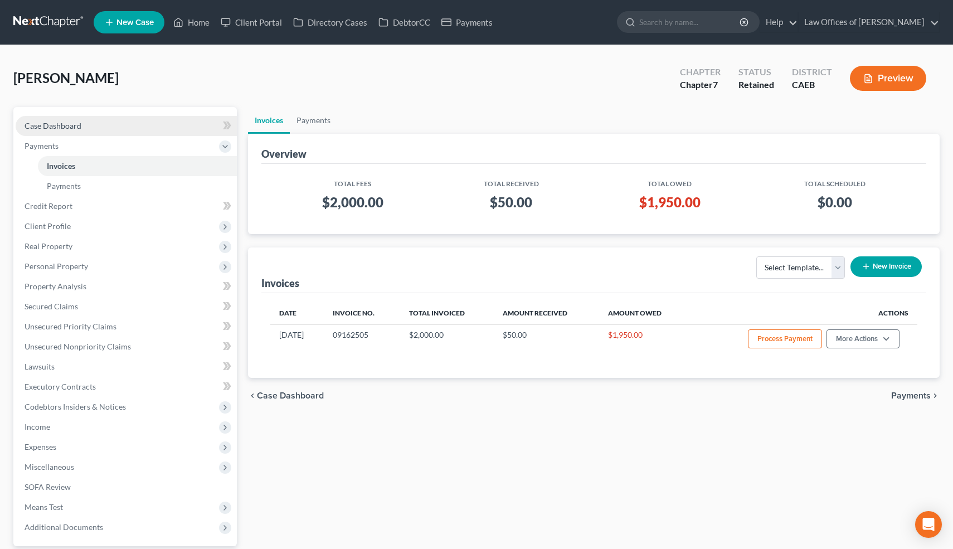
click at [74, 124] on span "Case Dashboard" at bounding box center [53, 125] width 57 height 9
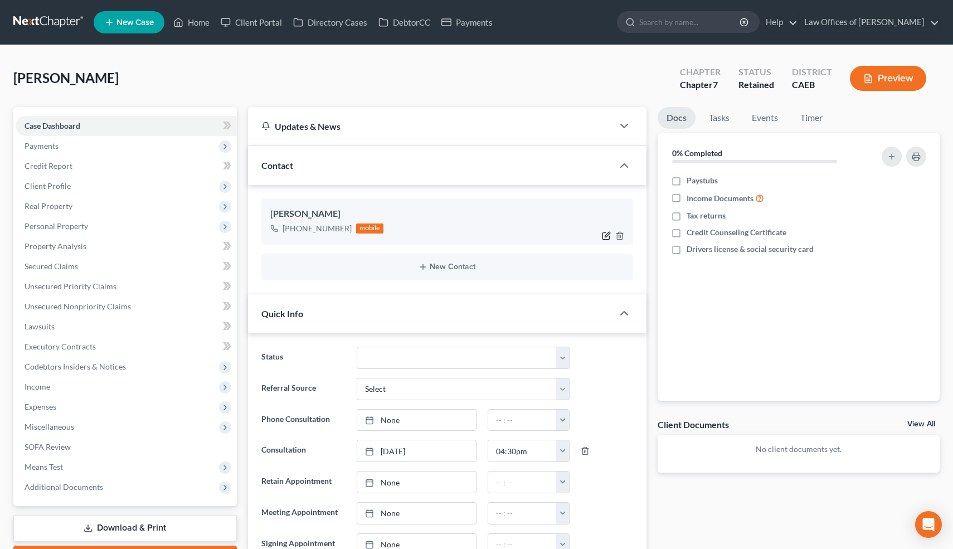
click at [607, 239] on icon "button" at bounding box center [606, 235] width 9 height 9
select select "0"
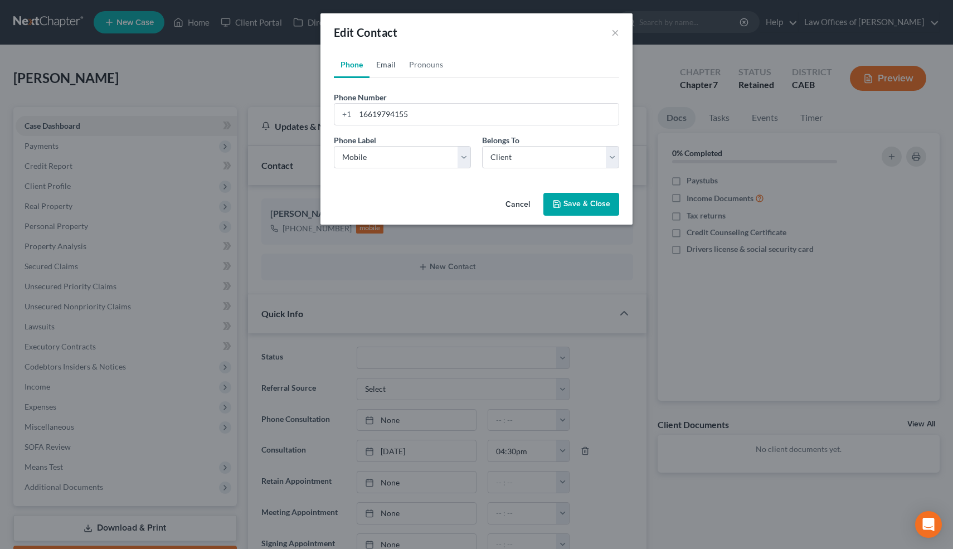
click at [386, 59] on link "Email" at bounding box center [385, 64] width 33 height 27
click at [386, 111] on input "email" at bounding box center [487, 114] width 264 height 21
paste input "lorensugg@yahoo.com"
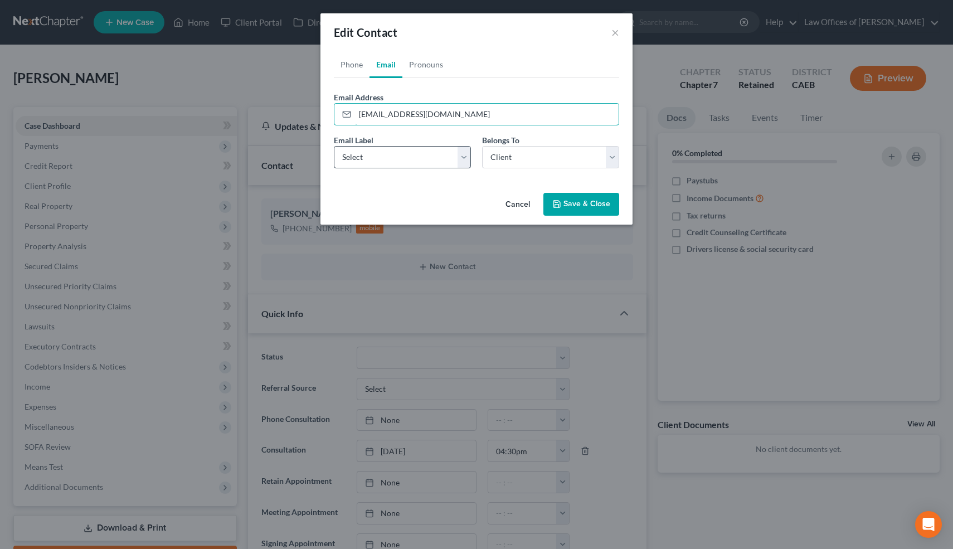
type input "lorensugg@yahoo.com"
click at [371, 155] on select "Select Home Work Other" at bounding box center [402, 157] width 137 height 22
select select "0"
click at [334, 146] on select "Select Home Work Other" at bounding box center [402, 157] width 137 height 22
click at [574, 204] on button "Save & Close" at bounding box center [581, 204] width 76 height 23
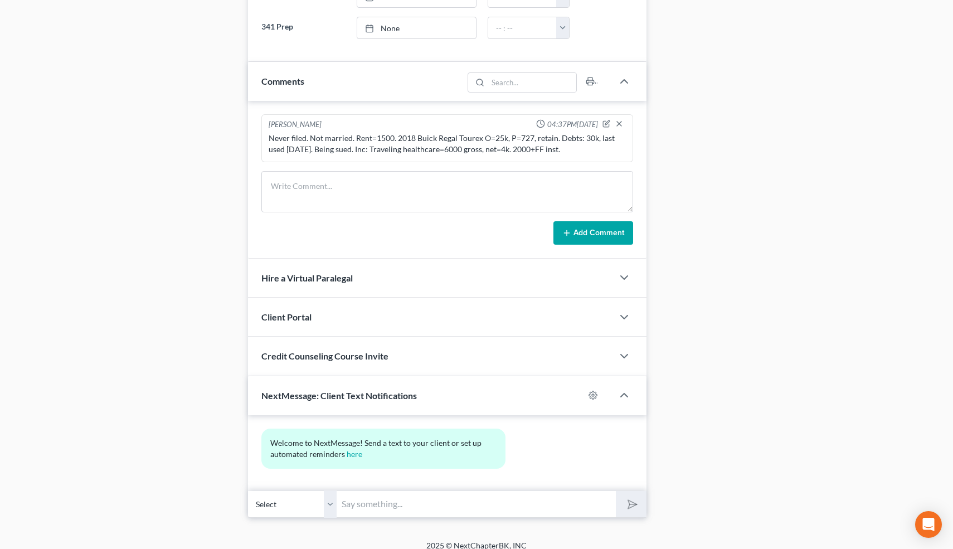
scroll to position [635, 0]
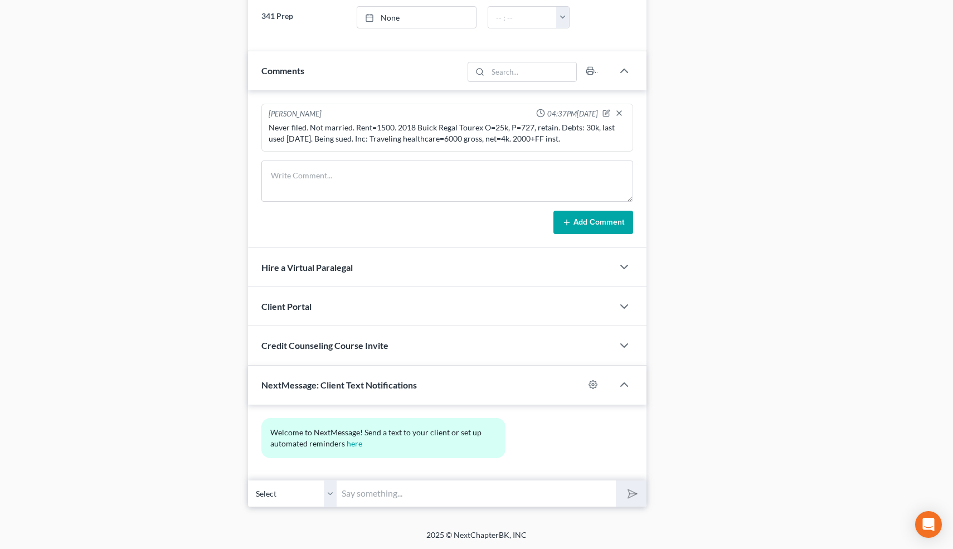
click at [510, 495] on input "text" at bounding box center [476, 493] width 279 height 27
type input "Here"
click at [616, 480] on button "submit" at bounding box center [631, 493] width 31 height 26
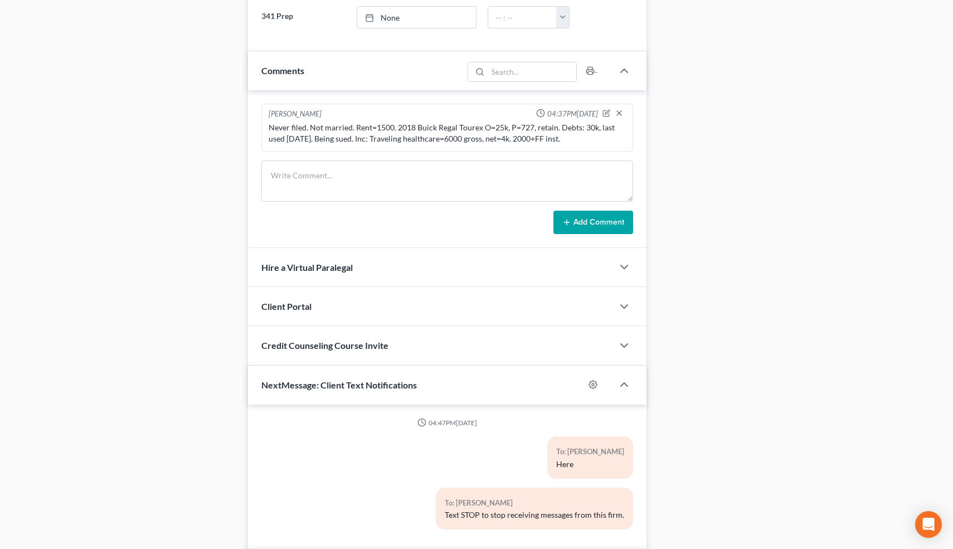
click at [170, 344] on div "Case Dashboard Payments Invoices Payments Payments Credit Report Client Profile" at bounding box center [125, 25] width 235 height 1106
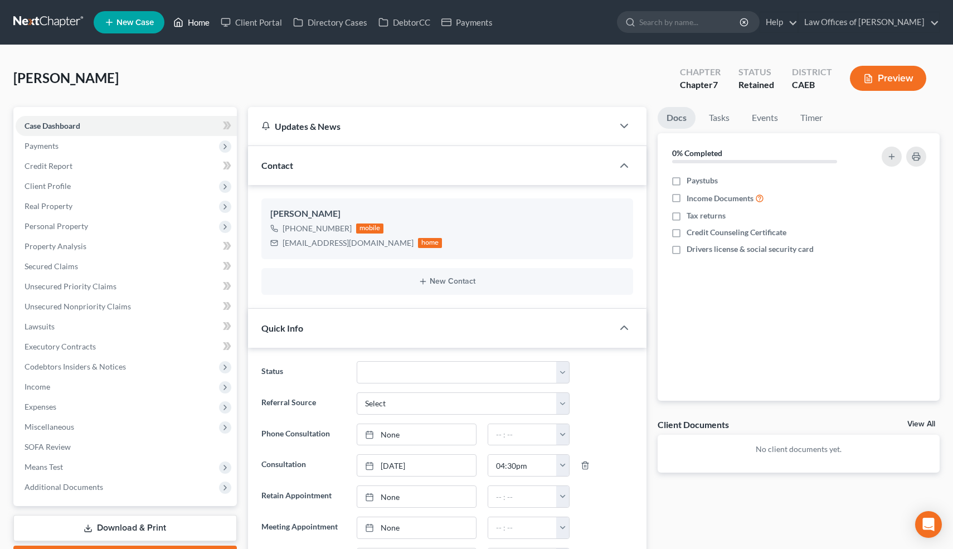
click at [201, 22] on link "Home" at bounding box center [191, 22] width 47 height 20
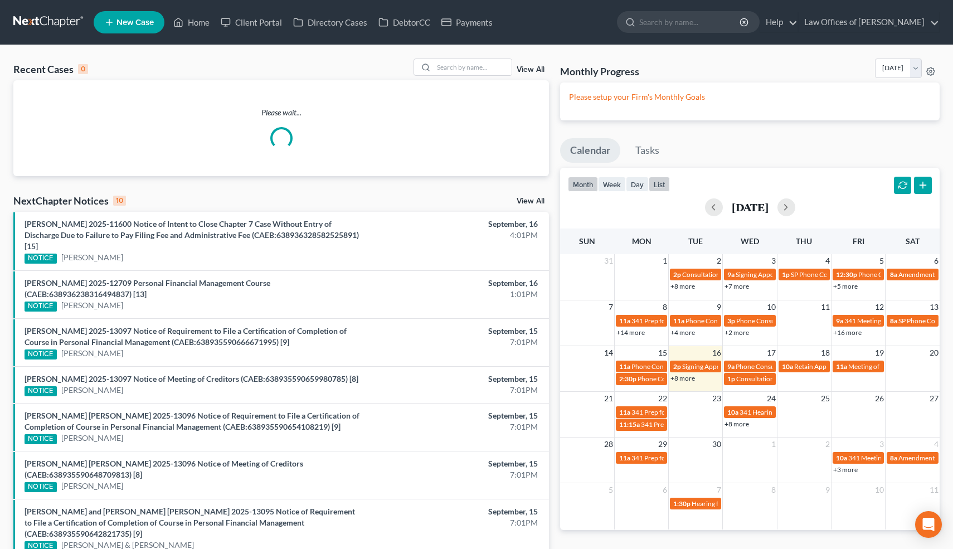
click at [666, 181] on button "list" at bounding box center [659, 184] width 21 height 15
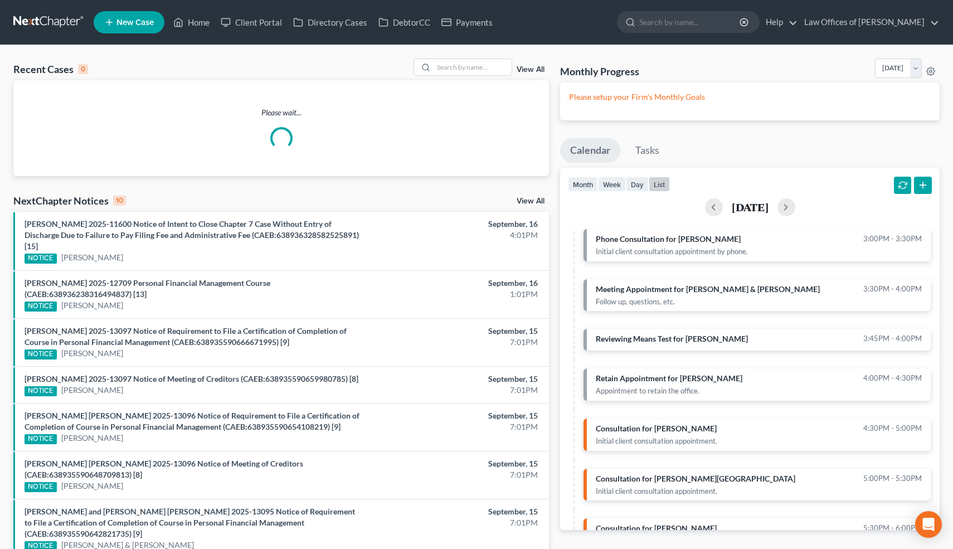
scroll to position [162, 0]
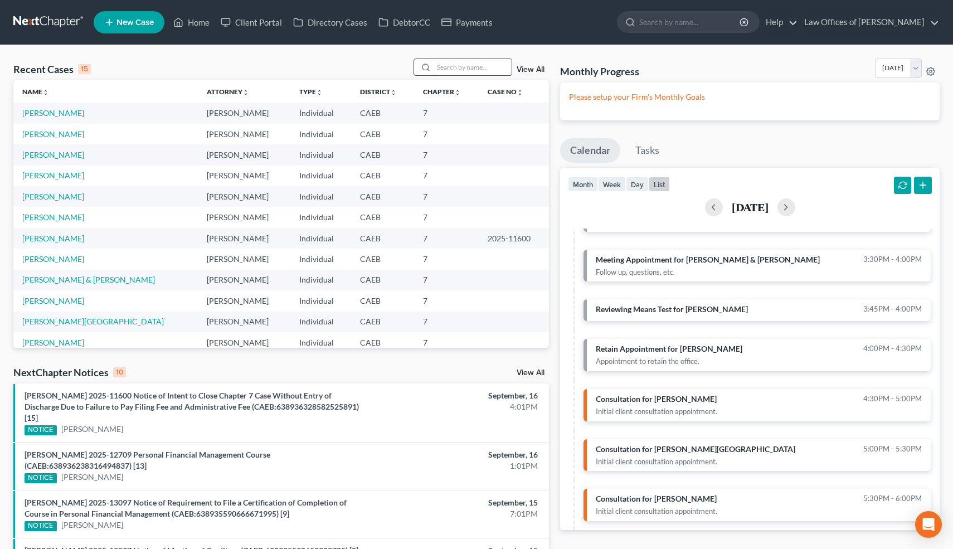
click at [471, 64] on input "search" at bounding box center [472, 67] width 78 height 16
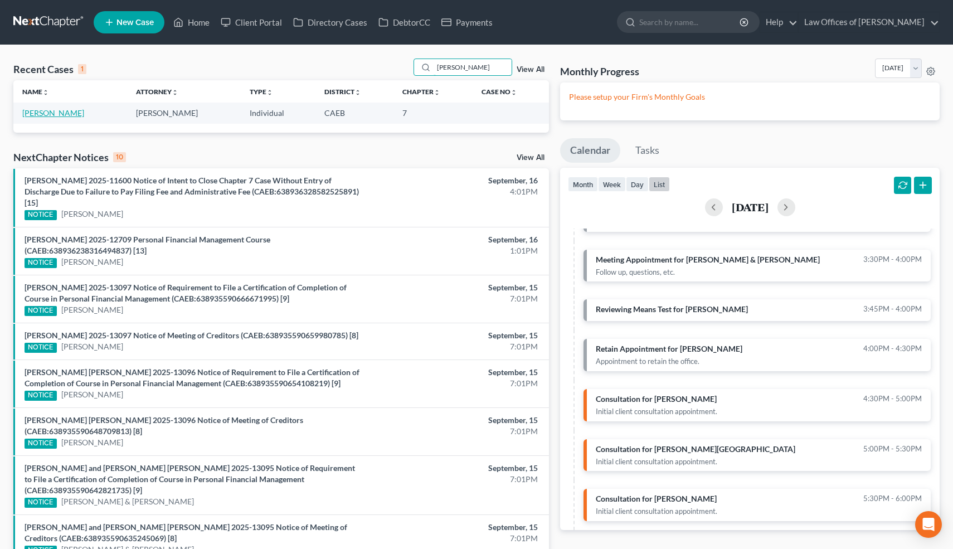
type input "zelm"
click at [38, 112] on link "[PERSON_NAME]" at bounding box center [53, 112] width 62 height 9
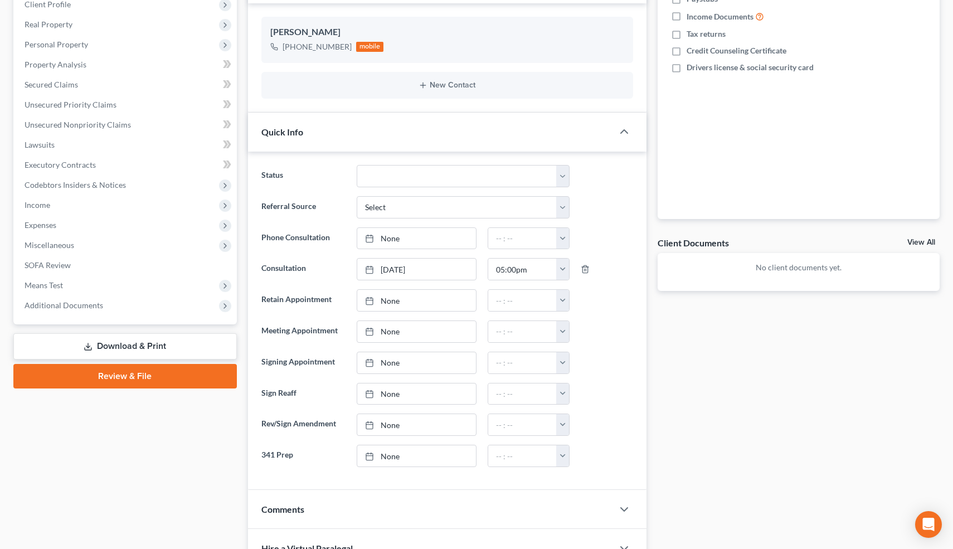
scroll to position [360, 0]
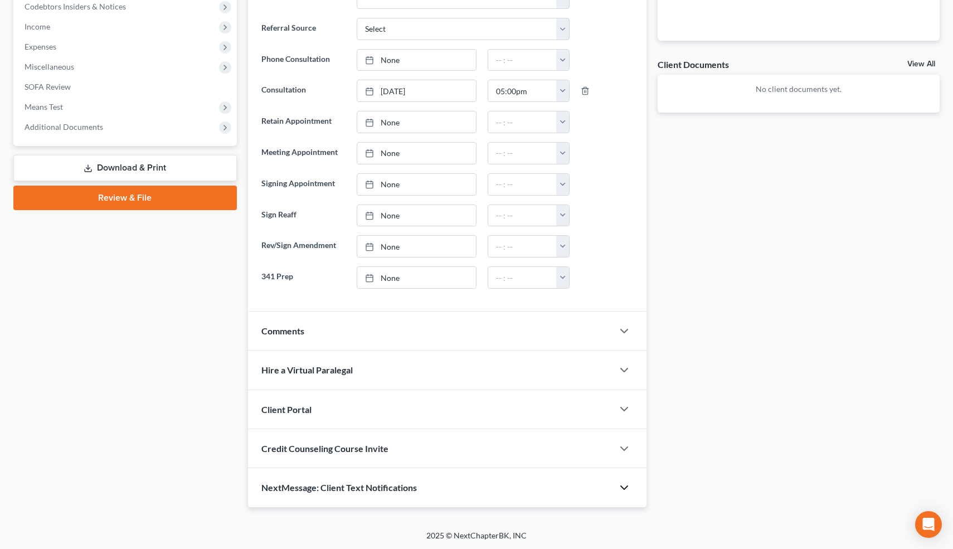
click at [625, 482] on icon "button" at bounding box center [623, 487] width 13 height 13
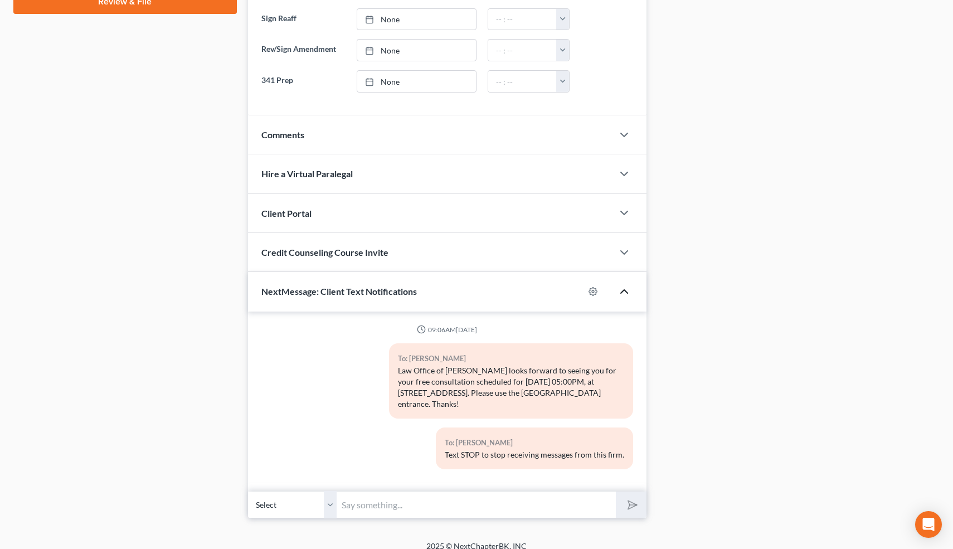
scroll to position [0, 0]
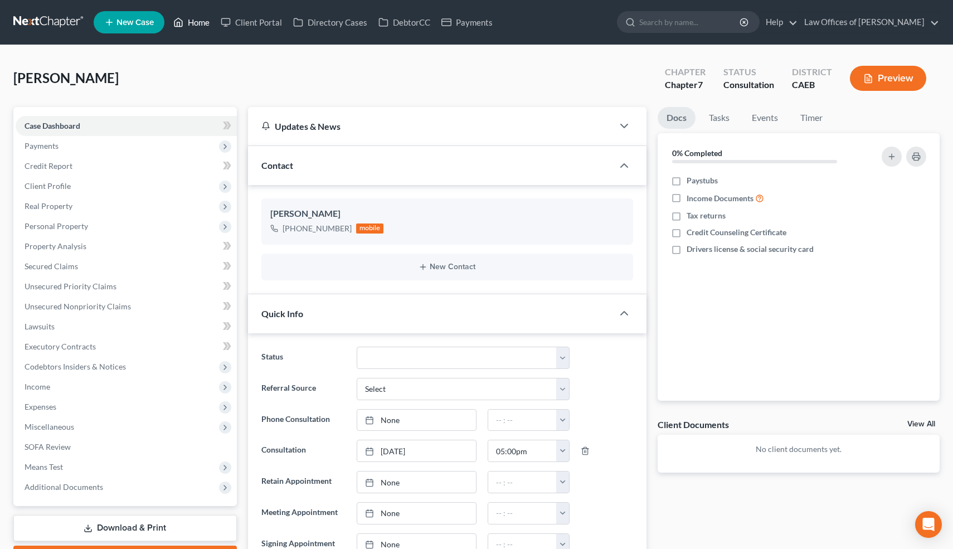
click at [199, 19] on link "Home" at bounding box center [191, 22] width 47 height 20
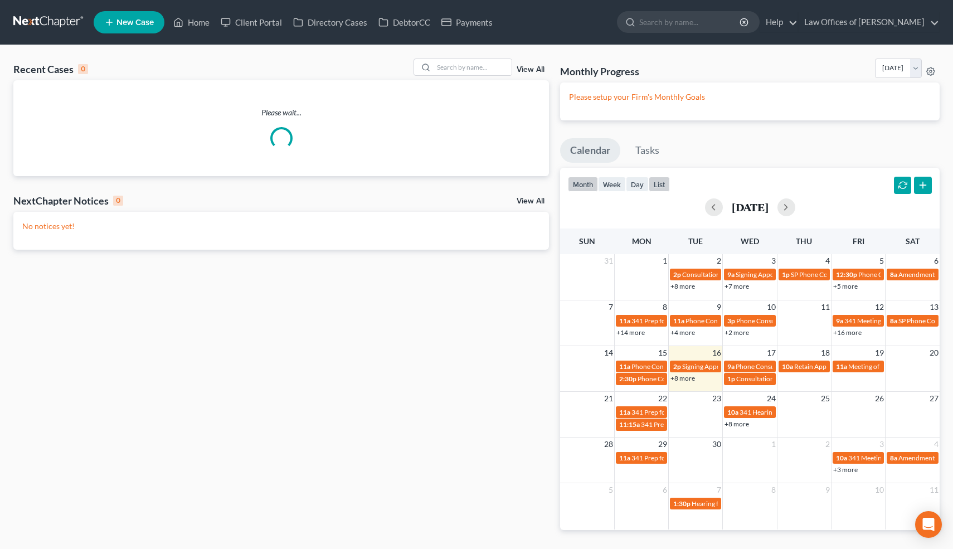
click at [662, 181] on button "list" at bounding box center [659, 184] width 21 height 15
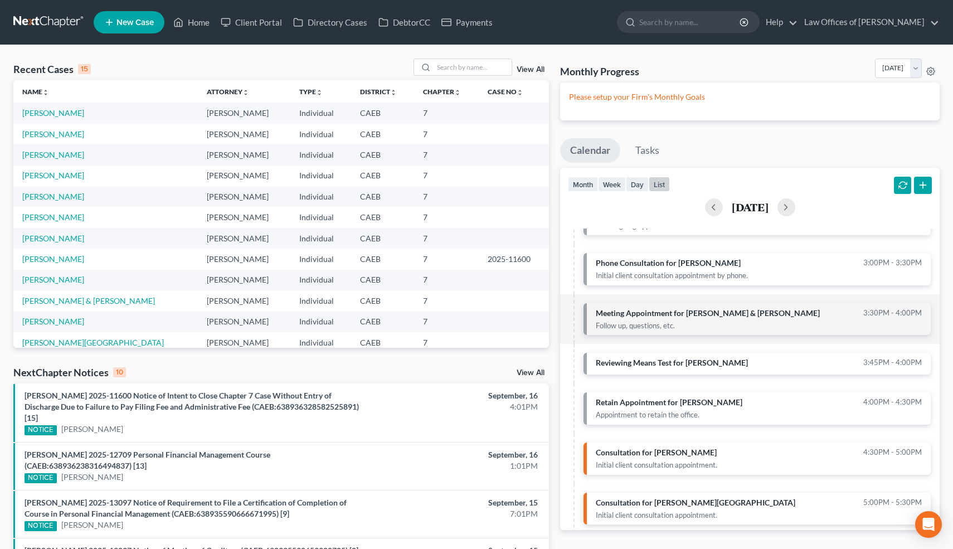
scroll to position [162, 0]
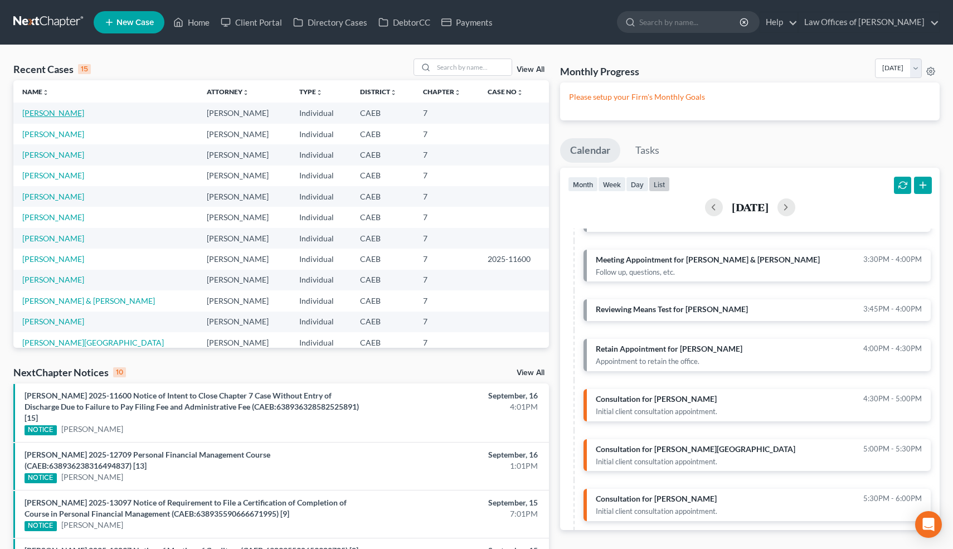
click at [61, 115] on link "[PERSON_NAME]" at bounding box center [53, 112] width 62 height 9
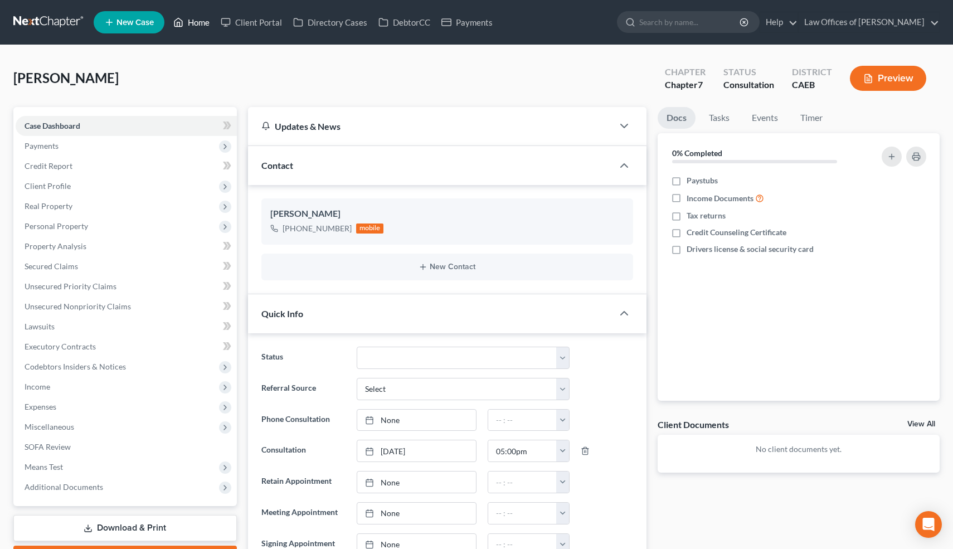
click at [201, 24] on link "Home" at bounding box center [191, 22] width 47 height 20
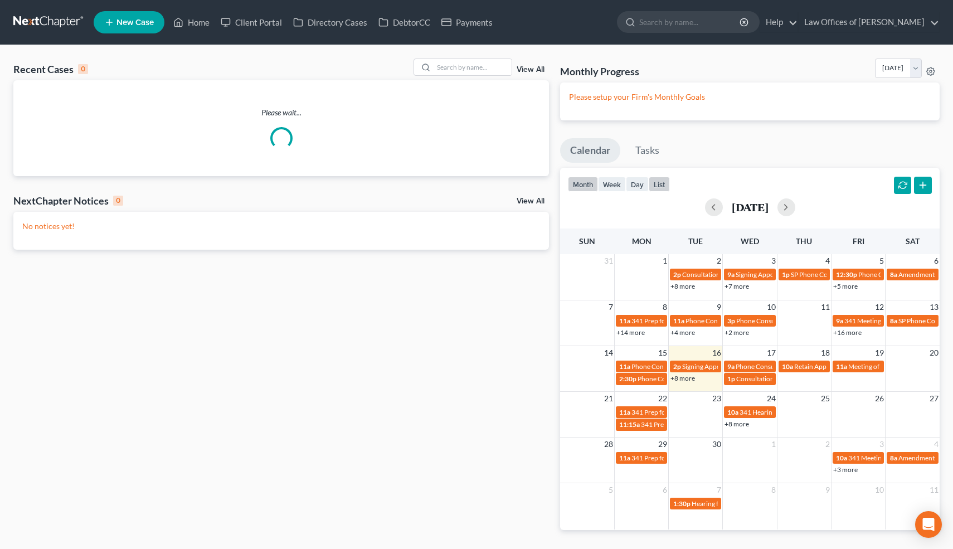
click at [658, 184] on button "list" at bounding box center [659, 184] width 21 height 15
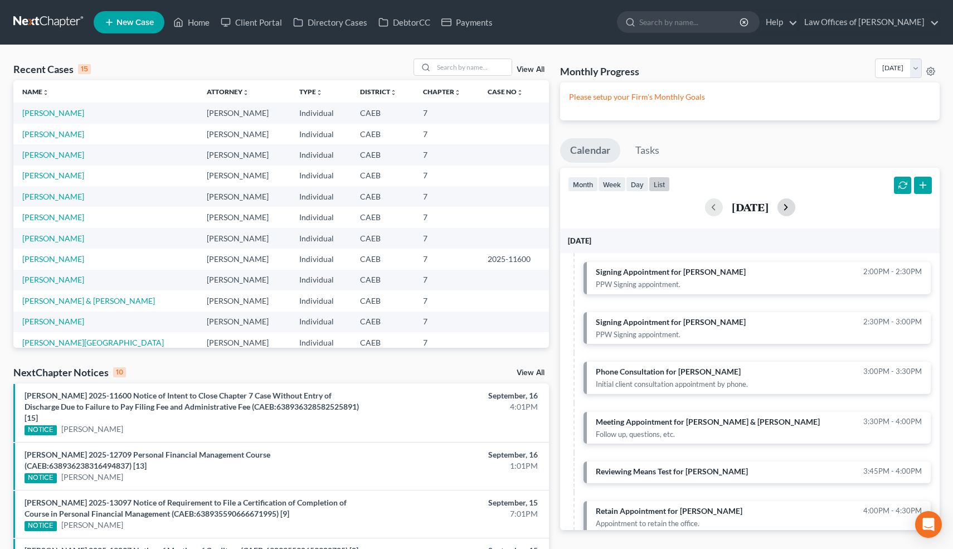
click at [795, 206] on button "button" at bounding box center [786, 207] width 18 height 18
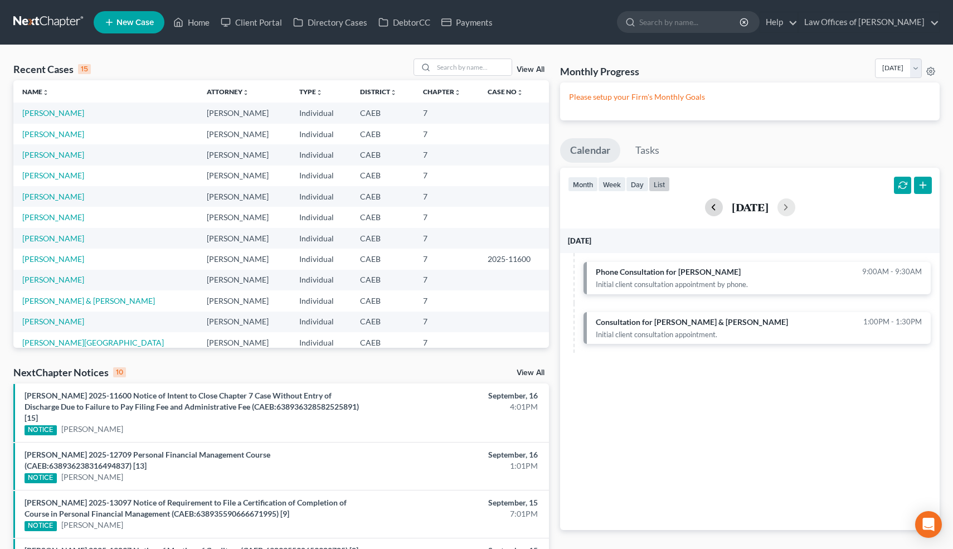
click at [705, 208] on button "button" at bounding box center [714, 207] width 18 height 18
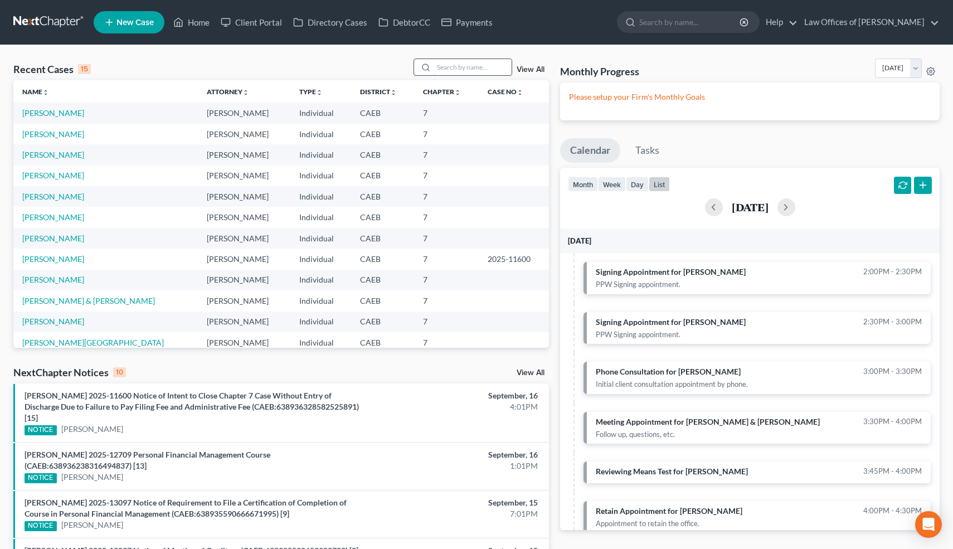
click at [497, 65] on input "search" at bounding box center [472, 67] width 78 height 16
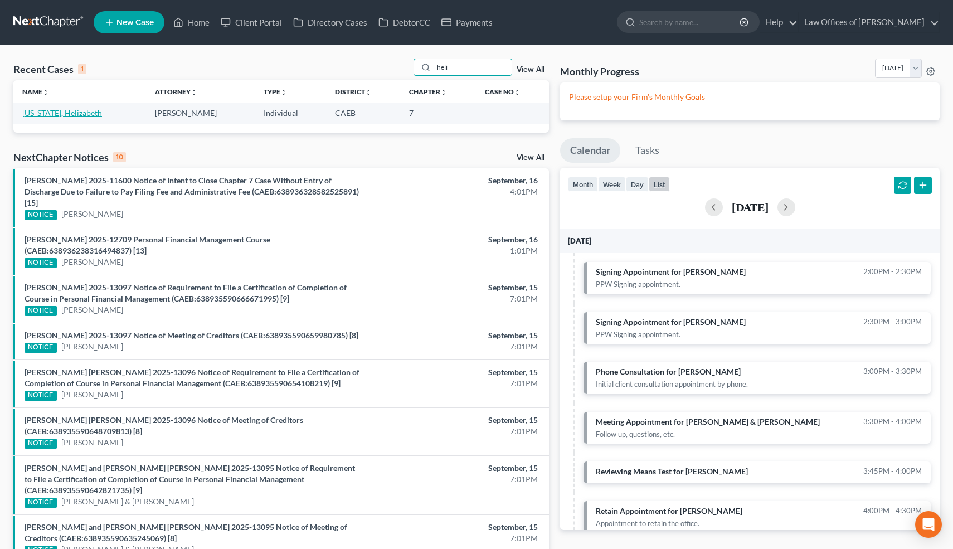
type input "heli"
click at [97, 114] on link "[US_STATE], Helizabeth" at bounding box center [62, 112] width 80 height 9
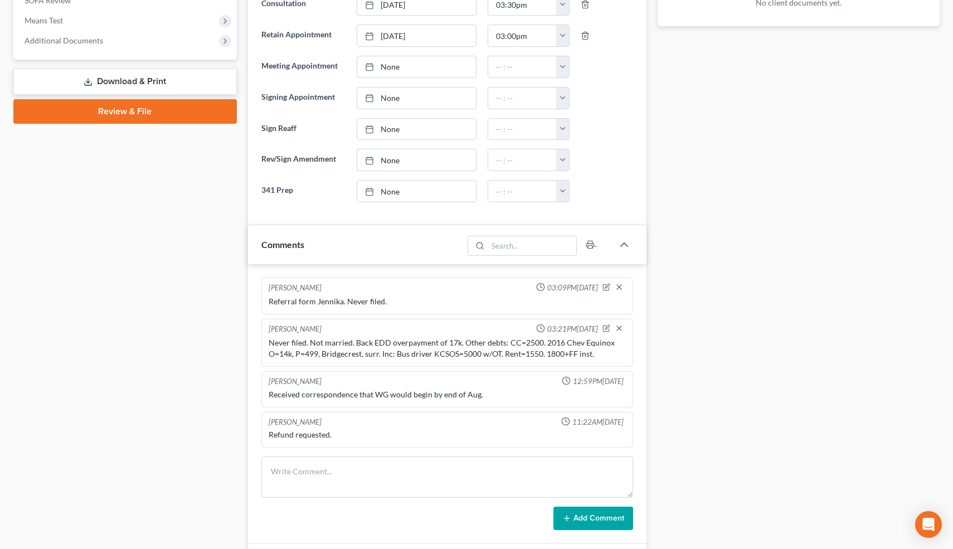
scroll to position [447, 0]
click at [655, 345] on div "Docs Tasks Events Timer 0% Completed Nothing here yet! Paystubs Income Document…" at bounding box center [798, 304] width 293 height 1289
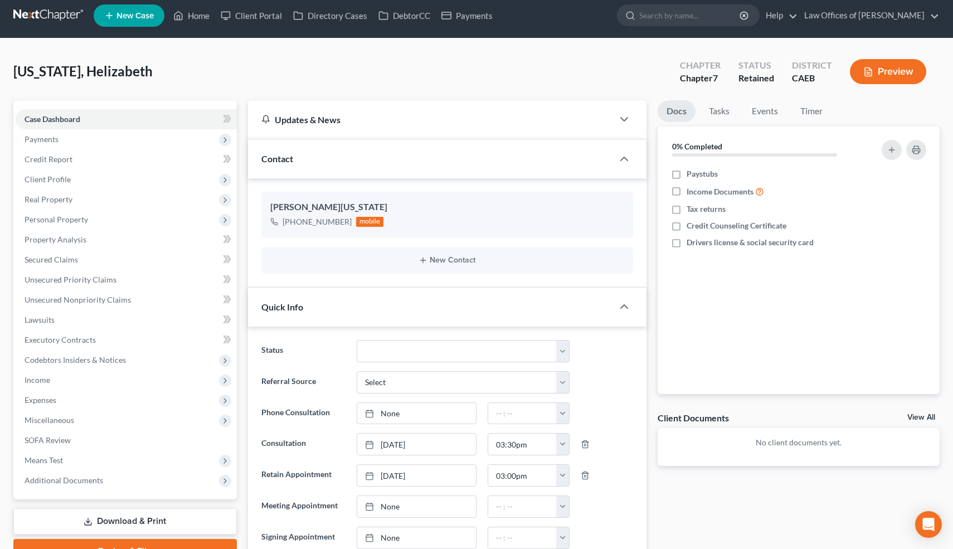
scroll to position [0, 0]
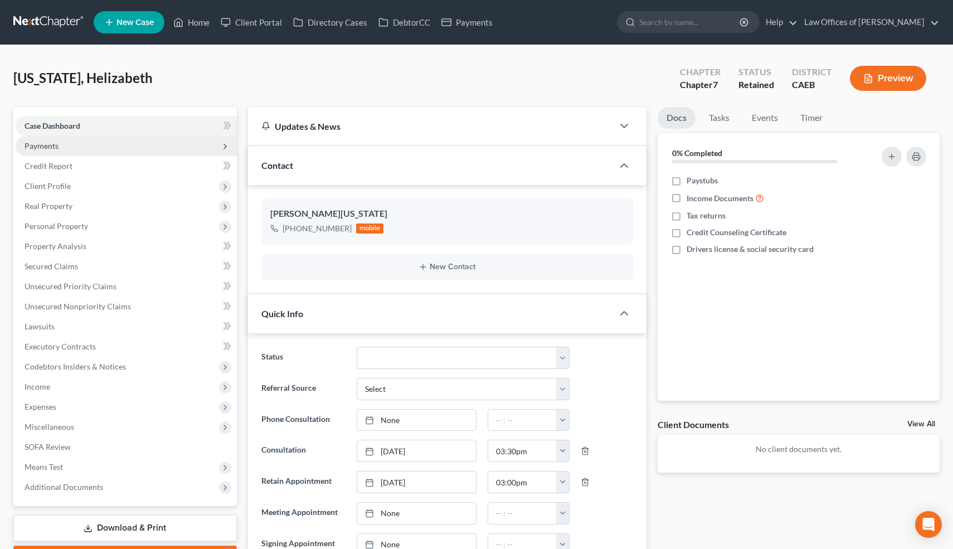
click at [37, 145] on span "Payments" at bounding box center [42, 145] width 34 height 9
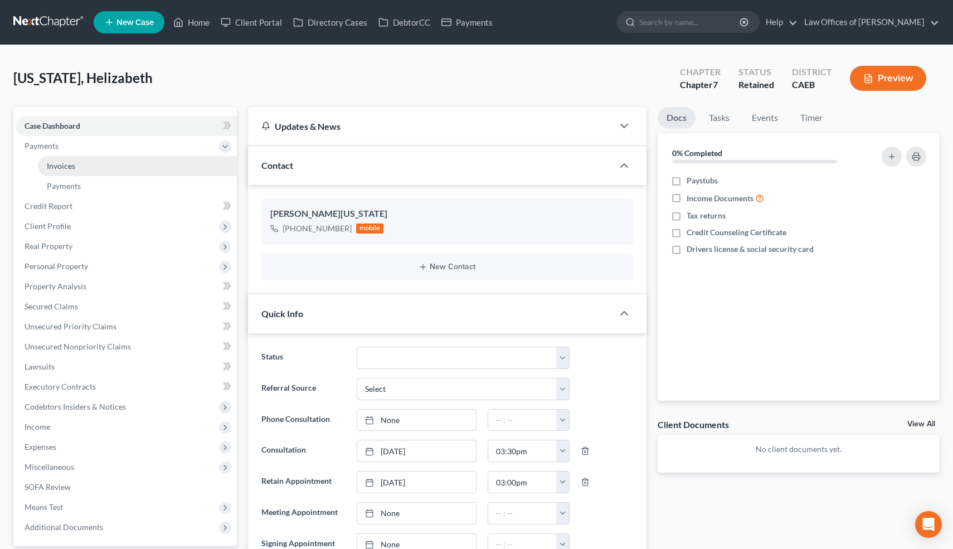
click at [71, 167] on span "Invoices" at bounding box center [61, 165] width 28 height 9
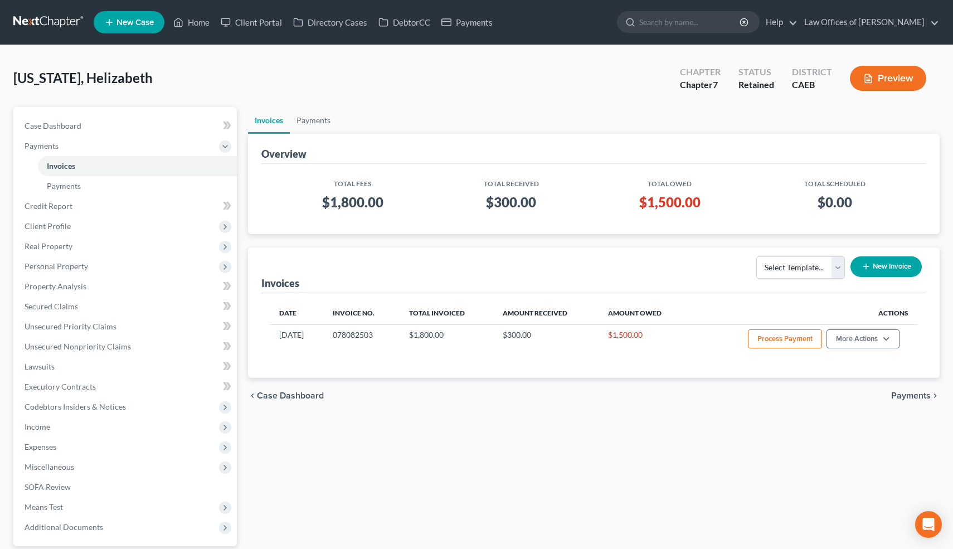
click at [244, 199] on div "Invoices Payments Overview Total Fees Total Received Total Owed Total Scheduled…" at bounding box center [593, 358] width 703 height 503
click at [85, 128] on link "Case Dashboard" at bounding box center [126, 126] width 221 height 20
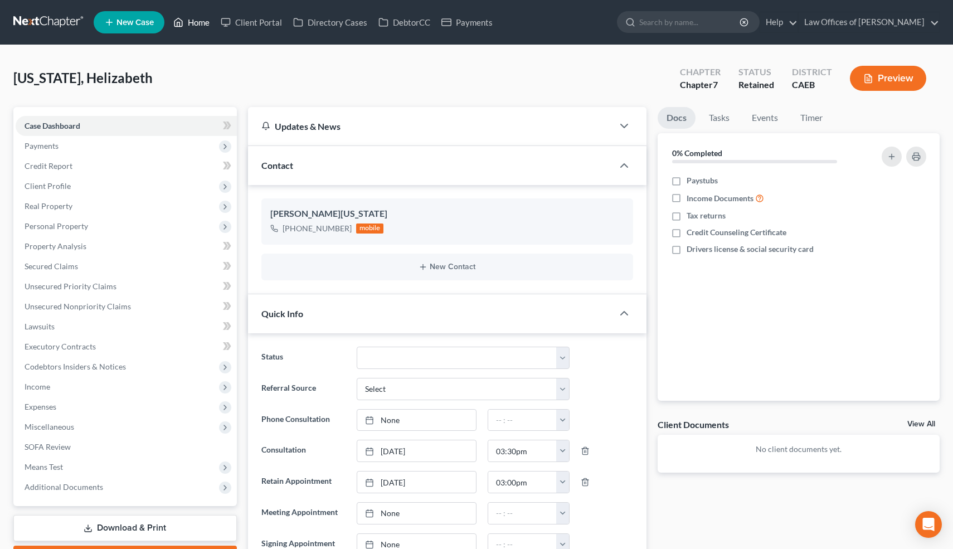
click at [202, 20] on link "Home" at bounding box center [191, 22] width 47 height 20
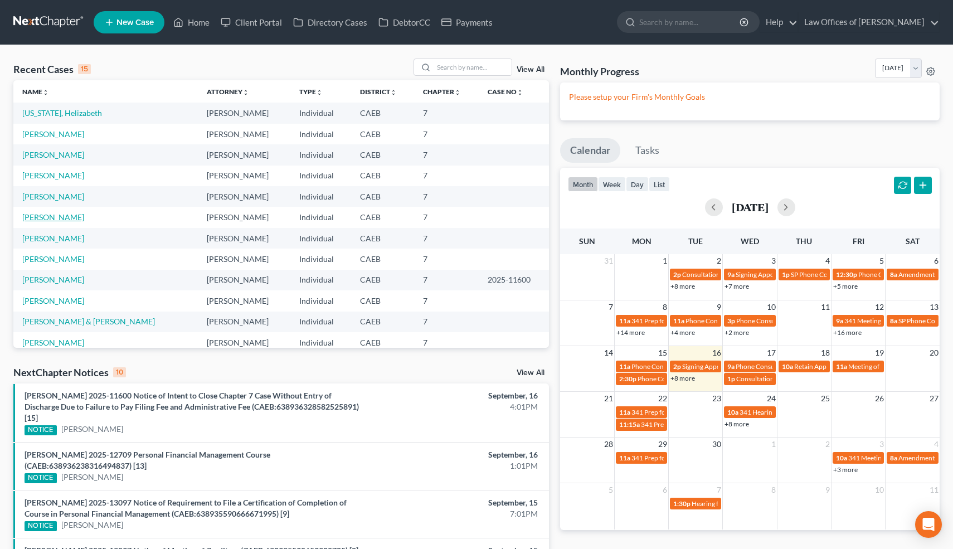
click at [61, 216] on link "[PERSON_NAME]" at bounding box center [53, 216] width 62 height 9
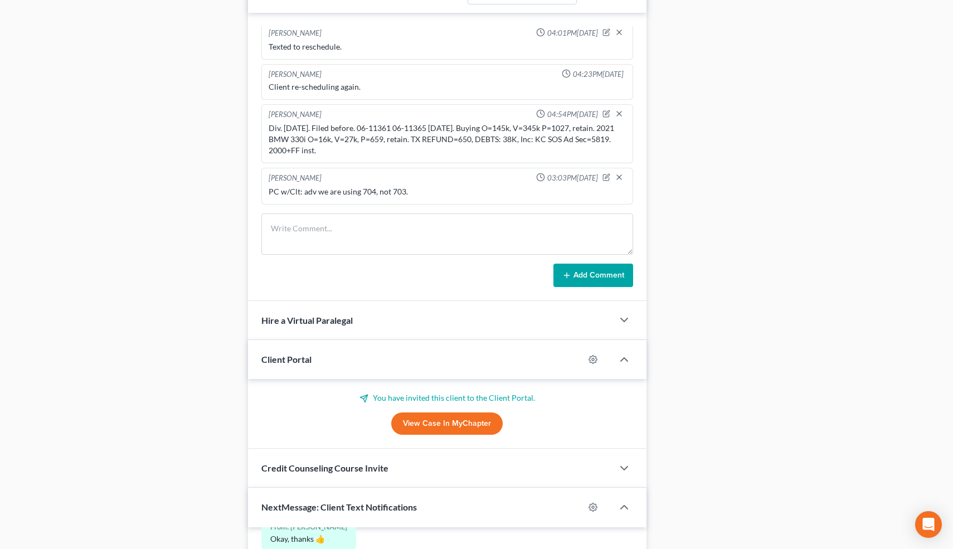
scroll to position [982, 0]
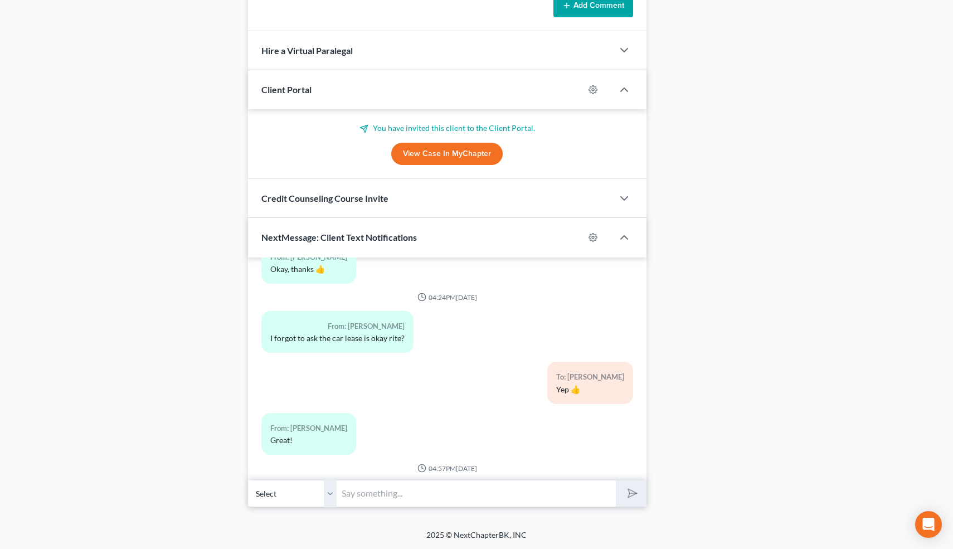
click at [374, 493] on input "text" at bounding box center [476, 493] width 279 height 27
type input "That's fine-you can bring the originals and we can scan them here"
click at [616, 480] on button "submit" at bounding box center [631, 493] width 31 height 26
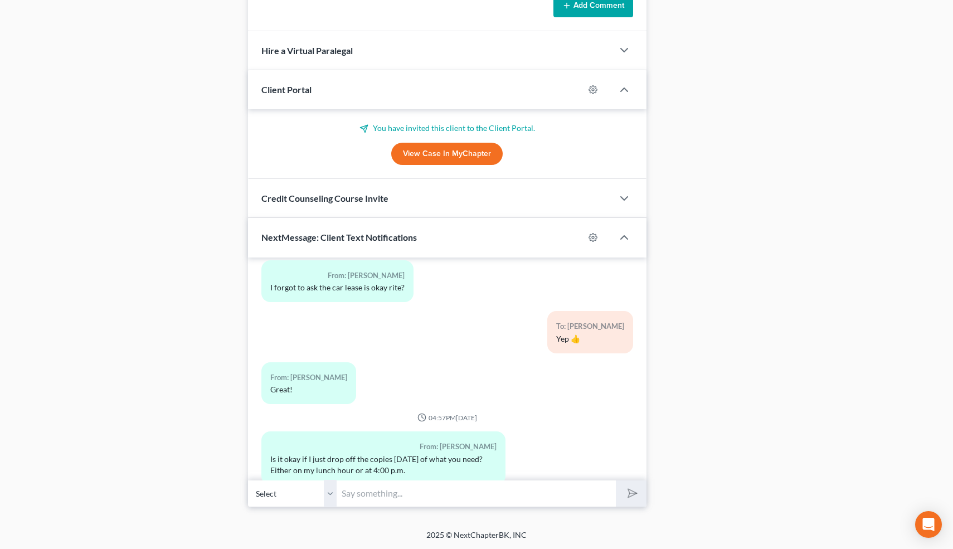
scroll to position [11098, 0]
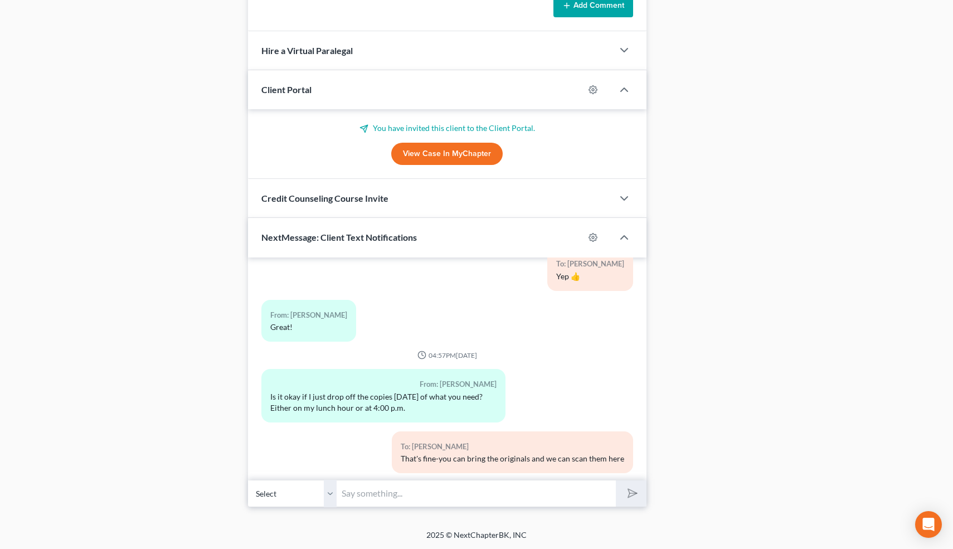
click at [421, 496] on input "text" at bounding box center [476, 493] width 279 height 27
type input "No, justtext us to let us know"
click at [616, 480] on button "submit" at bounding box center [631, 493] width 31 height 26
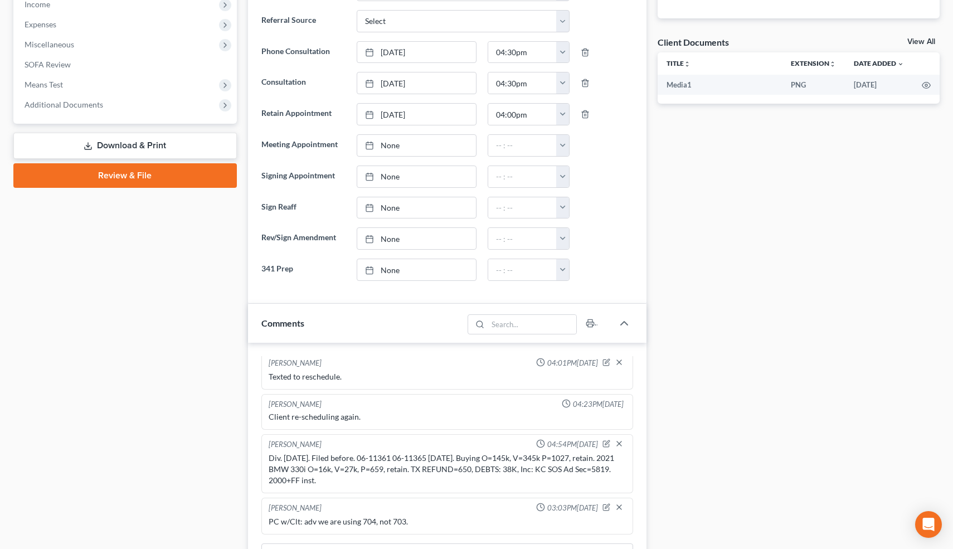
scroll to position [0, 0]
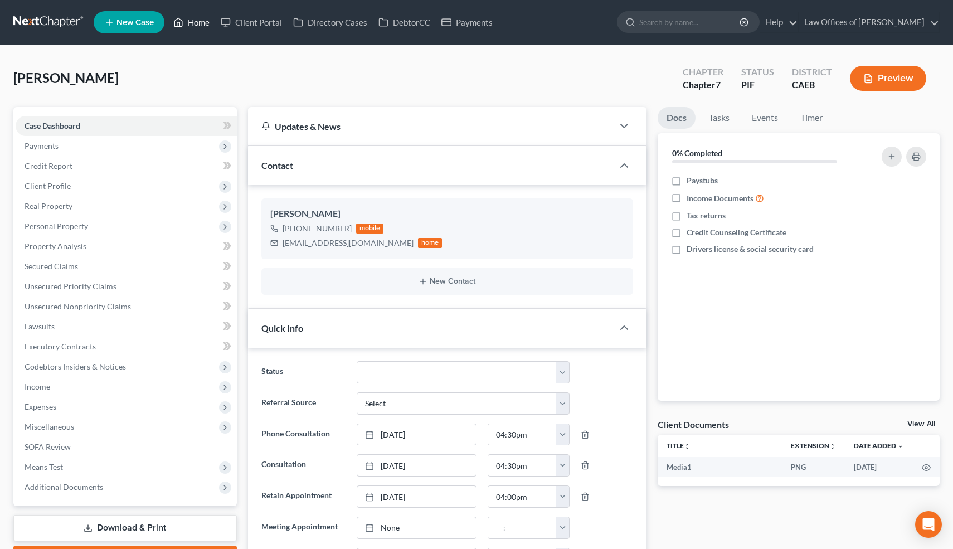
click at [200, 22] on link "Home" at bounding box center [191, 22] width 47 height 20
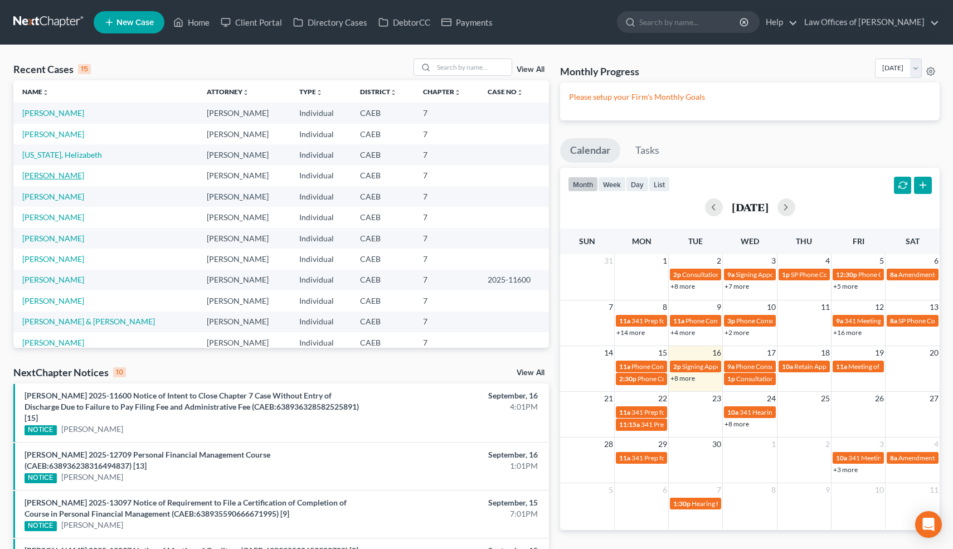
click at [58, 177] on link "[PERSON_NAME]" at bounding box center [53, 174] width 62 height 9
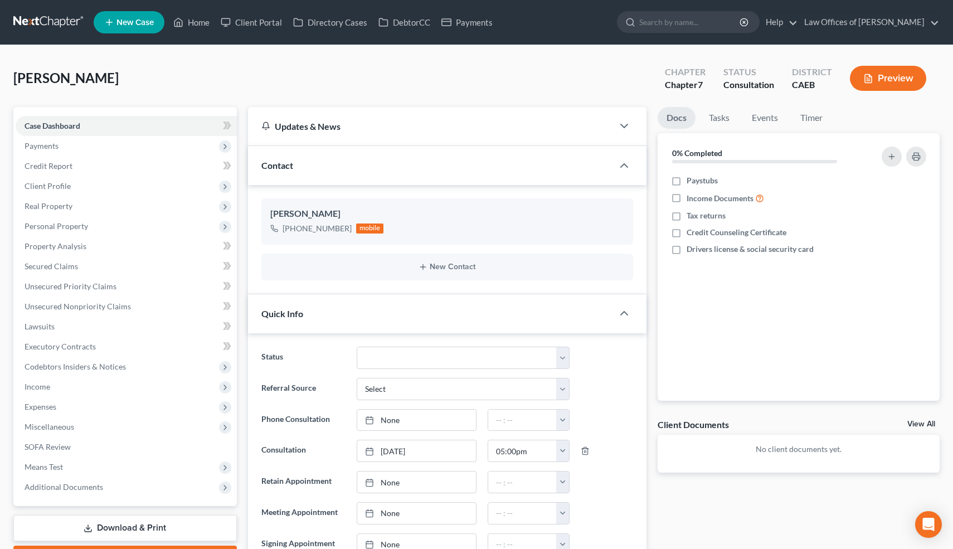
click at [491, 407] on ng-include "Status Cancelled/Refund Closed Consultation Declined Discharged Filed Income Ch…" at bounding box center [447, 498] width 372 height 302
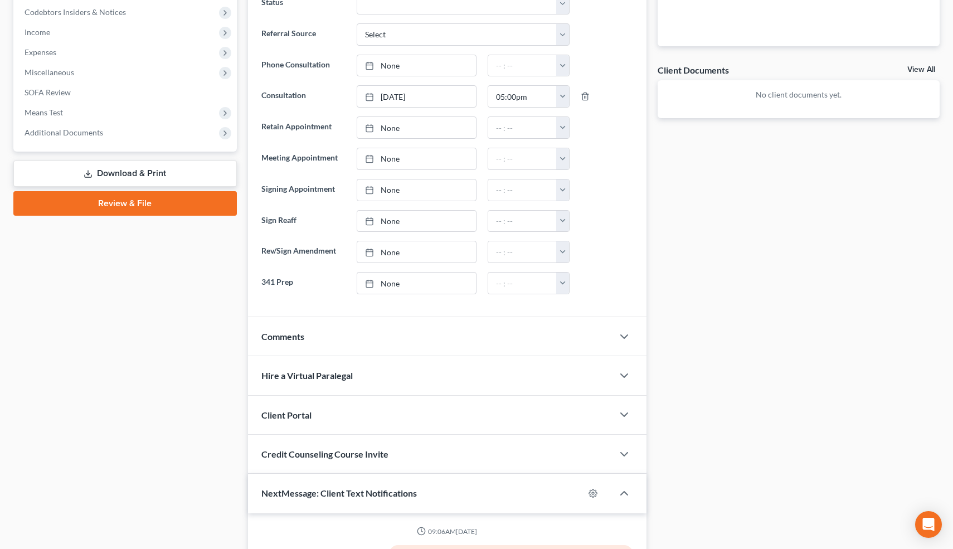
scroll to position [371, 0]
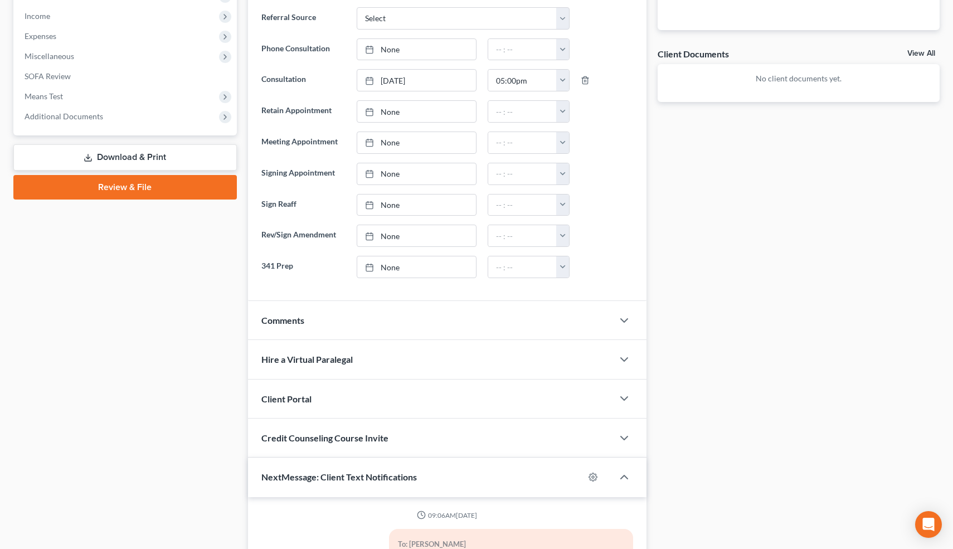
click at [289, 310] on div "Comments" at bounding box center [430, 320] width 365 height 38
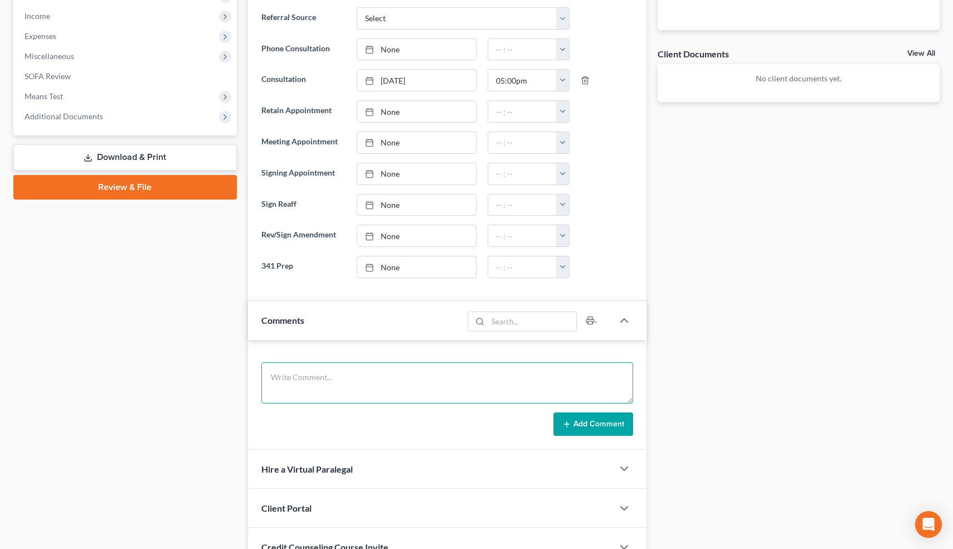
click at [312, 387] on textarea at bounding box center [447, 382] width 372 height 41
click at [528, 377] on textarea "Never filed. Not married. Buying O=130k, V=220k, P=1074, retain. 2019 TYoy CHR …" at bounding box center [447, 382] width 372 height 41
click at [586, 376] on textarea "Never filed. Not married. Buying O=130k, V=220k, P=1074, retain. 2019 Toy CHR O…" at bounding box center [447, 382] width 372 height 41
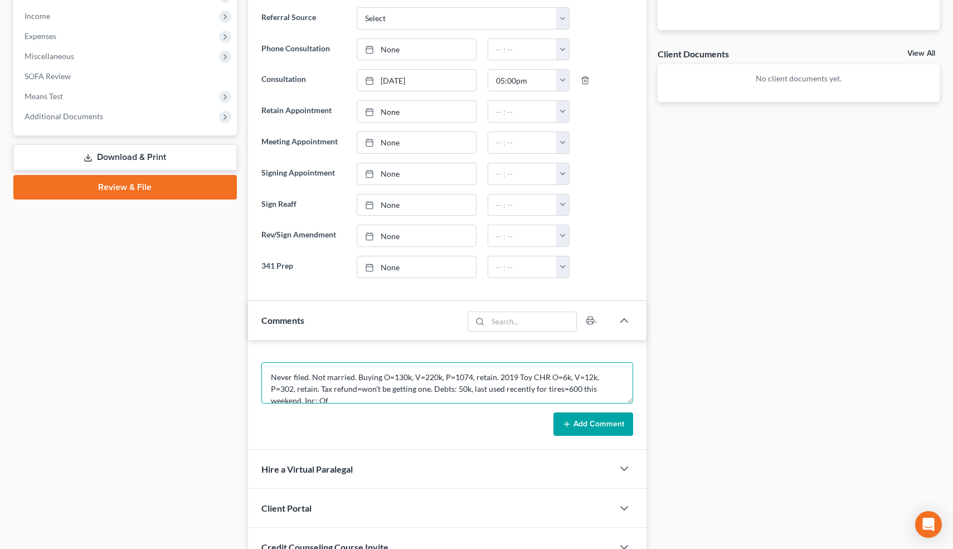
scroll to position [2, 0]
type textarea "Never filed. Not married. Buying O=130k, V=220k, P=1074, retain. 2019 Toy CHR O…"
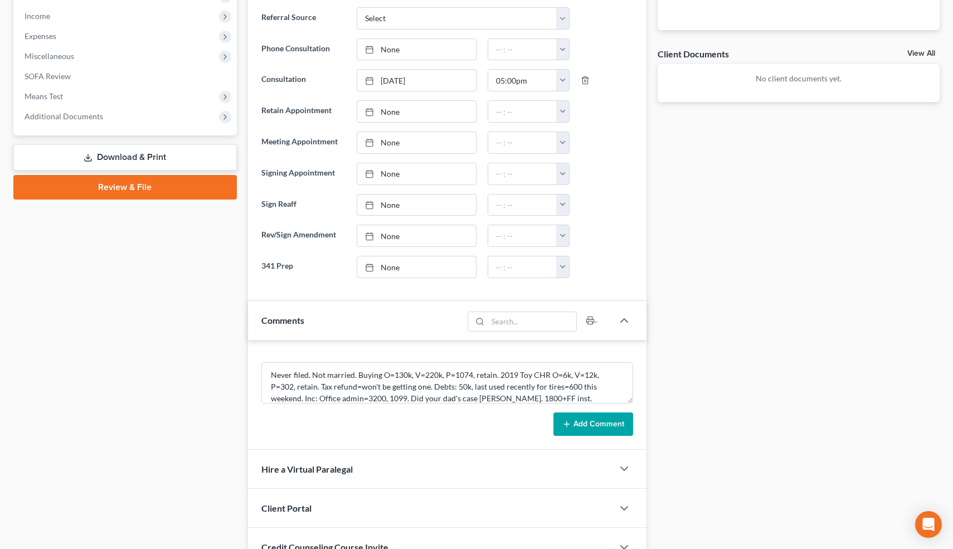
click at [706, 164] on div "Docs Tasks Events Timer 0% Completed Nothing here yet! Paystubs Income Document…" at bounding box center [798, 274] width 293 height 1077
click at [596, 423] on button "Add Comment" at bounding box center [593, 423] width 80 height 23
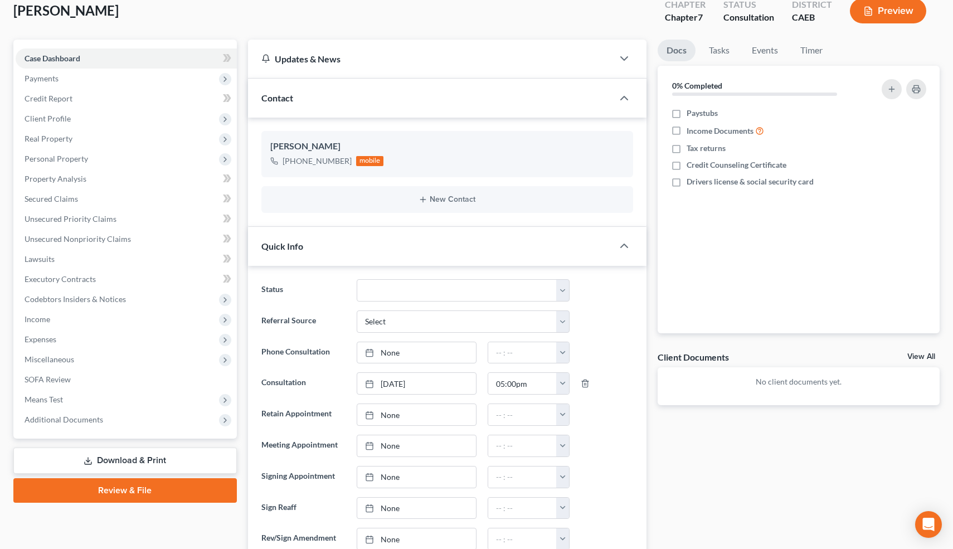
scroll to position [0, 0]
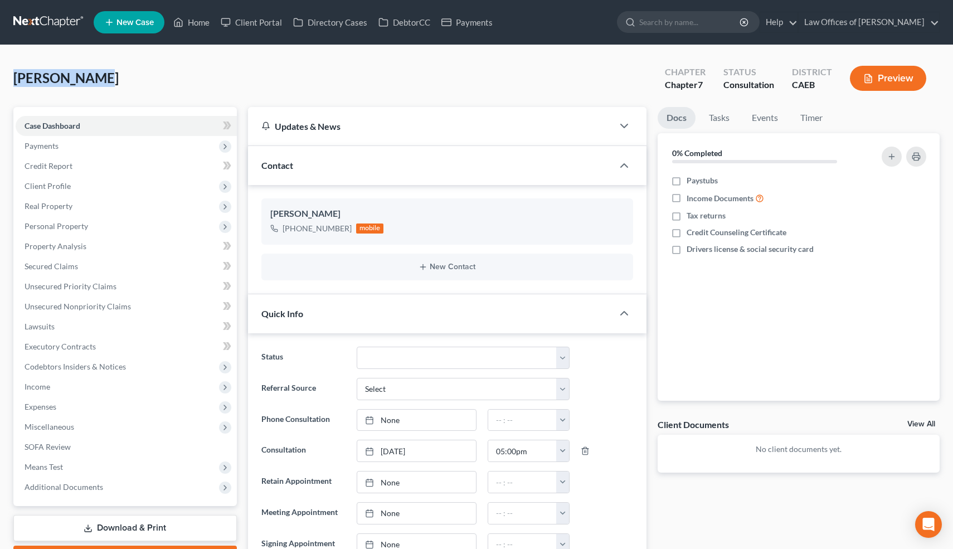
drag, startPoint x: 91, startPoint y: 80, endPoint x: 10, endPoint y: 79, distance: 80.8
copy span "[PERSON_NAME]"
click at [603, 236] on icon "button" at bounding box center [606, 235] width 9 height 9
select select "0"
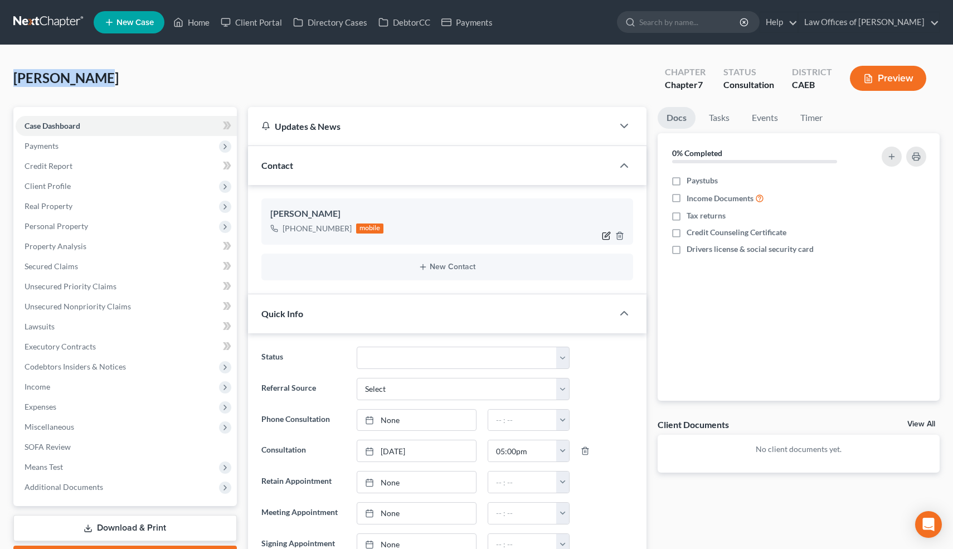
select select "0"
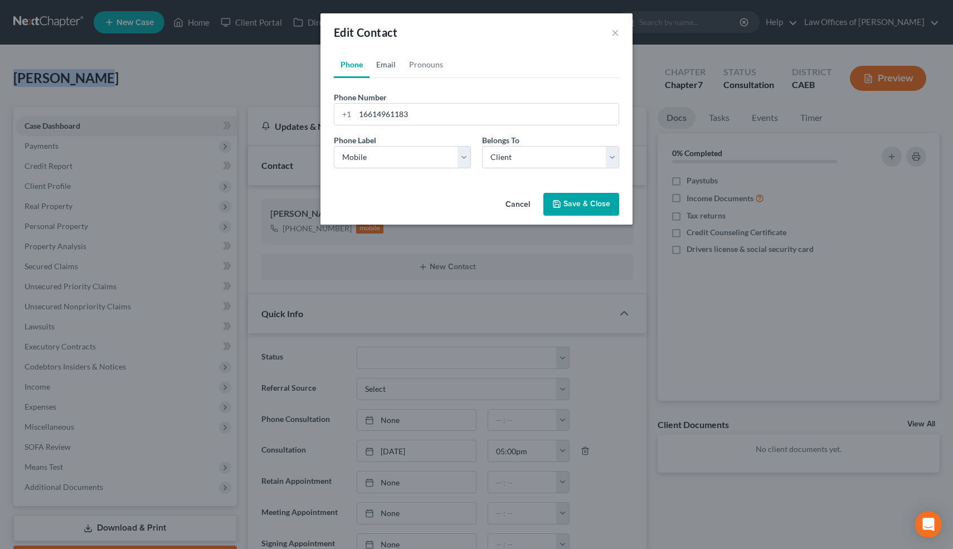
click at [388, 66] on link "Email" at bounding box center [385, 64] width 33 height 27
click at [401, 113] on input "email" at bounding box center [487, 114] width 264 height 21
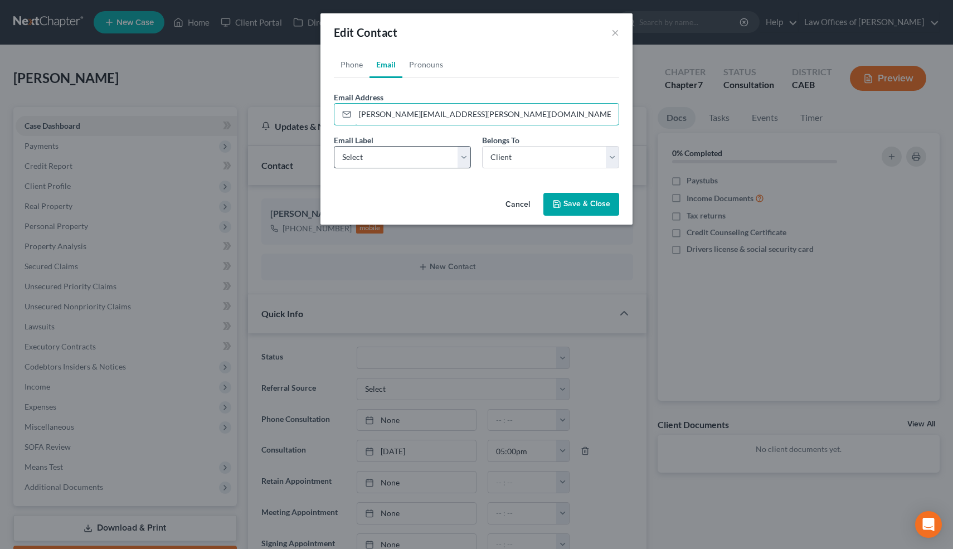
type input "zelma.uribe@gmail.com"
click at [437, 160] on select "Select Home Work Other" at bounding box center [402, 157] width 137 height 22
select select "0"
click at [334, 146] on select "Select Home Work Other" at bounding box center [402, 157] width 137 height 22
click at [577, 202] on button "Save & Close" at bounding box center [581, 204] width 76 height 23
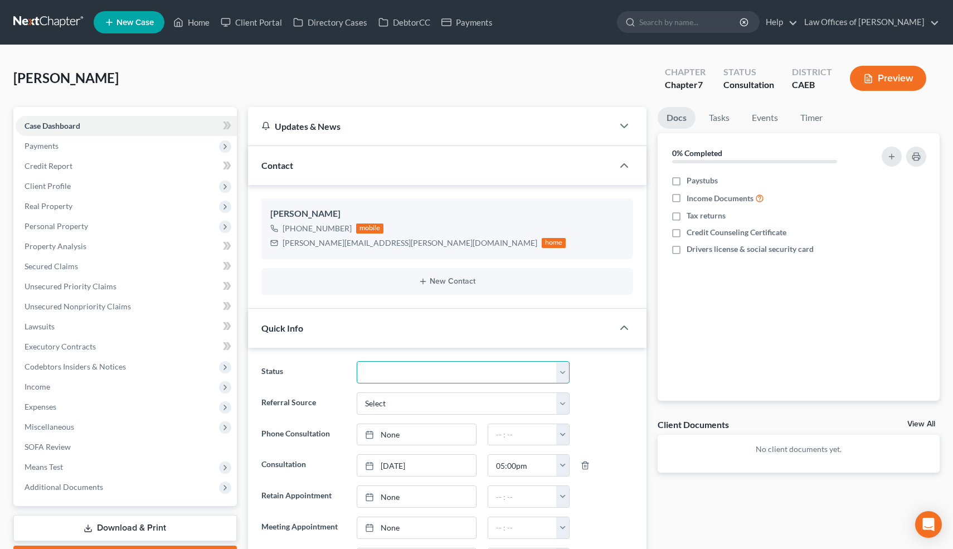
click at [404, 365] on select "Cancelled/Refund Closed Consultation Declined Discharged Filed Income Check In …" at bounding box center [463, 372] width 212 height 22
select select "14"
click at [357, 361] on select "Cancelled/Refund Closed Consultation Declined Discharged Filed Income Check In …" at bounding box center [463, 372] width 212 height 22
click at [59, 150] on span "Payments" at bounding box center [126, 146] width 221 height 20
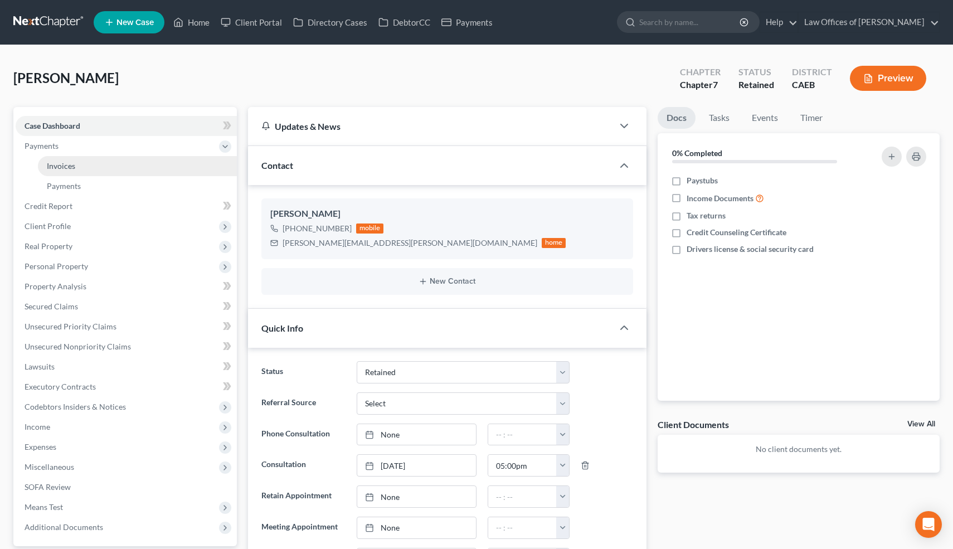
click at [69, 167] on span "Invoices" at bounding box center [61, 165] width 28 height 9
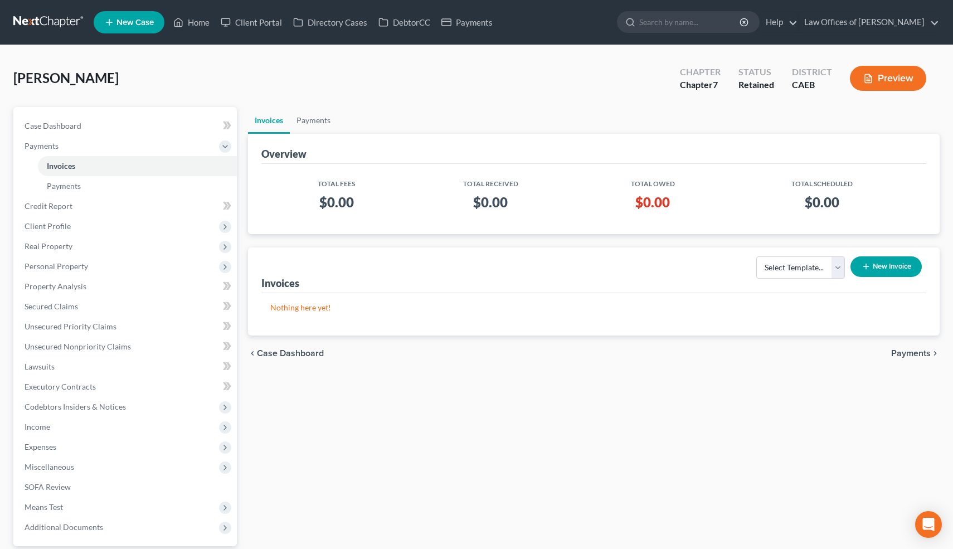
click at [889, 264] on button "New Invoice" at bounding box center [885, 266] width 71 height 21
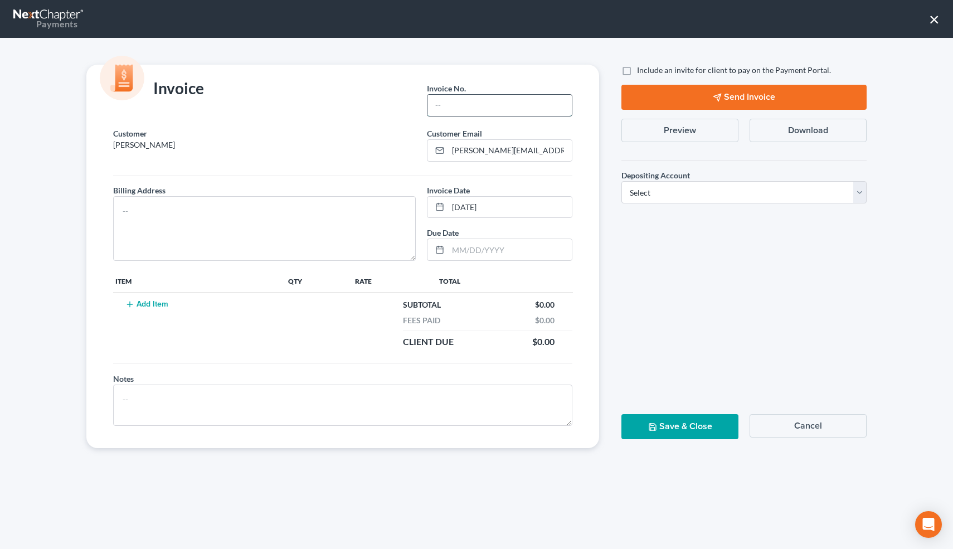
click at [452, 109] on input "text" at bounding box center [499, 105] width 144 height 21
type input "09162506"
click at [223, 229] on textarea at bounding box center [264, 228] width 303 height 65
type textarea "1331 L St."
click at [130, 304] on line "button" at bounding box center [129, 304] width 5 height 0
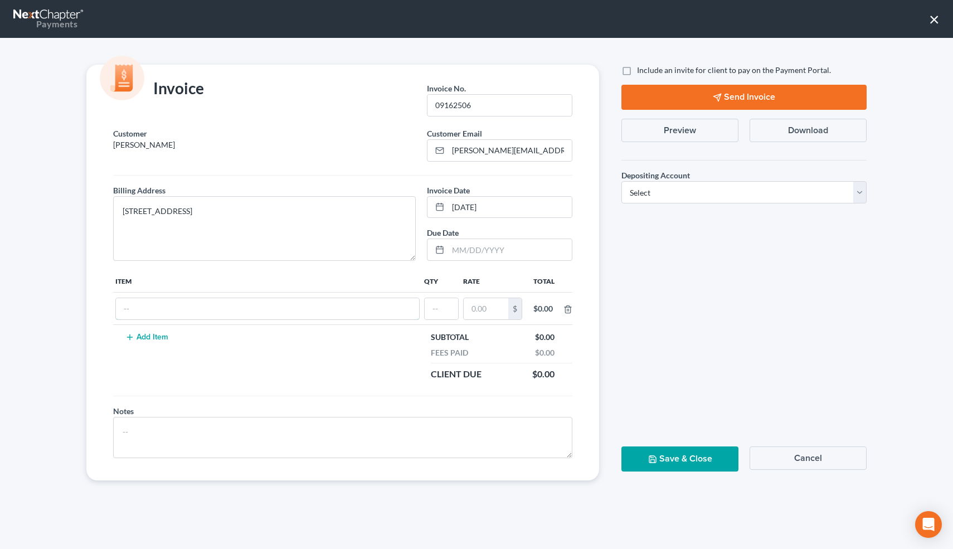
click at [130, 304] on input "text" at bounding box center [267, 308] width 303 height 21
type input "Attorneys Fees"
drag, startPoint x: 449, startPoint y: 308, endPoint x: 449, endPoint y: 317, distance: 9.5
click at [449, 308] on input "text" at bounding box center [441, 308] width 33 height 21
type input "1"
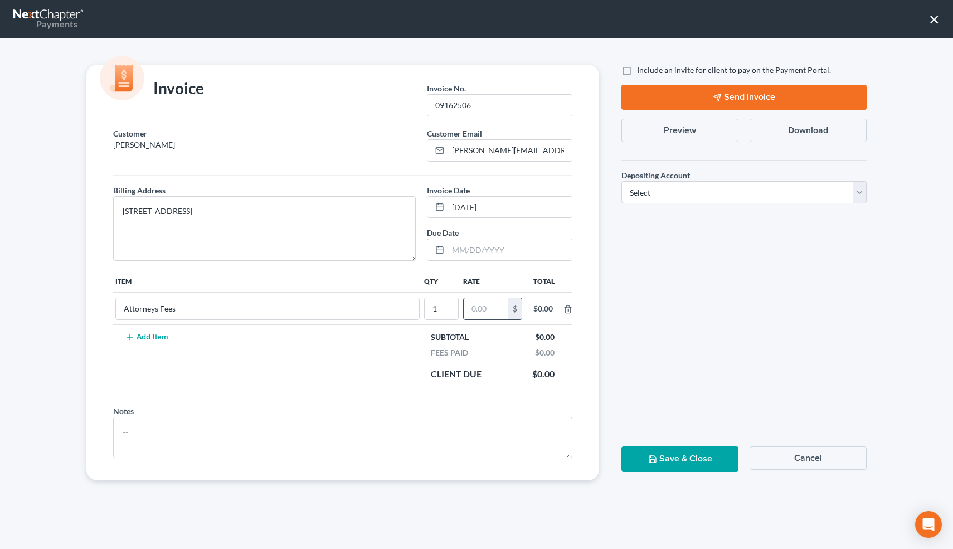
click at [489, 311] on input "text" at bounding box center [486, 308] width 45 height 21
type input "1,800"
click at [678, 196] on select "Select Operation Trust" at bounding box center [743, 192] width 245 height 22
select select "0"
click at [621, 181] on select "Select Operation Trust" at bounding box center [743, 192] width 245 height 22
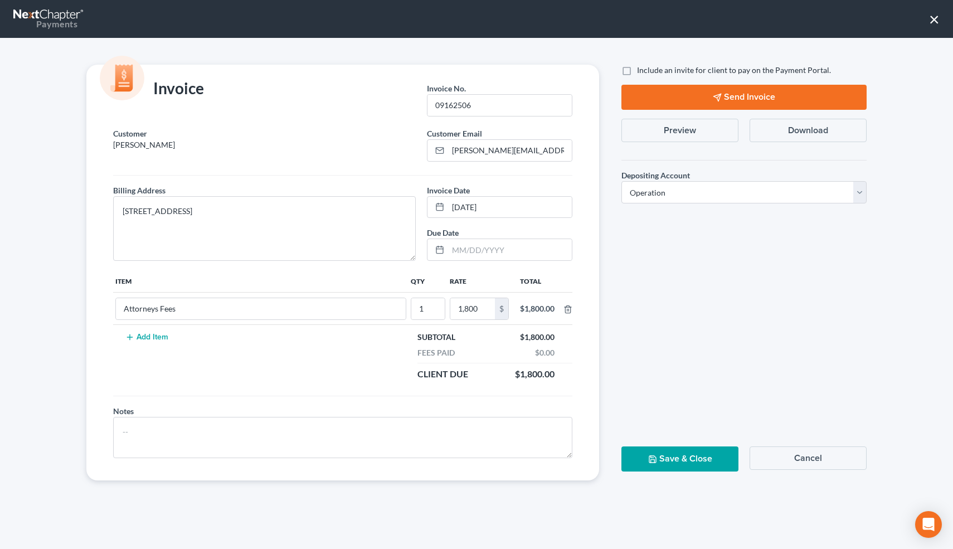
click at [666, 468] on button "Save & Close" at bounding box center [679, 458] width 117 height 25
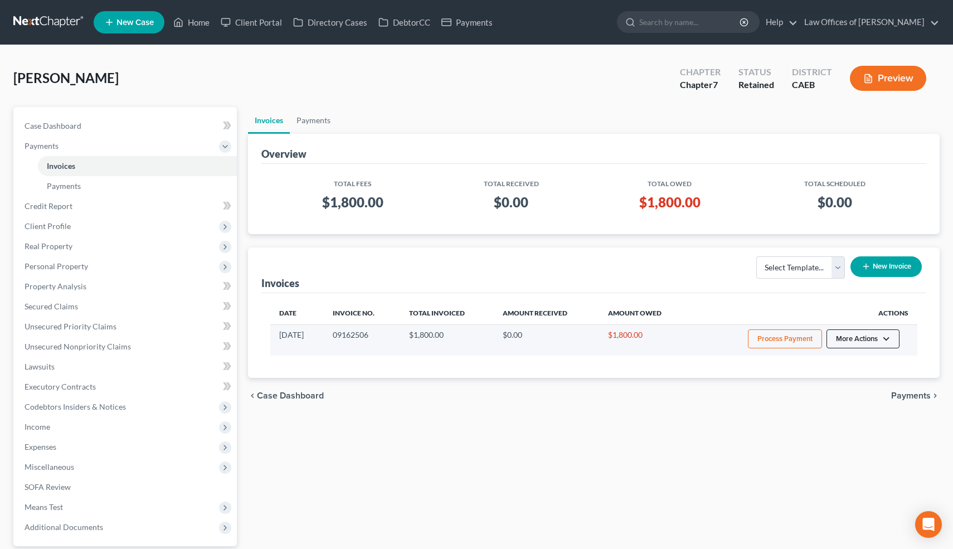
click at [880, 338] on button "More Actions" at bounding box center [862, 338] width 73 height 19
click at [859, 380] on link "Record Cash or Check Payment" at bounding box center [878, 380] width 130 height 19
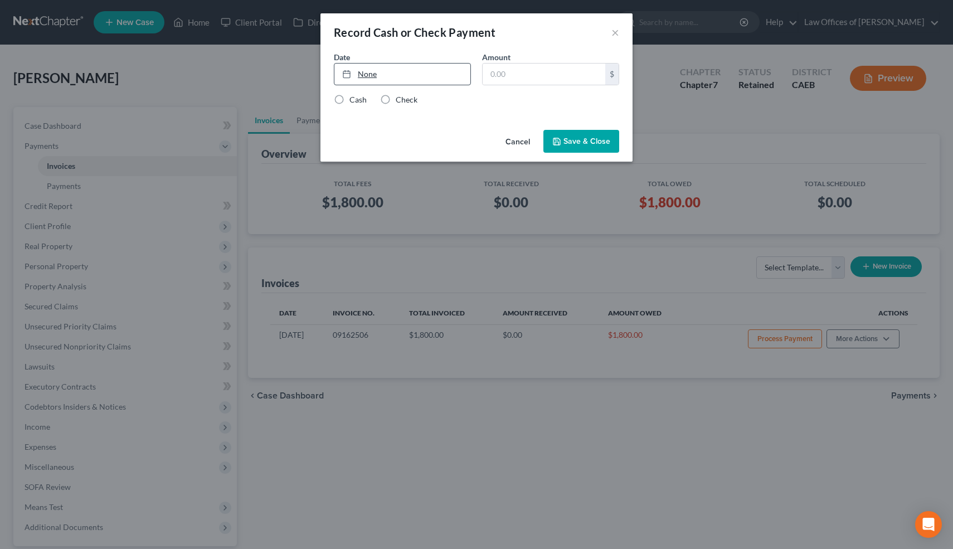
click at [375, 74] on link "None" at bounding box center [402, 74] width 136 height 21
click at [525, 71] on input "text" at bounding box center [543, 74] width 123 height 21
type input "200"
click at [396, 99] on label "Check" at bounding box center [407, 99] width 22 height 11
click at [400, 99] on input "Check" at bounding box center [403, 97] width 7 height 7
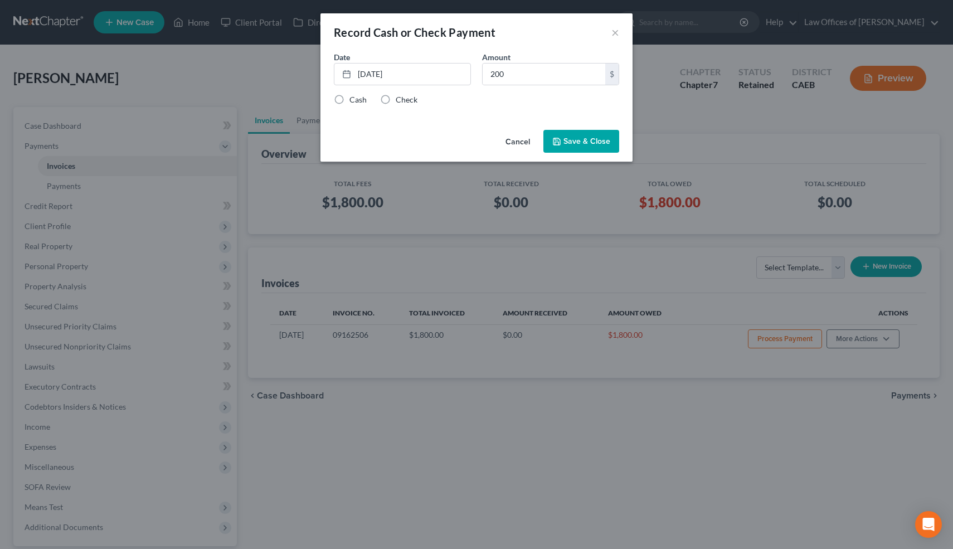
radio input "true"
click at [568, 137] on button "Save & Close" at bounding box center [581, 141] width 76 height 23
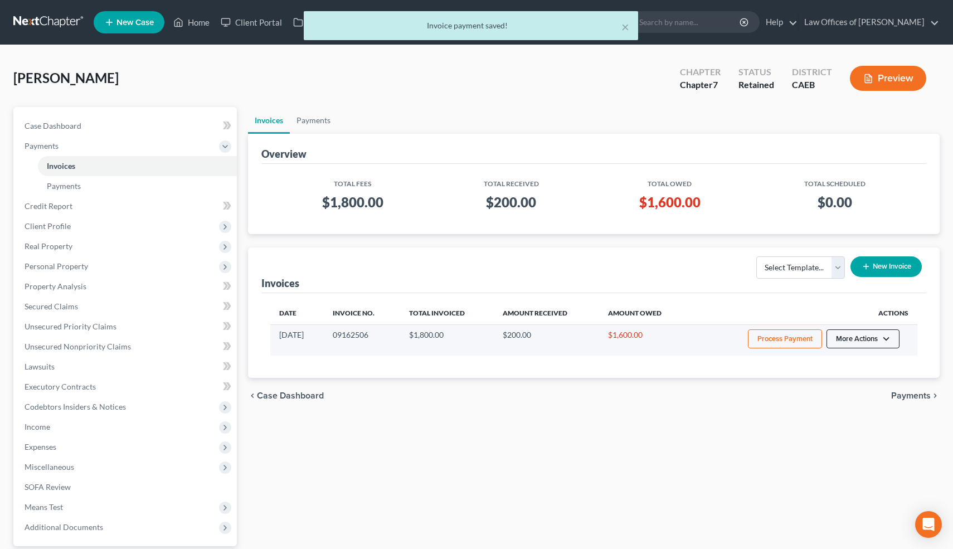
click at [860, 344] on button "More Actions" at bounding box center [862, 338] width 73 height 19
click at [849, 356] on link "View/Edit" at bounding box center [878, 362] width 130 height 19
select select "0"
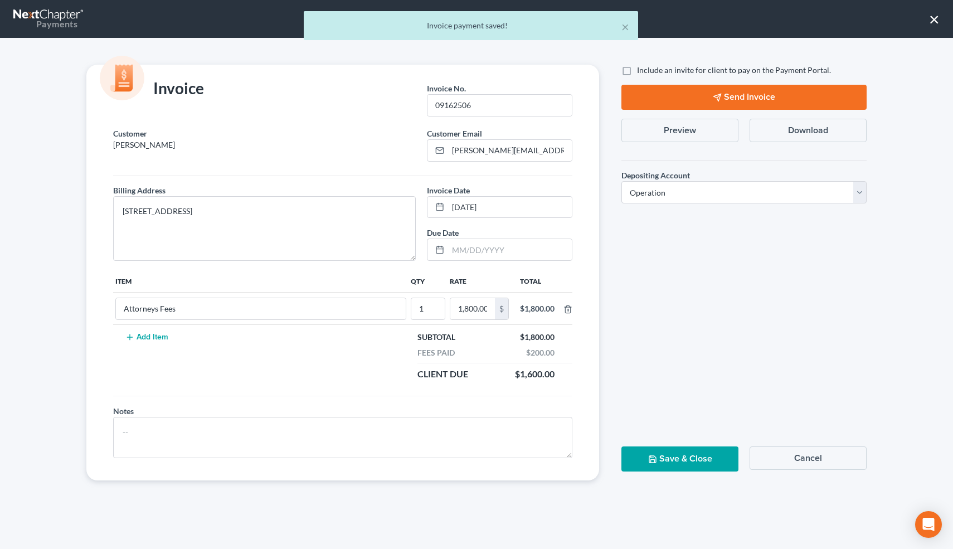
click at [693, 135] on button "Preview" at bounding box center [679, 130] width 117 height 23
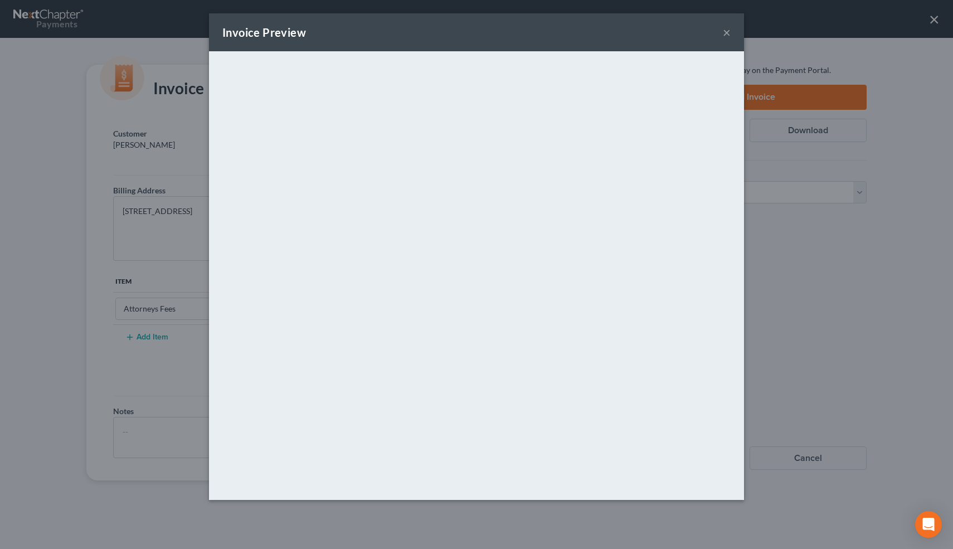
click at [724, 35] on button "×" at bounding box center [727, 32] width 8 height 13
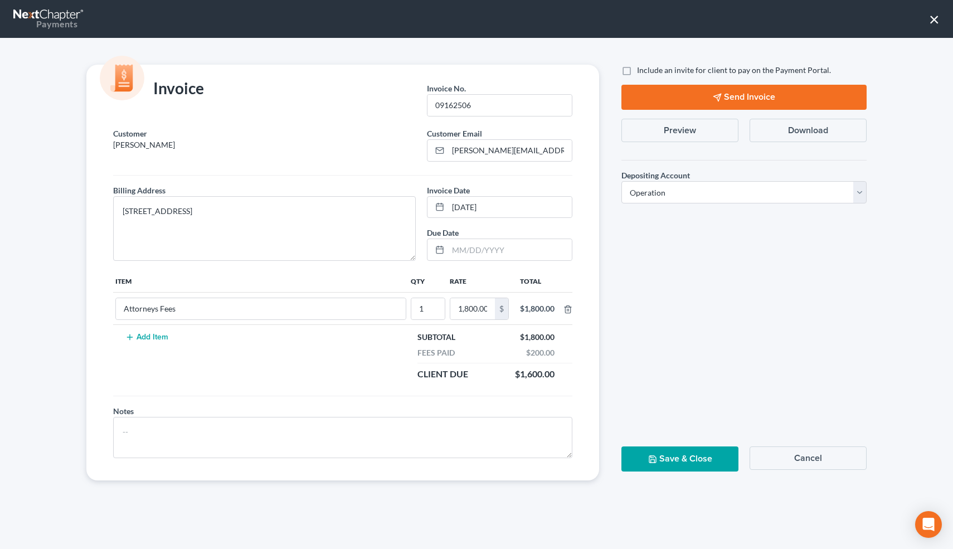
click at [704, 452] on button "Save & Close" at bounding box center [679, 458] width 117 height 25
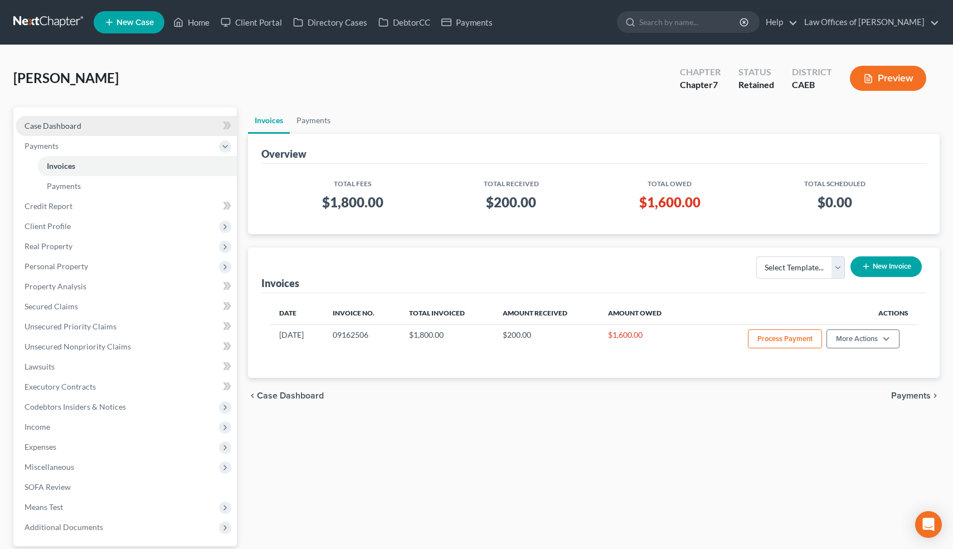
click at [90, 123] on link "Case Dashboard" at bounding box center [126, 126] width 221 height 20
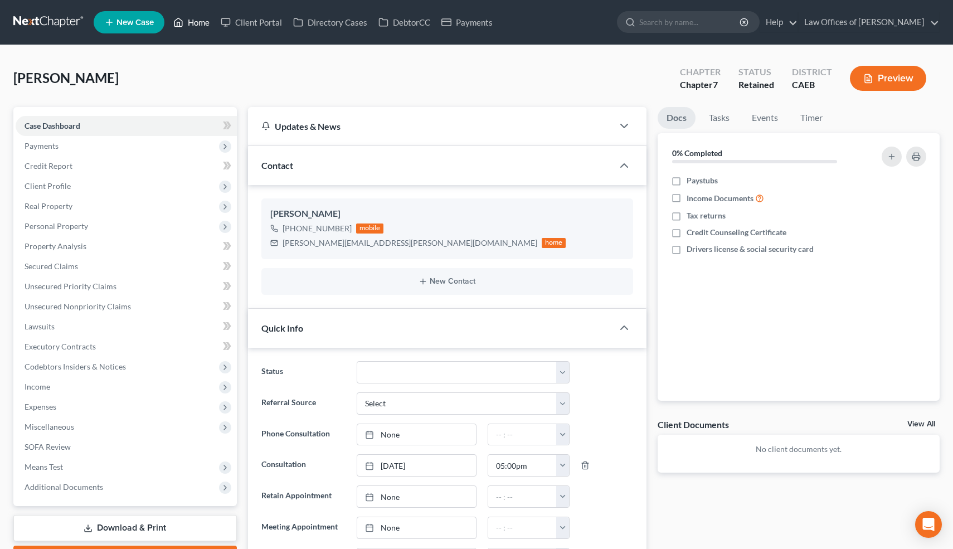
click at [199, 26] on link "Home" at bounding box center [191, 22] width 47 height 20
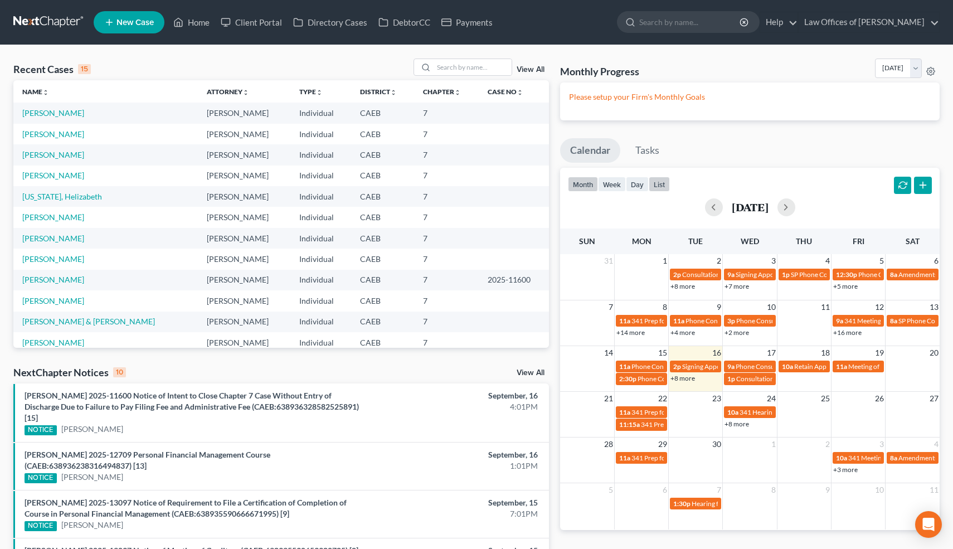
click at [656, 183] on button "list" at bounding box center [659, 184] width 21 height 15
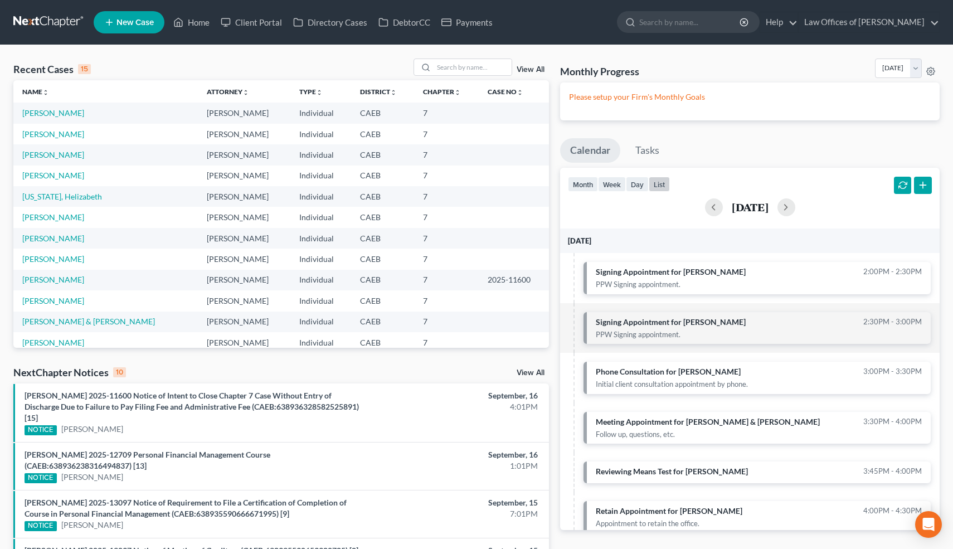
scroll to position [162, 0]
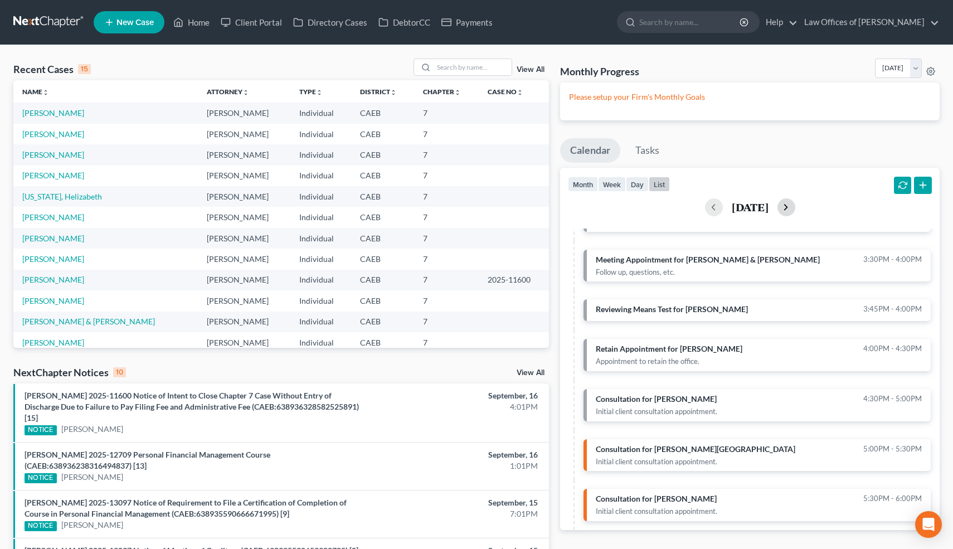
click at [795, 207] on button "button" at bounding box center [786, 207] width 18 height 18
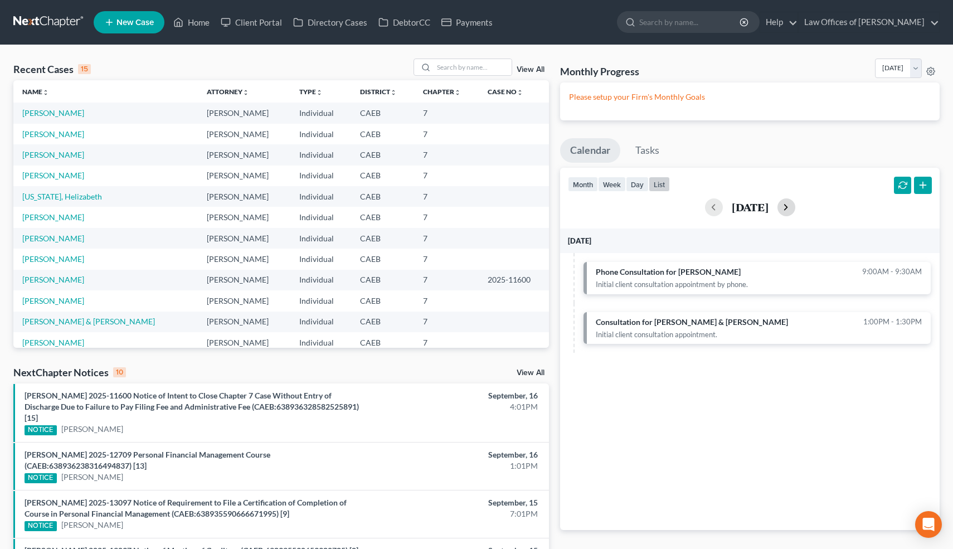
scroll to position [0, 0]
click at [469, 68] on input "search" at bounding box center [472, 67] width 78 height 16
type input "camp"
click at [60, 112] on link "[PERSON_NAME]" at bounding box center [53, 112] width 62 height 9
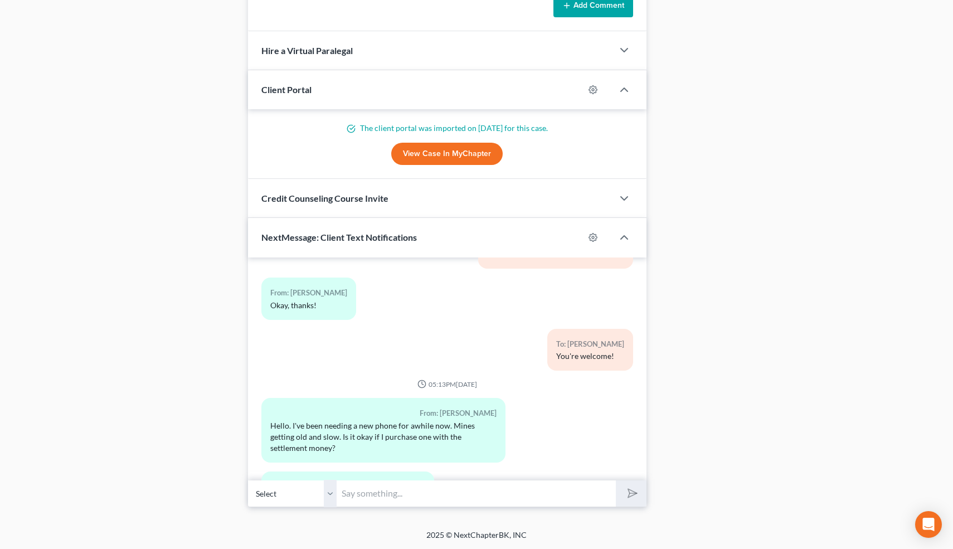
scroll to position [23111, 0]
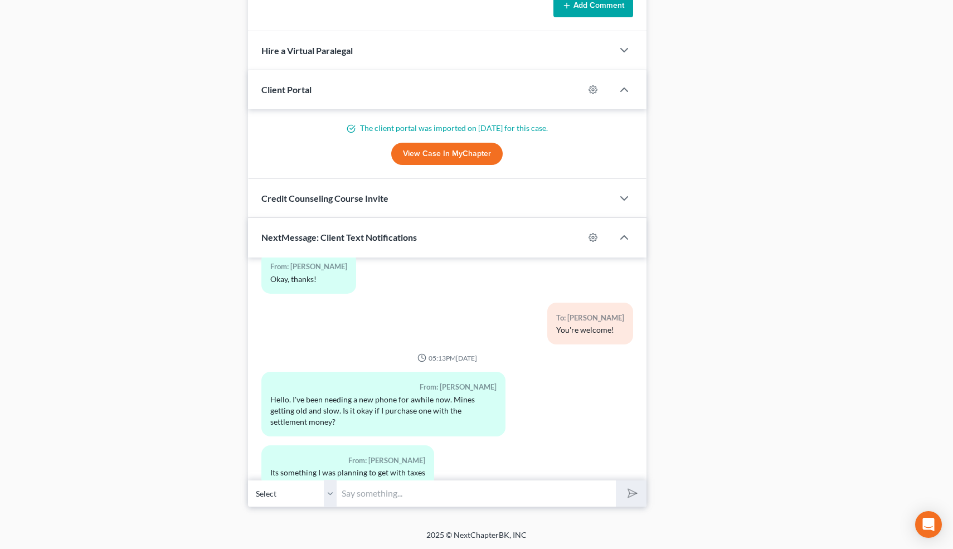
click at [377, 495] on input "text" at bounding box center [476, 493] width 279 height 27
click at [355, 491] on input "text" at bounding box center [476, 493] width 279 height 27
type input "Yeah you're fine to get a new phone 👍"
click at [616, 480] on button "submit" at bounding box center [631, 493] width 31 height 26
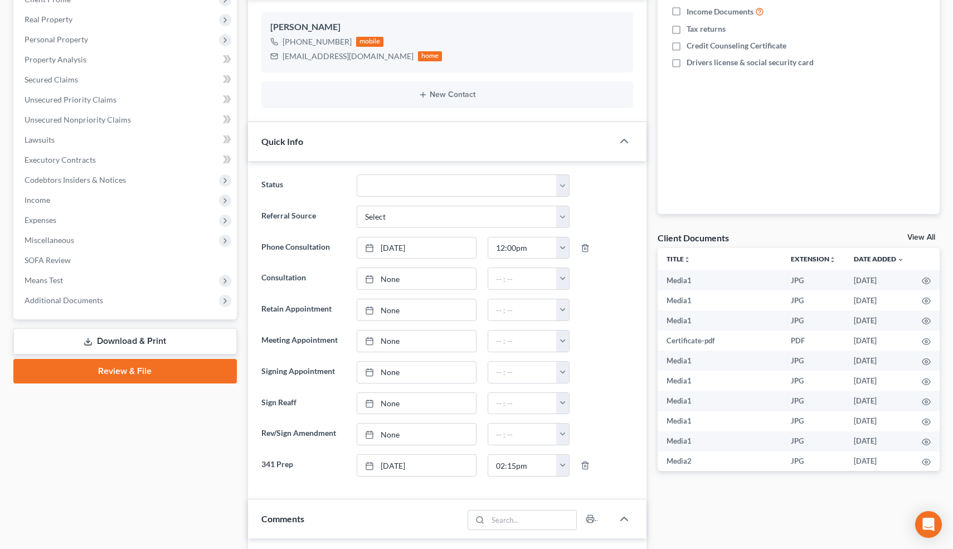
scroll to position [0, 0]
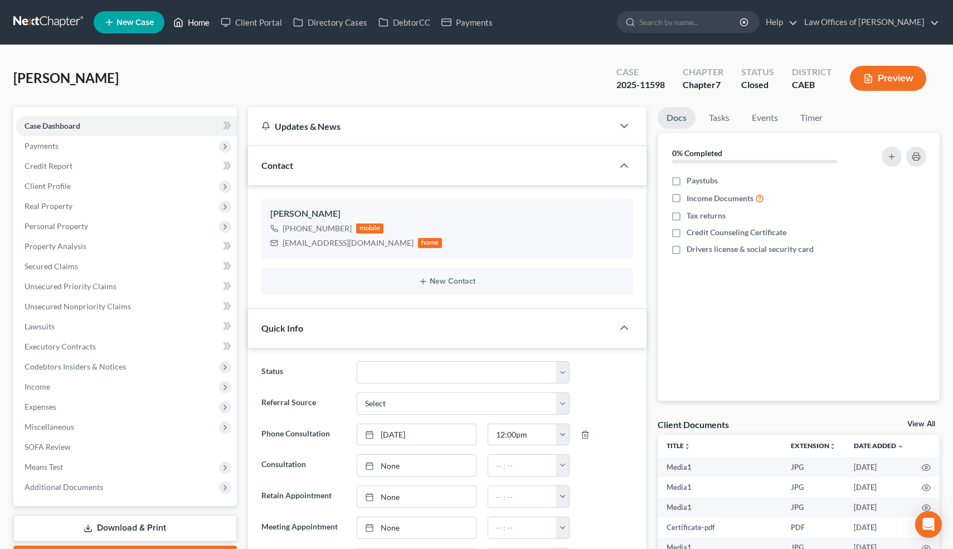
click at [202, 21] on link "Home" at bounding box center [191, 22] width 47 height 20
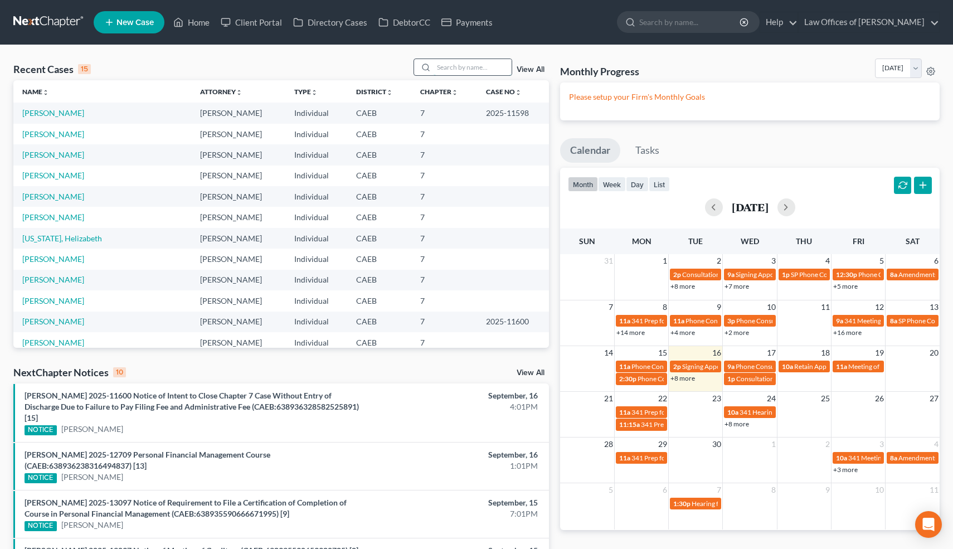
click at [473, 67] on input "search" at bounding box center [472, 67] width 78 height 16
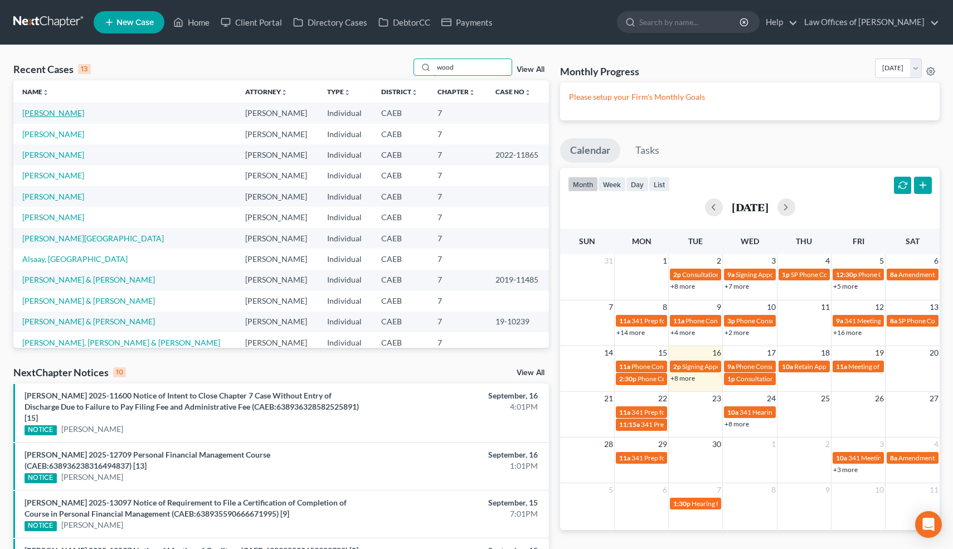
type input "wood"
click at [66, 110] on link "[PERSON_NAME]" at bounding box center [53, 112] width 62 height 9
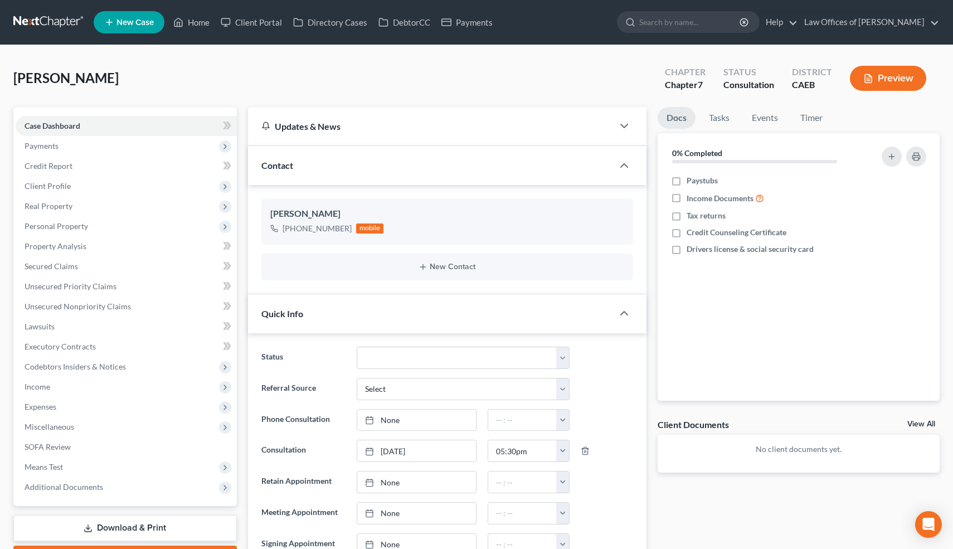
scroll to position [470, 0]
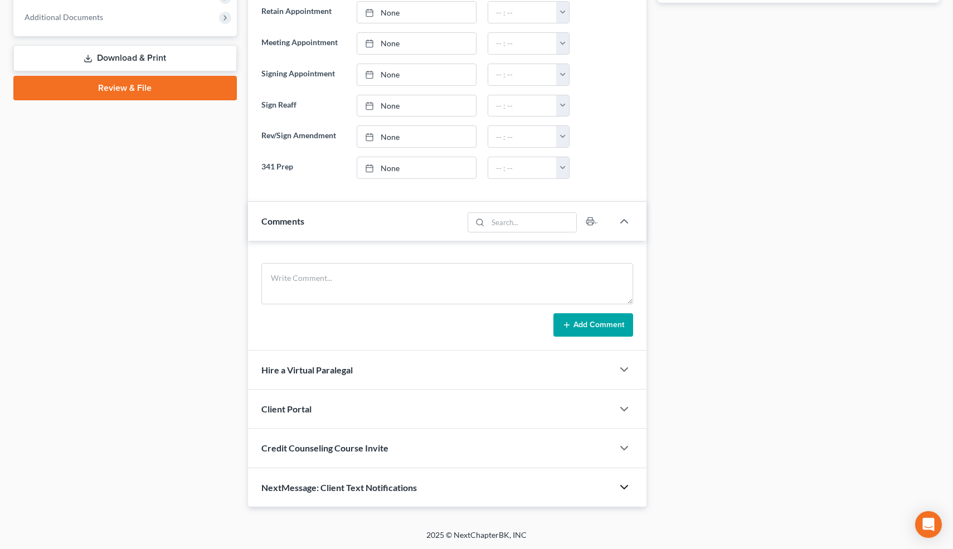
click at [622, 485] on icon "button" at bounding box center [623, 486] width 13 height 13
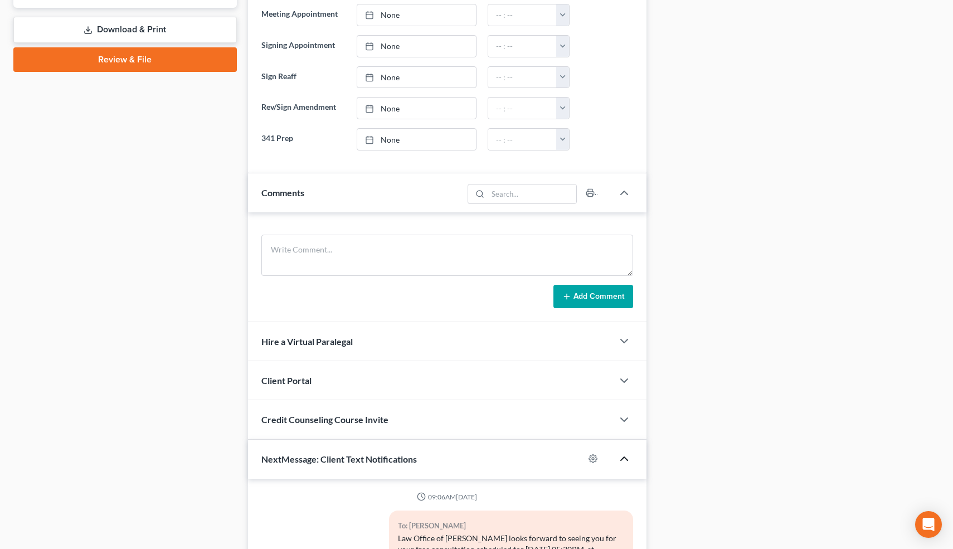
scroll to position [666, 0]
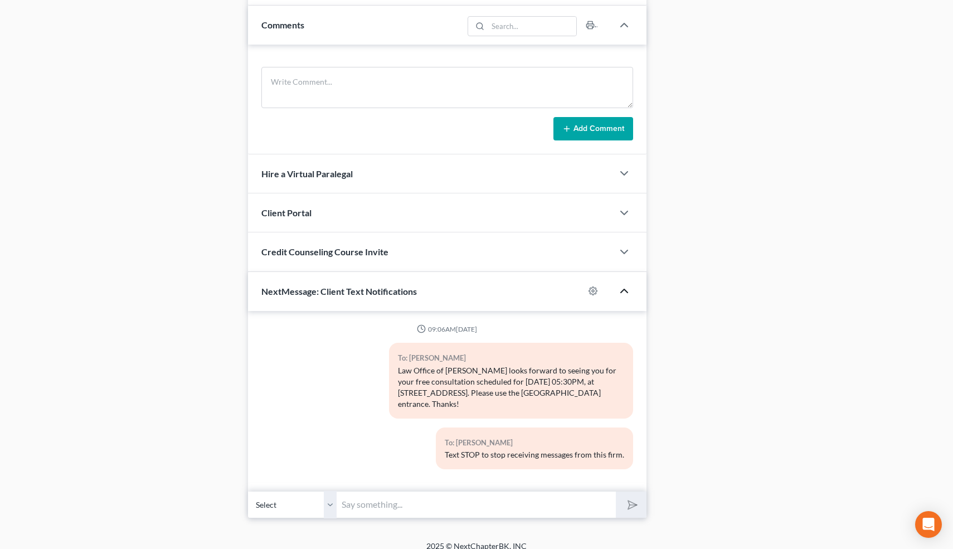
click at [477, 494] on input "text" at bounding box center [476, 504] width 279 height 27
click at [500, 494] on input "Hi, Crystal, just checking in to see if you'll be by for your consuultation. Th…" at bounding box center [476, 504] width 279 height 27
type input "Hi, [PERSON_NAME], just checking in to see if you'll be by for your consultatio…"
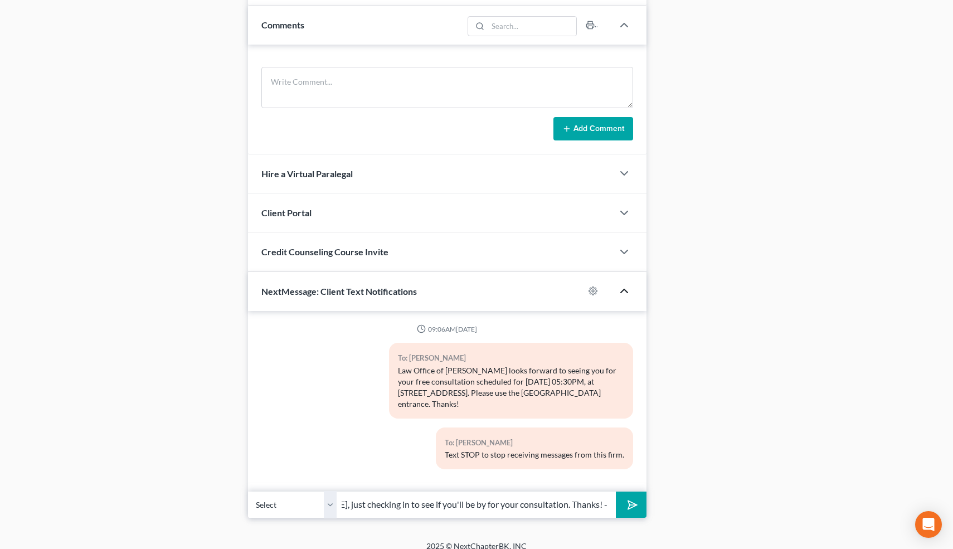
click at [636, 491] on button "submit" at bounding box center [631, 504] width 31 height 26
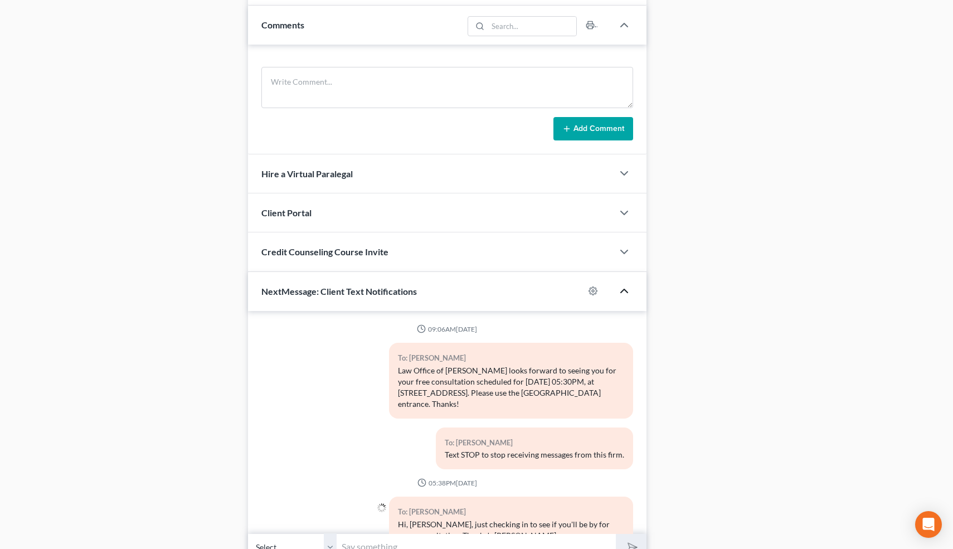
scroll to position [27, 0]
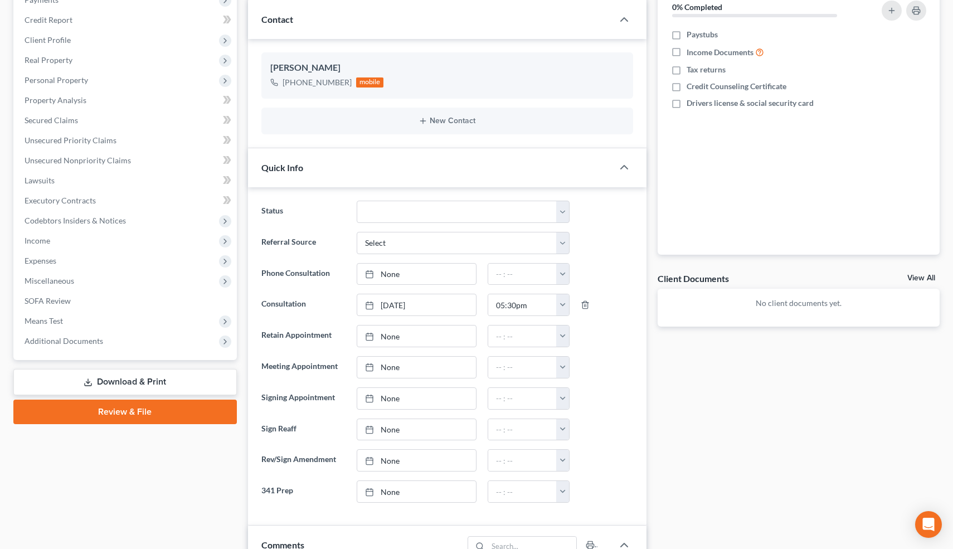
scroll to position [719, 0]
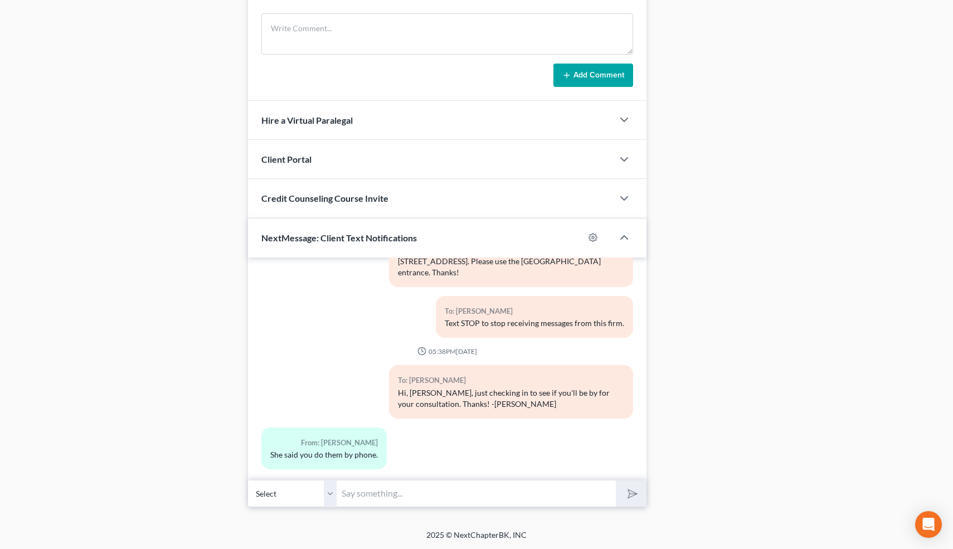
click at [384, 494] on input "text" at bounding box center [476, 493] width 279 height 27
type input "Yep, I do both. I'll call you in 1 minute 👍"
click at [616, 480] on button "submit" at bounding box center [631, 493] width 31 height 26
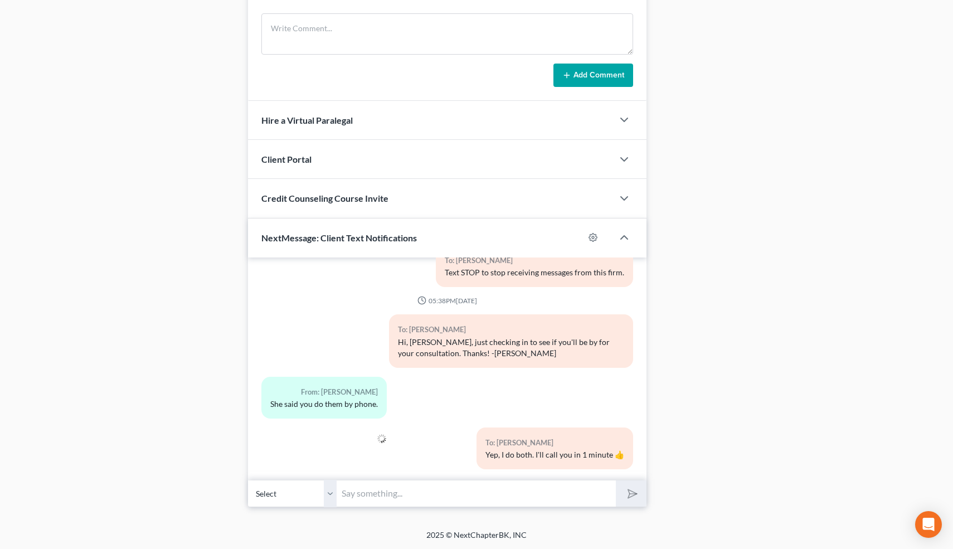
click at [358, 491] on input "text" at bounding box center [476, 493] width 279 height 27
type input "It was put on my calendar as in-person but phone works too"
click at [616, 480] on button "submit" at bounding box center [631, 493] width 31 height 26
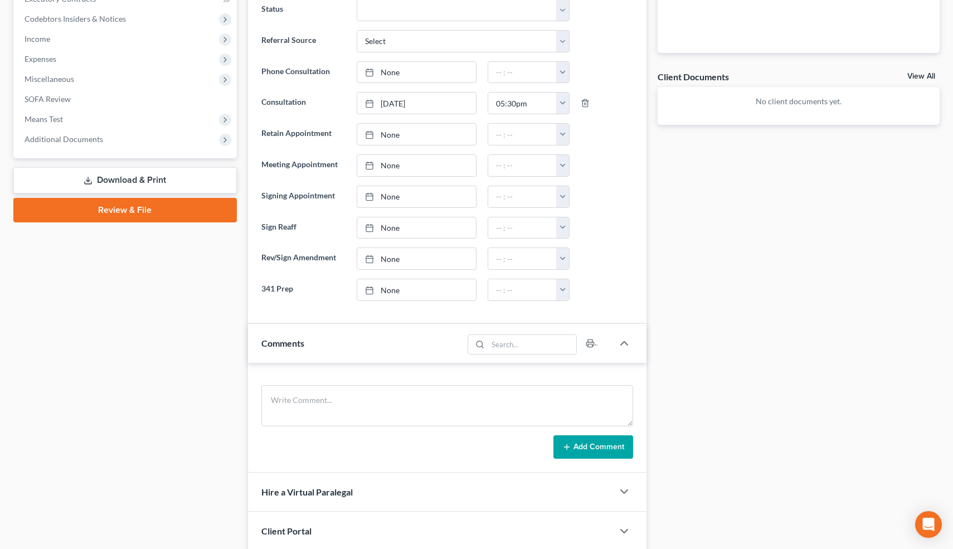
scroll to position [0, 0]
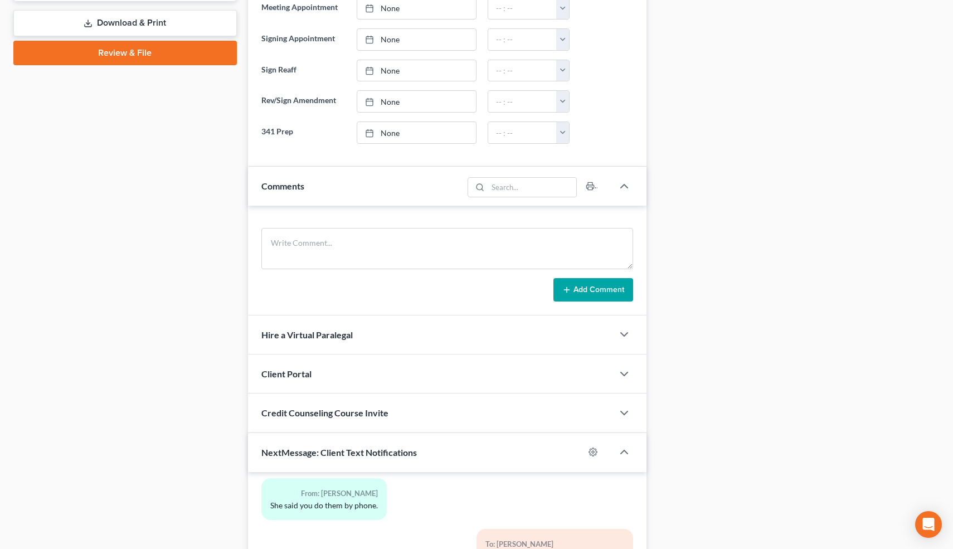
scroll to position [494, 0]
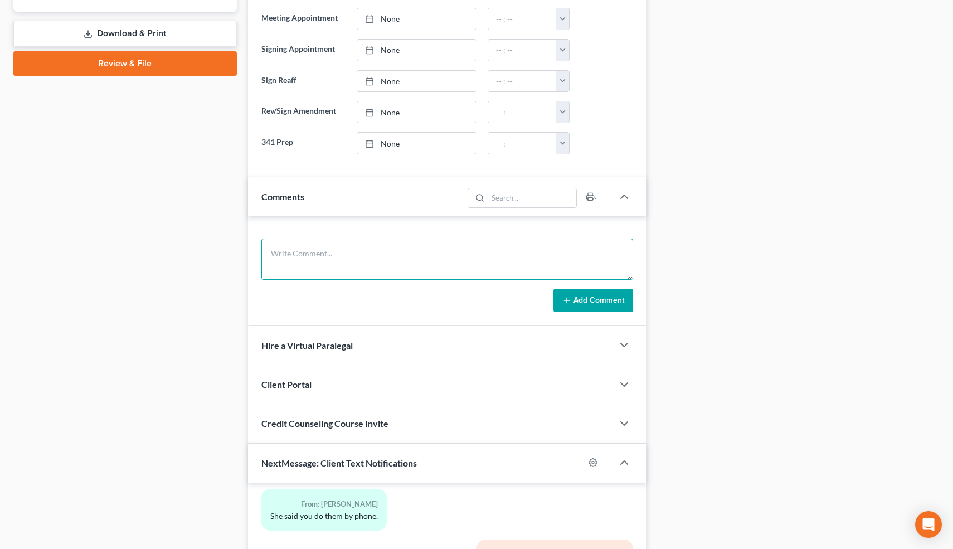
click at [383, 254] on textarea at bounding box center [447, 258] width 372 height 41
type textarea "Married-H filed 2 years go. Needs a 13."
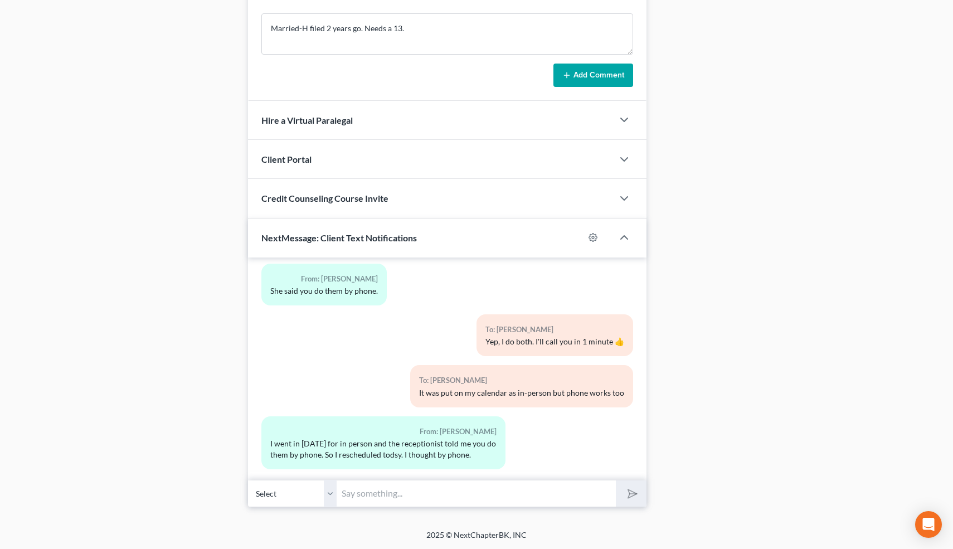
click at [444, 496] on input "text" at bounding box center [476, 493] width 279 height 27
type input "[PERSON_NAME] [PHONE_NUMBER]"
click at [633, 490] on icon "submit" at bounding box center [630, 493] width 16 height 16
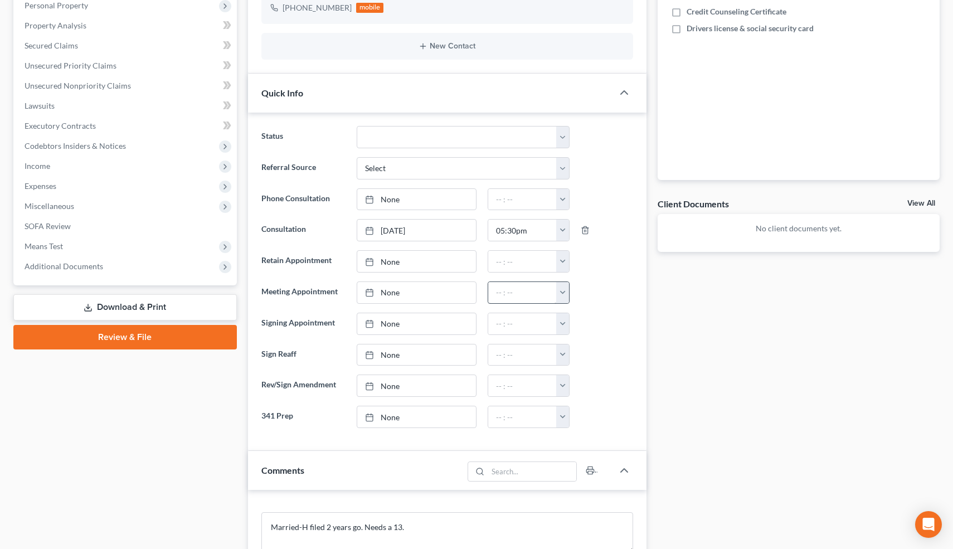
scroll to position [234, 0]
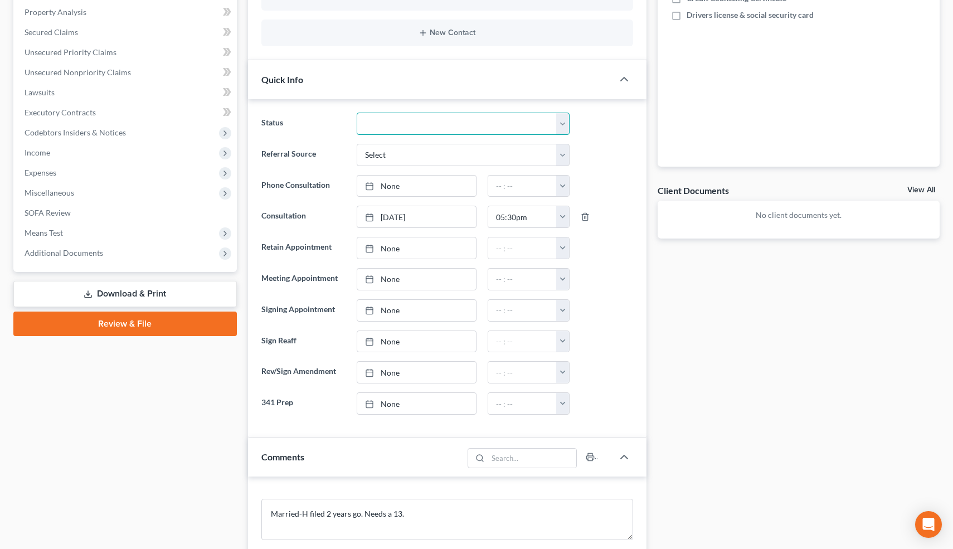
click at [410, 123] on select "Cancelled/Refund Closed Consultation Declined Discharged Filed Income Check In …" at bounding box center [463, 124] width 212 height 22
select select "13"
click at [357, 113] on select "Cancelled/Refund Closed Consultation Declined Discharged Filed Income Check In …" at bounding box center [463, 124] width 212 height 22
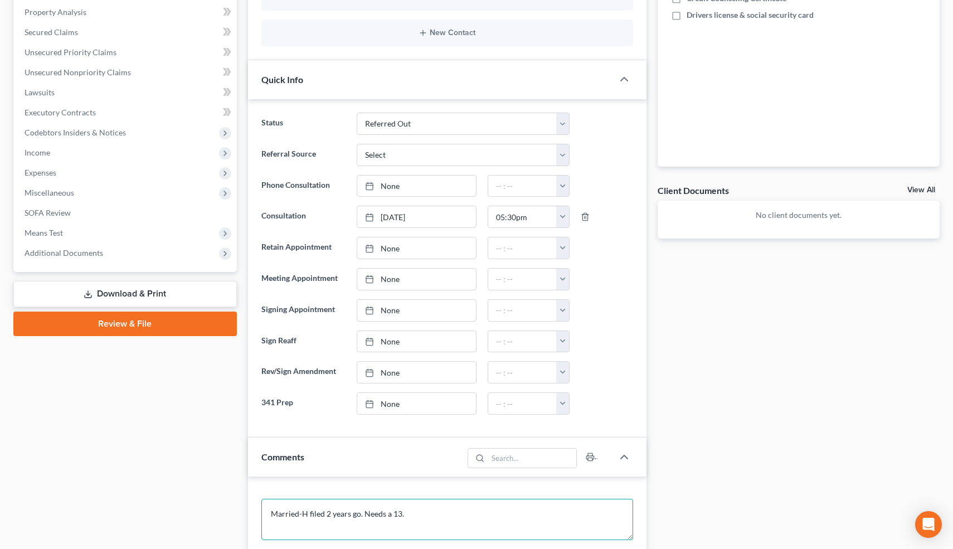
click at [424, 508] on textarea "Married-H filed 2 years go. Needs a 13." at bounding box center [447, 519] width 372 height 41
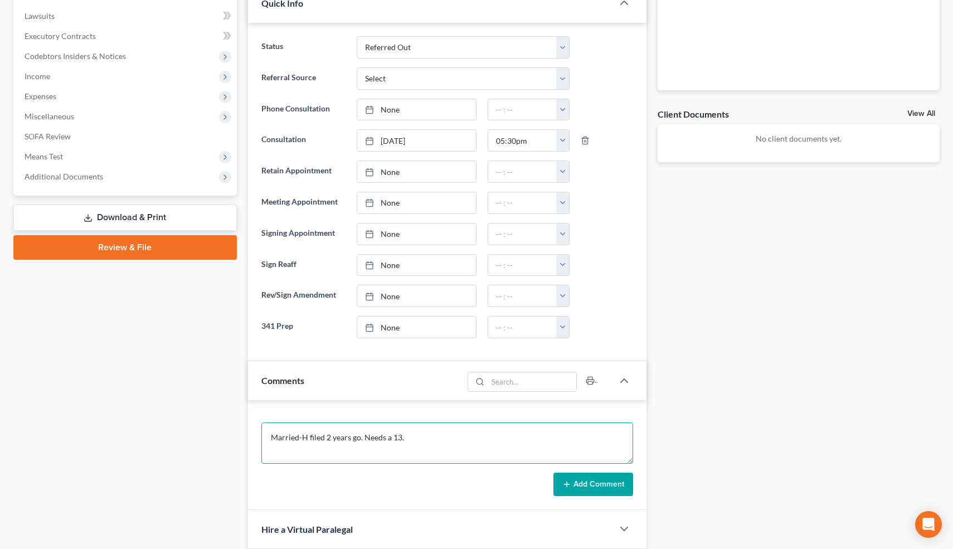
scroll to position [311, 0]
click at [604, 500] on div "Married-H filed 2 years go. Needs a 13. Add Comment" at bounding box center [447, 454] width 399 height 110
click at [604, 484] on button "Add Comment" at bounding box center [593, 483] width 80 height 23
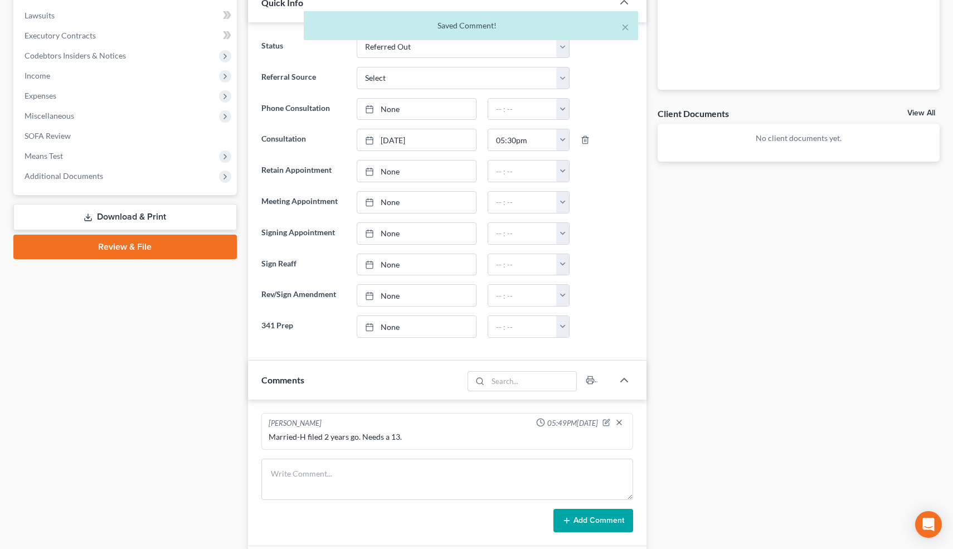
scroll to position [0, 0]
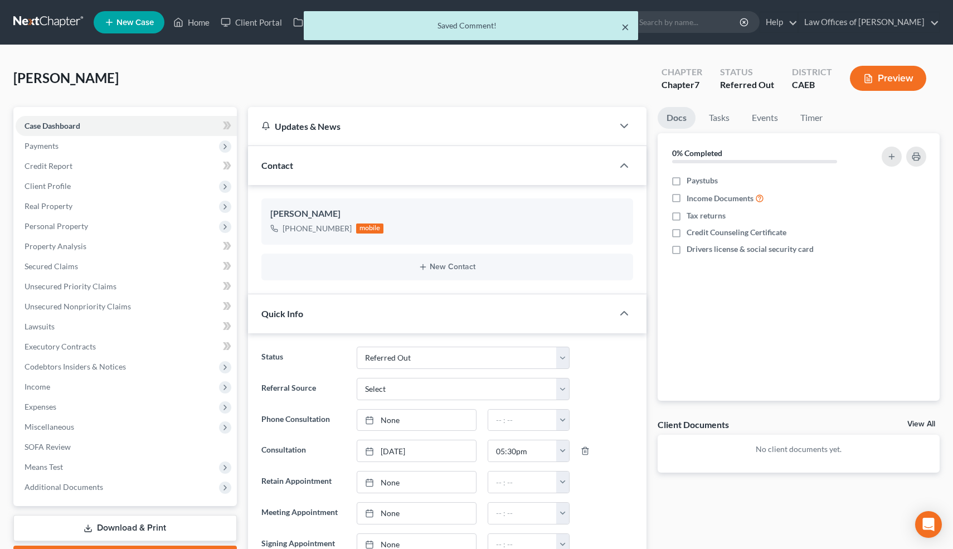
click at [626, 28] on button "×" at bounding box center [625, 26] width 8 height 13
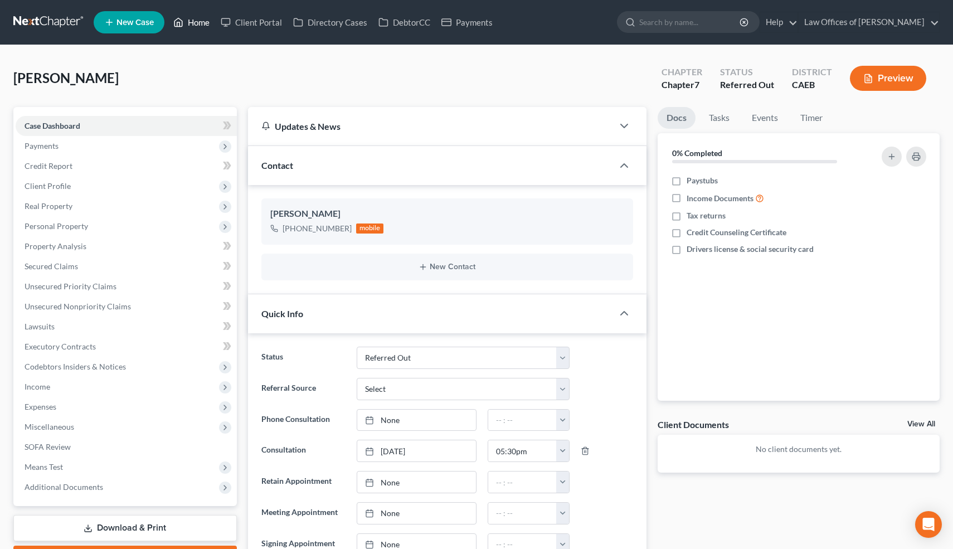
click at [203, 20] on link "Home" at bounding box center [191, 22] width 47 height 20
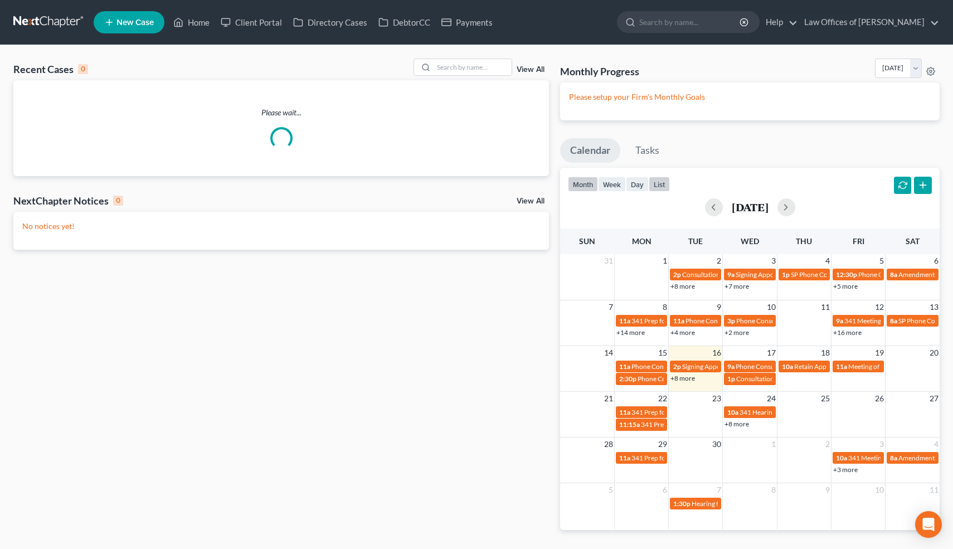
click at [659, 183] on button "list" at bounding box center [659, 184] width 21 height 15
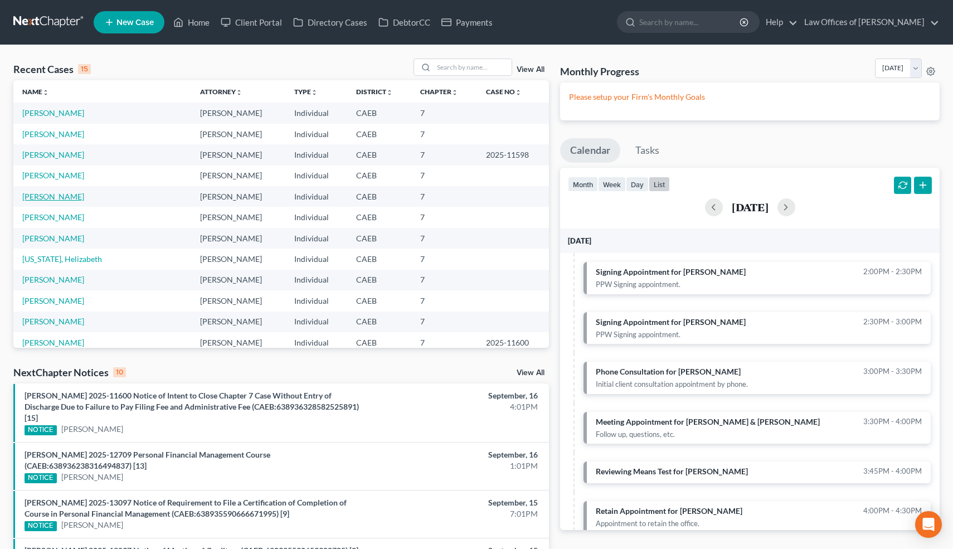
click at [60, 196] on link "[PERSON_NAME]" at bounding box center [53, 196] width 62 height 9
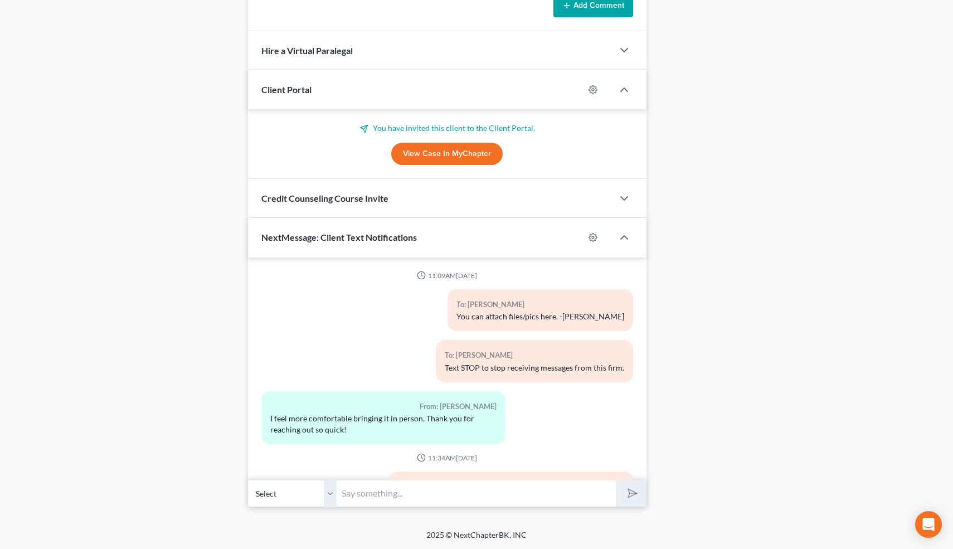
scroll to position [11281, 0]
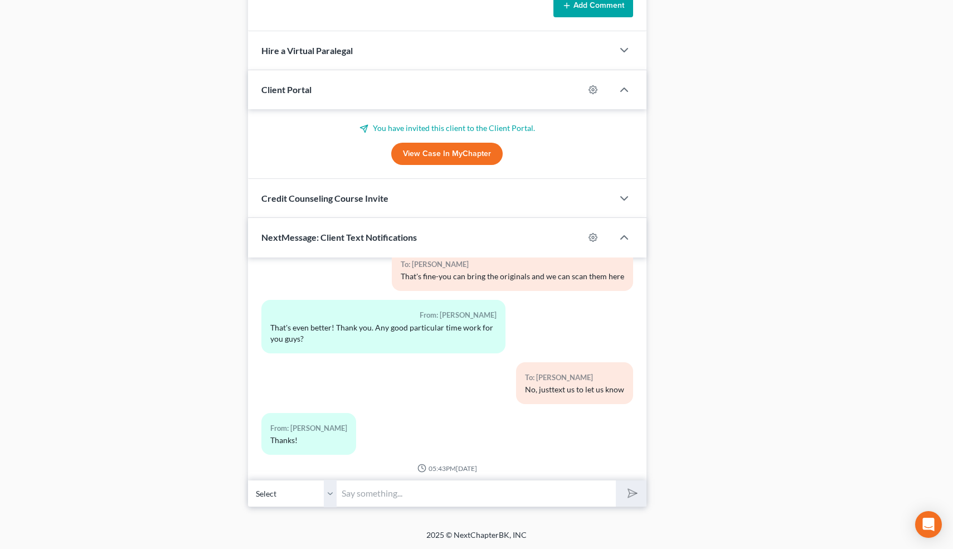
click at [430, 501] on input "text" at bounding box center [476, 493] width 279 height 27
click at [376, 495] on input "text" at bounding box center [476, 493] width 279 height 27
type input "I prefer under $1000 on the day the case is filed"
click at [616, 480] on button "submit" at bounding box center [631, 493] width 31 height 26
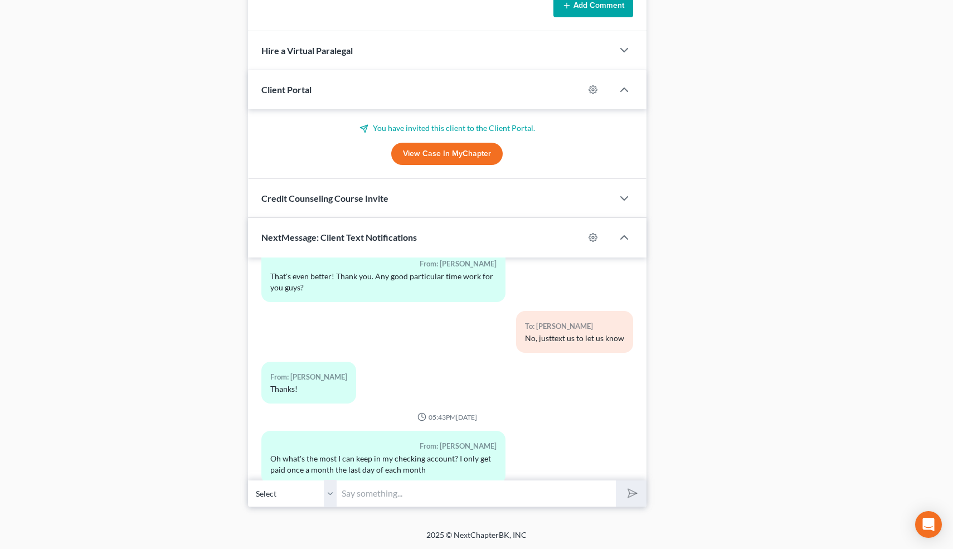
scroll to position [0, 0]
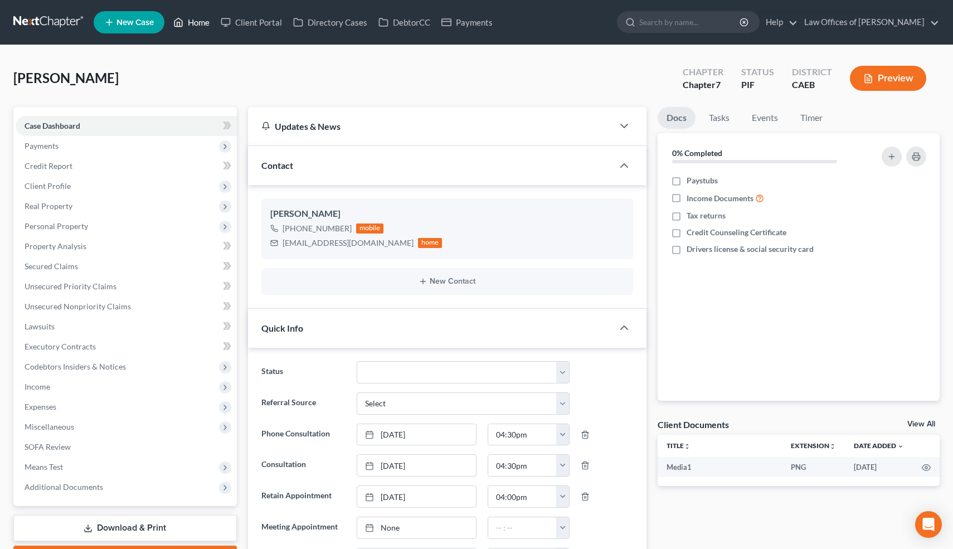
click at [192, 22] on link "Home" at bounding box center [191, 22] width 47 height 20
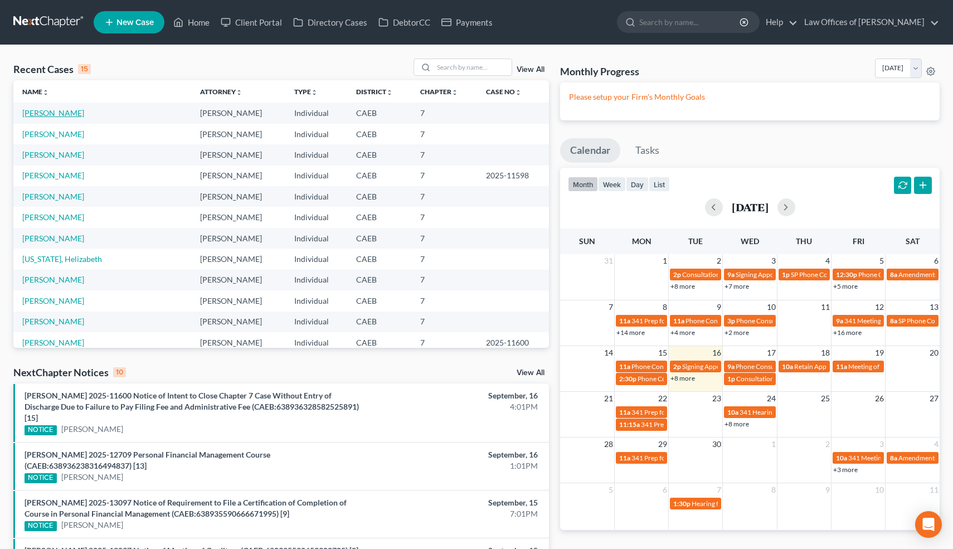
click at [69, 113] on link "[PERSON_NAME]" at bounding box center [53, 112] width 62 height 9
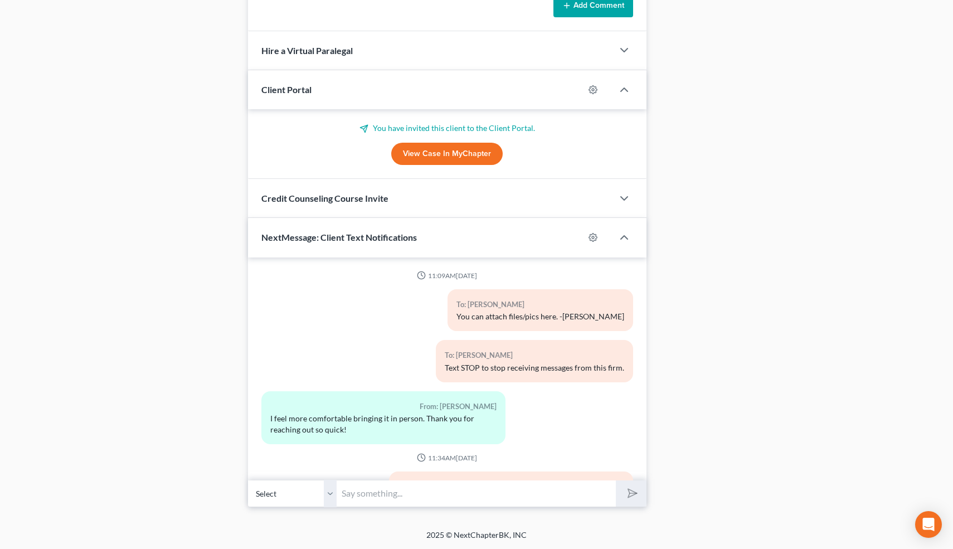
scroll to position [11416, 0]
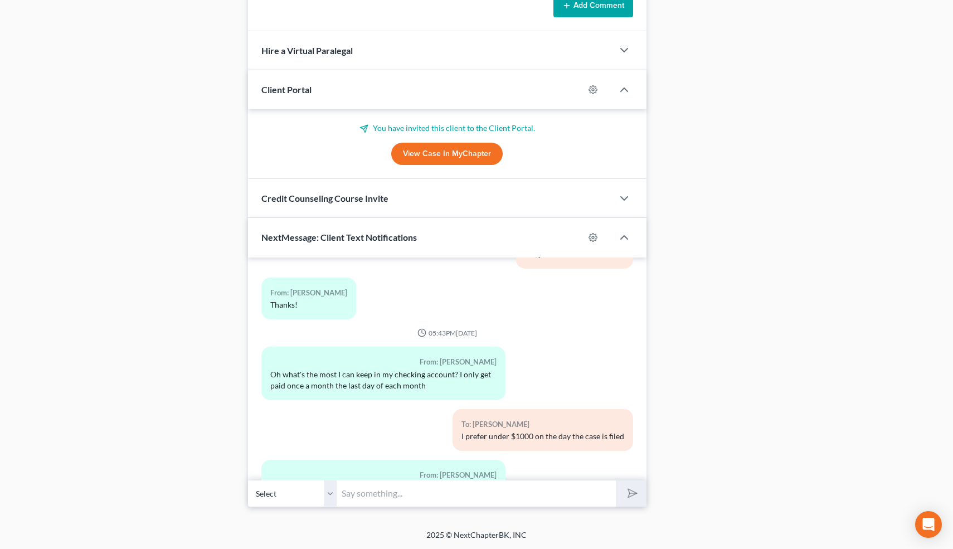
click at [409, 482] on input "text" at bounding box center [476, 493] width 279 height 27
click at [377, 489] on input "text" at bounding box center [476, 493] width 279 height 27
click at [360, 489] on input "text" at bounding box center [476, 493] width 279 height 27
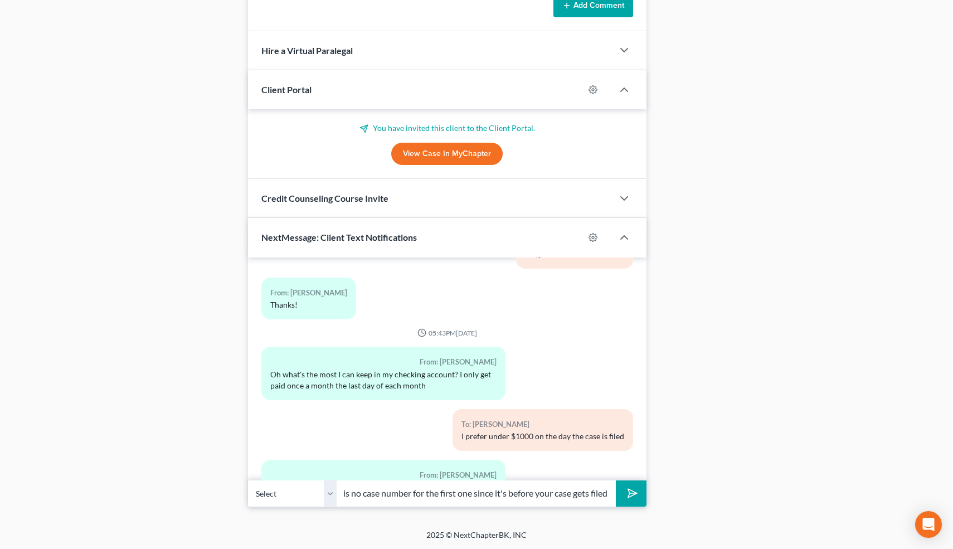
type input "Double check that you've done the first one because there is no case number for…"
click at [616, 480] on button "submit" at bounding box center [631, 493] width 31 height 26
